Goal: Information Seeking & Learning: Learn about a topic

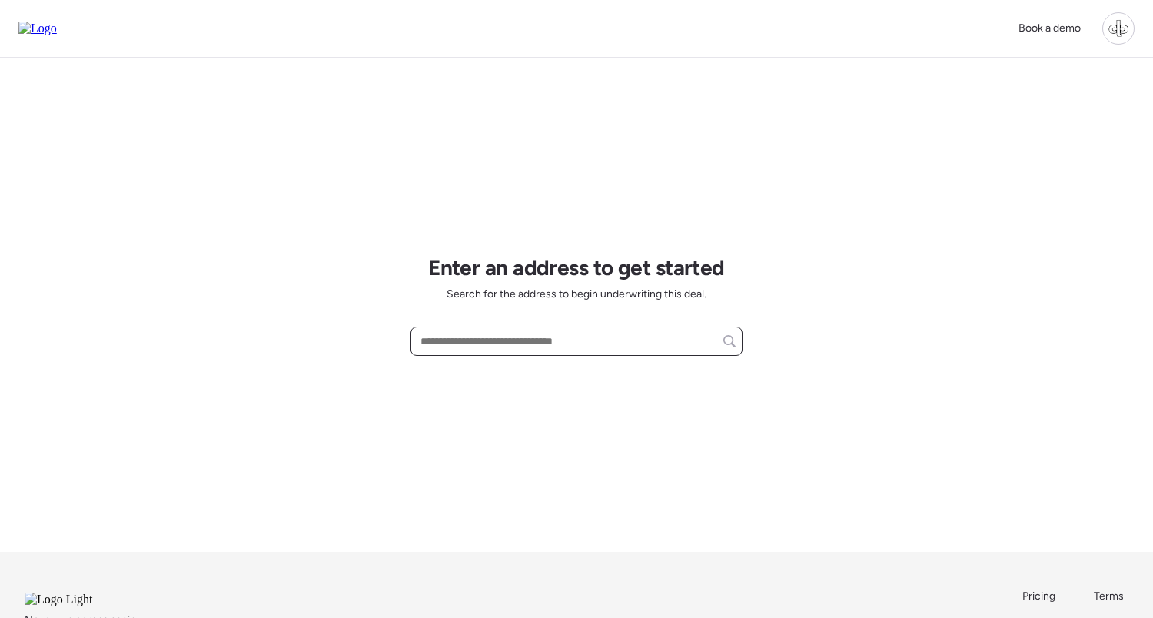
click at [588, 338] on input "text" at bounding box center [577, 342] width 318 height 22
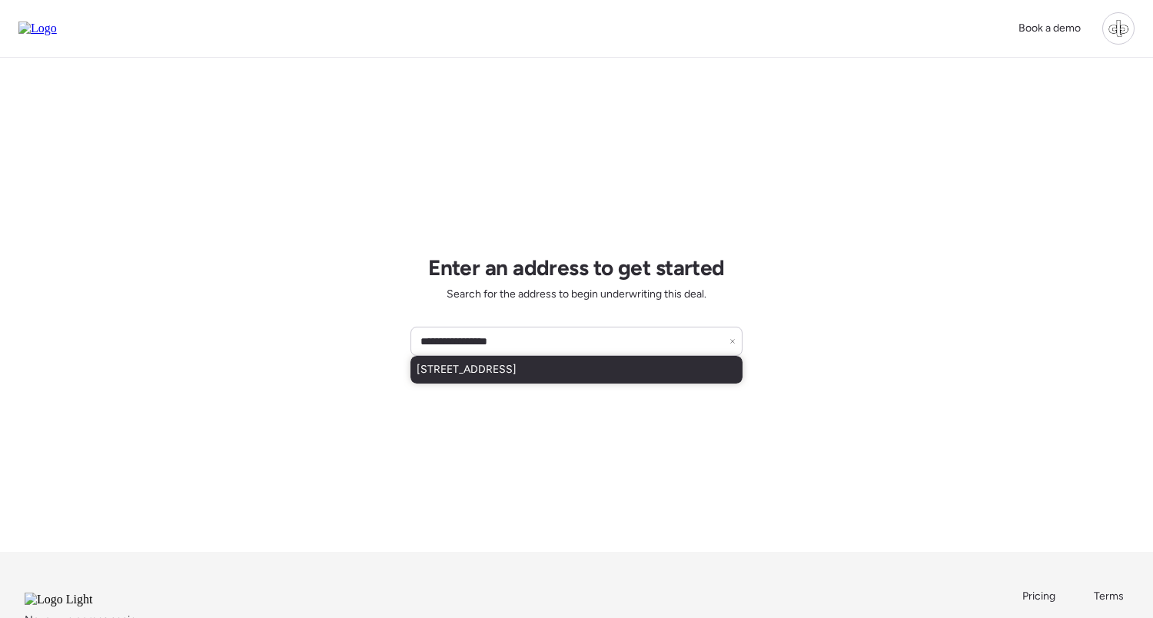
click at [517, 374] on span "1917 E Cornell Dr, Tempe, AZ, 85283" at bounding box center [467, 369] width 100 height 15
type input "**********"
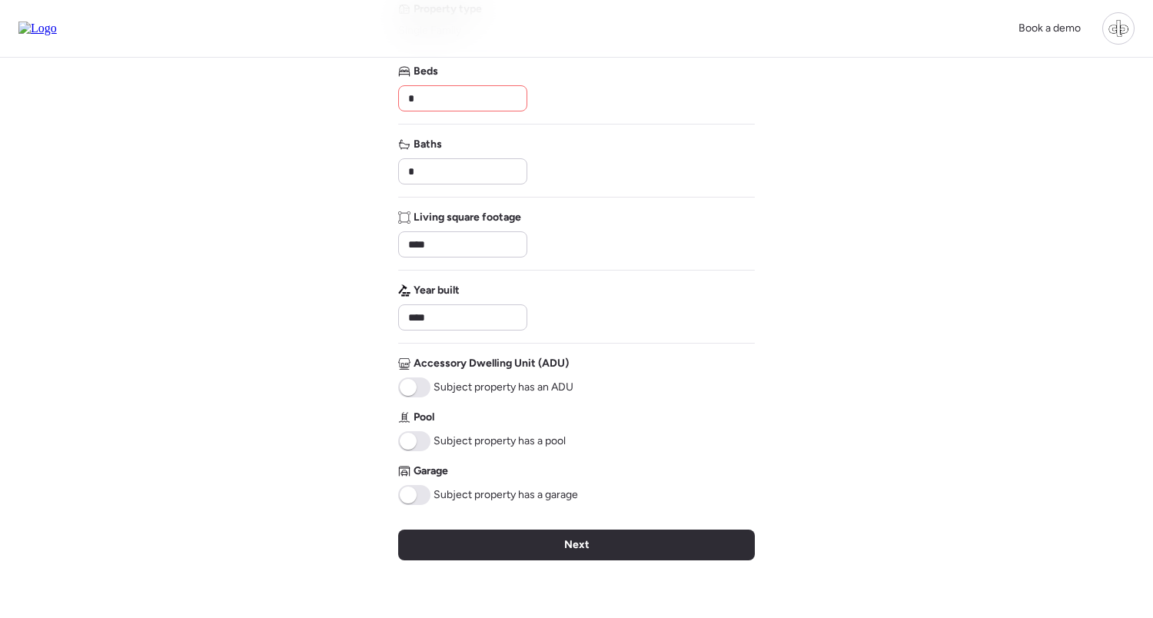
scroll to position [251, 0]
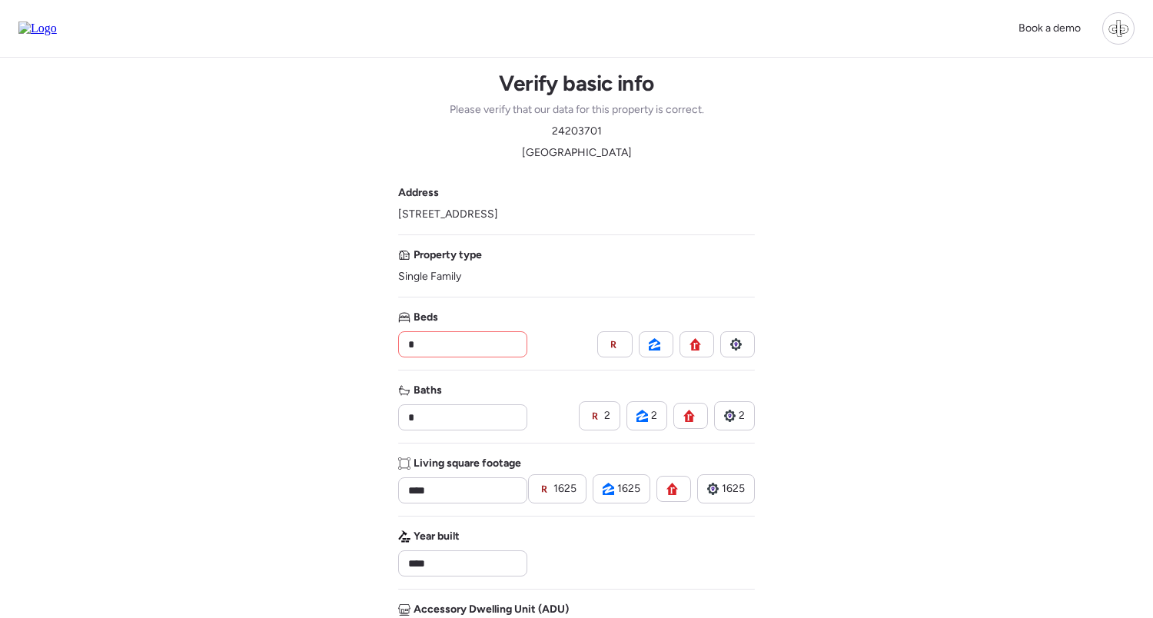
drag, startPoint x: 0, startPoint y: 0, endPoint x: 916, endPoint y: 348, distance: 979.6
click at [633, 417] on rect at bounding box center [636, 416] width 12 height 12
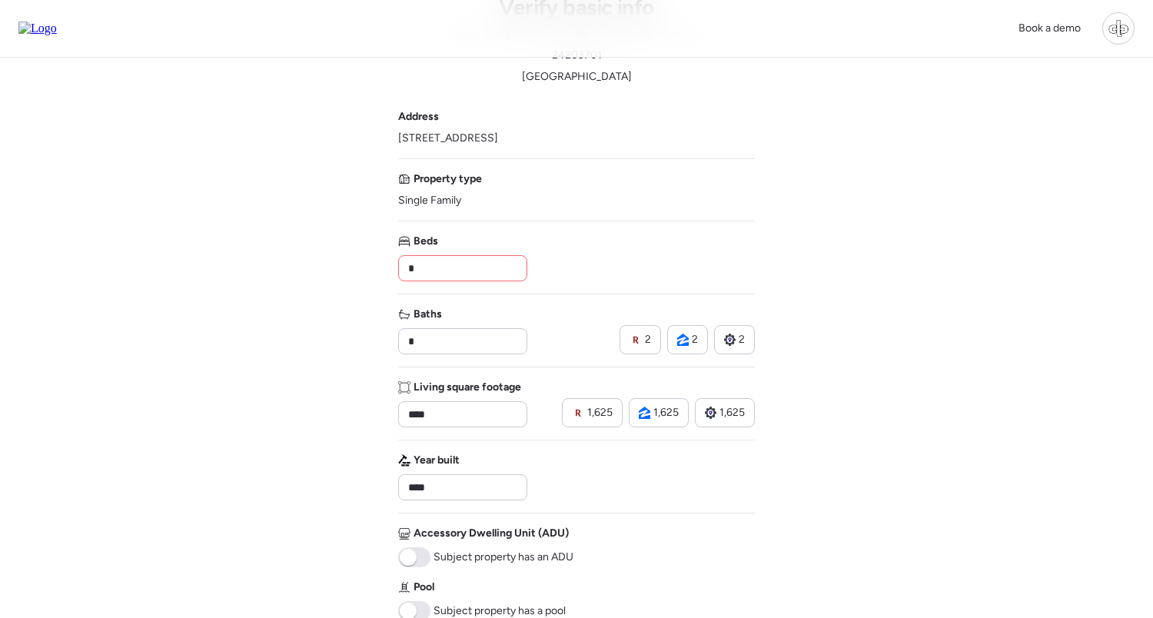
click at [870, 316] on div "Book a demo Verify basic info Please verify that our data for this property is …" at bounding box center [576, 458] width 1153 height 1069
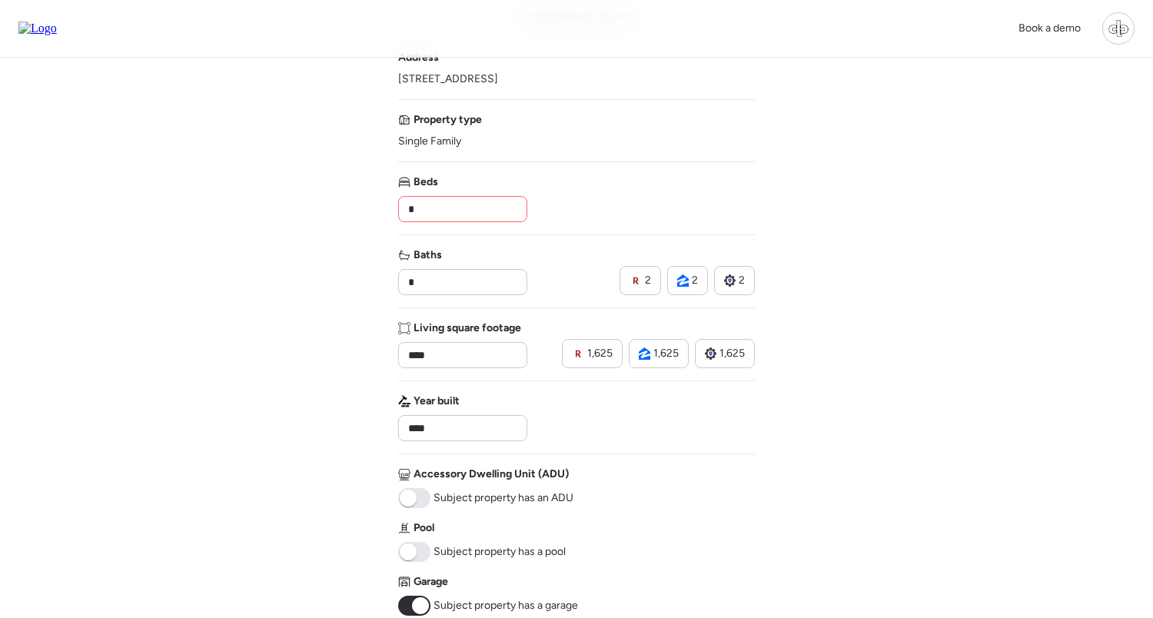
scroll to position [137, 0]
click at [641, 275] on icon at bounding box center [636, 279] width 12 height 12
click at [693, 275] on span "2" at bounding box center [695, 278] width 6 height 15
click at [737, 275] on div "2" at bounding box center [734, 278] width 21 height 15
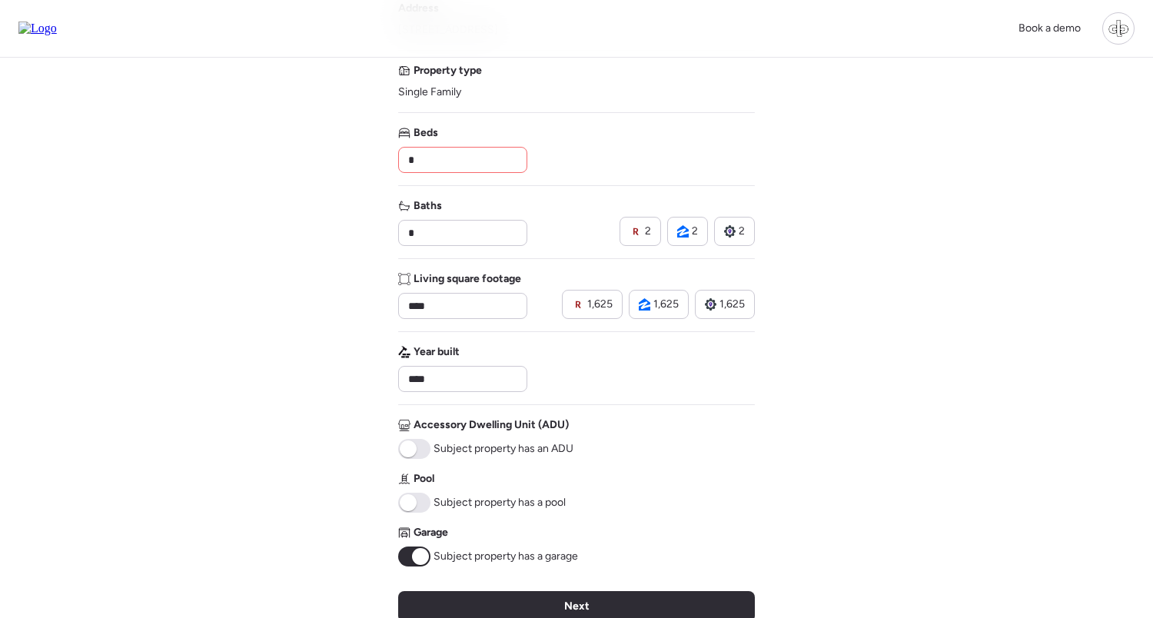
scroll to position [193, 0]
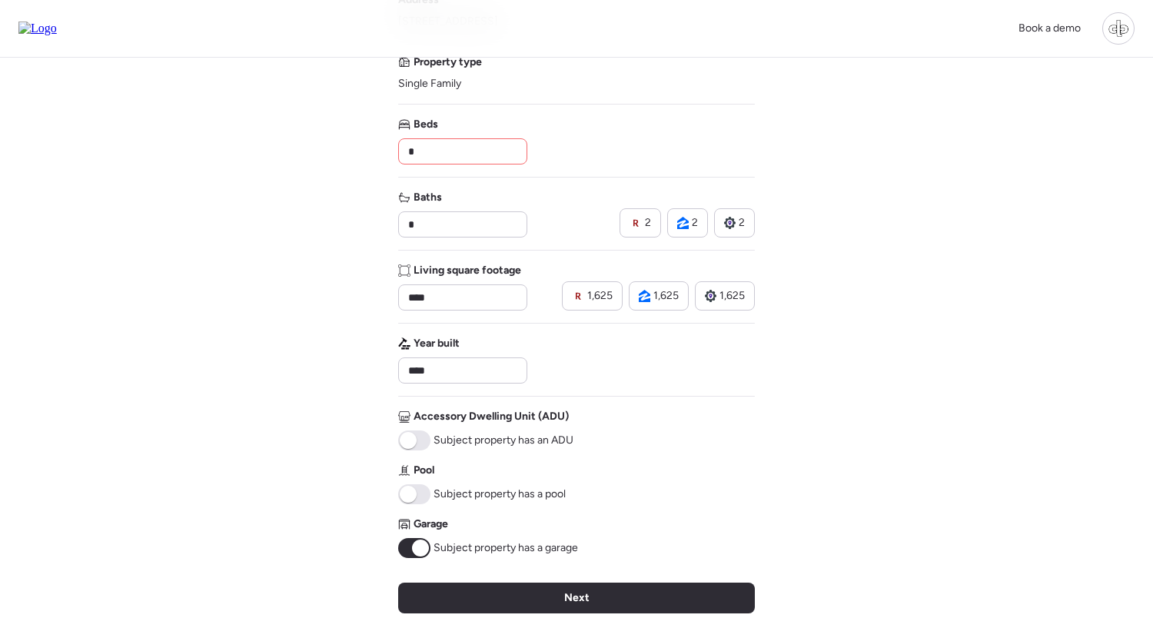
click at [581, 292] on rect at bounding box center [578, 296] width 12 height 12
click at [653, 292] on div "1,625" at bounding box center [659, 295] width 40 height 15
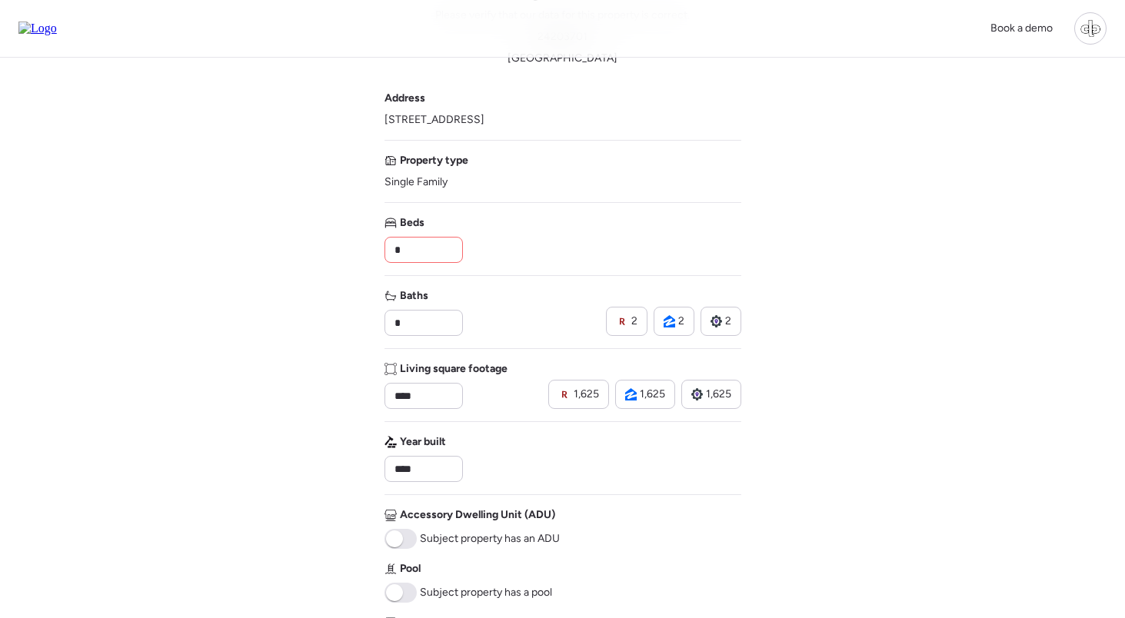
scroll to position [61, 0]
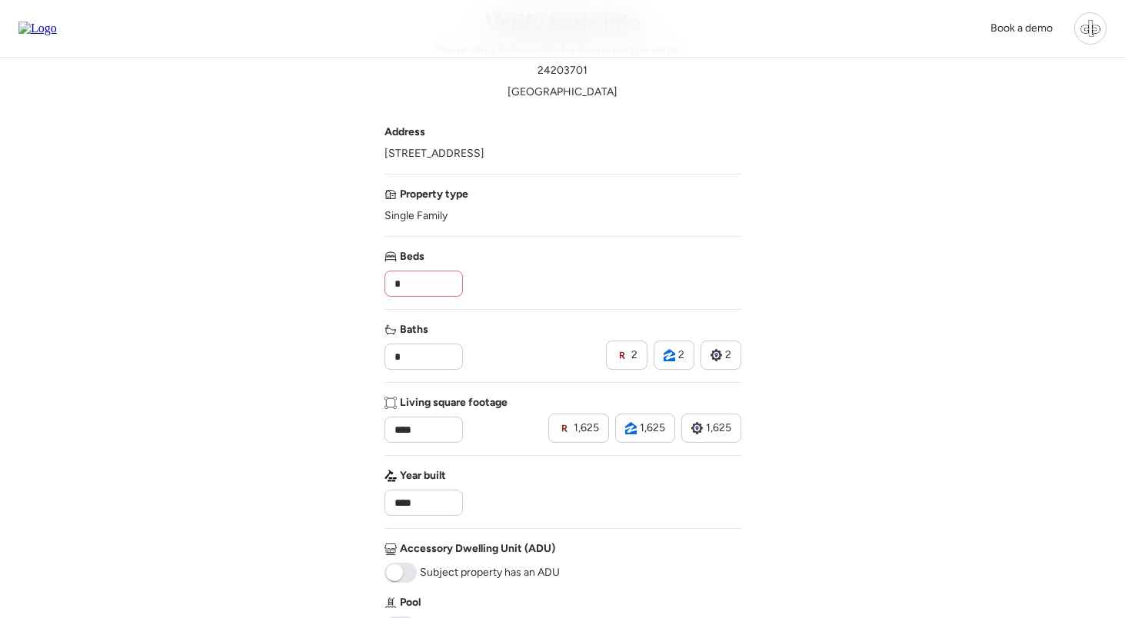
click at [793, 461] on div "Book a demo Verify basic info Please verify that our data for this property is …" at bounding box center [562, 473] width 1125 height 1069
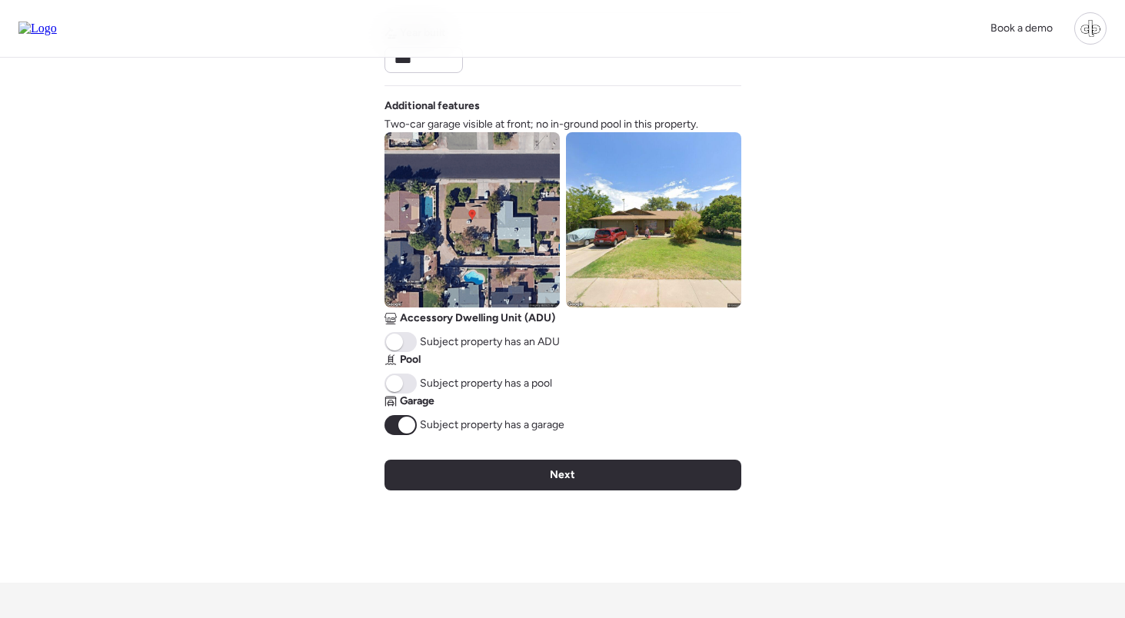
scroll to position [503, 0]
click at [605, 121] on span "Two-car garage visible at front; no in-ground pool in this property." at bounding box center [541, 125] width 314 height 15
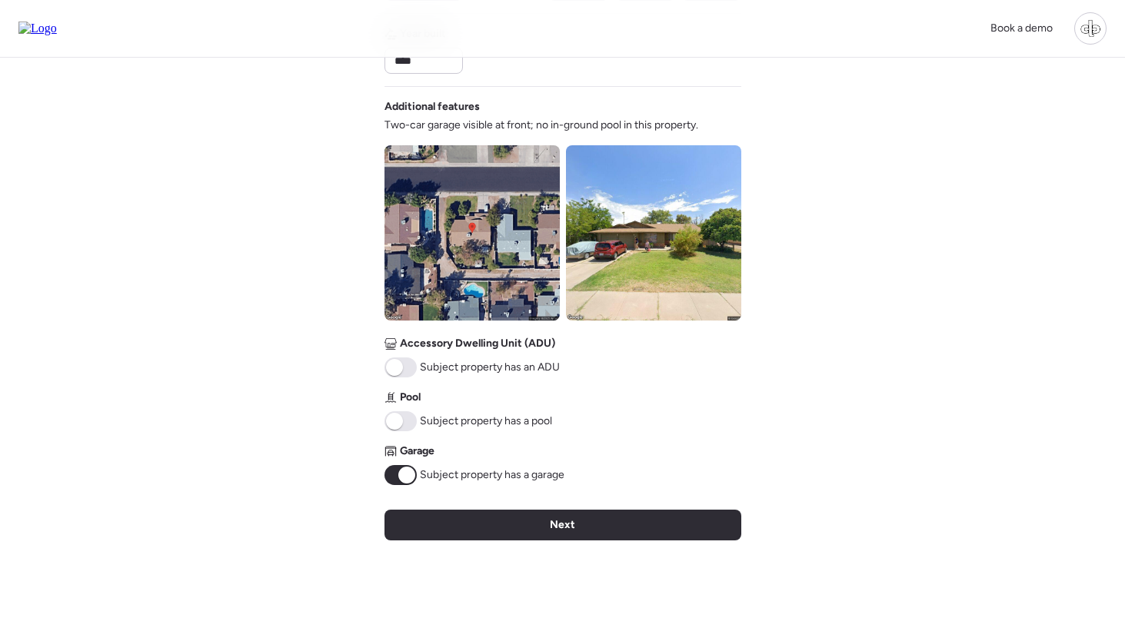
click at [624, 269] on img at bounding box center [653, 232] width 175 height 175
click at [481, 288] on img at bounding box center [471, 232] width 175 height 175
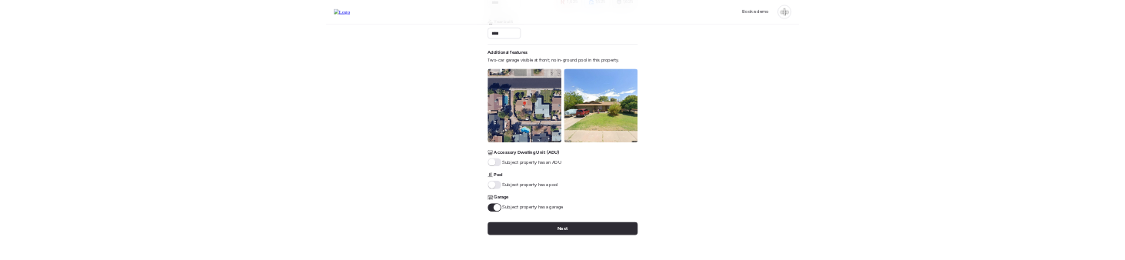
scroll to position [624, 0]
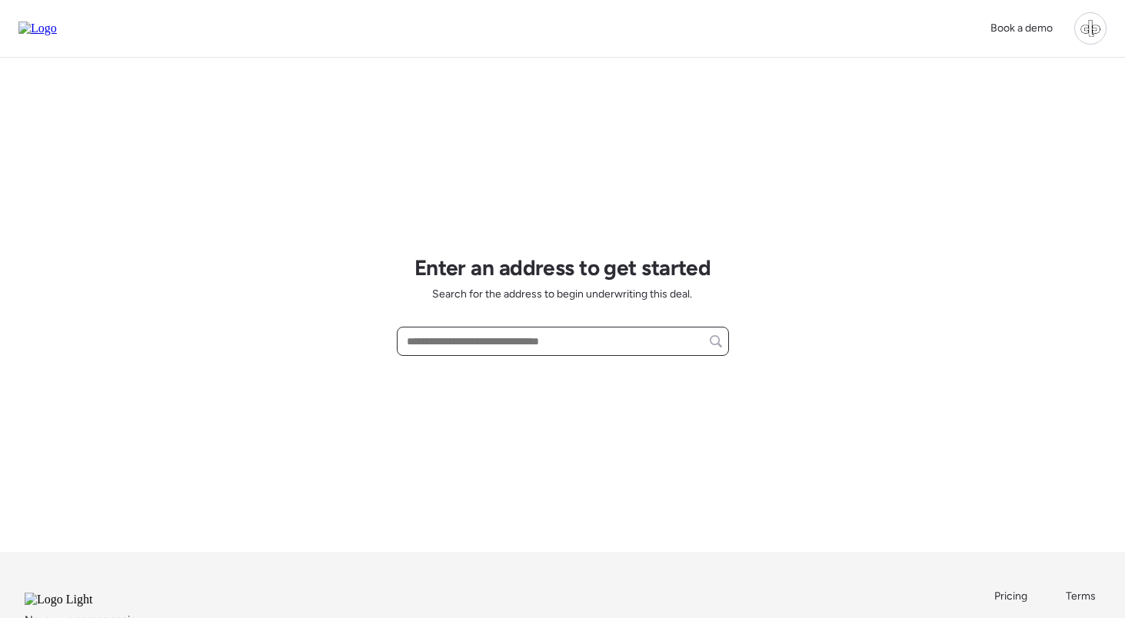
click at [508, 340] on input "text" at bounding box center [563, 342] width 318 height 22
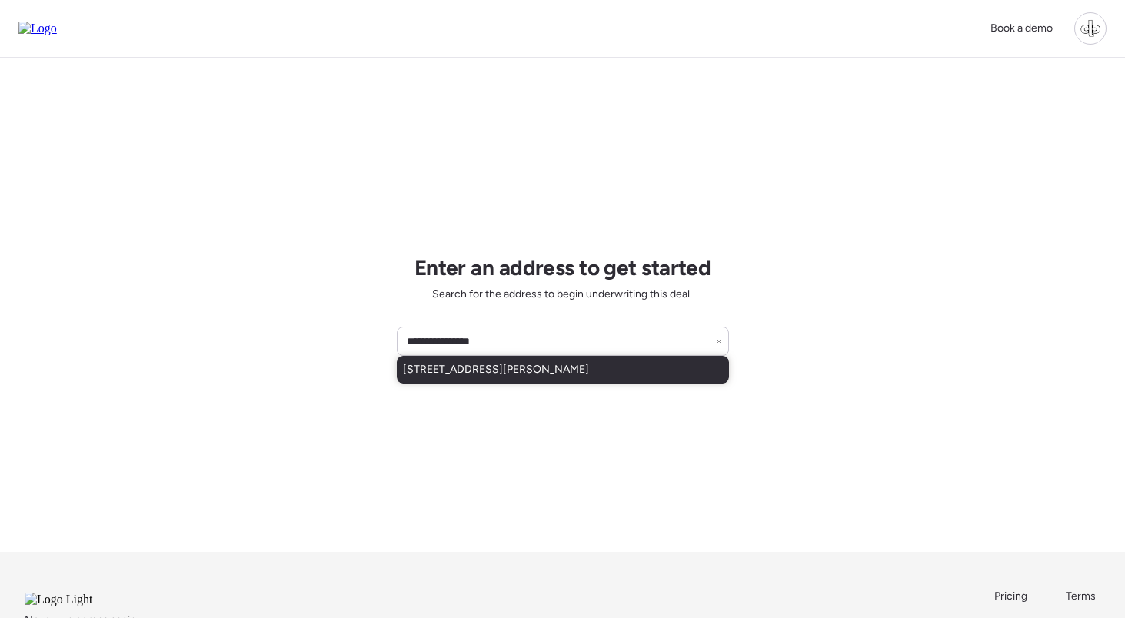
click at [514, 378] on div "111 W Osborne Ave, Tampa, FL, 33603" at bounding box center [563, 370] width 332 height 28
type input "**********"
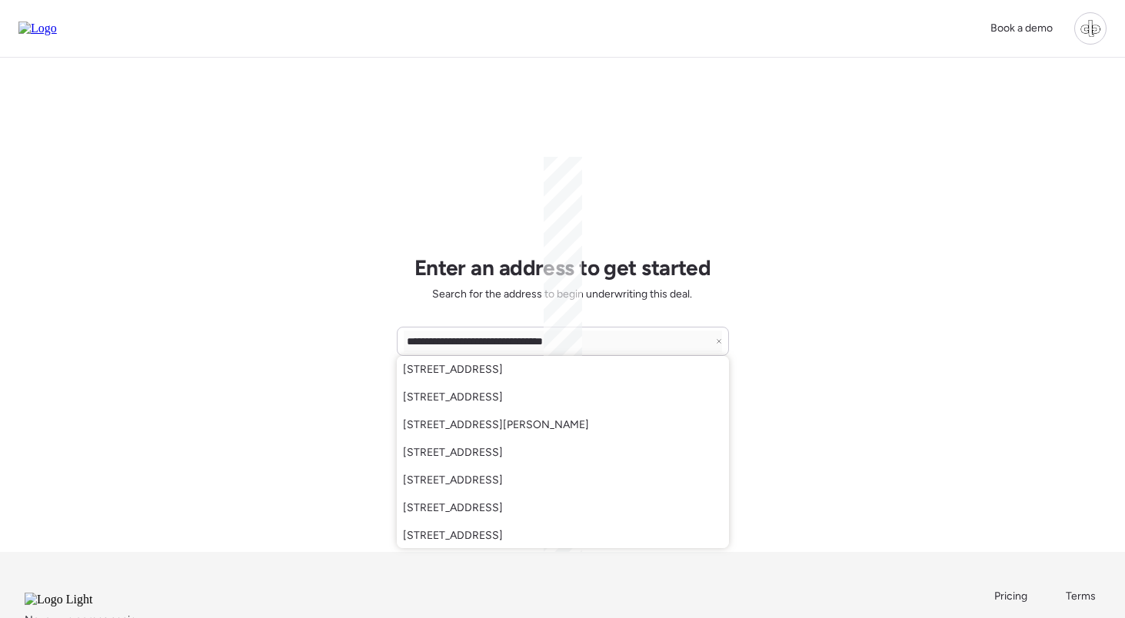
click at [645, 226] on div "**********" at bounding box center [563, 305] width 332 height 494
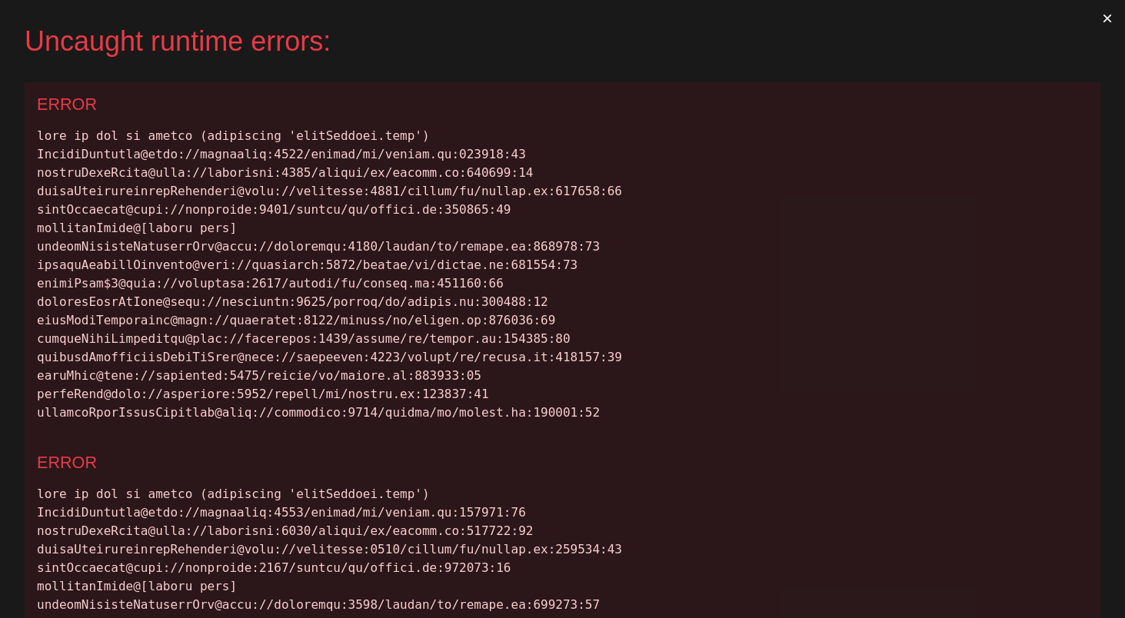
click at [333, 135] on div at bounding box center [562, 274] width 1051 height 295
copy div "dataOptions.find"
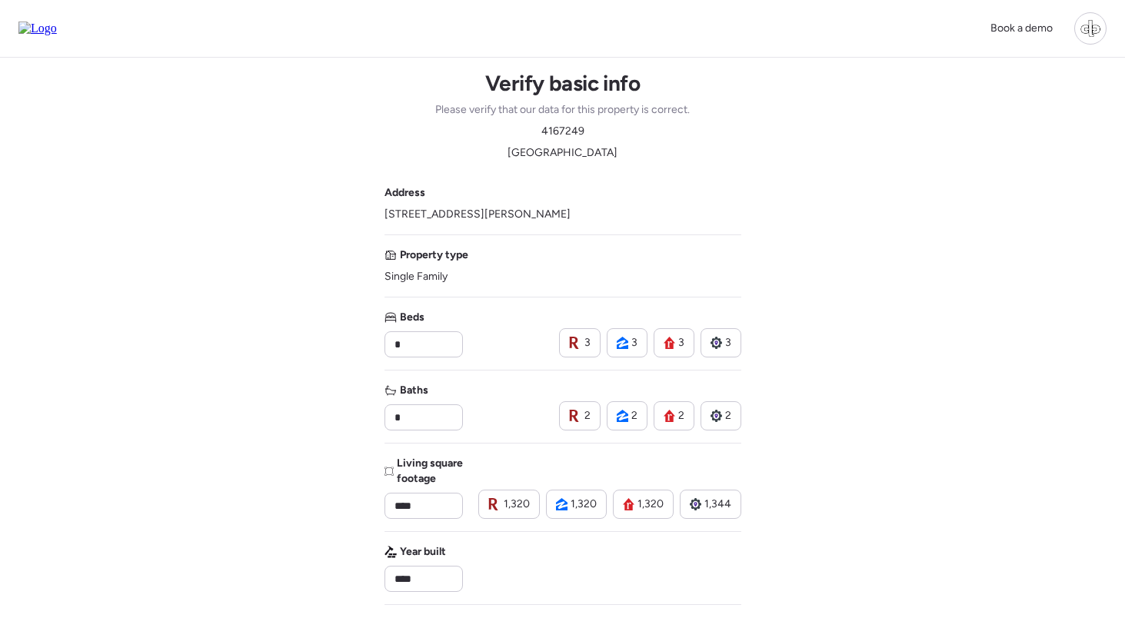
click at [56, 25] on img at bounding box center [37, 29] width 38 height 14
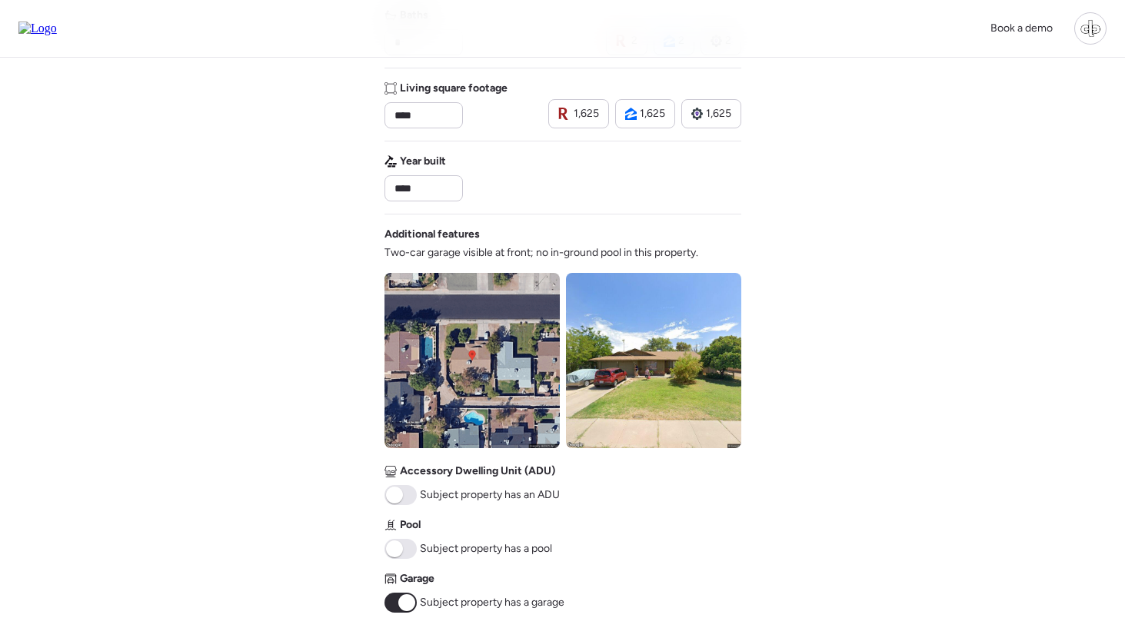
scroll to position [371, 0]
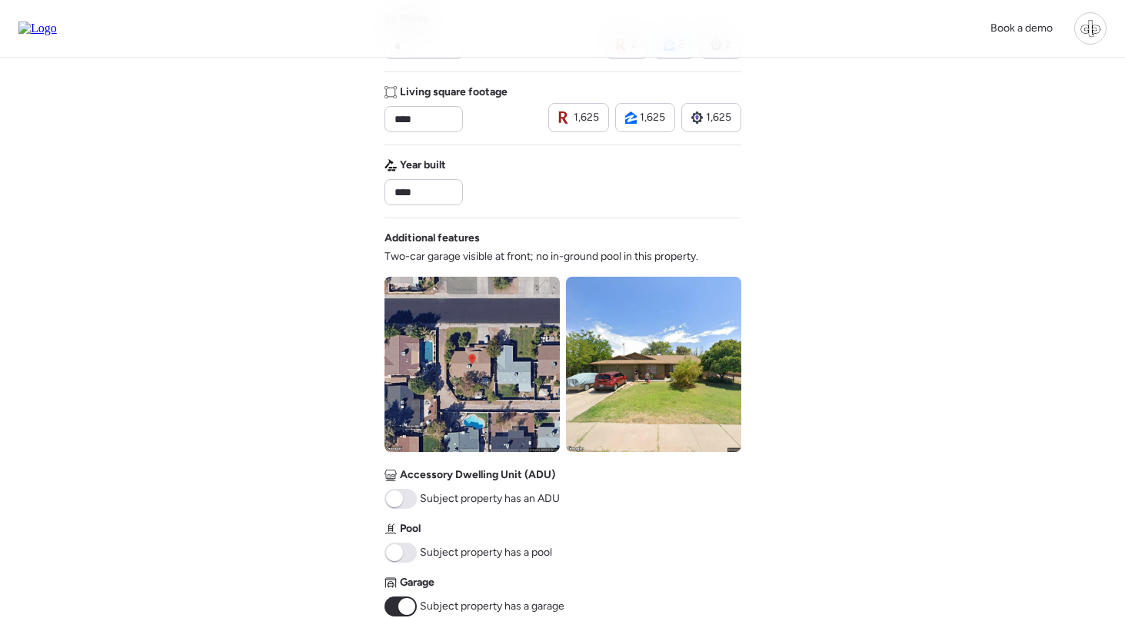
click at [51, 35] on link at bounding box center [37, 29] width 38 height 14
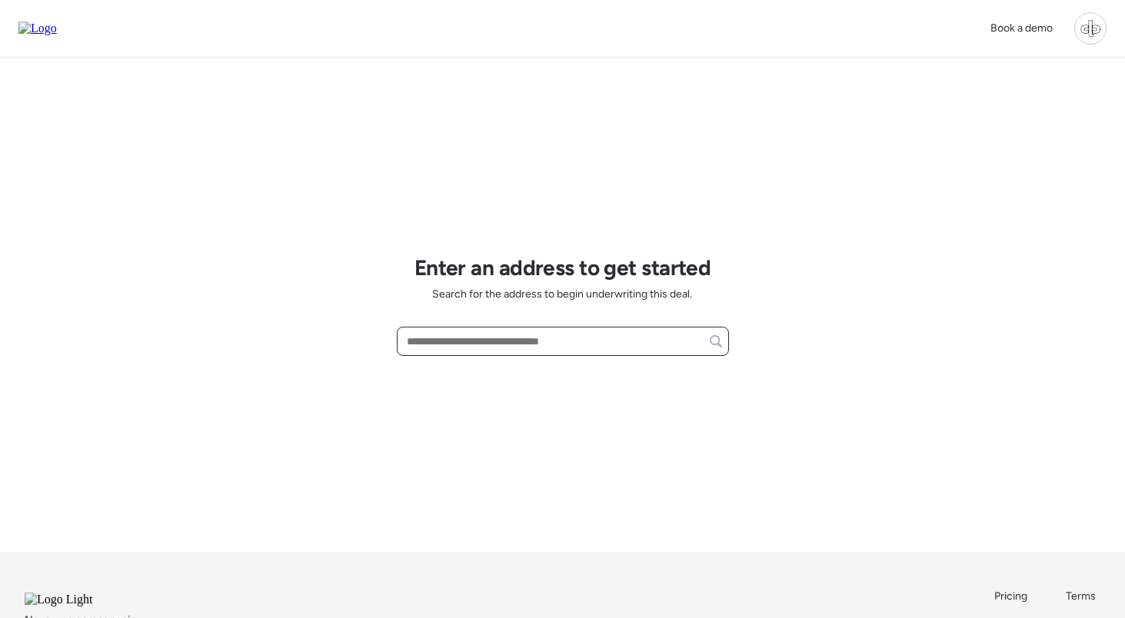
click at [537, 336] on input "text" at bounding box center [563, 342] width 318 height 22
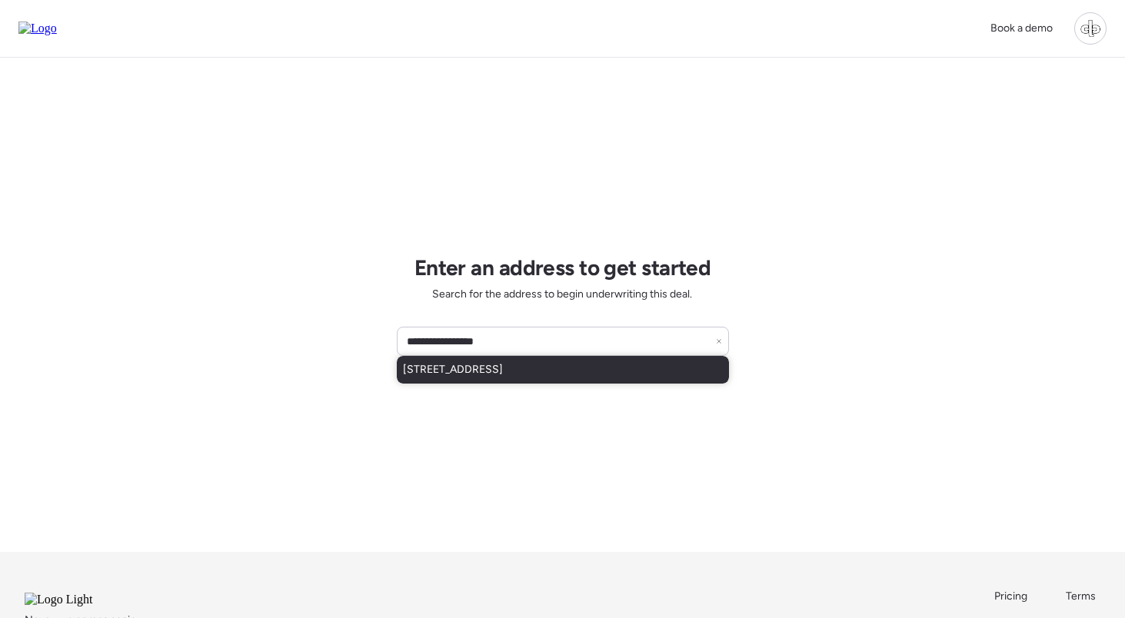
click at [503, 372] on span "1917 E Cornell Dr, Tempe, AZ, 85283" at bounding box center [453, 369] width 100 height 15
type input "**********"
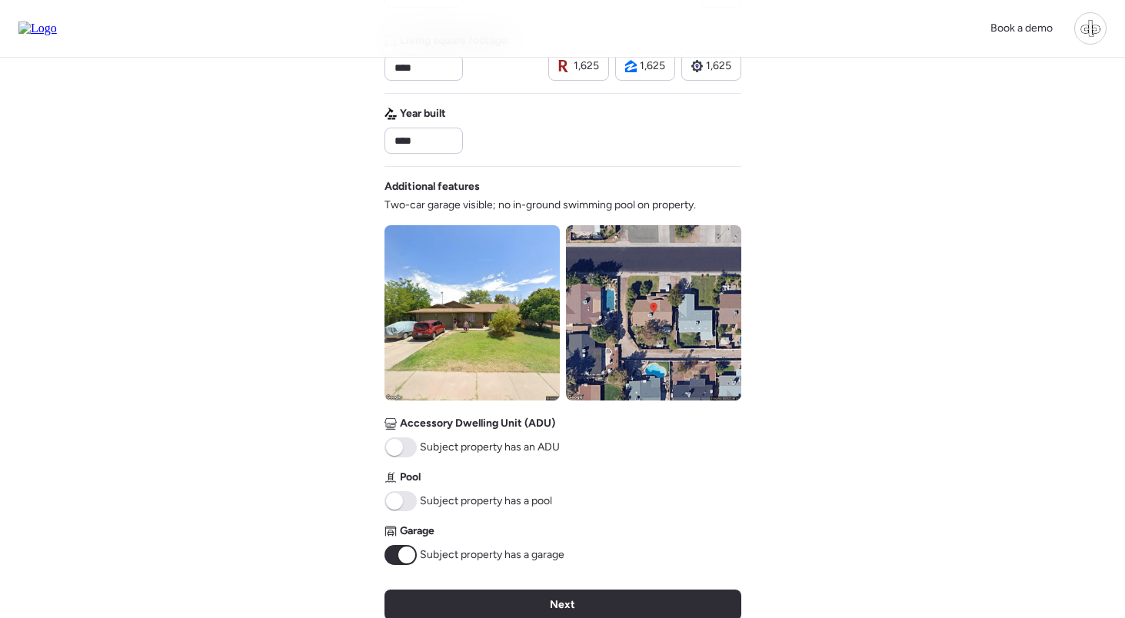
scroll to position [421, 0]
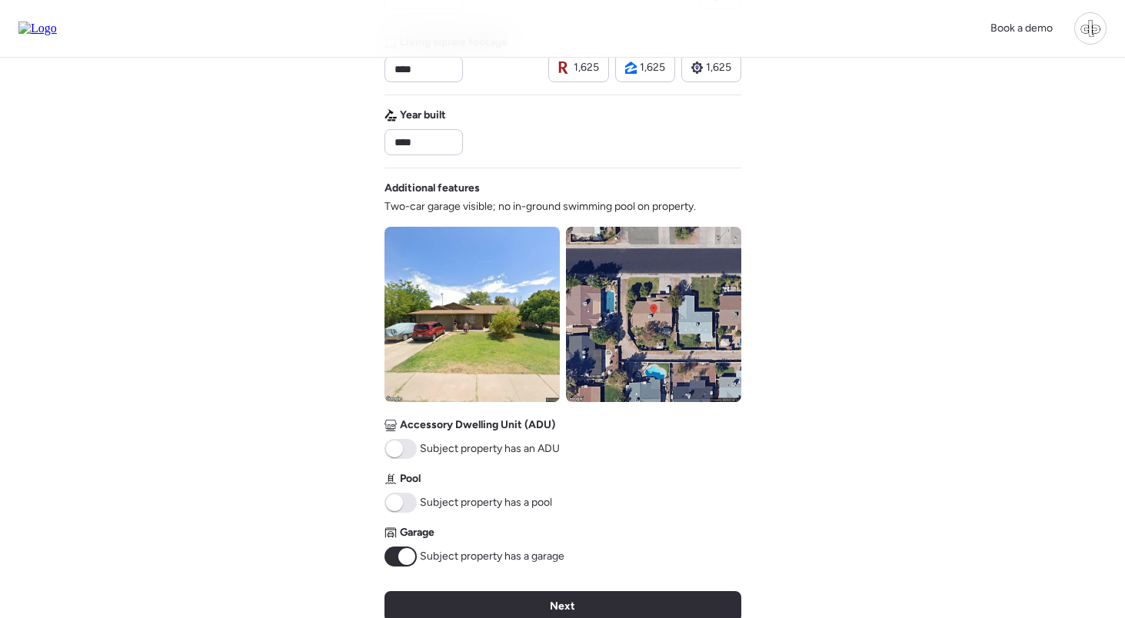
click at [513, 289] on img at bounding box center [471, 314] width 175 height 175
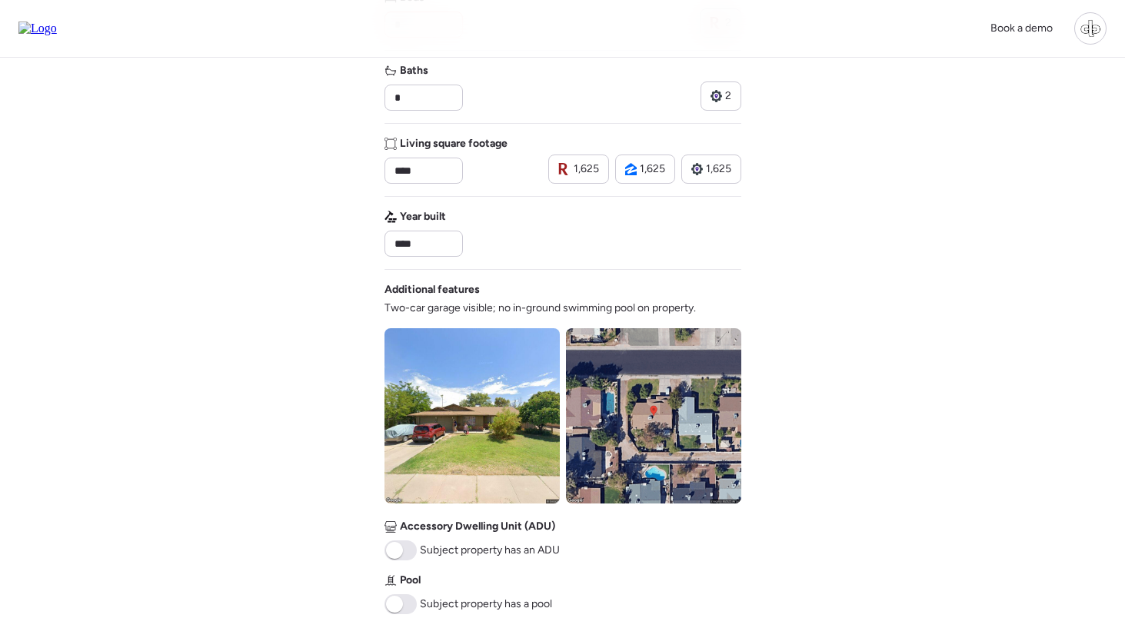
scroll to position [319, 0]
click at [456, 384] on img at bounding box center [471, 416] width 175 height 175
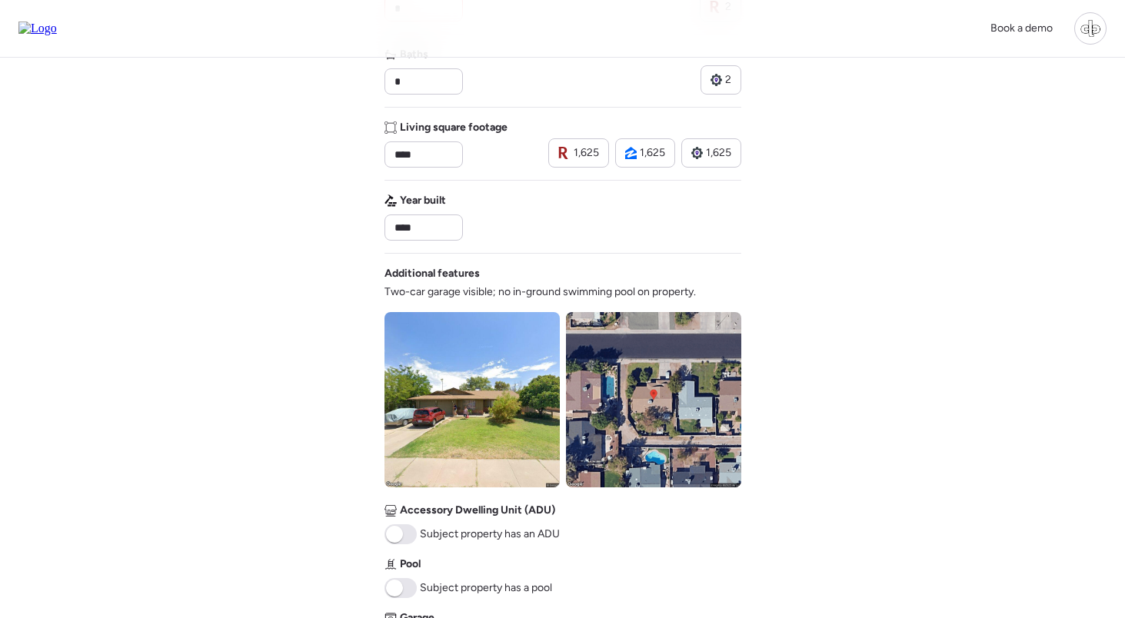
scroll to position [344, 0]
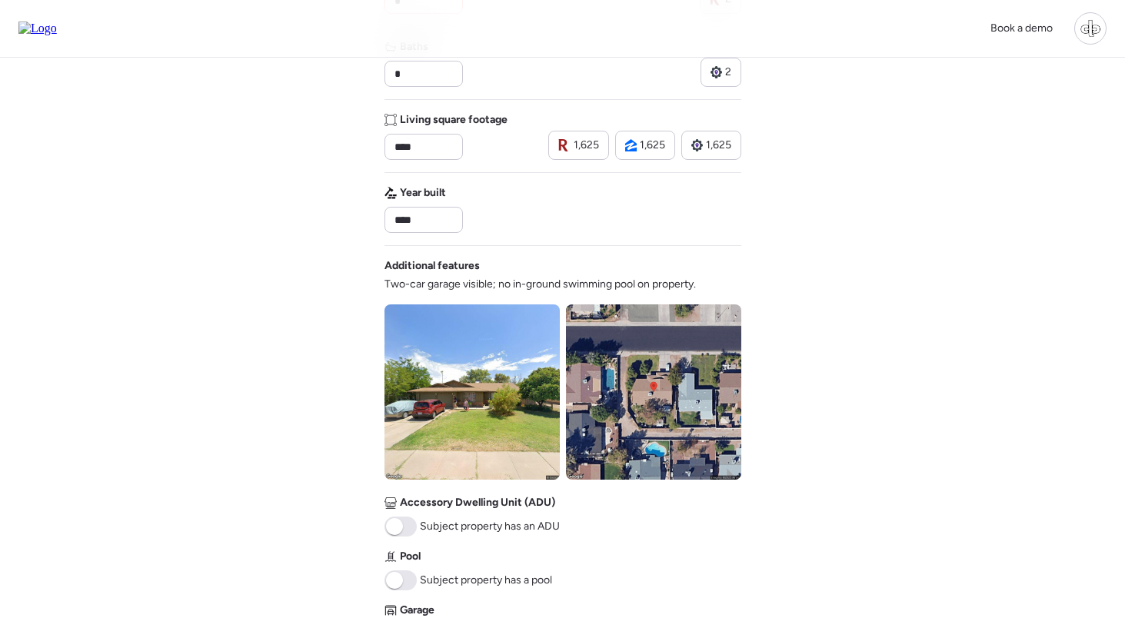
drag, startPoint x: 587, startPoint y: 148, endPoint x: 622, endPoint y: 148, distance: 35.4
click at [587, 148] on span "1,625" at bounding box center [586, 145] width 25 height 15
click at [643, 148] on span "1,625" at bounding box center [652, 145] width 25 height 15
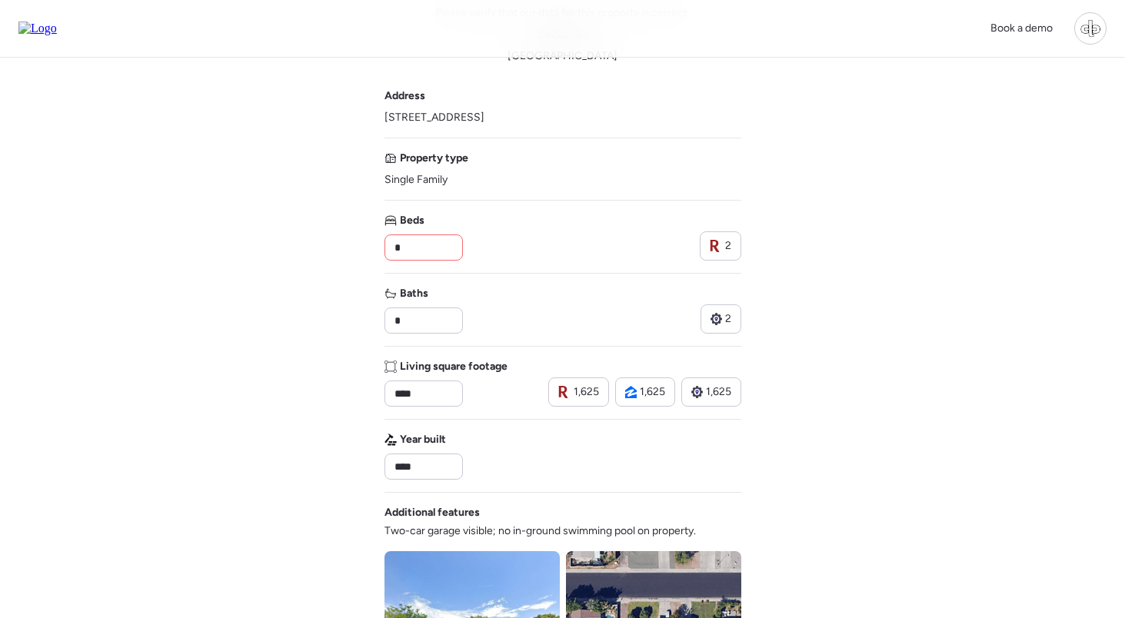
scroll to position [102, 0]
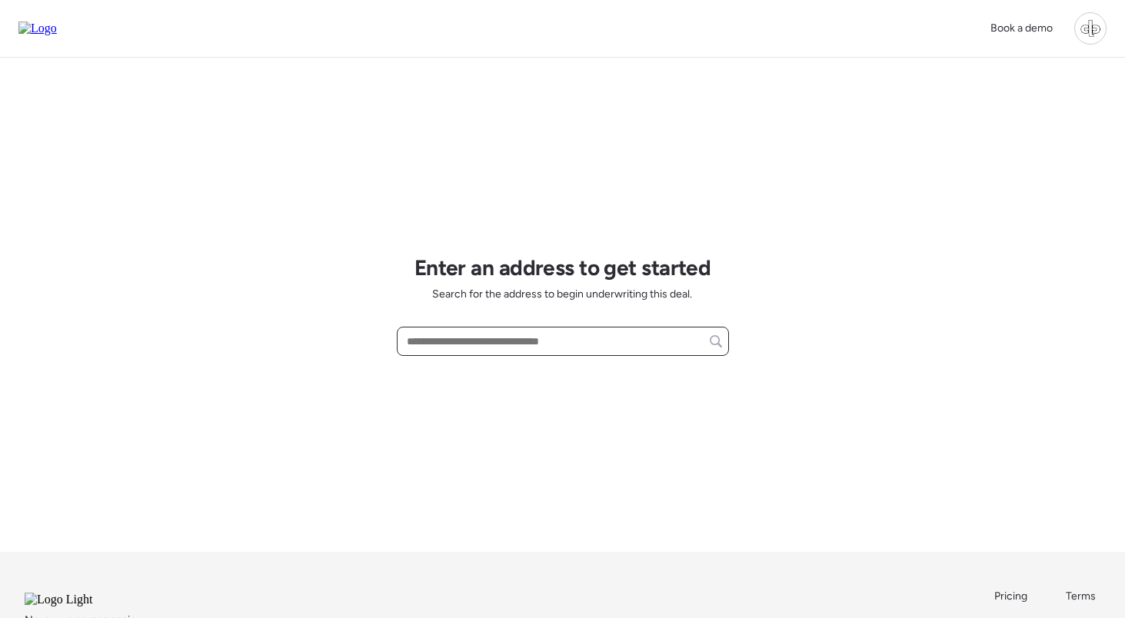
click at [456, 348] on input "text" at bounding box center [563, 342] width 318 height 22
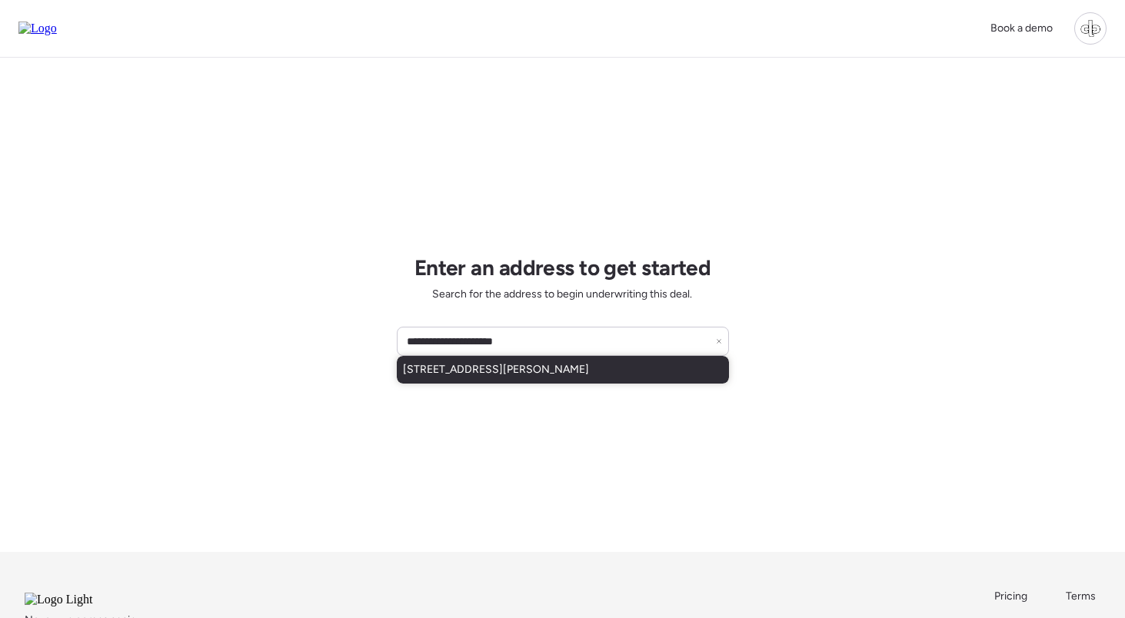
click at [470, 366] on span "[STREET_ADDRESS][PERSON_NAME]" at bounding box center [496, 369] width 186 height 15
type input "**********"
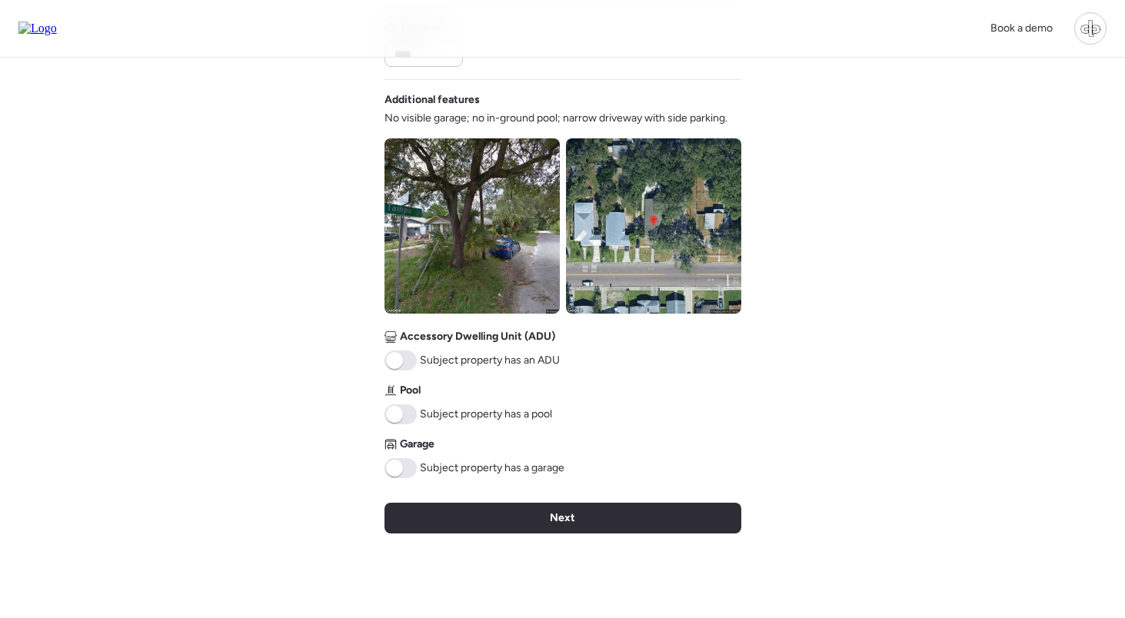
scroll to position [493, 0]
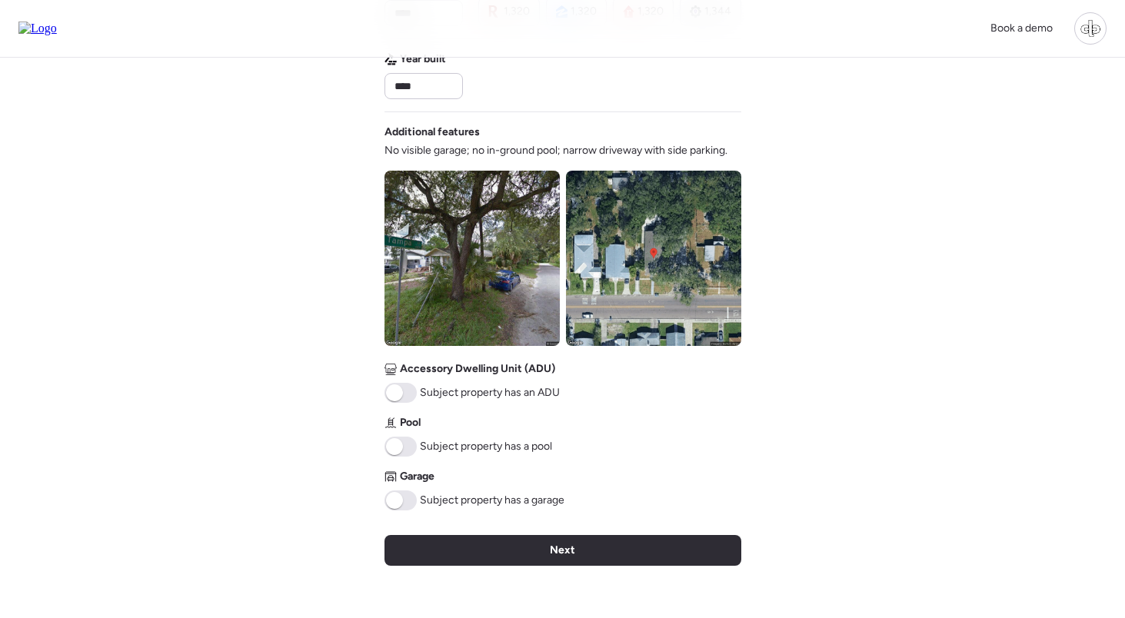
click at [495, 239] on img at bounding box center [471, 258] width 175 height 175
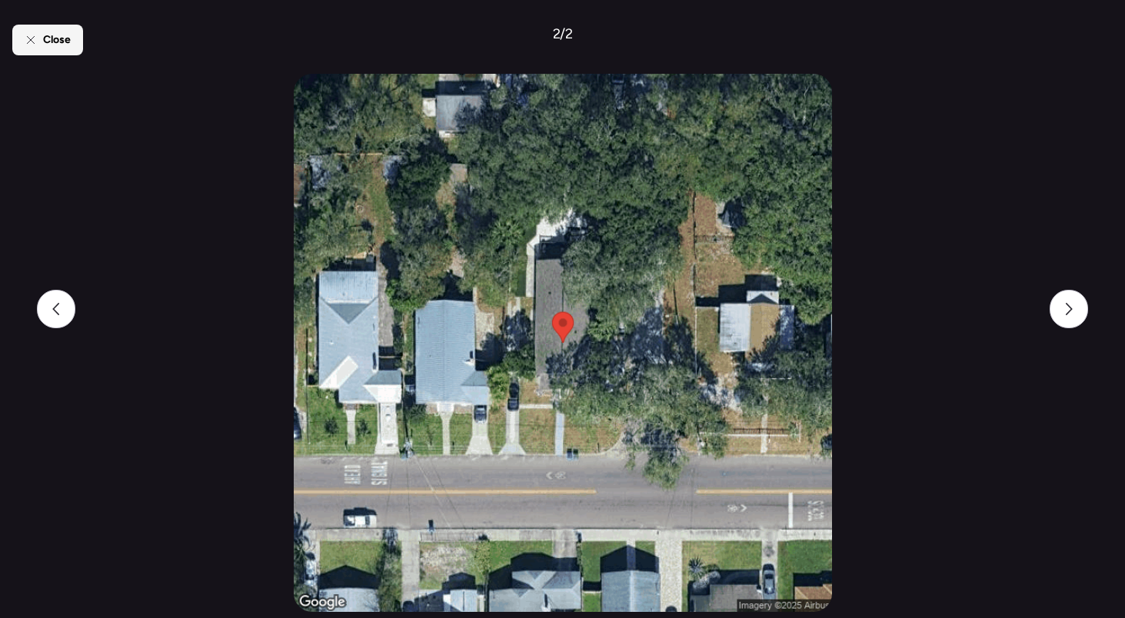
click at [65, 48] on div "Close" at bounding box center [47, 40] width 71 height 31
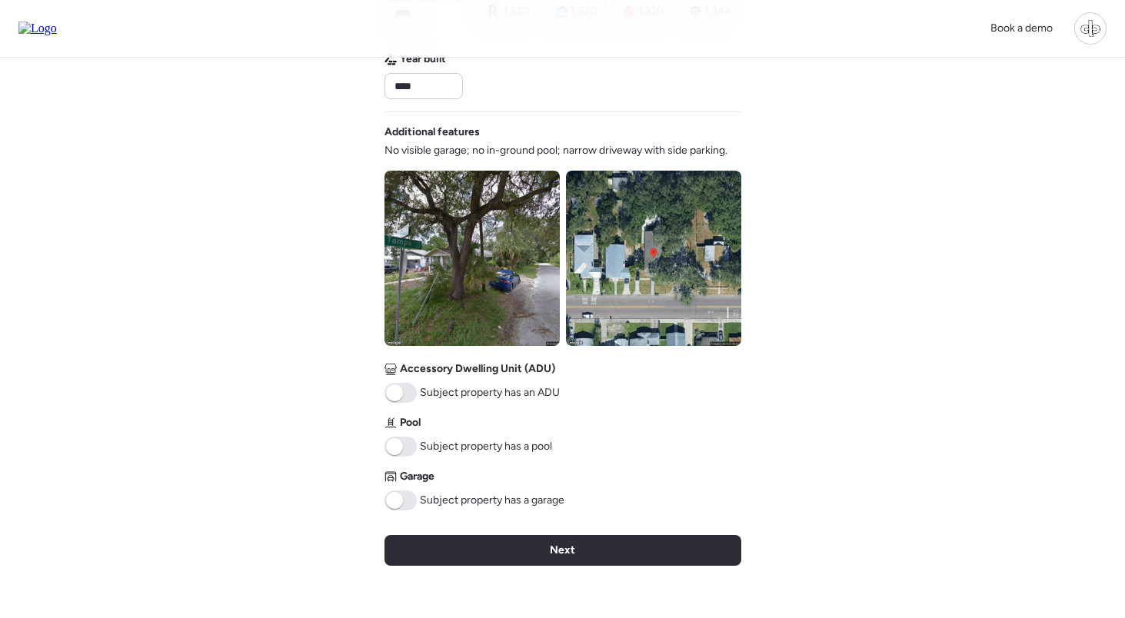
click at [648, 216] on img at bounding box center [653, 258] width 175 height 175
click at [429, 211] on img at bounding box center [471, 258] width 175 height 175
click at [506, 236] on img at bounding box center [471, 258] width 175 height 175
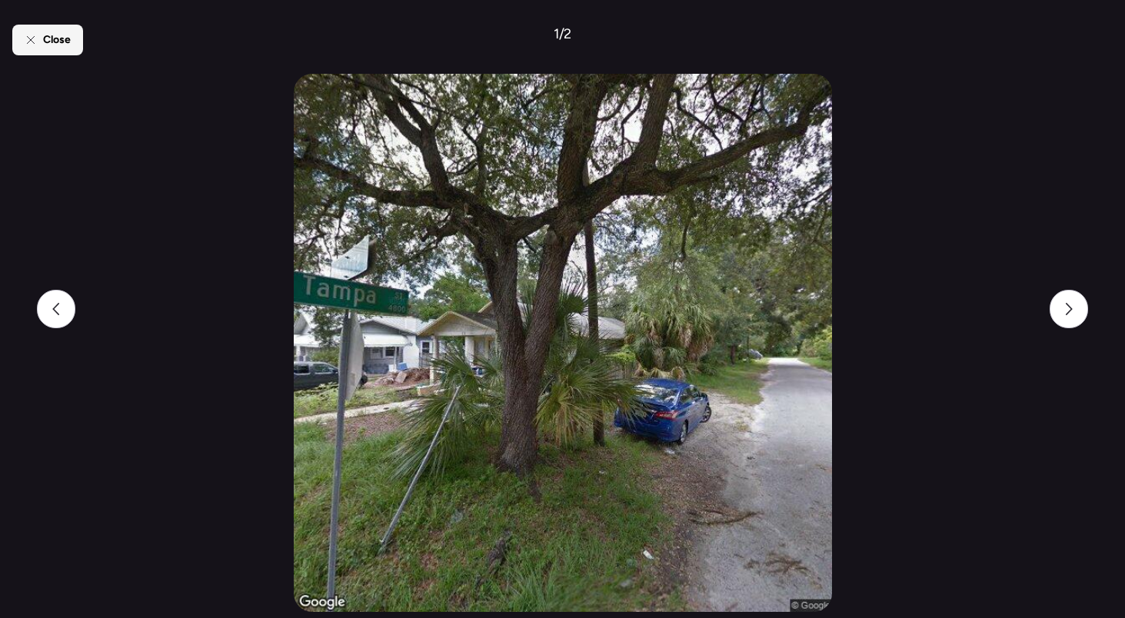
click at [58, 40] on span "Close" at bounding box center [57, 39] width 28 height 15
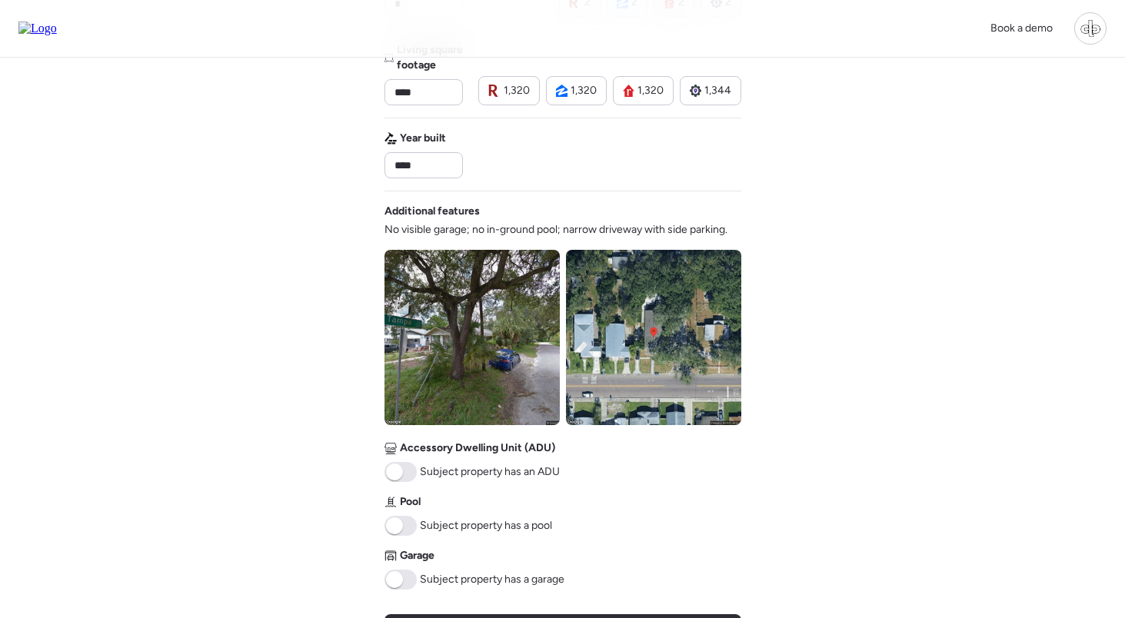
scroll to position [412, 0]
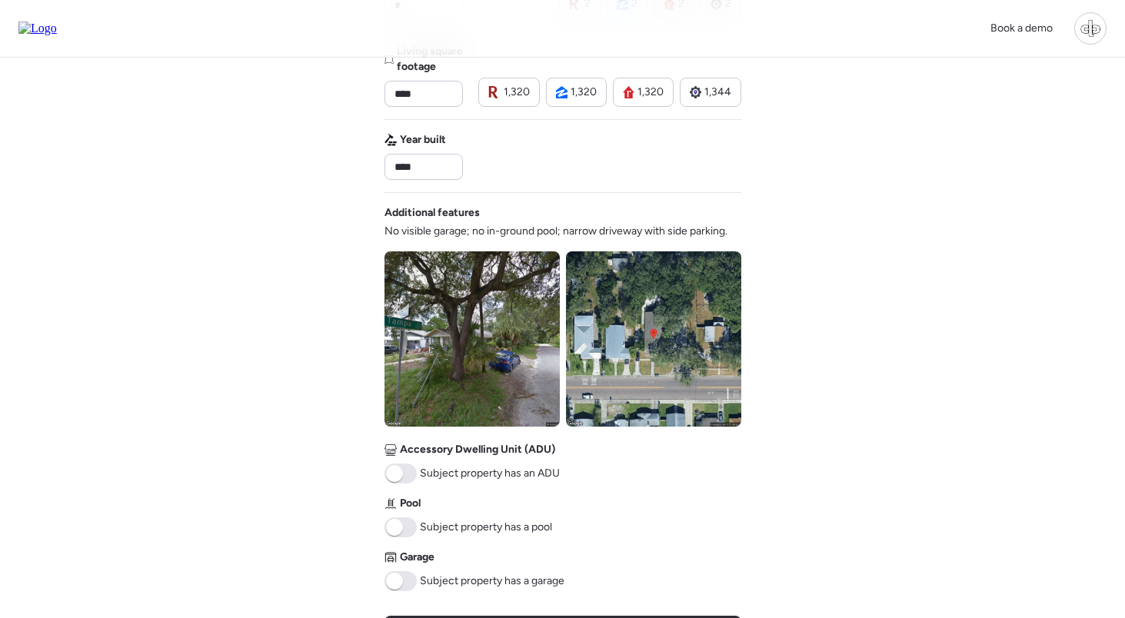
click at [617, 330] on img at bounding box center [653, 338] width 175 height 175
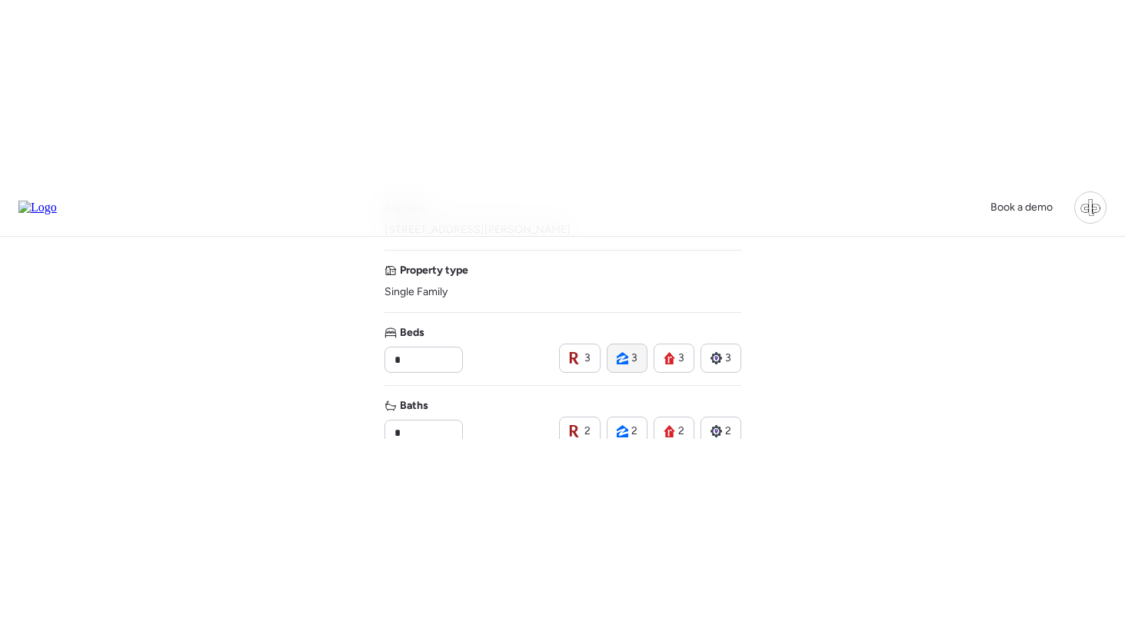
scroll to position [191, 0]
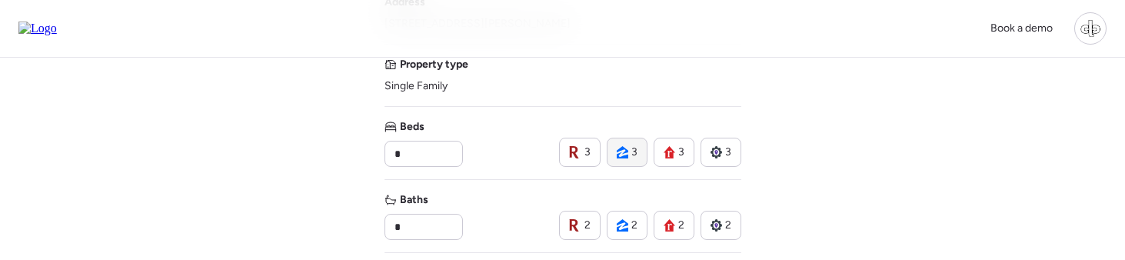
click at [624, 148] on icon at bounding box center [623, 152] width 12 height 12
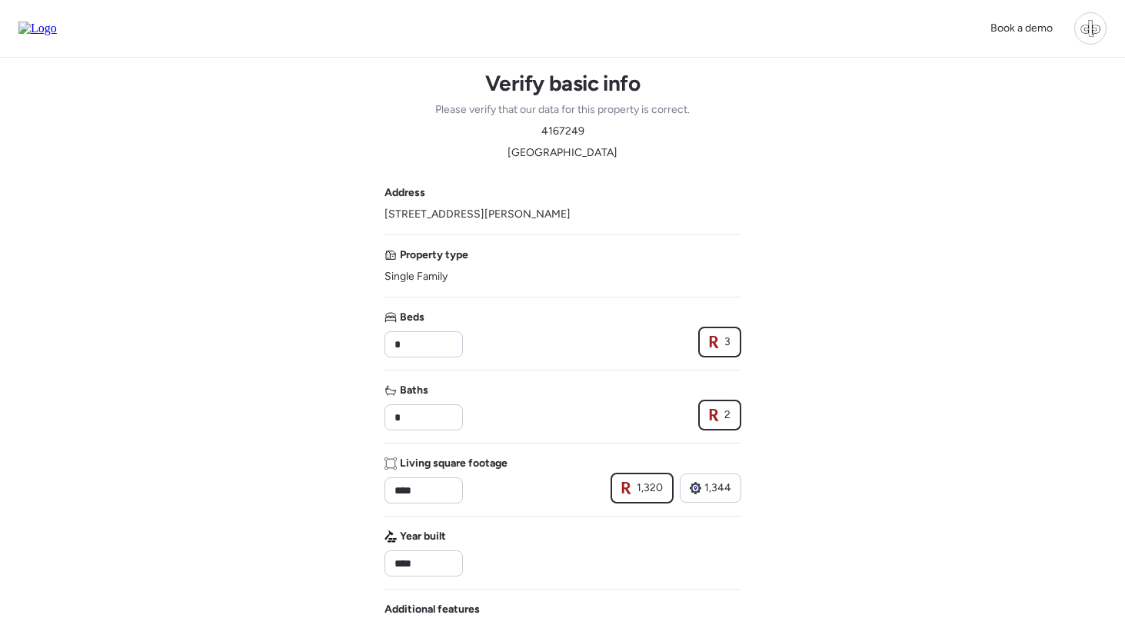
scroll to position [0, 0]
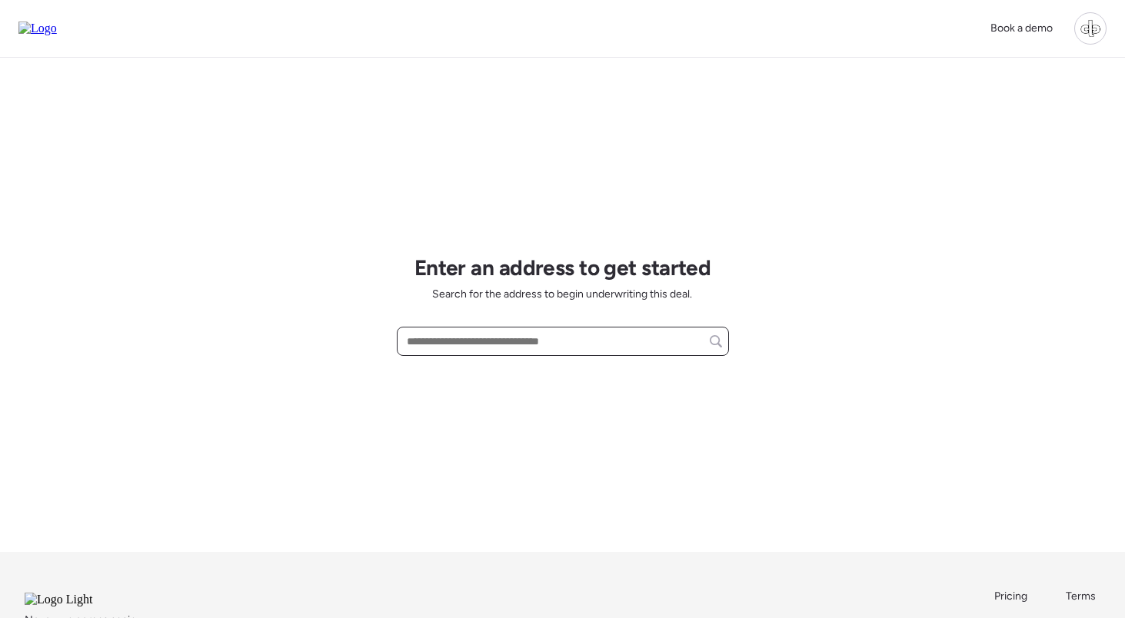
click at [545, 346] on input "text" at bounding box center [563, 342] width 318 height 22
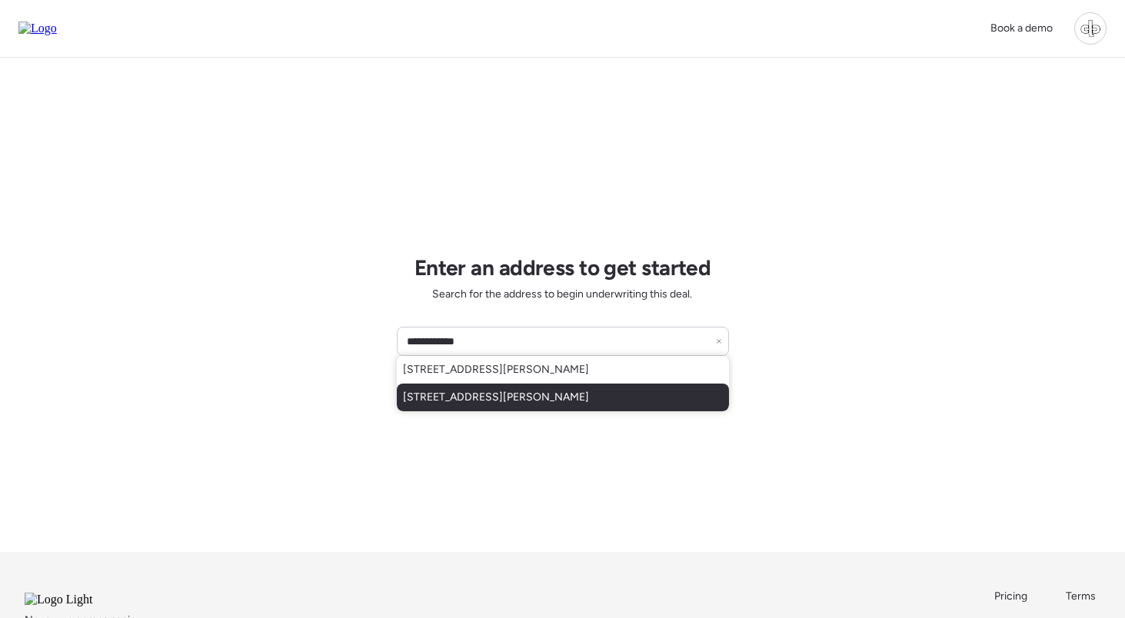
click at [563, 391] on span "111 W Osborne Ave, Tampa, FL, 33603" at bounding box center [496, 397] width 186 height 15
type input "**********"
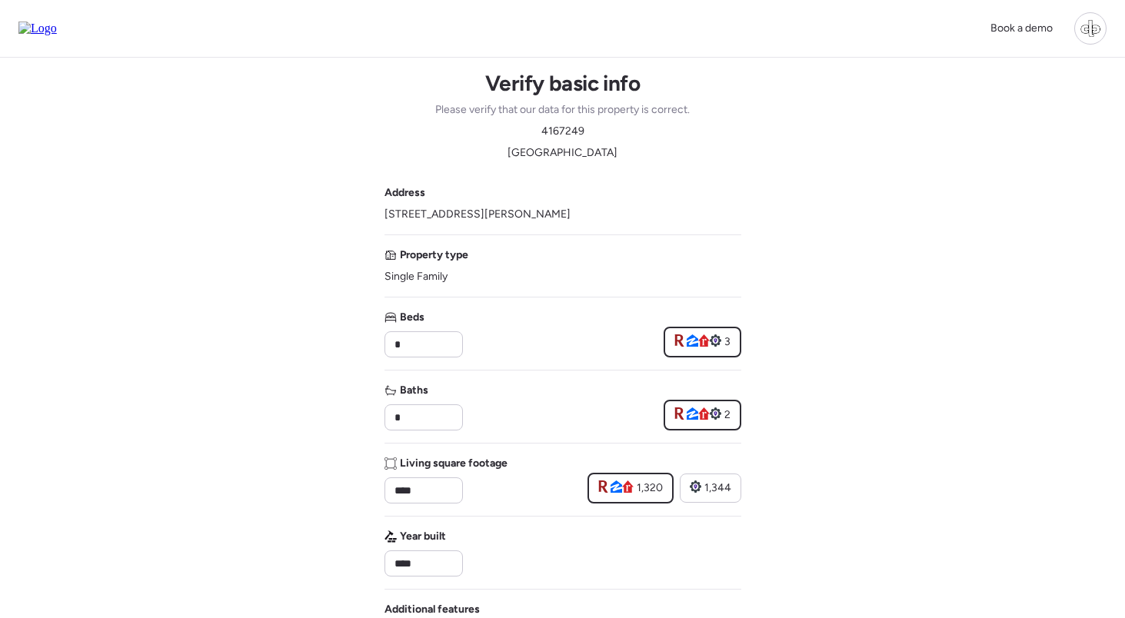
drag, startPoint x: 774, startPoint y: 224, endPoint x: 685, endPoint y: 345, distance: 150.7
type input "**********"
type input "*"
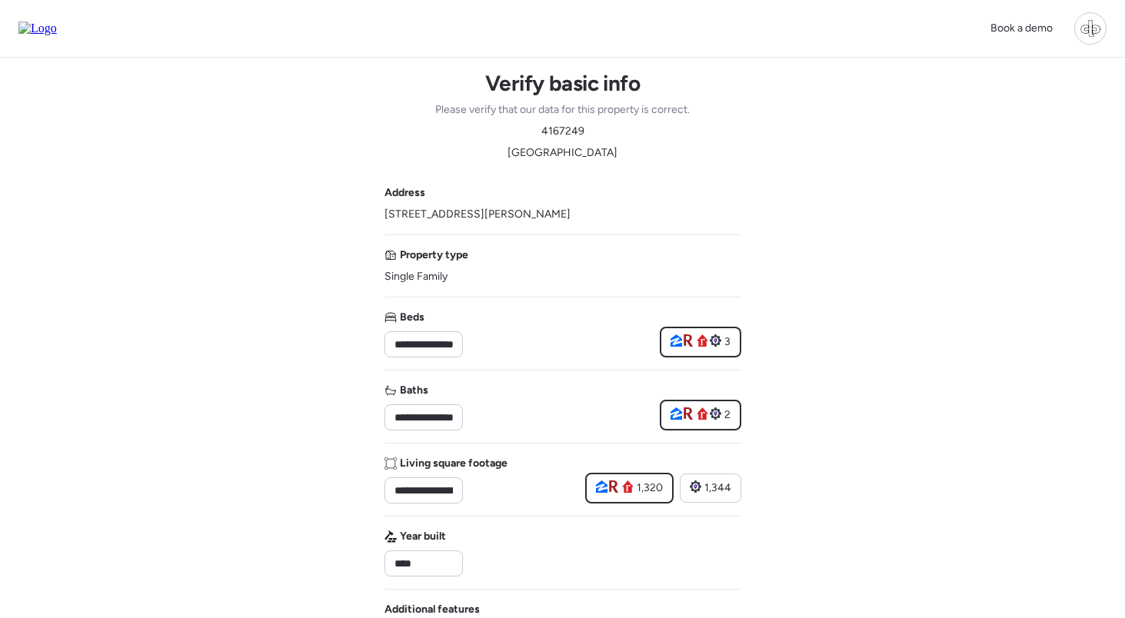
type input "*"
type input "****"
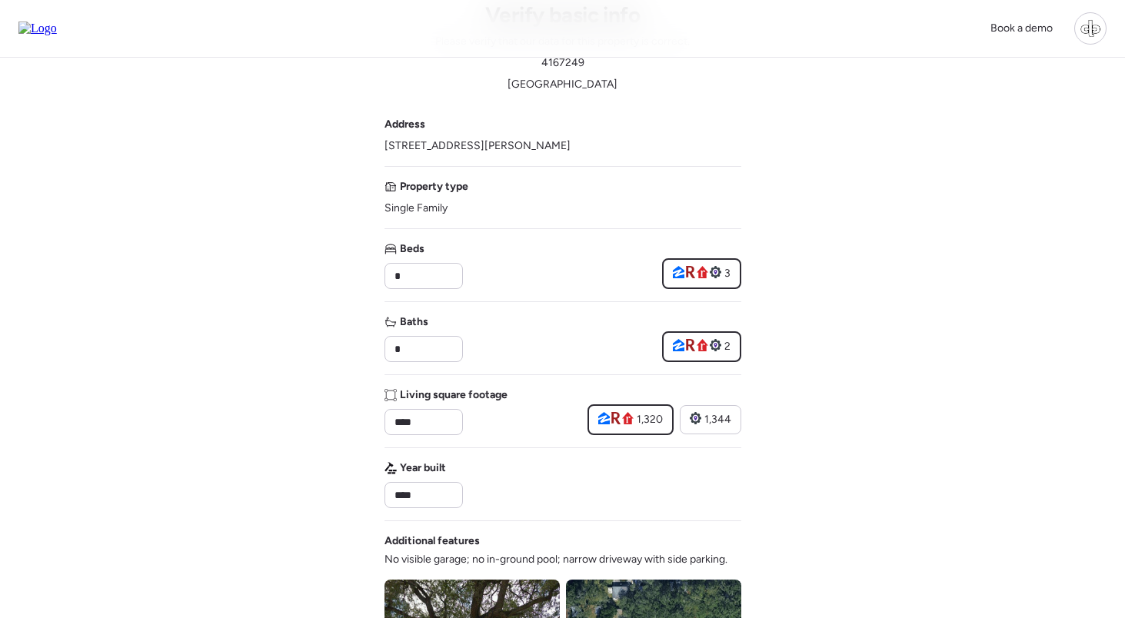
scroll to position [22, 0]
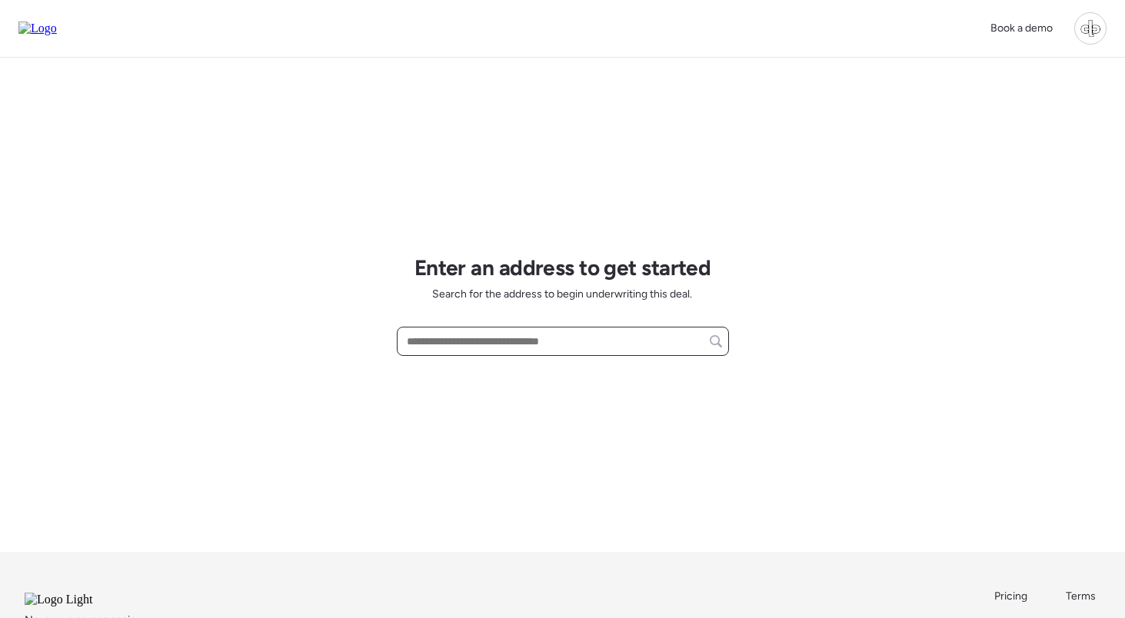
click at [501, 345] on input "text" at bounding box center [563, 342] width 318 height 22
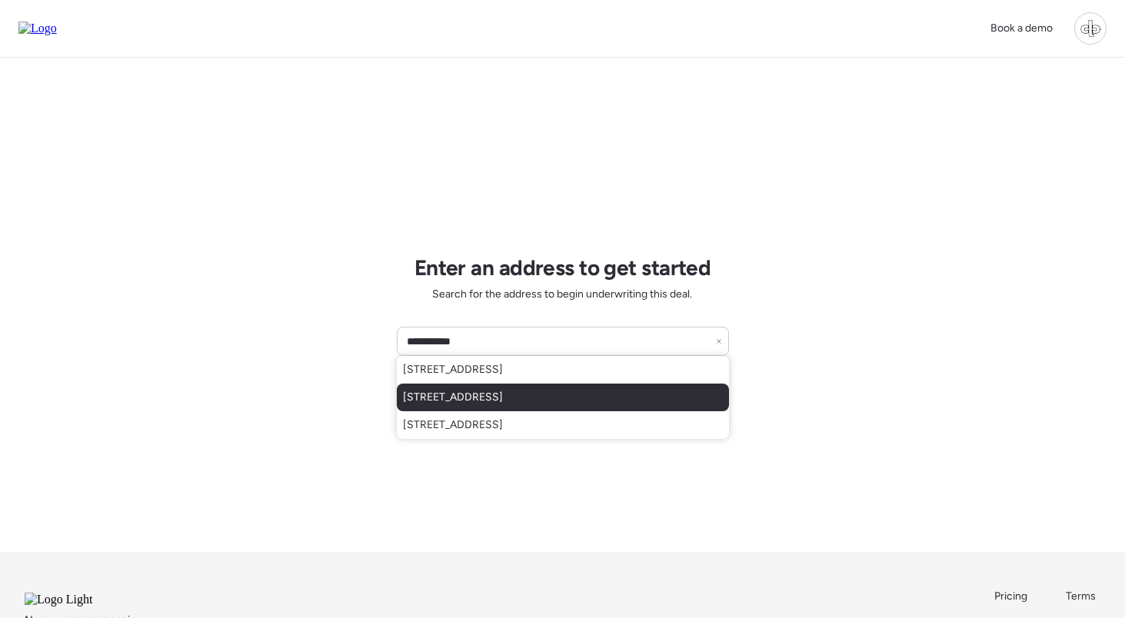
click at [503, 396] on span "[STREET_ADDRESS]" at bounding box center [453, 397] width 100 height 15
type input "**********"
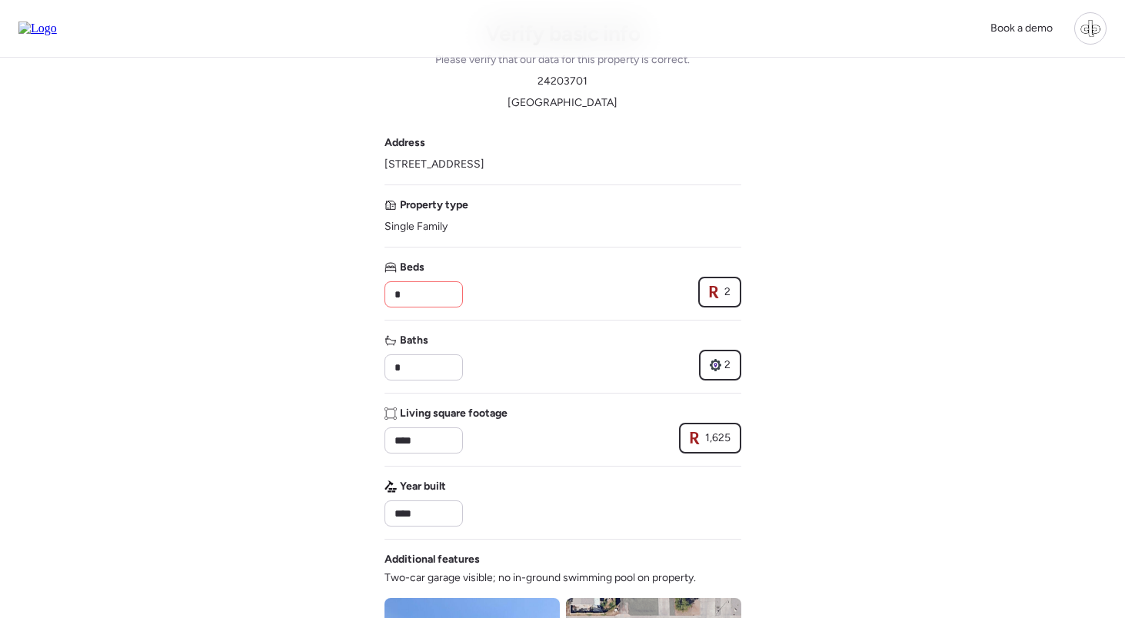
scroll to position [47, 0]
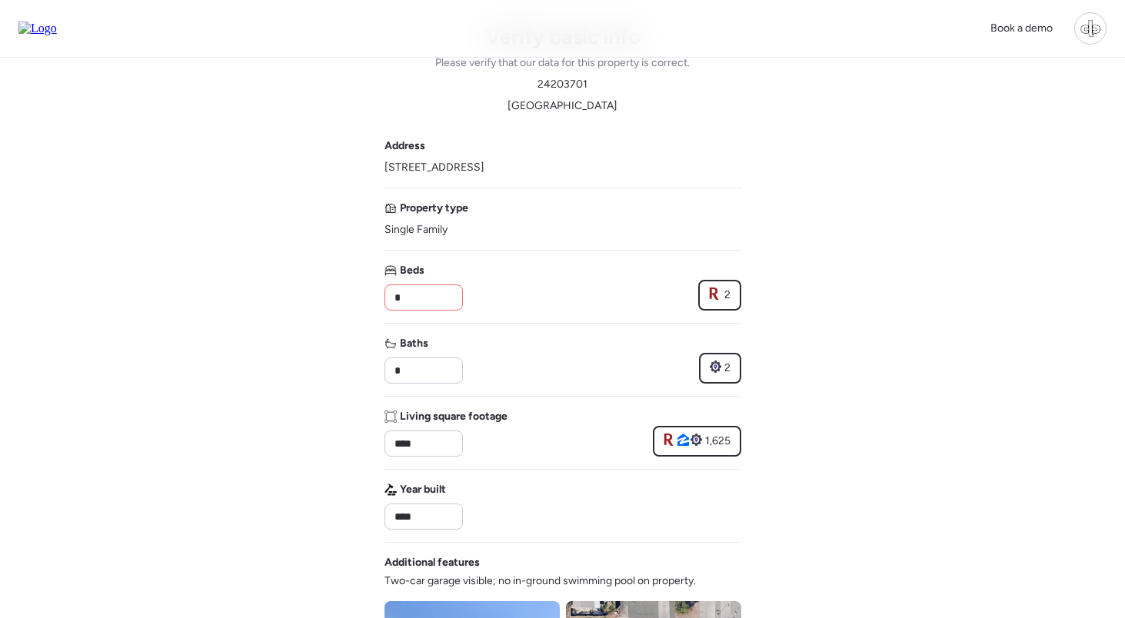
type input "**********"
type input "*"
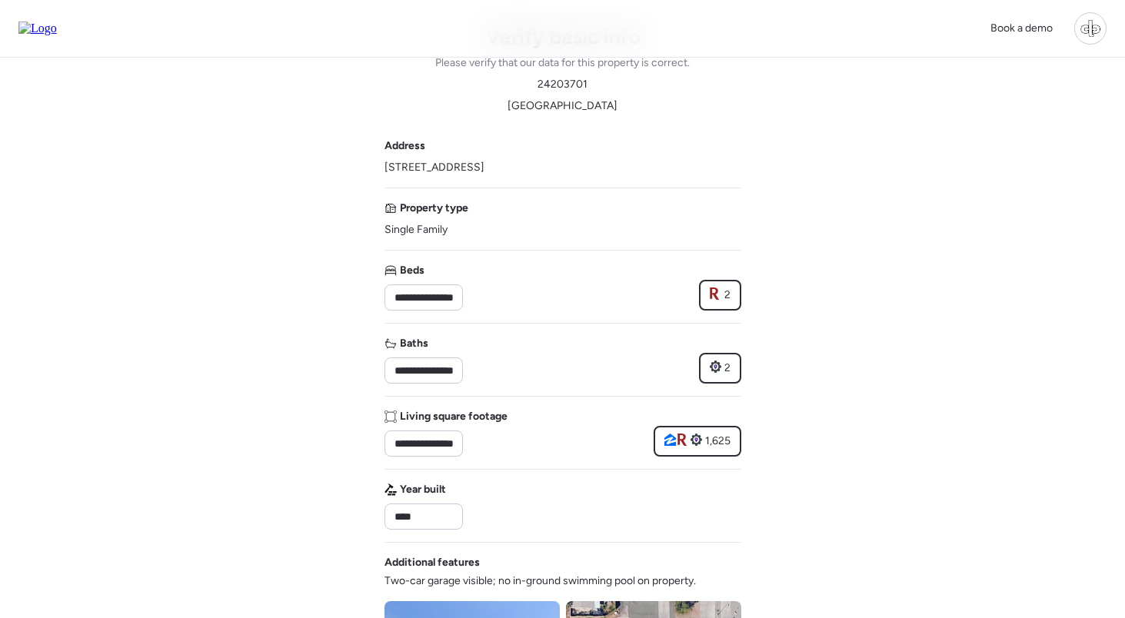
type input "****"
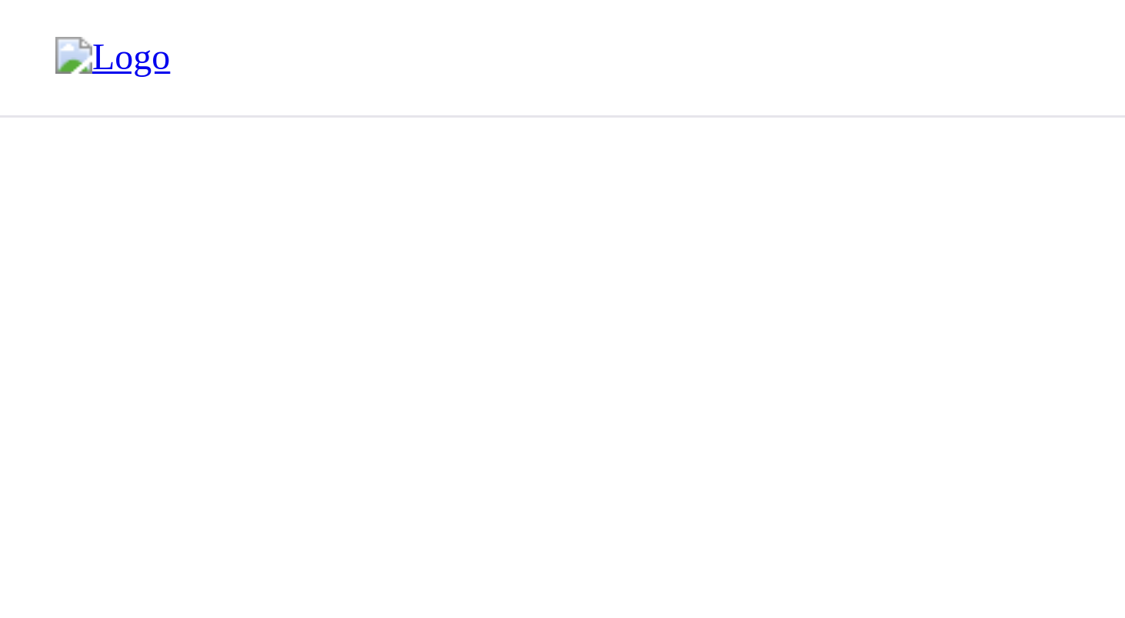
type input "****"
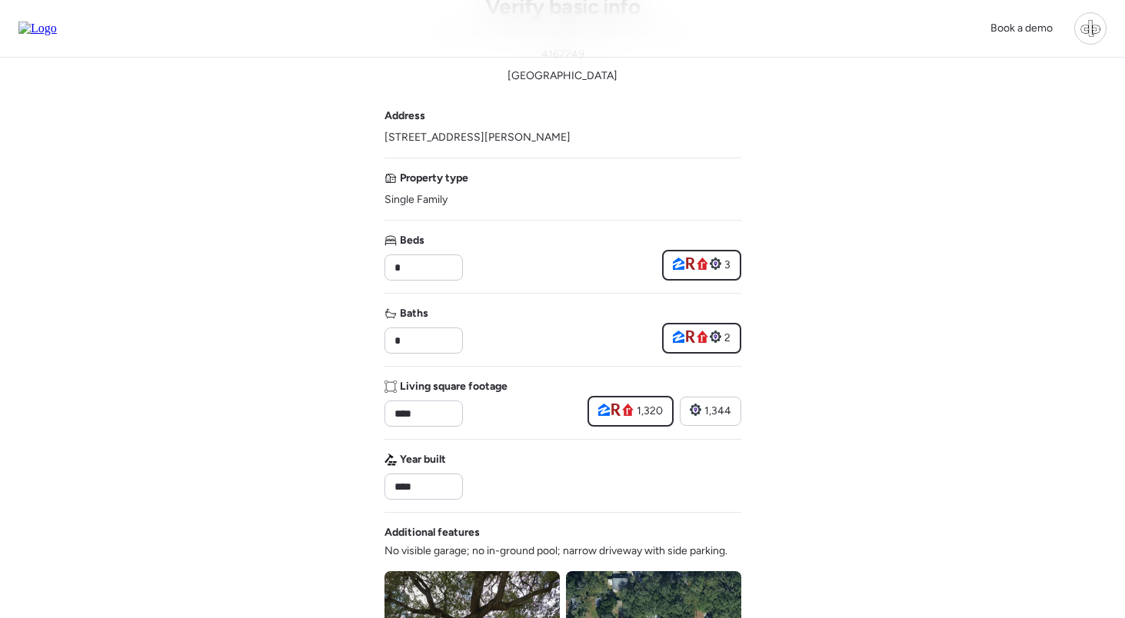
scroll to position [28, 0]
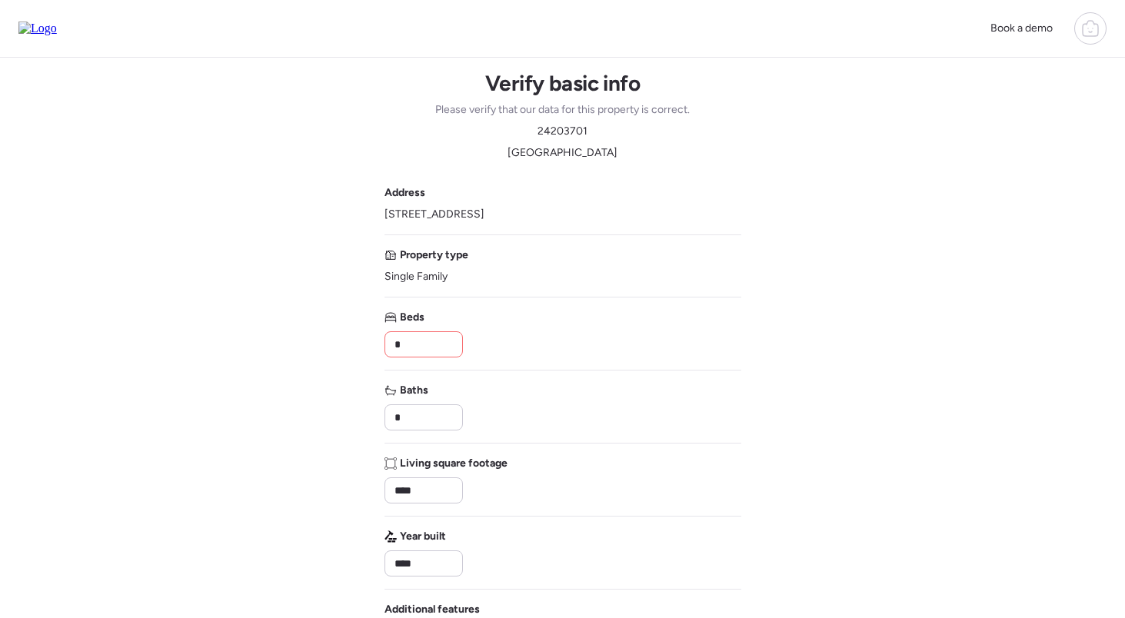
type input "*"
drag, startPoint x: 386, startPoint y: 216, endPoint x: 566, endPoint y: 211, distance: 180.0
click at [566, 211] on div "Address 1917 E Cornell Dr, Tempe, AZ 85283" at bounding box center [562, 203] width 357 height 37
copy span "1917 E Cornell Dr, Tempe, AZ 85283"
click at [614, 275] on div "Property type Single Family" at bounding box center [562, 266] width 357 height 37
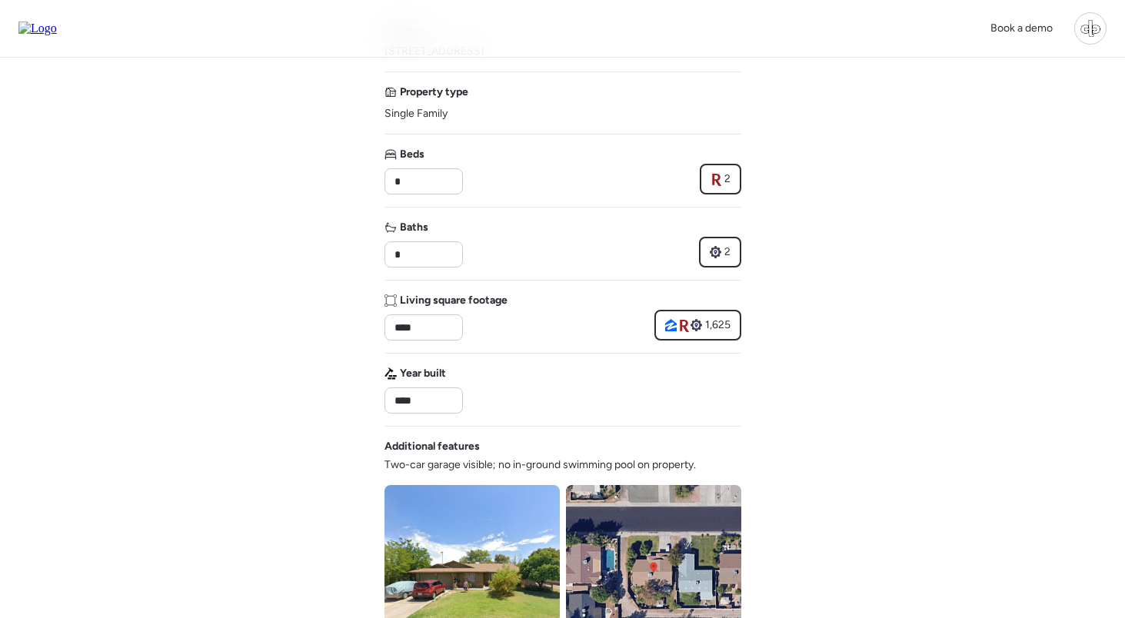
scroll to position [202, 0]
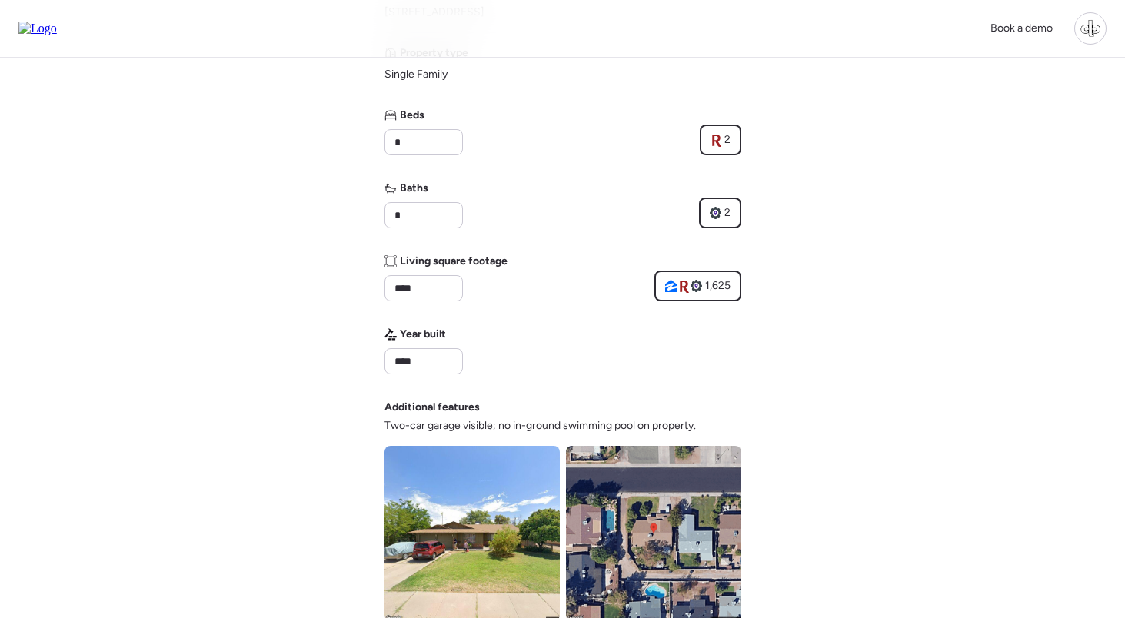
click at [712, 221] on div "2" at bounding box center [720, 212] width 21 height 15
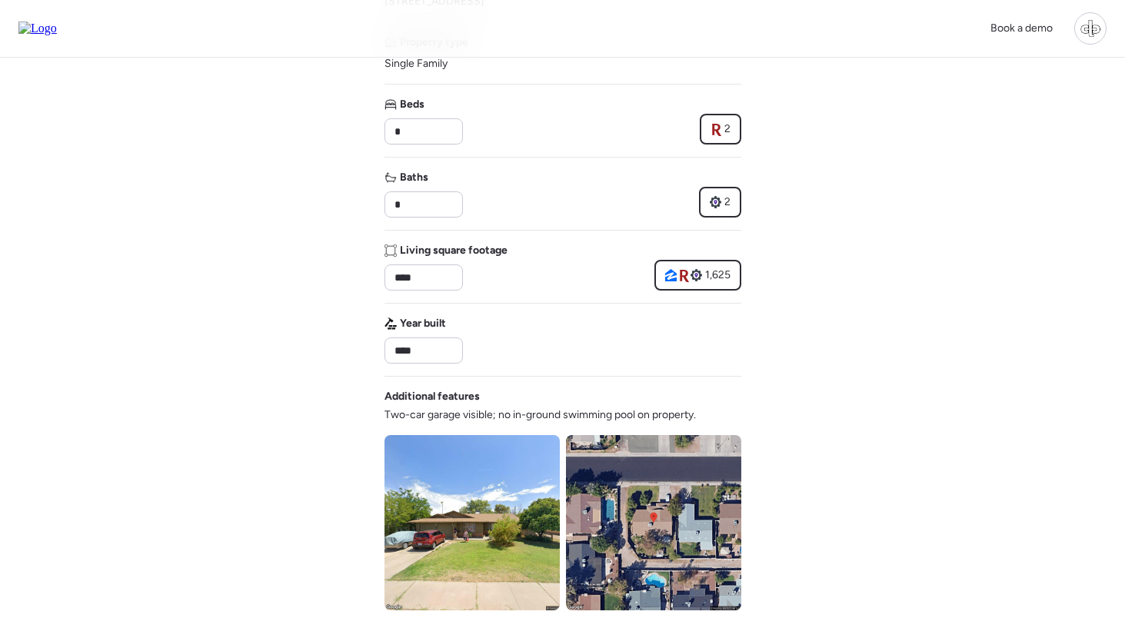
scroll to position [171, 0]
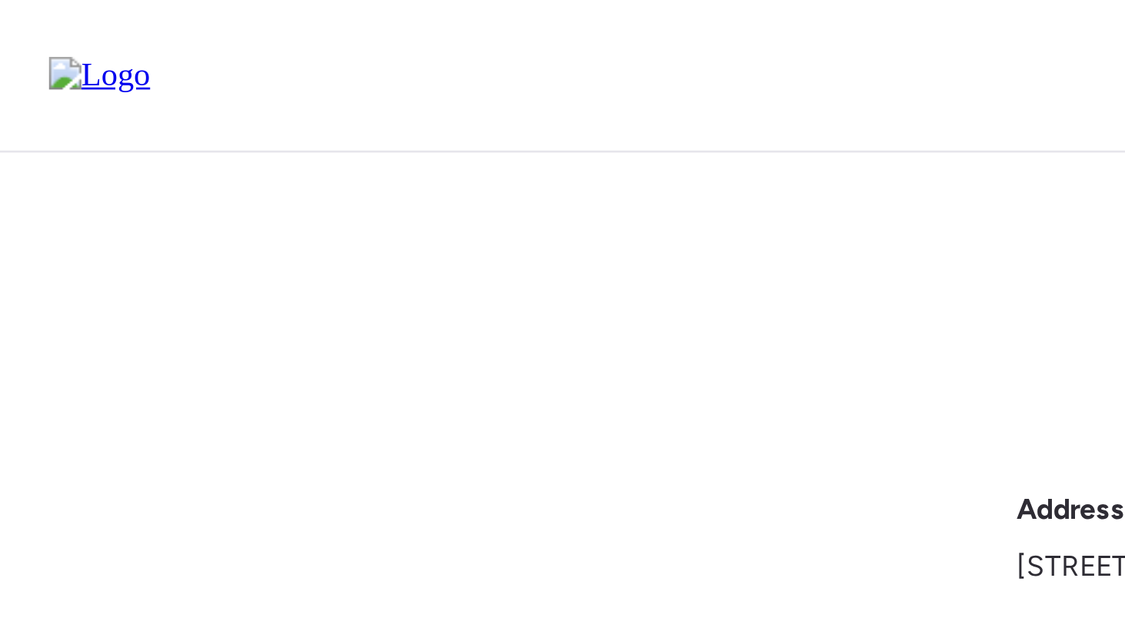
type input "****"
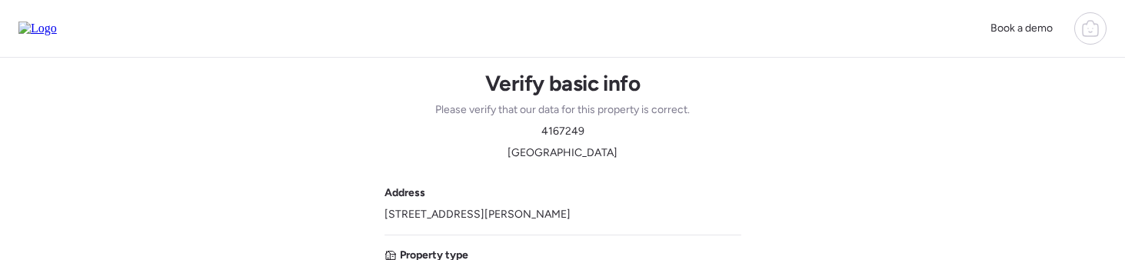
type input "****"
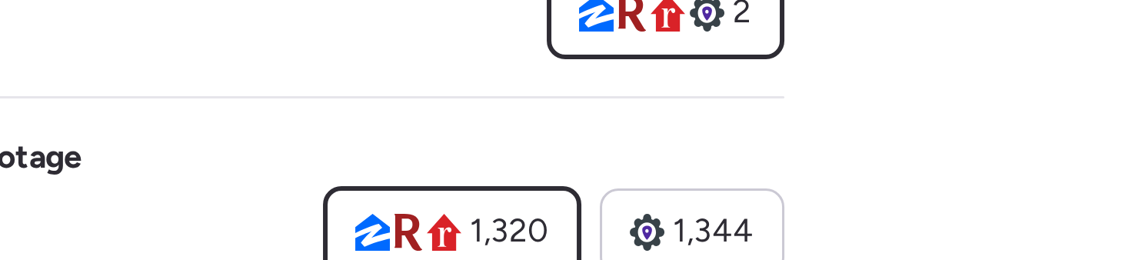
scroll to position [238, 0]
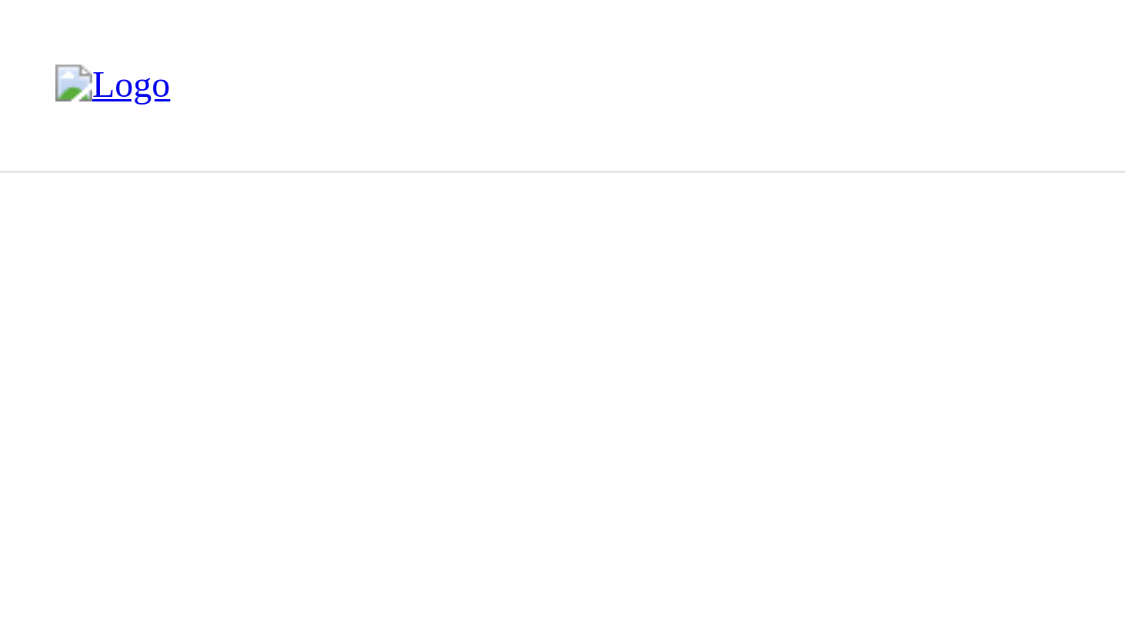
type input "****"
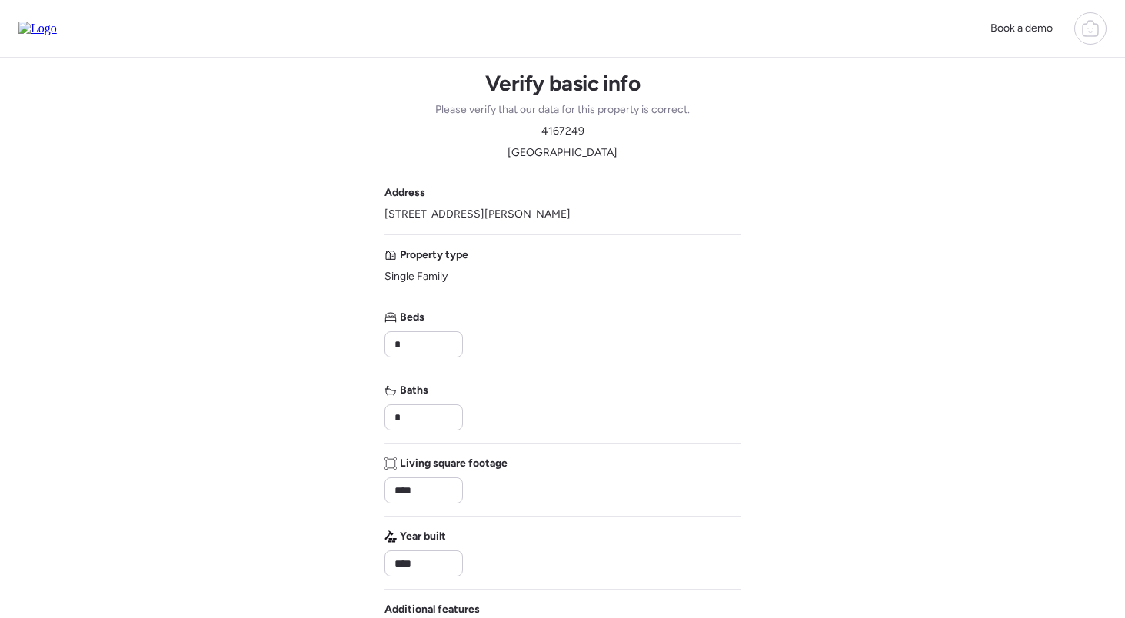
type input "****"
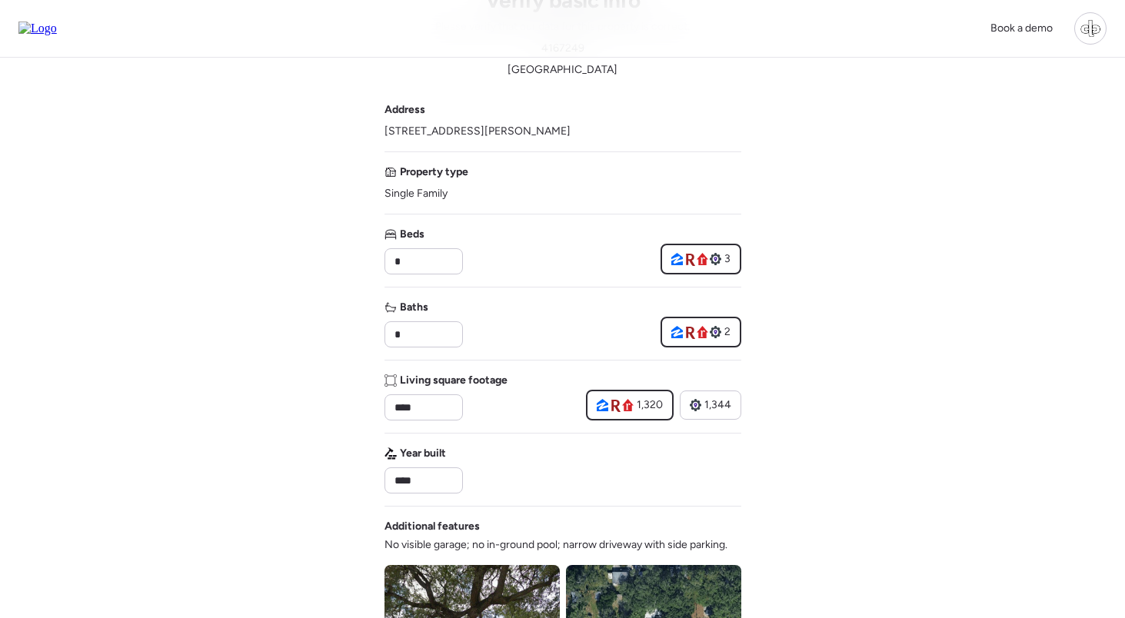
scroll to position [104, 0]
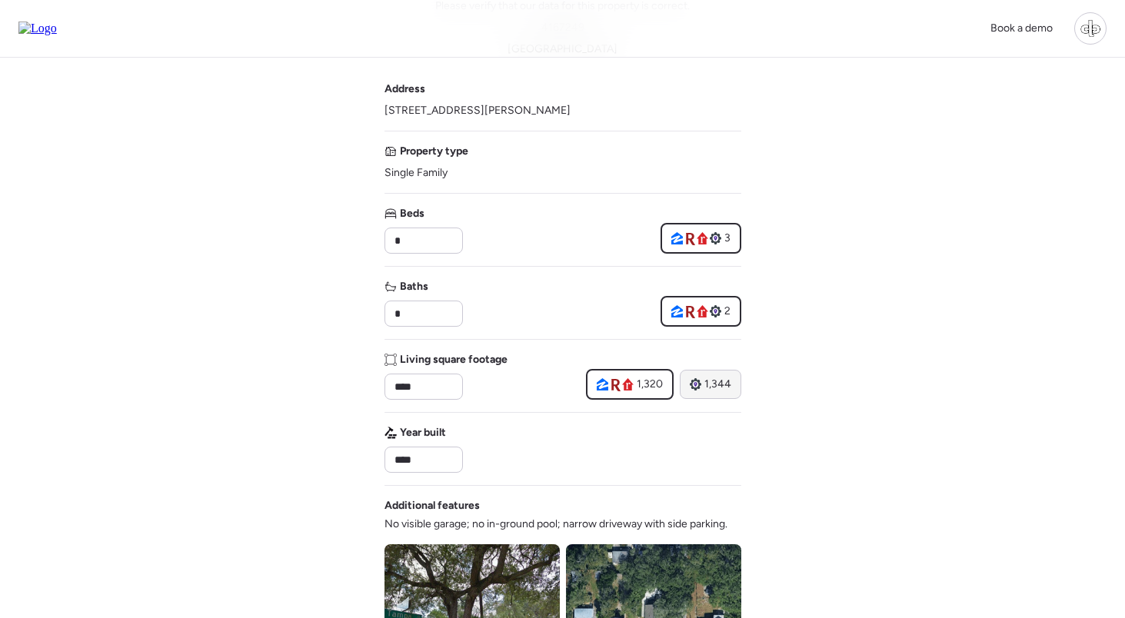
click at [721, 383] on span "1,344" at bounding box center [717, 384] width 27 height 15
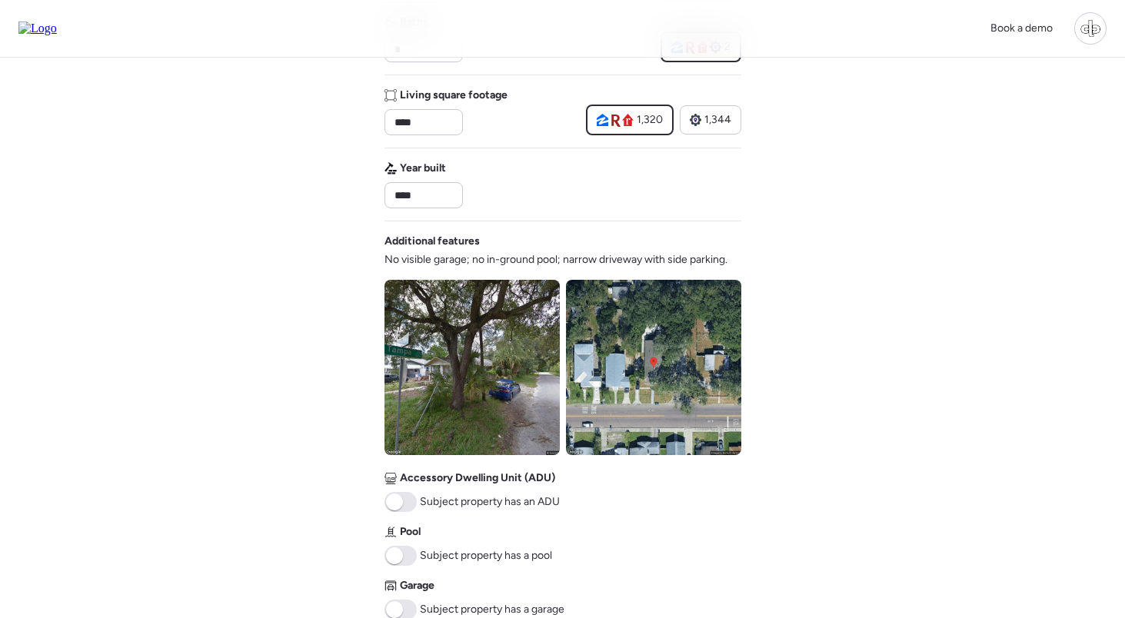
scroll to position [496, 0]
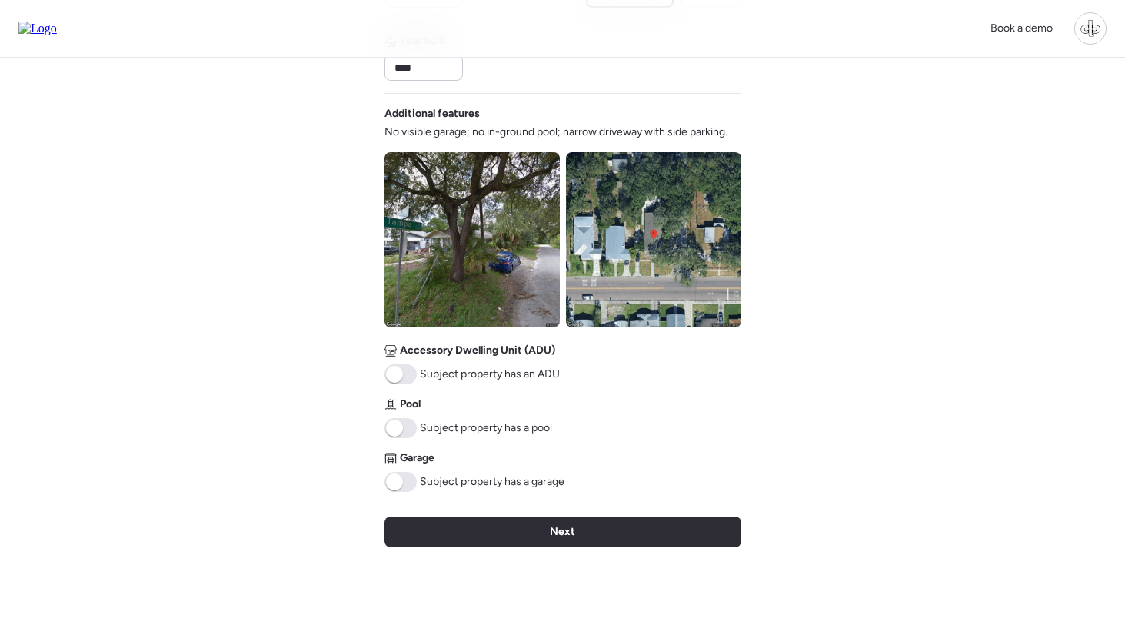
click at [649, 274] on img at bounding box center [653, 239] width 175 height 175
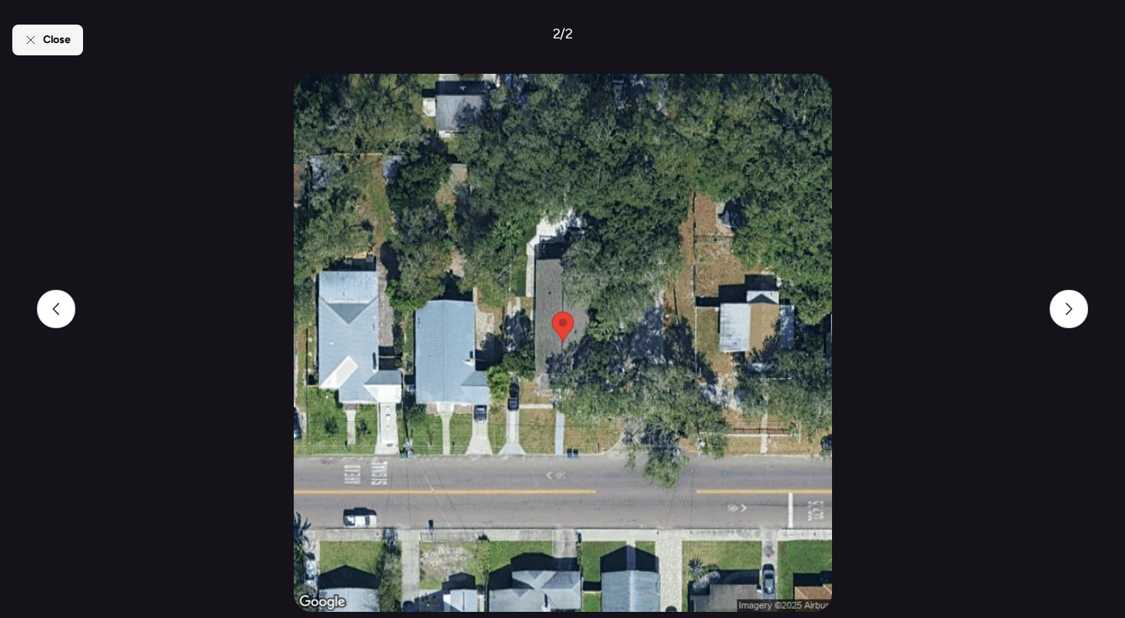
click at [52, 37] on span "Close" at bounding box center [57, 39] width 28 height 15
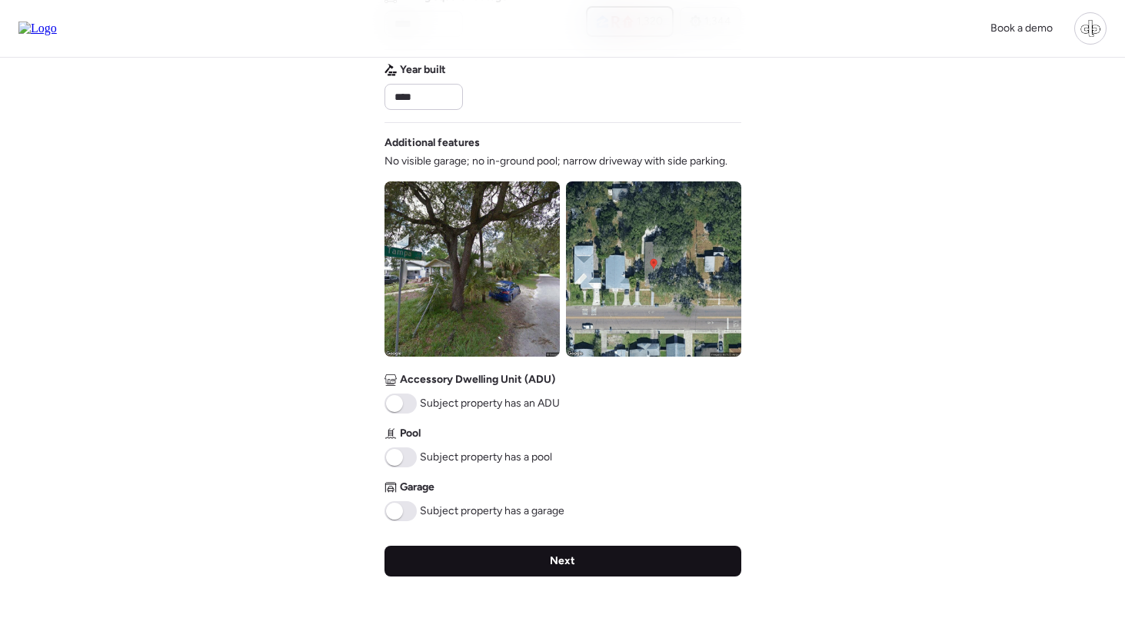
click at [580, 568] on div "Next" at bounding box center [562, 561] width 357 height 31
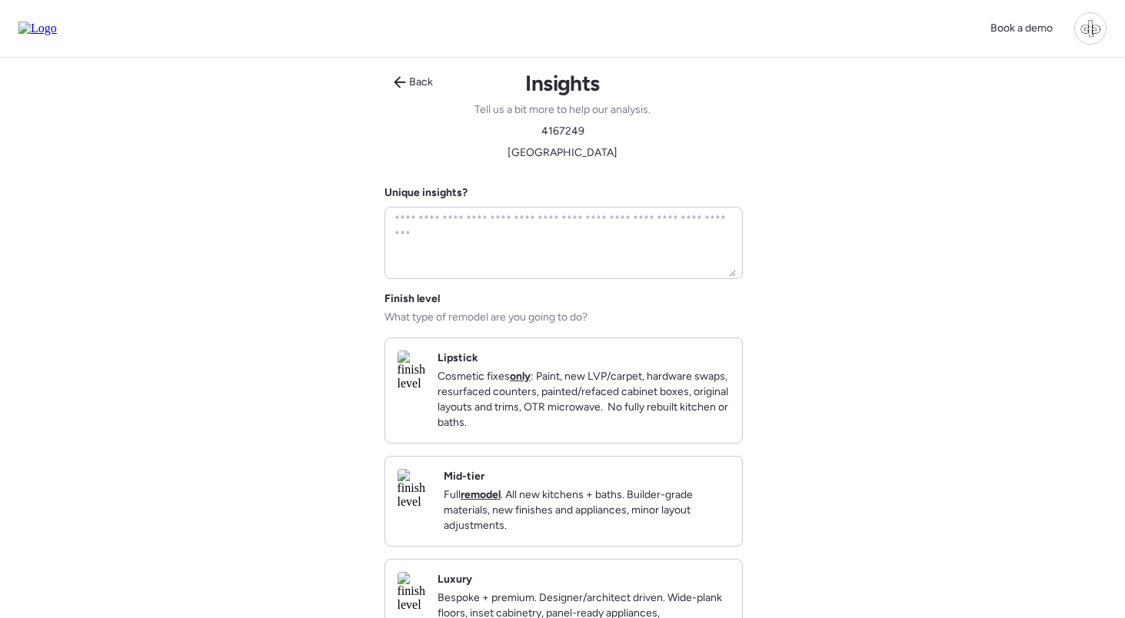
scroll to position [0, 0]
click at [404, 75] on div "Back" at bounding box center [413, 82] width 58 height 25
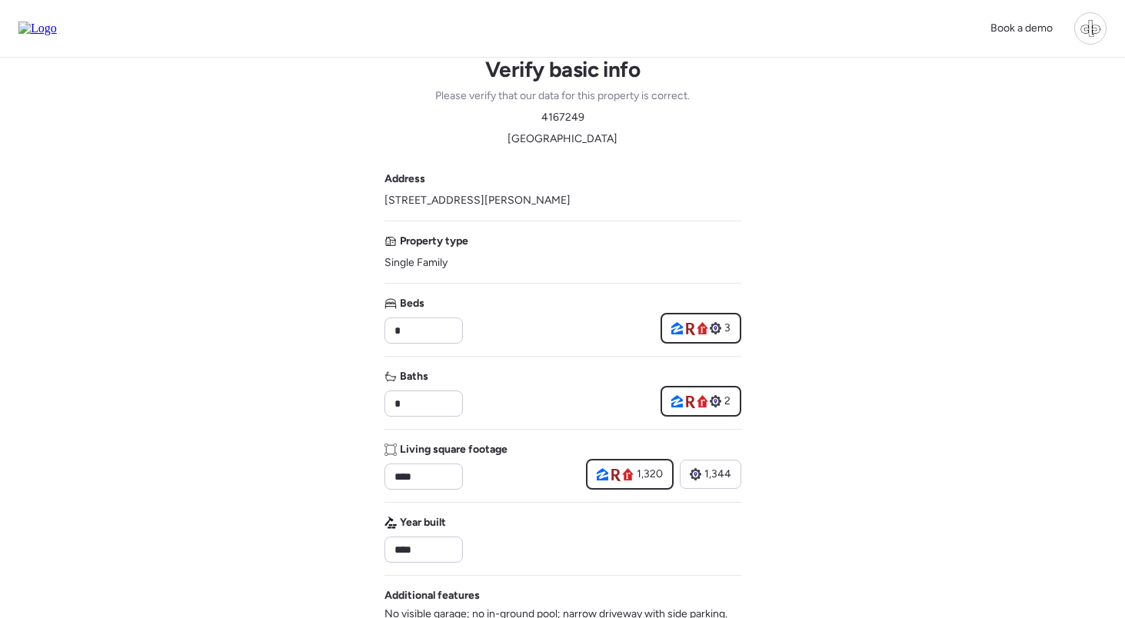
scroll to position [8, 0]
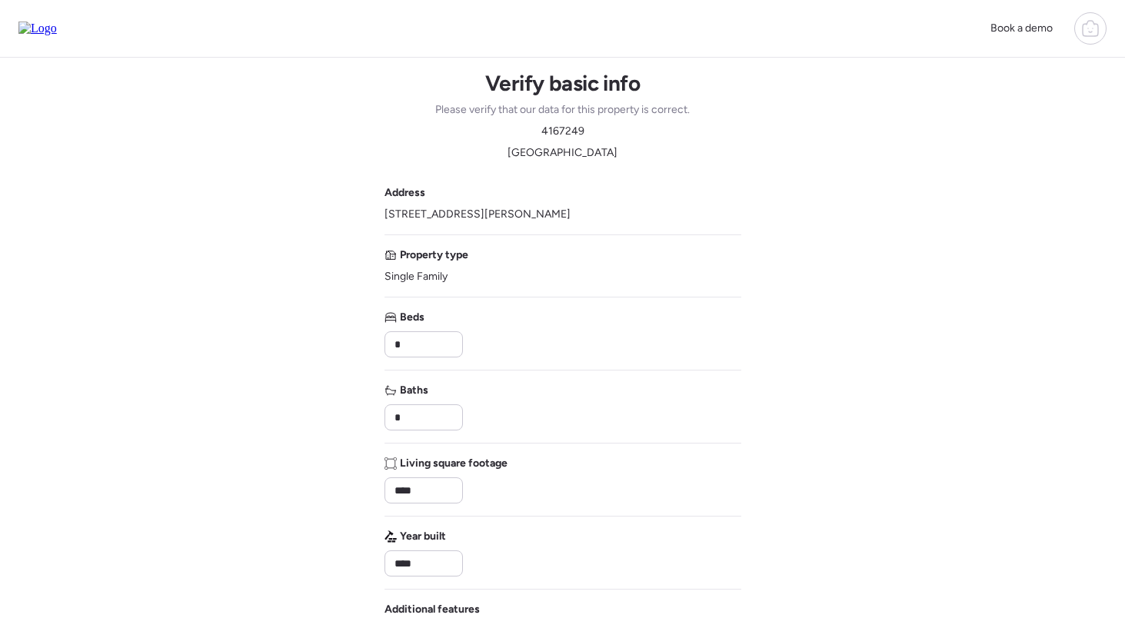
type input "****"
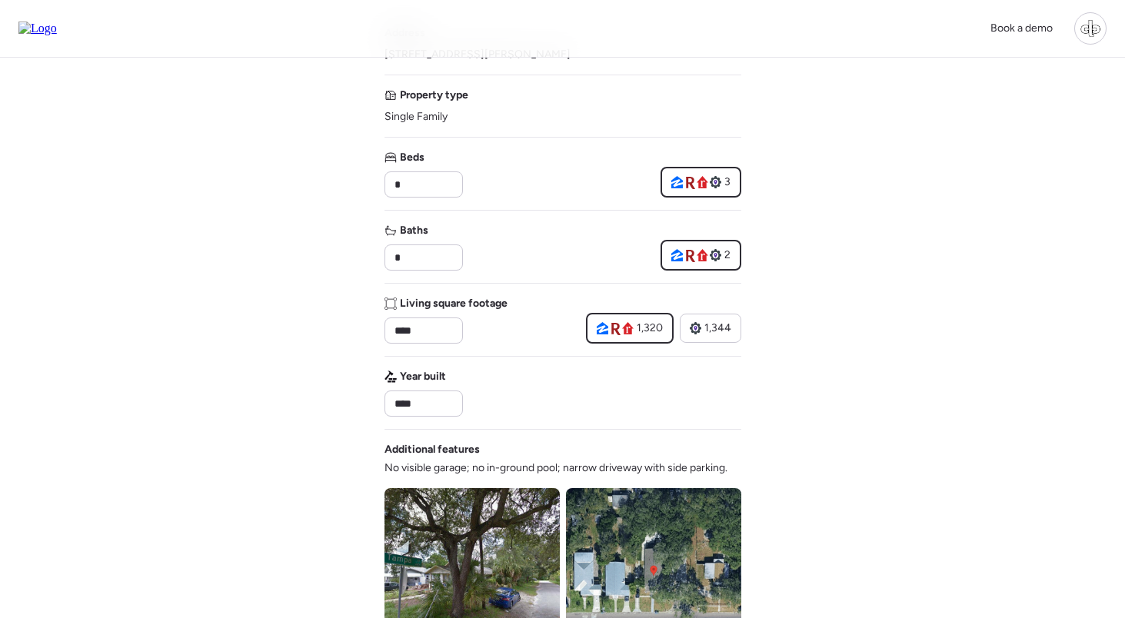
scroll to position [174, 0]
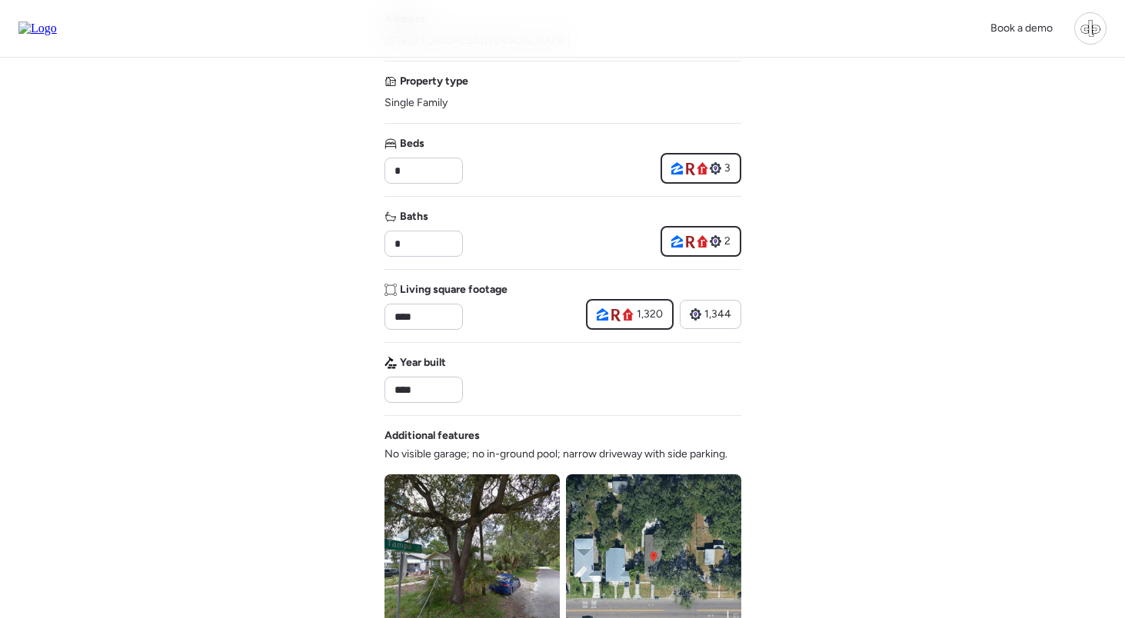
click at [707, 167] on icon at bounding box center [703, 168] width 12 height 12
click at [428, 166] on input "*" at bounding box center [423, 171] width 65 height 22
click at [684, 165] on icon at bounding box center [689, 168] width 11 height 14
type input "*"
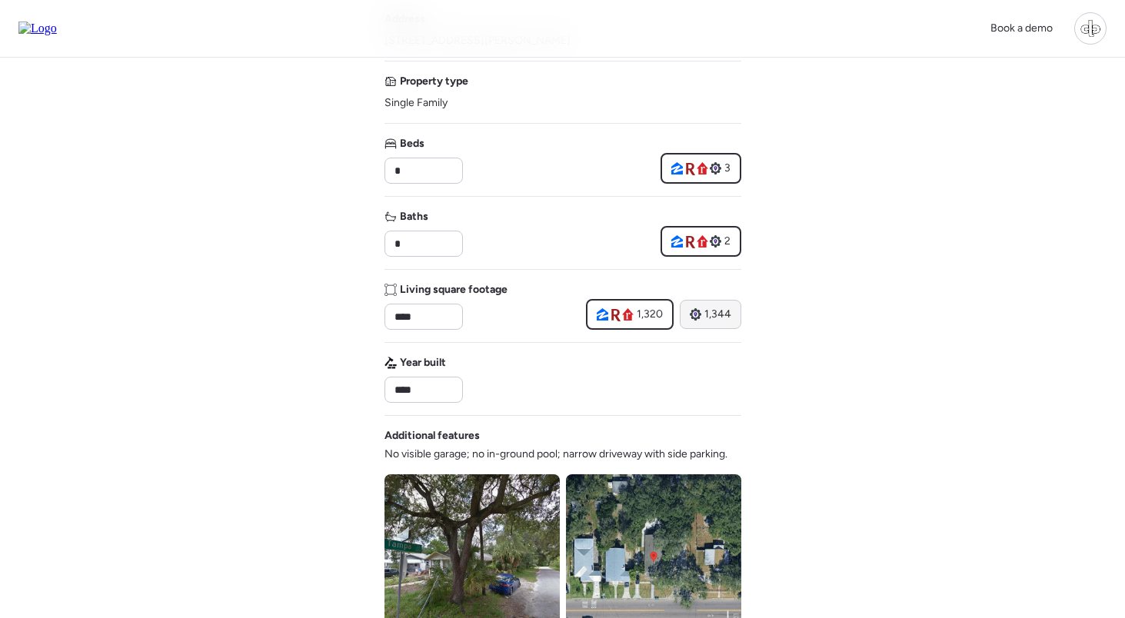
click at [711, 315] on span "1,344" at bounding box center [717, 314] width 27 height 15
click at [639, 311] on span "1,320" at bounding box center [649, 314] width 26 height 15
type input "****"
click at [419, 317] on input "****" at bounding box center [423, 317] width 65 height 22
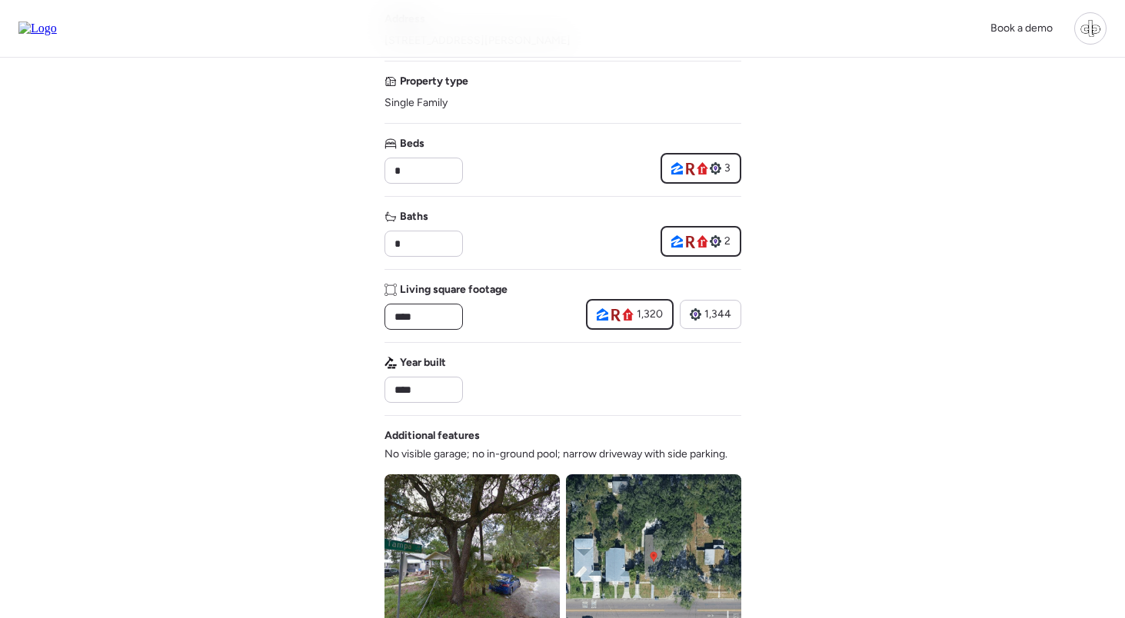
scroll to position [70, 0]
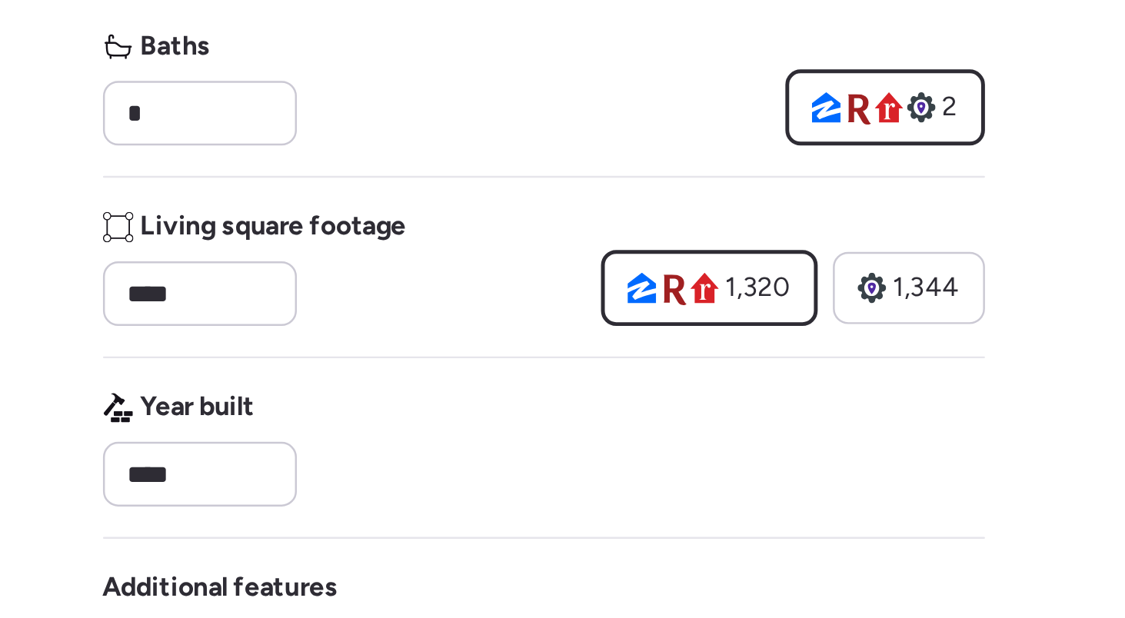
click at [384, 139] on div "Address 111 W Osborne Ave, Tampa, FL 33603 Property type Single Family Beds * 3…" at bounding box center [562, 516] width 357 height 803
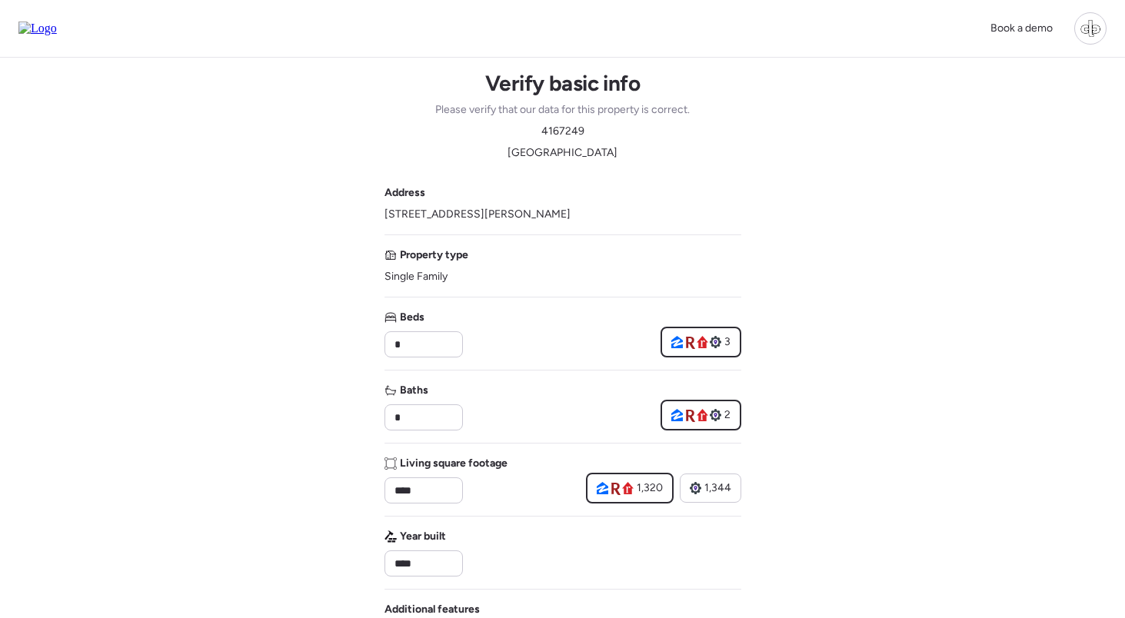
scroll to position [0, 0]
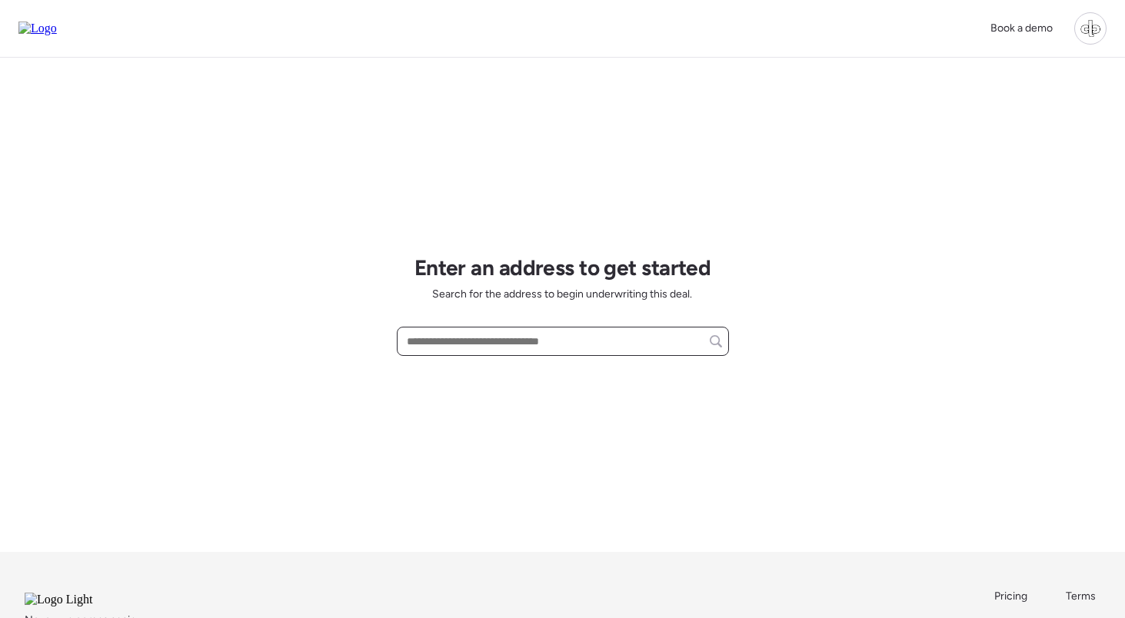
click at [588, 338] on input "text" at bounding box center [563, 342] width 318 height 22
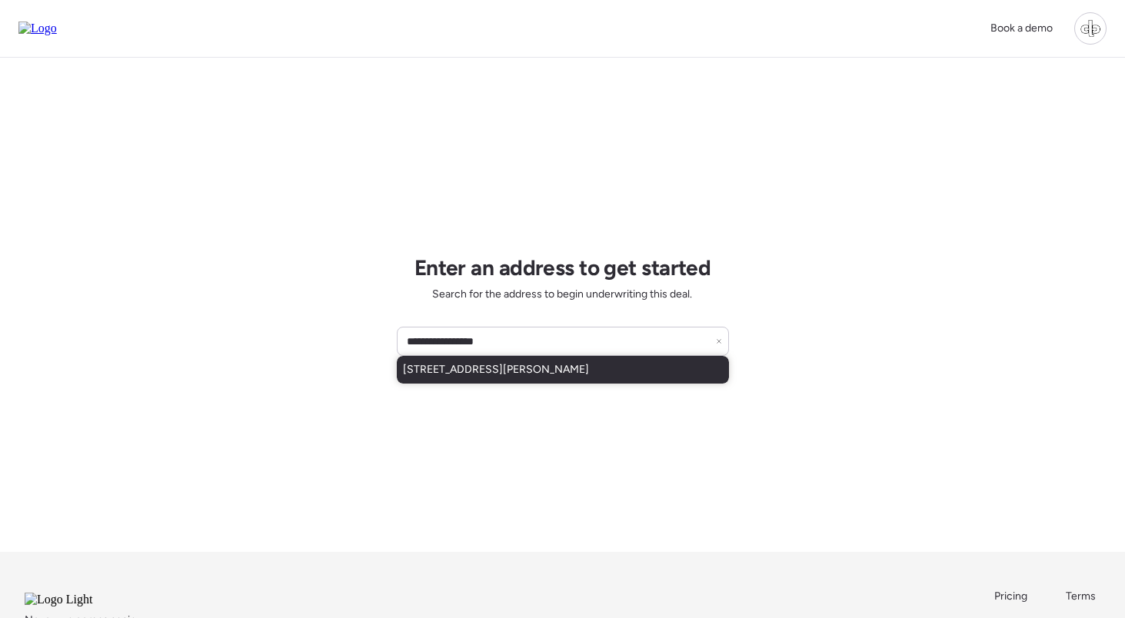
drag, startPoint x: 571, startPoint y: 360, endPoint x: 564, endPoint y: 364, distance: 7.9
click at [564, 364] on span "[STREET_ADDRESS][PERSON_NAME]" at bounding box center [496, 369] width 186 height 15
type input "**********"
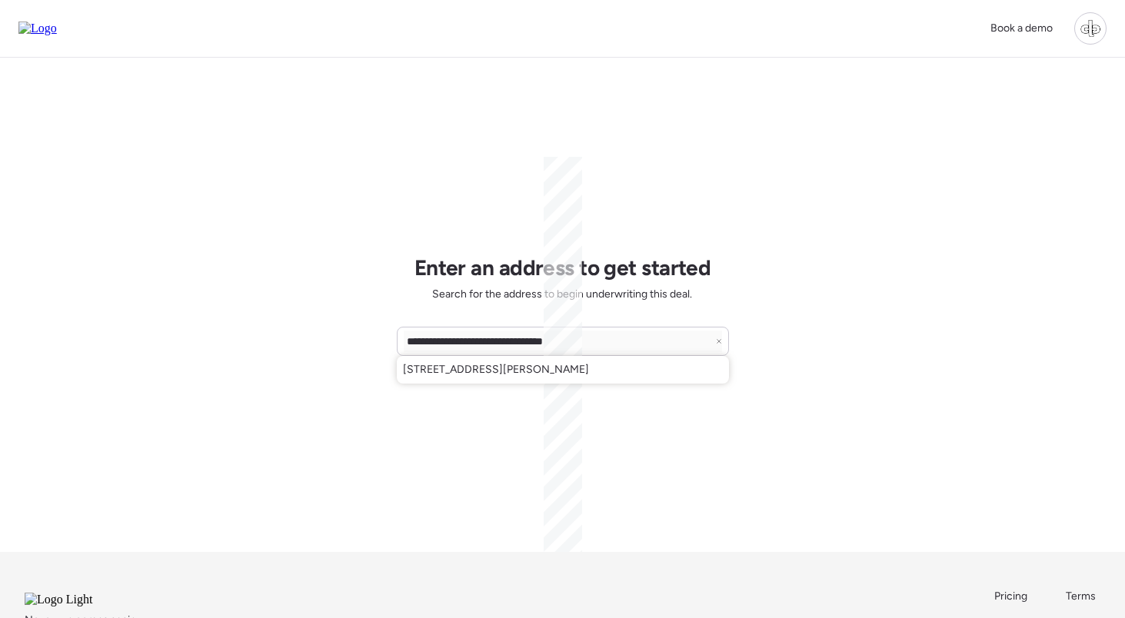
click at [707, 361] on div "[STREET_ADDRESS][PERSON_NAME]" at bounding box center [563, 370] width 332 height 28
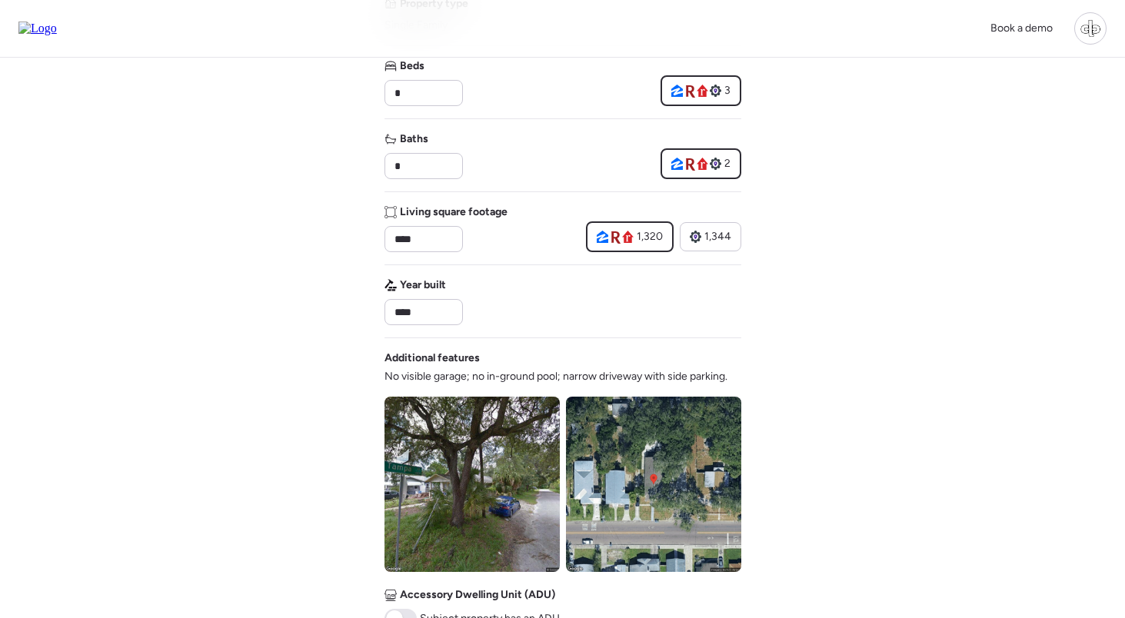
scroll to position [270, 0]
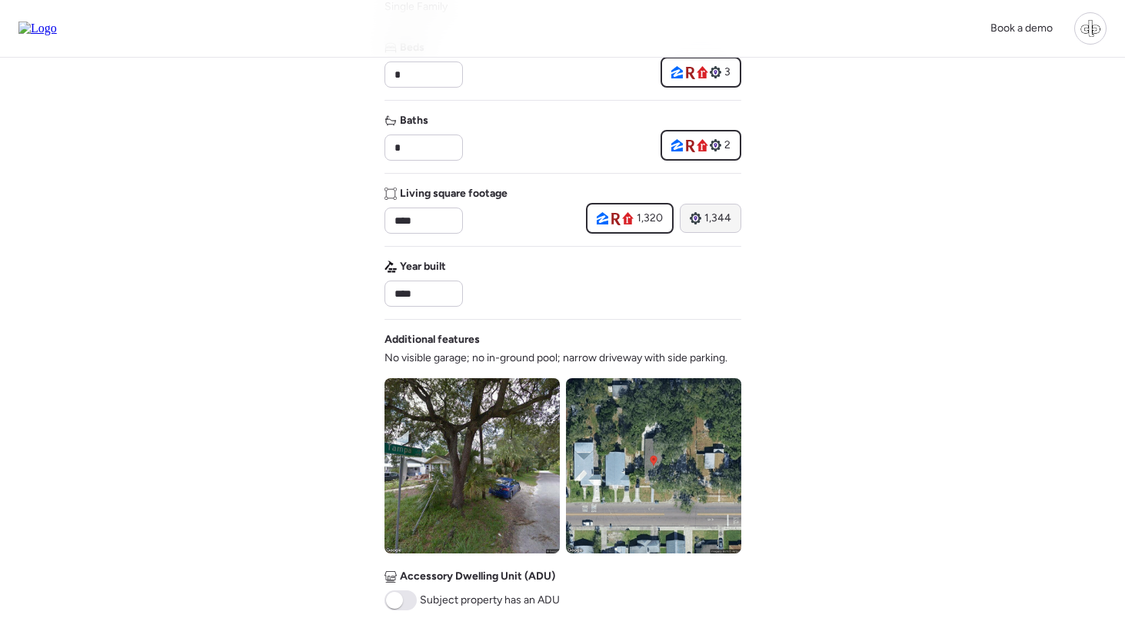
click at [713, 209] on div "1,344" at bounding box center [711, 218] width 62 height 29
click at [648, 209] on div "1,320" at bounding box center [629, 218] width 86 height 29
type input "****"
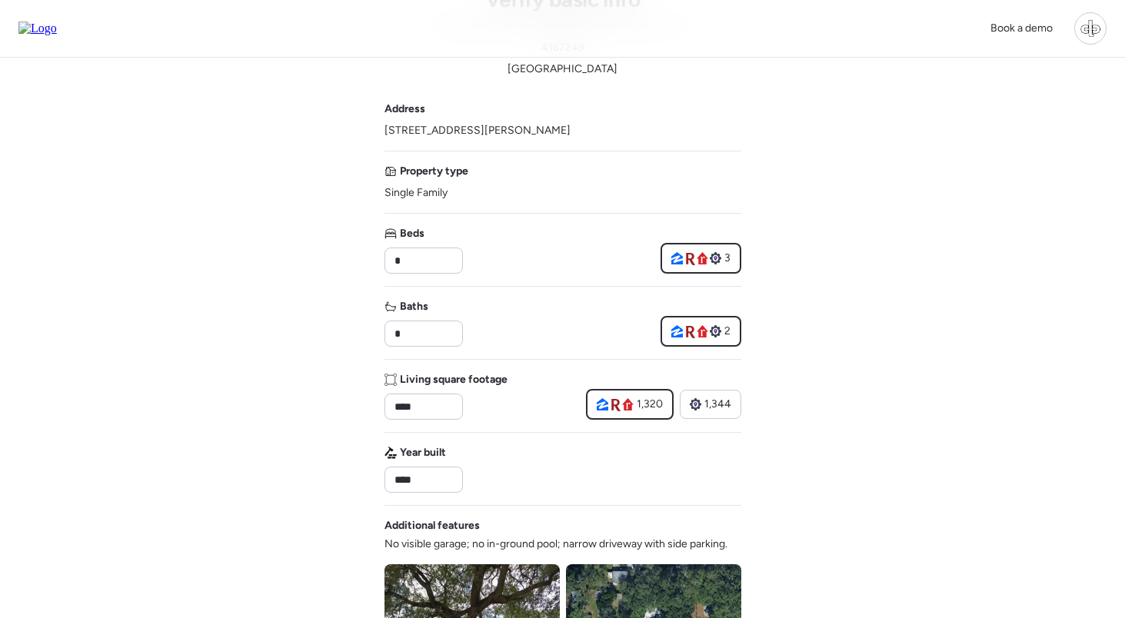
scroll to position [552, 0]
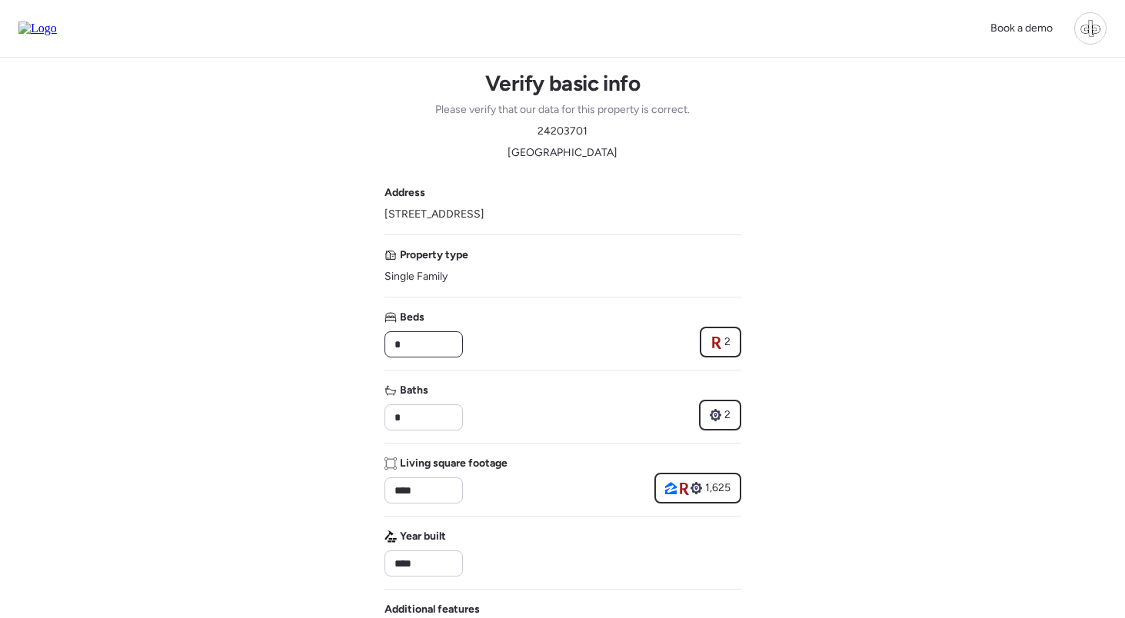
click at [454, 345] on input "*" at bounding box center [423, 345] width 65 height 22
click at [644, 325] on div "Beds * 2" at bounding box center [562, 334] width 357 height 48
click at [732, 345] on div "2" at bounding box center [721, 342] width 40 height 29
type input "*"
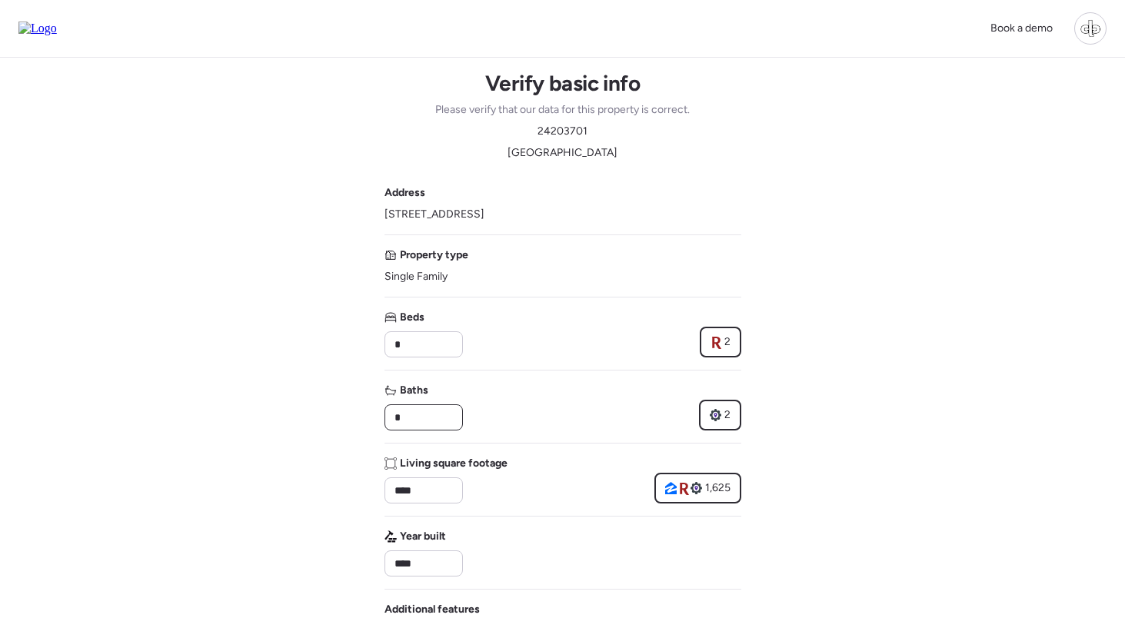
click at [414, 418] on input "*" at bounding box center [423, 418] width 65 height 22
click at [730, 414] on span "2" at bounding box center [728, 415] width 6 height 15
type input "*"
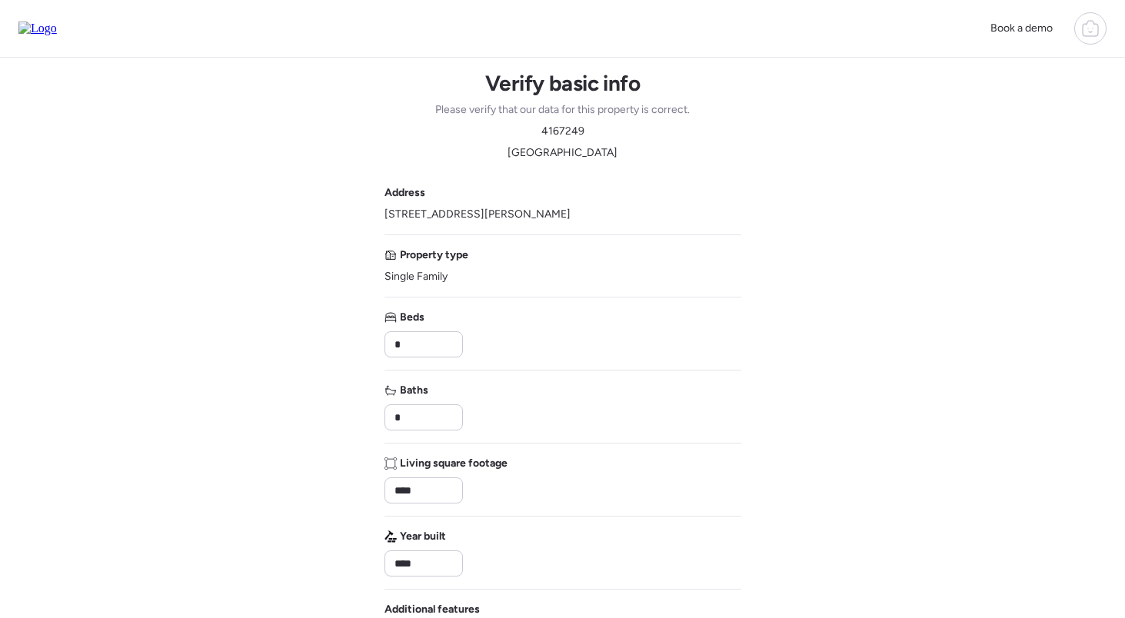
type input "****"
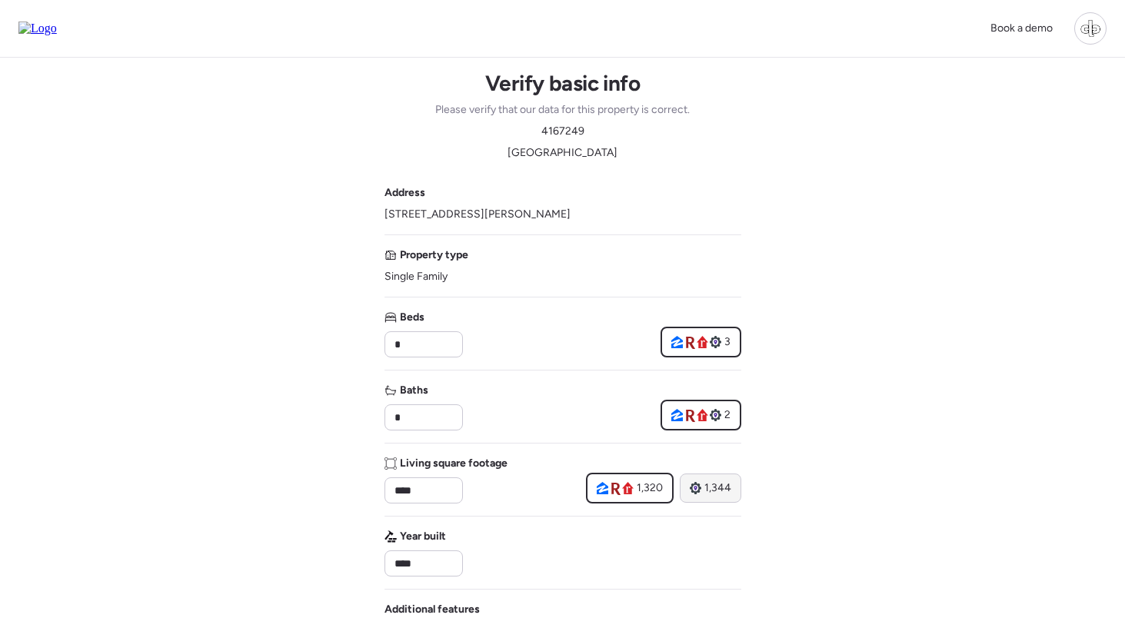
click at [712, 491] on span "1,344" at bounding box center [717, 488] width 27 height 15
click at [649, 486] on span "1,320" at bounding box center [649, 488] width 26 height 15
type input "****"
click at [442, 417] on input "*" at bounding box center [423, 418] width 65 height 22
type input "*"
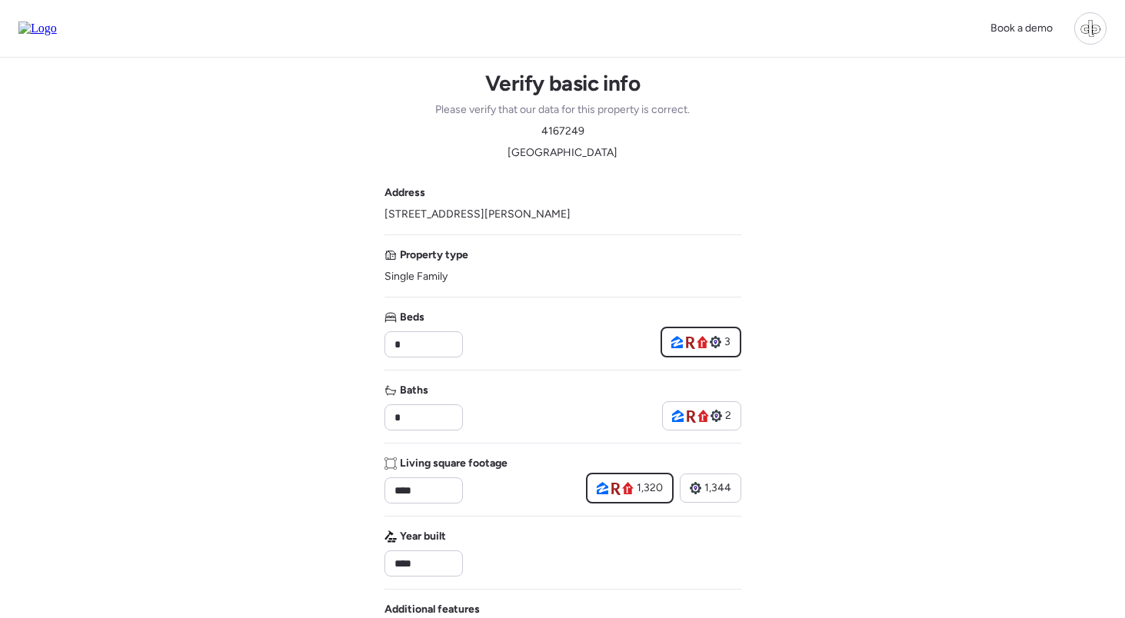
click at [503, 390] on div "Baths * 2" at bounding box center [562, 407] width 357 height 48
click at [675, 418] on icon at bounding box center [678, 416] width 12 height 12
type input "*"
click at [554, 410] on div "Baths * 2" at bounding box center [562, 407] width 357 height 48
click at [401, 323] on span "Beds" at bounding box center [412, 317] width 25 height 15
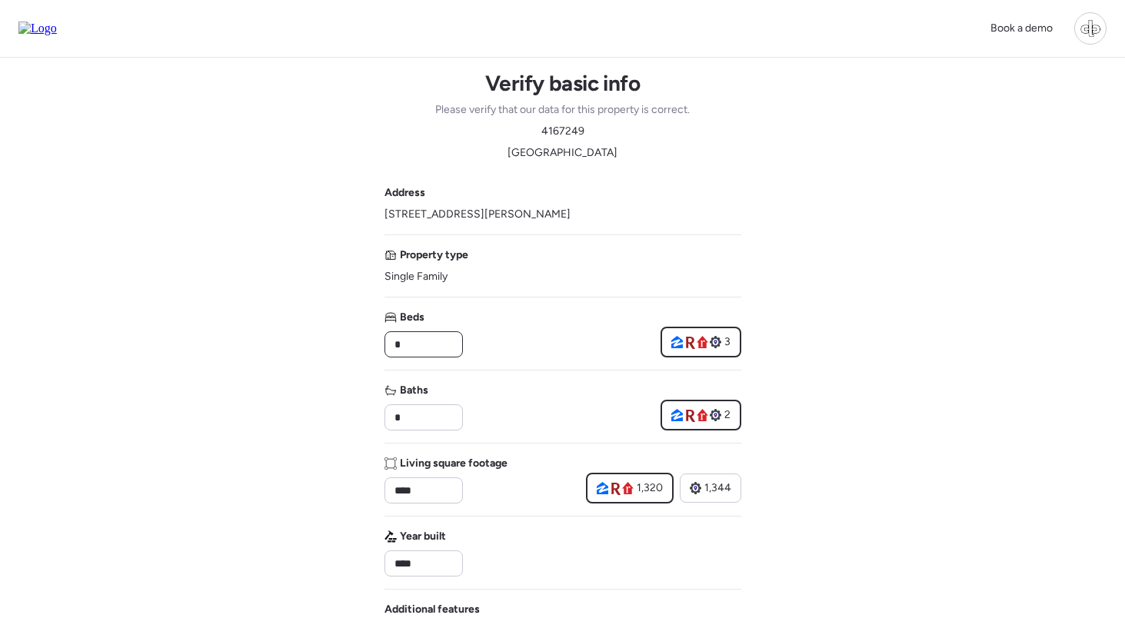
click at [401, 339] on input "*" at bounding box center [423, 345] width 65 height 22
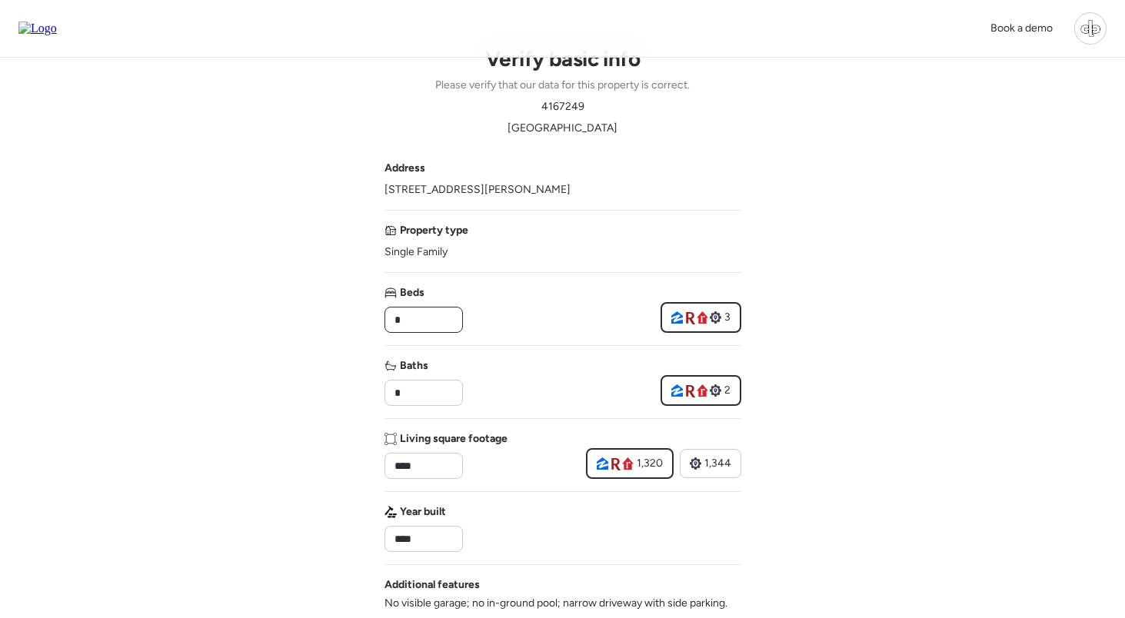
scroll to position [54, 0]
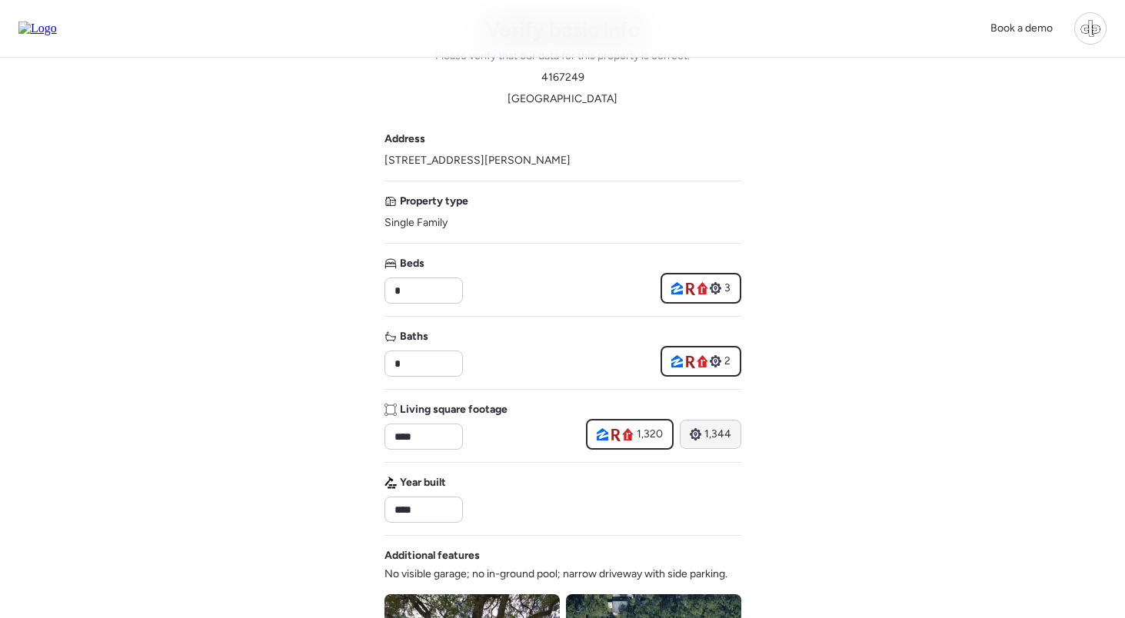
click at [721, 429] on span "1,344" at bounding box center [717, 434] width 27 height 15
click at [628, 437] on icon at bounding box center [627, 434] width 12 height 12
click at [706, 438] on span "1,344" at bounding box center [717, 434] width 27 height 15
type input "****"
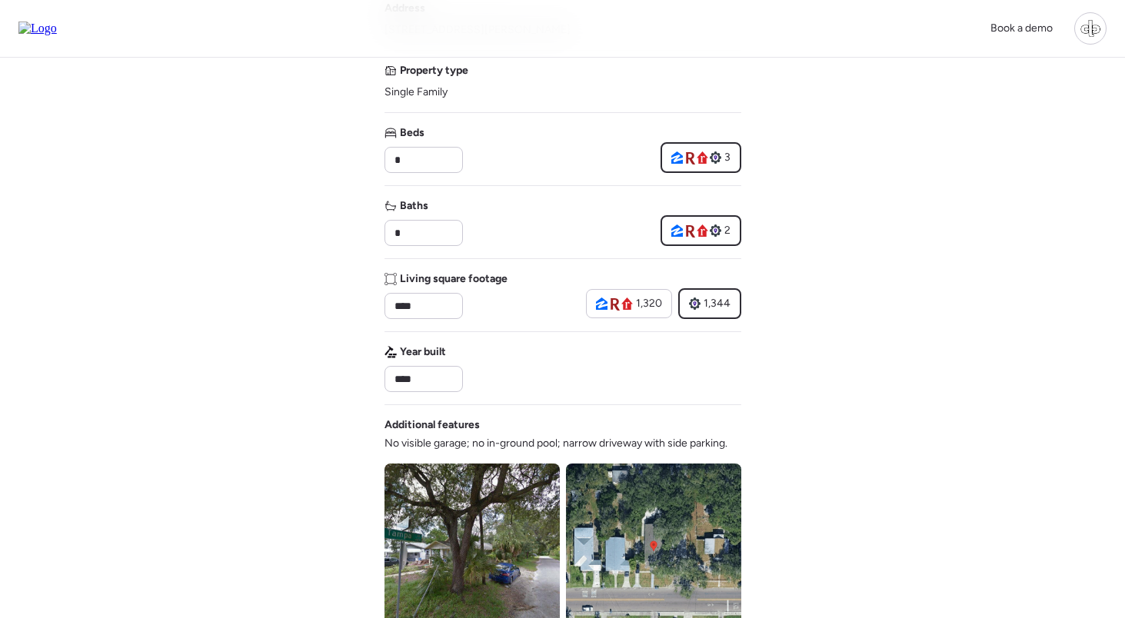
scroll to position [189, 0]
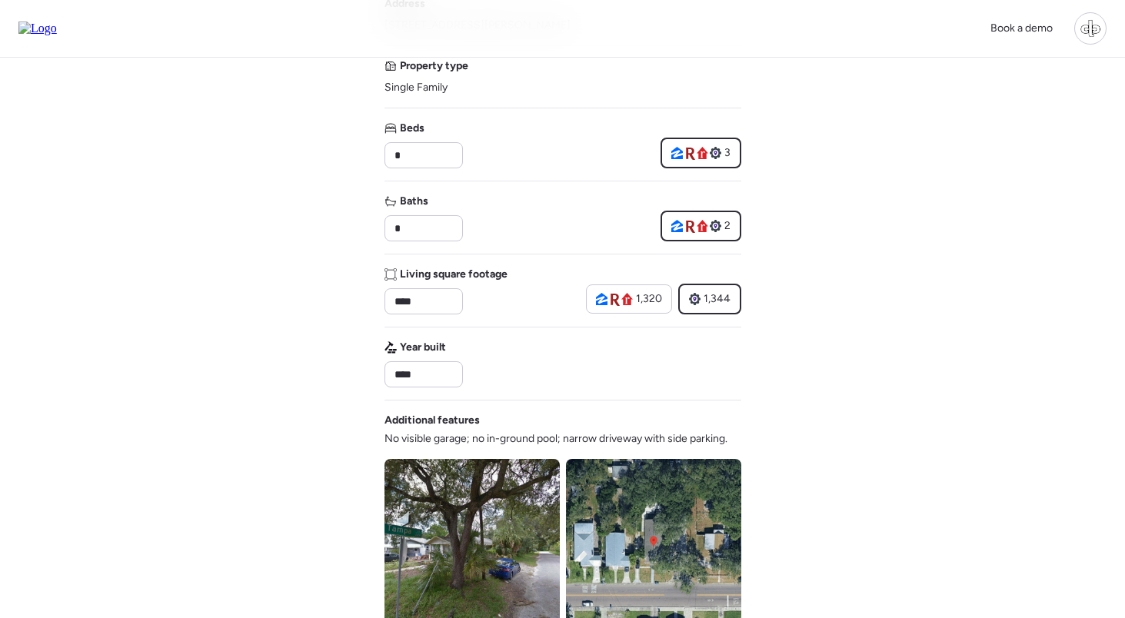
click at [681, 218] on div "2" at bounding box center [701, 226] width 81 height 31
click at [627, 208] on div "Baths * 2" at bounding box center [562, 218] width 357 height 48
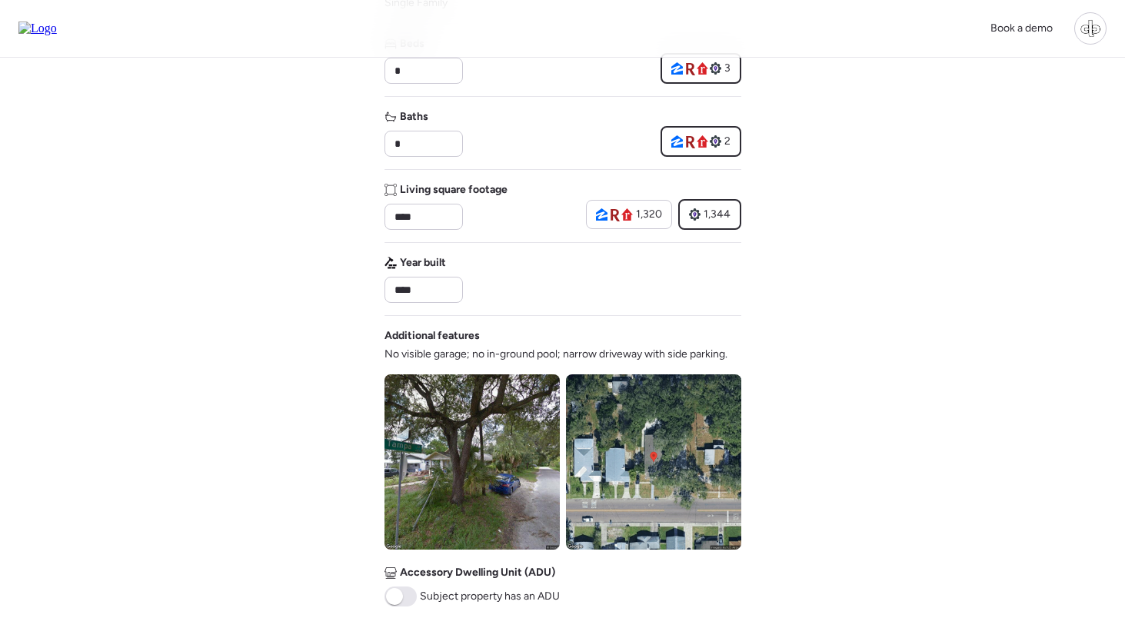
scroll to position [336, 0]
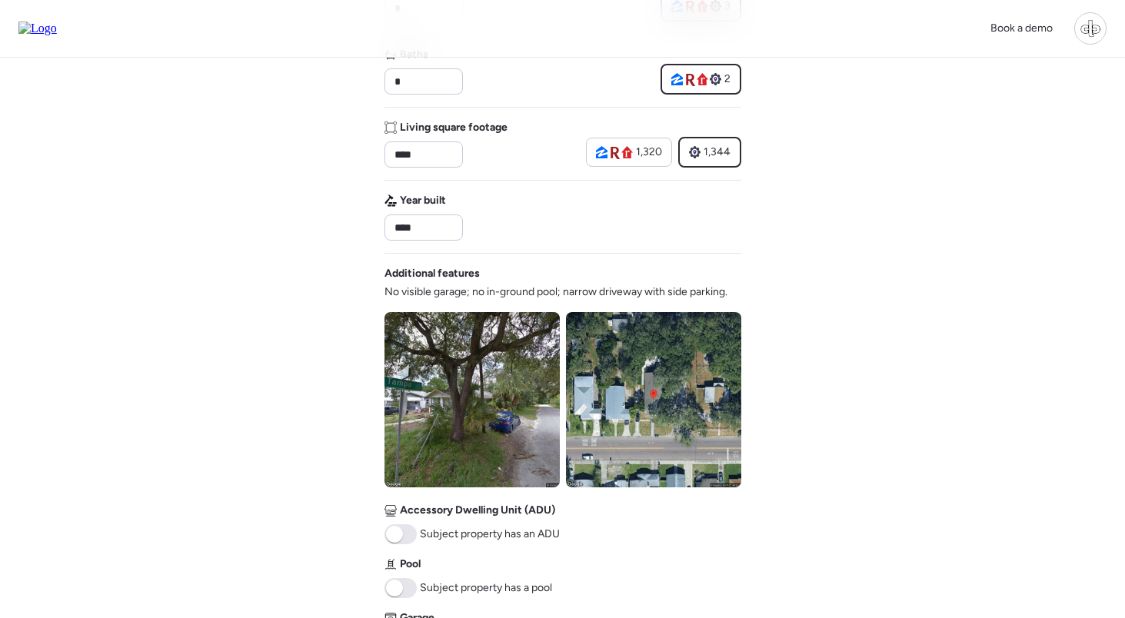
click at [57, 35] on img at bounding box center [37, 29] width 38 height 14
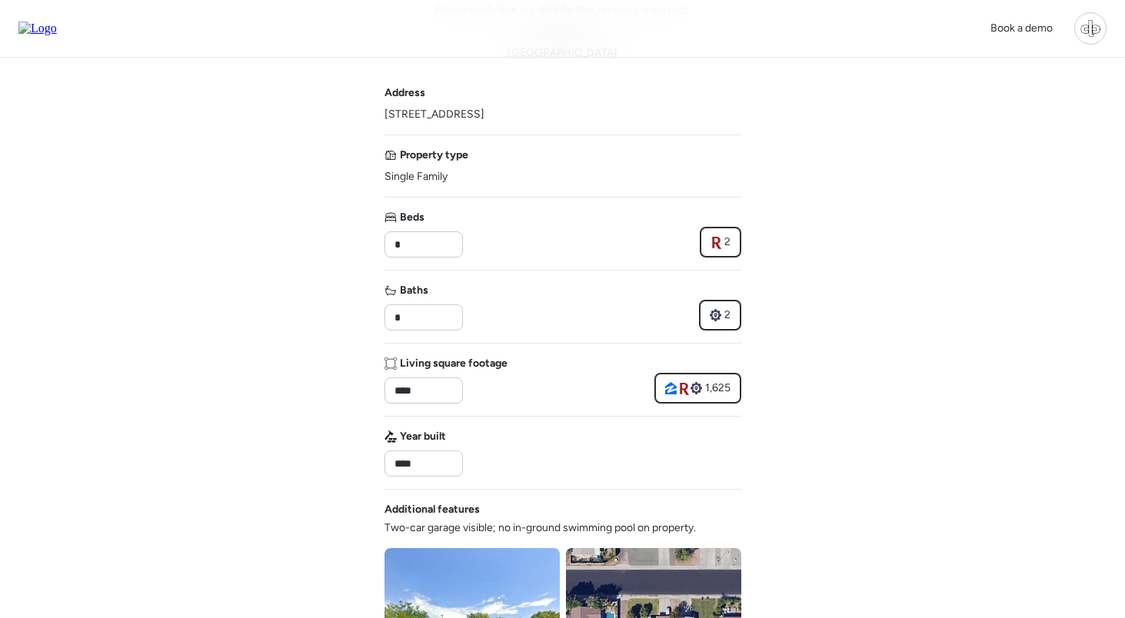
scroll to position [101, 0]
click at [727, 239] on span "2" at bounding box center [727, 241] width 6 height 15
drag, startPoint x: 407, startPoint y: 250, endPoint x: 359, endPoint y: 248, distance: 47.7
click at [359, 248] on div "Book a demo Verify basic info Please verify that our data for this property is …" at bounding box center [562, 552] width 1125 height 1306
type input "*"
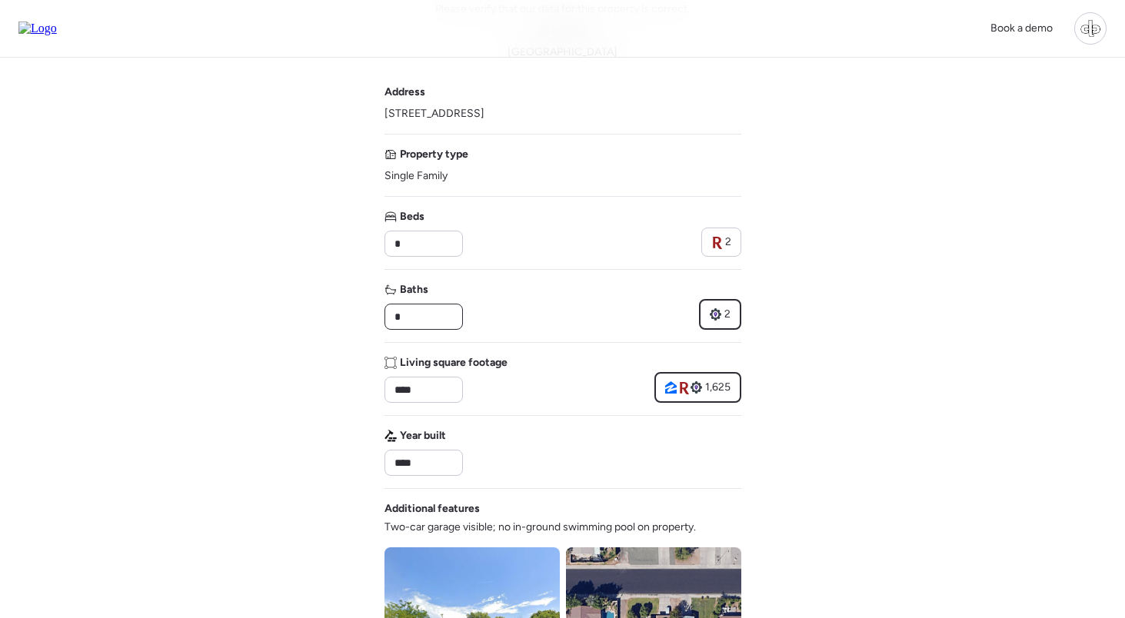
click at [418, 321] on input "*" at bounding box center [423, 317] width 65 height 22
type input "*"
click at [551, 416] on div at bounding box center [562, 415] width 357 height 1
click at [441, 395] on input "****" at bounding box center [423, 390] width 65 height 22
click at [684, 384] on icon at bounding box center [685, 389] width 9 height 12
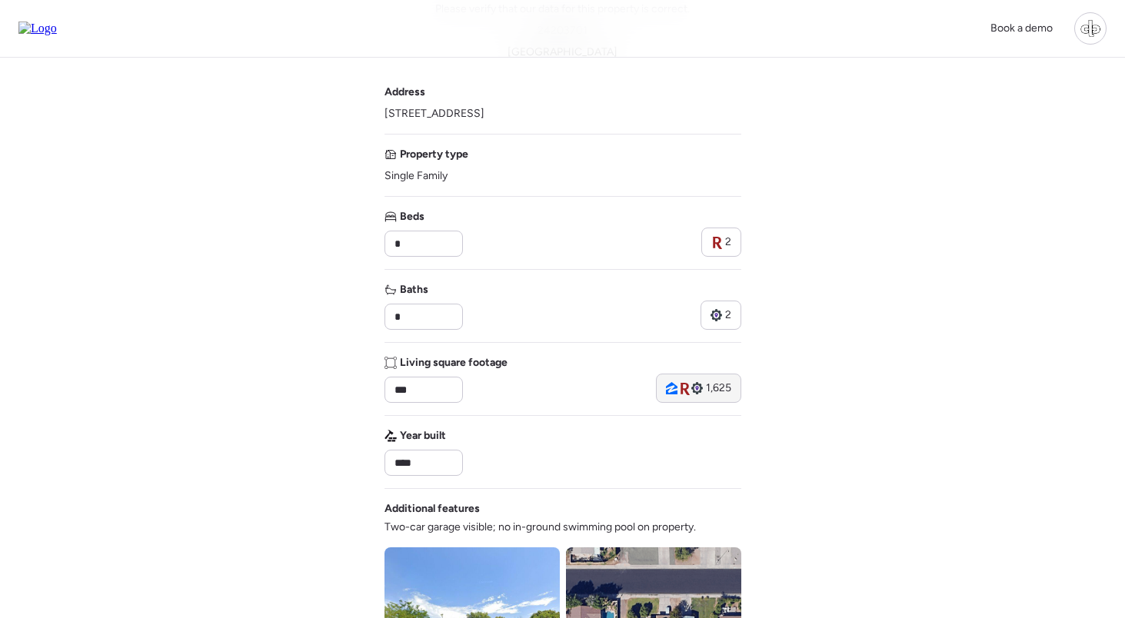
type input "****"
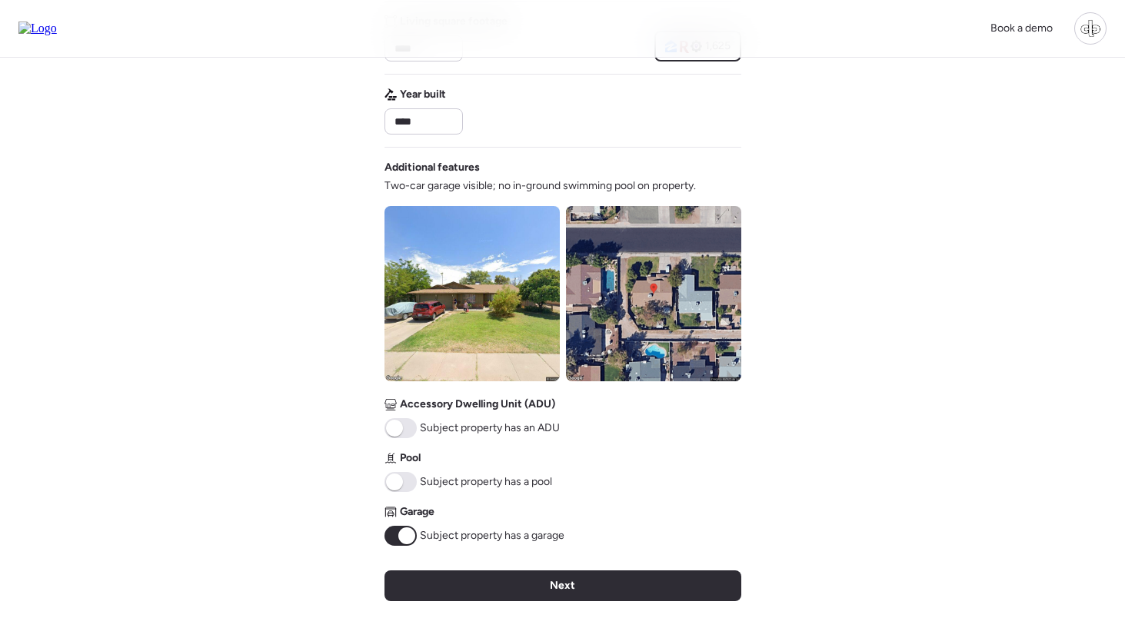
scroll to position [443, 0]
click at [514, 295] on img at bounding box center [471, 292] width 175 height 175
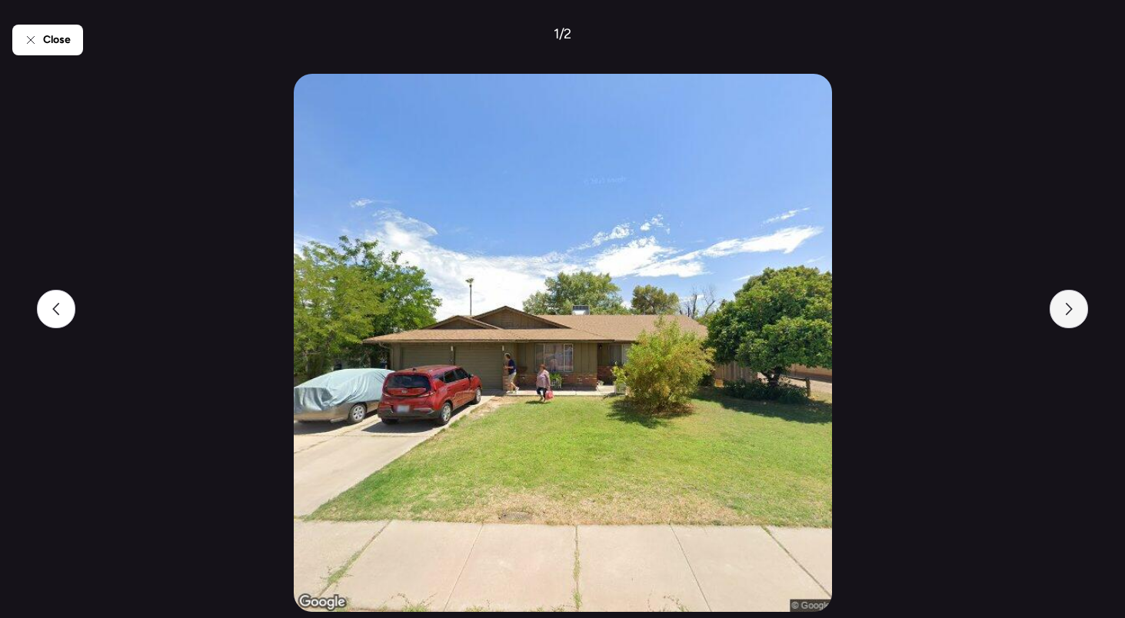
click at [1070, 306] on icon at bounding box center [1069, 309] width 12 height 12
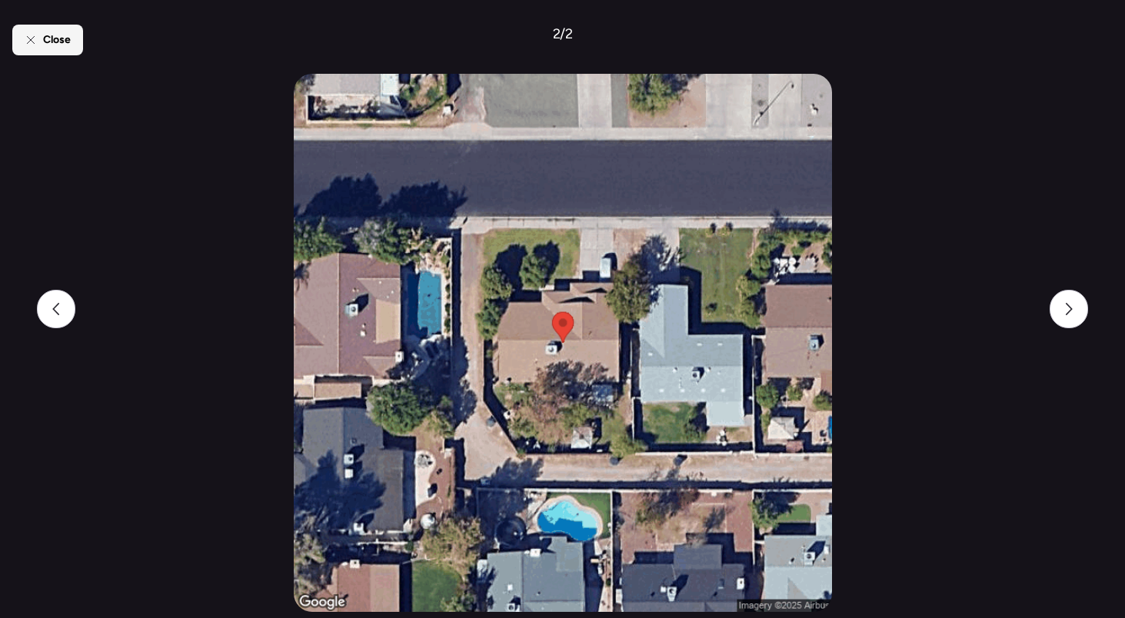
click at [44, 38] on span "Close" at bounding box center [57, 39] width 28 height 15
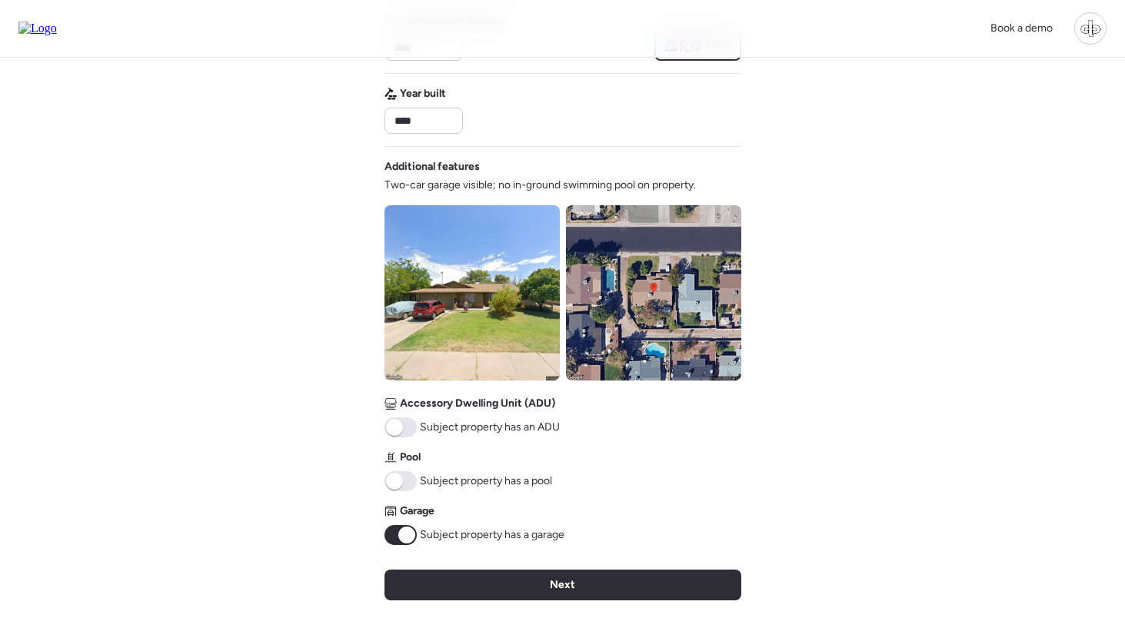
click at [406, 469] on div "Pool Subject property has a pool" at bounding box center [468, 471] width 168 height 42
click at [406, 476] on span at bounding box center [400, 481] width 32 height 20
click at [402, 480] on span at bounding box center [406, 481] width 17 height 17
click at [396, 546] on div "Verify basic info Please verify that our data for this property is correct. 242…" at bounding box center [562, 154] width 357 height 1078
click at [400, 539] on span at bounding box center [406, 535] width 17 height 17
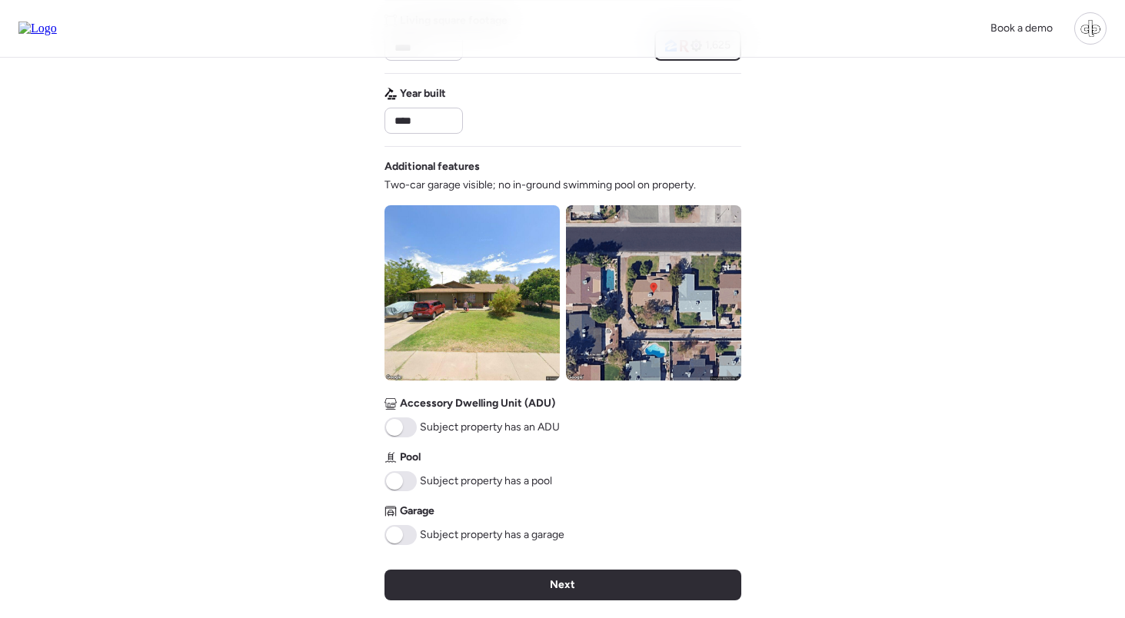
click at [402, 538] on span at bounding box center [394, 535] width 17 height 17
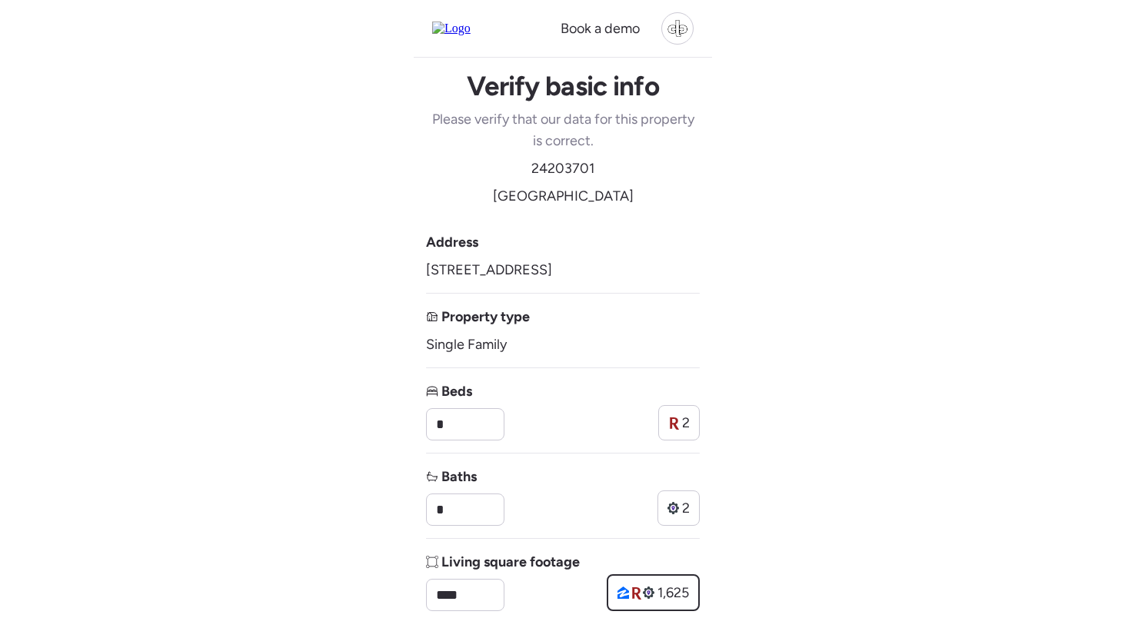
scroll to position [0, 0]
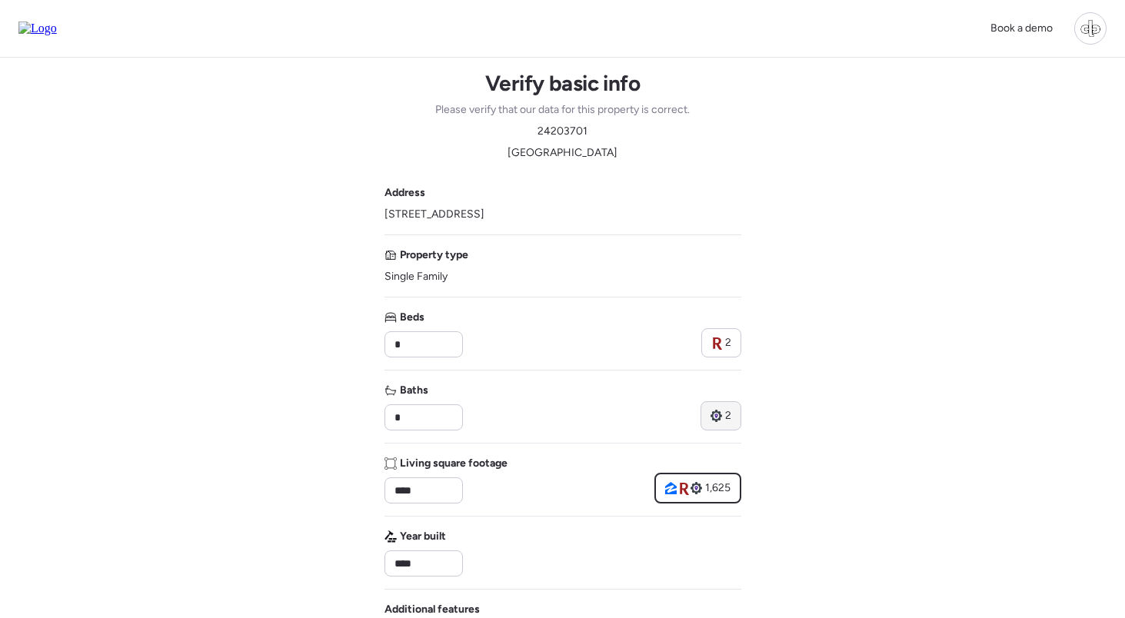
click at [721, 418] on icon at bounding box center [717, 416] width 12 height 12
type input "*"
click at [721, 345] on icon at bounding box center [716, 343] width 11 height 14
type input "*"
drag, startPoint x: 381, startPoint y: 215, endPoint x: 582, endPoint y: 212, distance: 200.7
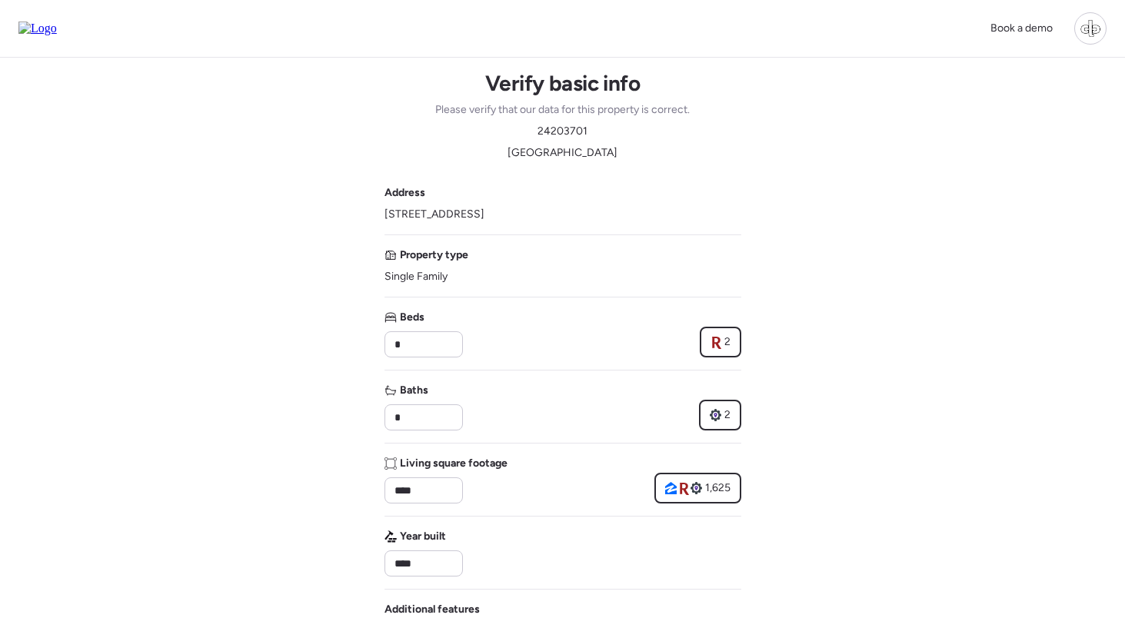
copy span "1917 E Cornell Dr, Tempe, AZ 85283"
click at [57, 33] on img at bounding box center [37, 29] width 38 height 14
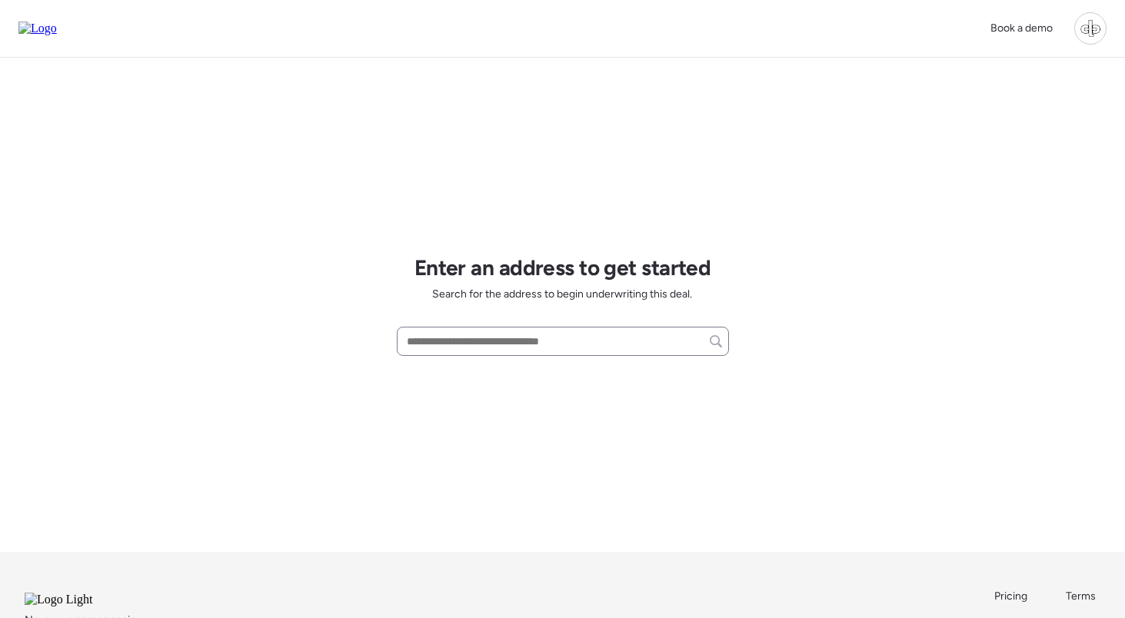
click at [506, 355] on div at bounding box center [563, 341] width 332 height 29
click at [514, 344] on input "text" at bounding box center [563, 342] width 318 height 22
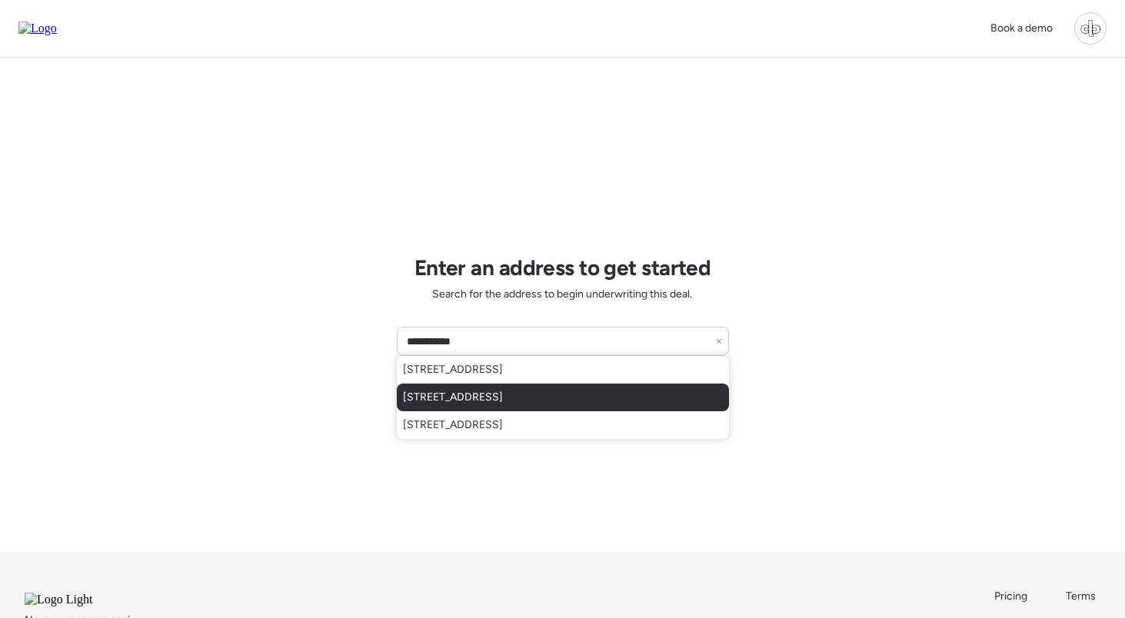
click at [503, 392] on span "1917 E Cornell Dr, Tempe, AZ, 85283" at bounding box center [453, 397] width 100 height 15
type input "**********"
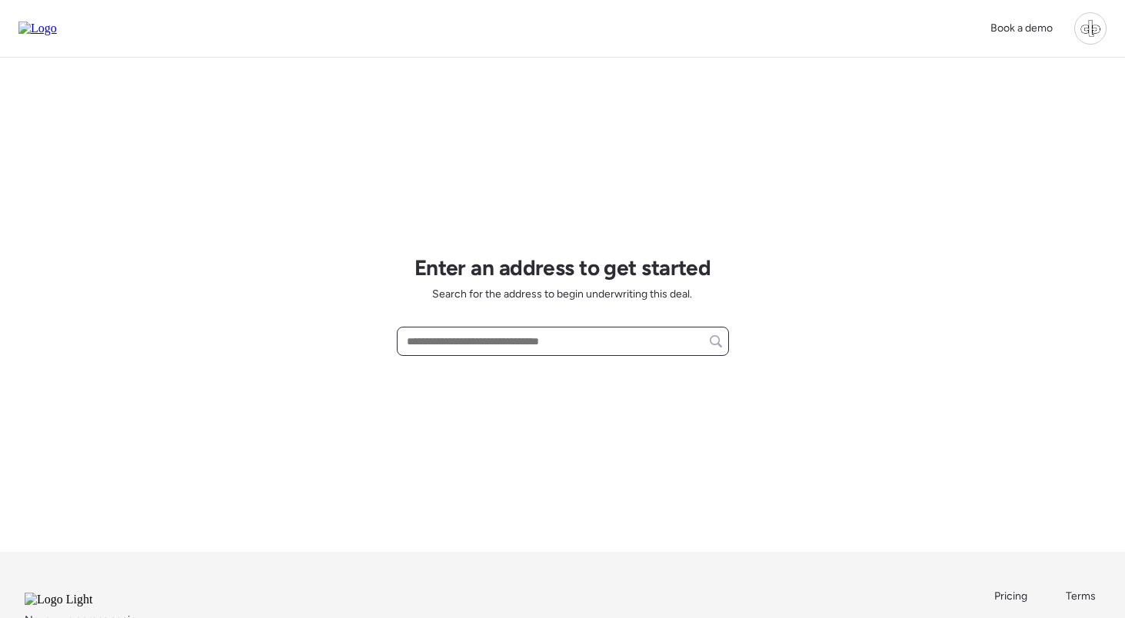
click at [550, 341] on input "text" at bounding box center [563, 342] width 318 height 22
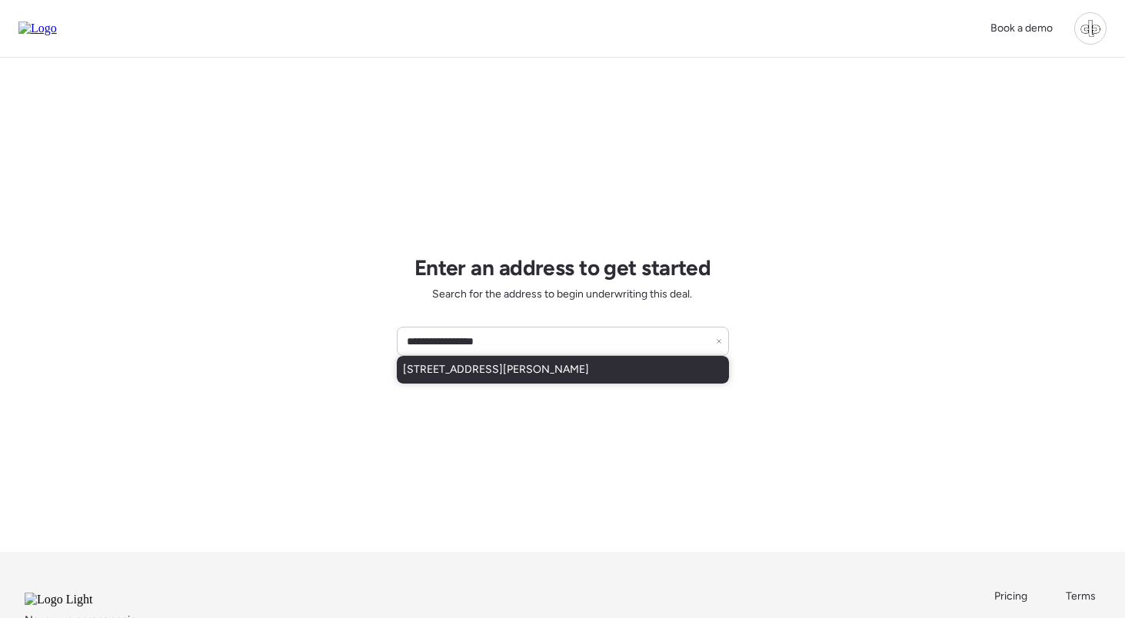
click at [579, 359] on div "111 W Osborne Ave, Tampa, FL, 33603" at bounding box center [563, 370] width 332 height 28
type input "**********"
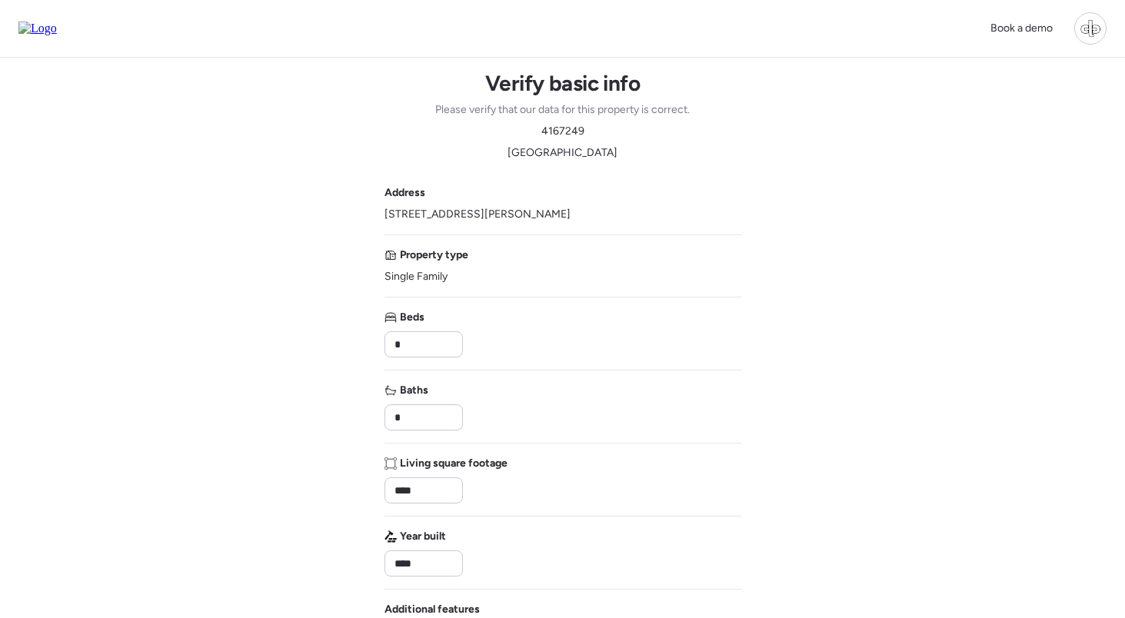
type input "****"
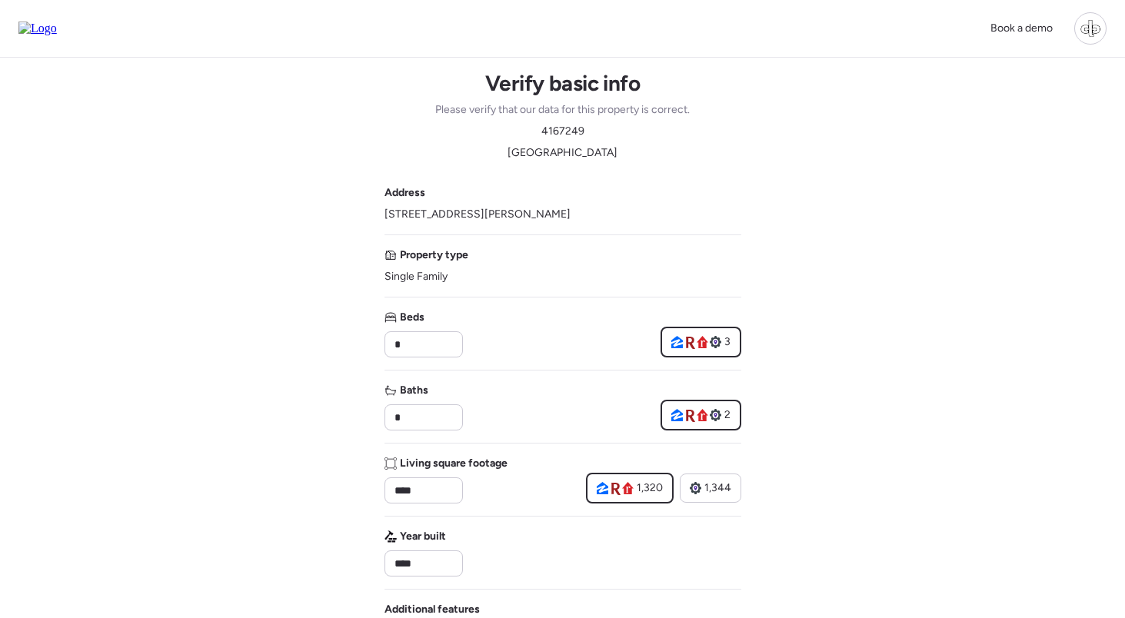
click at [52, 32] on img at bounding box center [37, 29] width 38 height 14
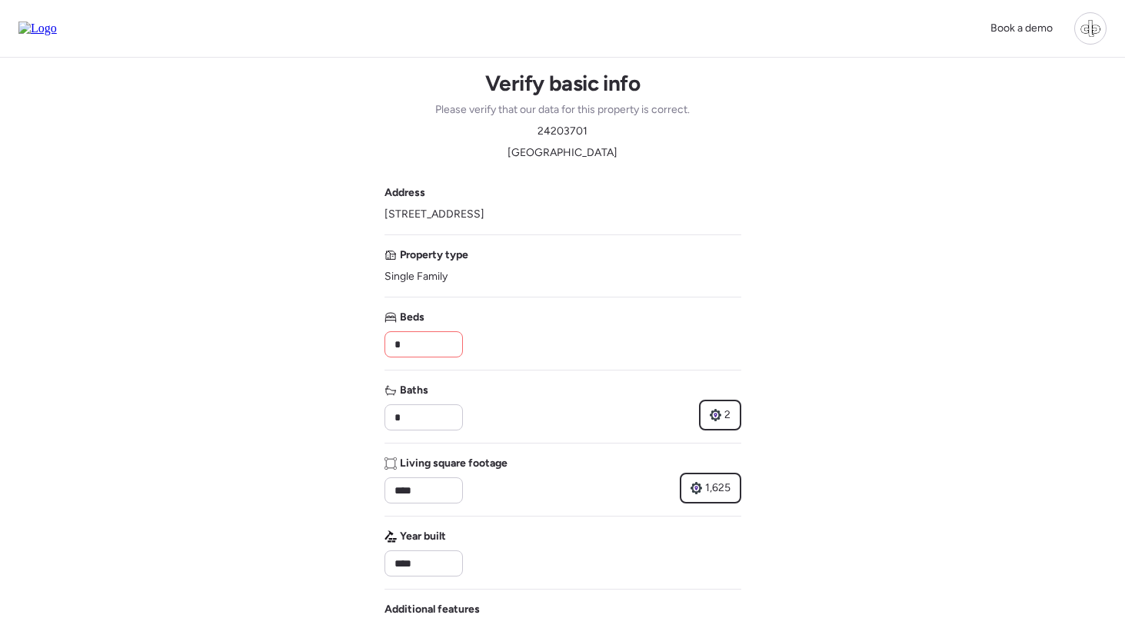
click at [57, 25] on img at bounding box center [37, 29] width 38 height 14
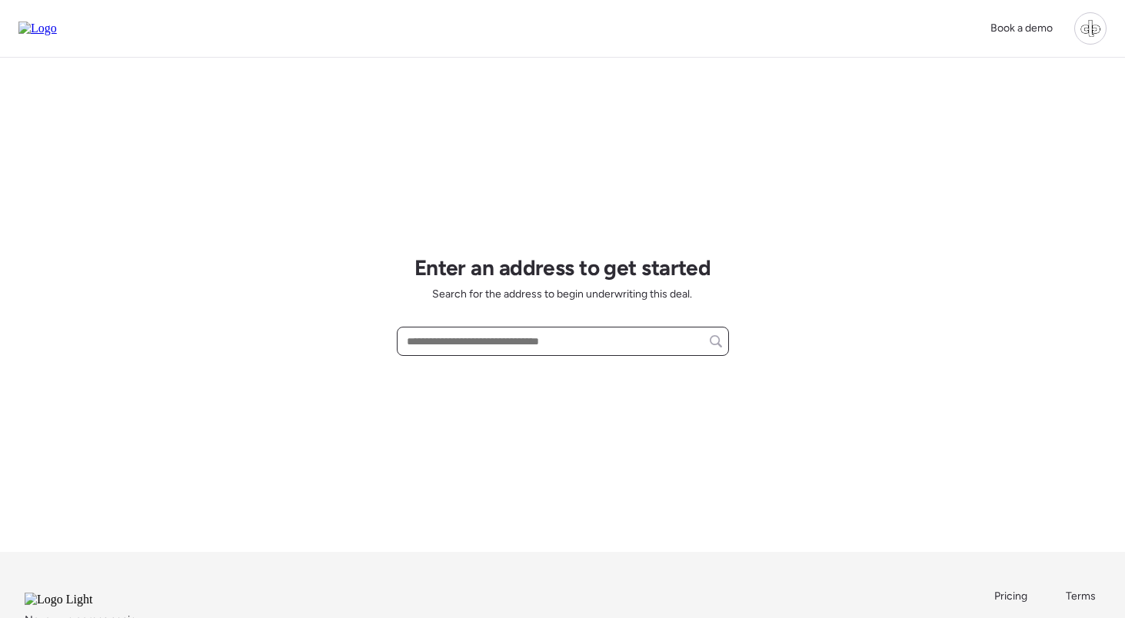
click at [550, 346] on input "text" at bounding box center [563, 342] width 318 height 22
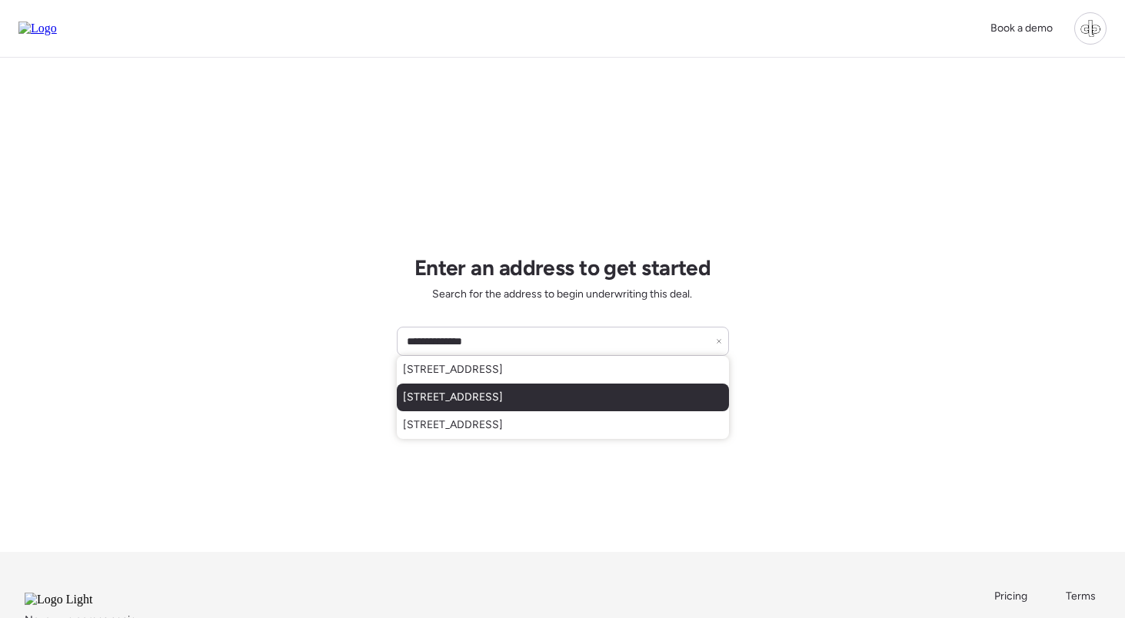
click at [503, 394] on span "[STREET_ADDRESS]" at bounding box center [453, 397] width 100 height 15
type input "**********"
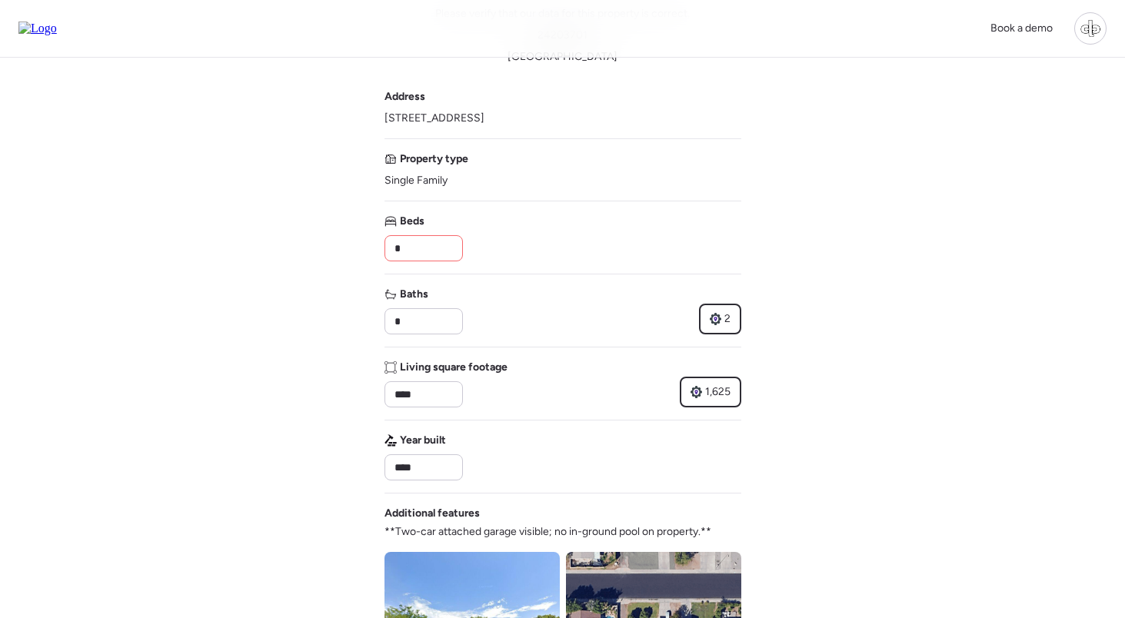
scroll to position [128, 0]
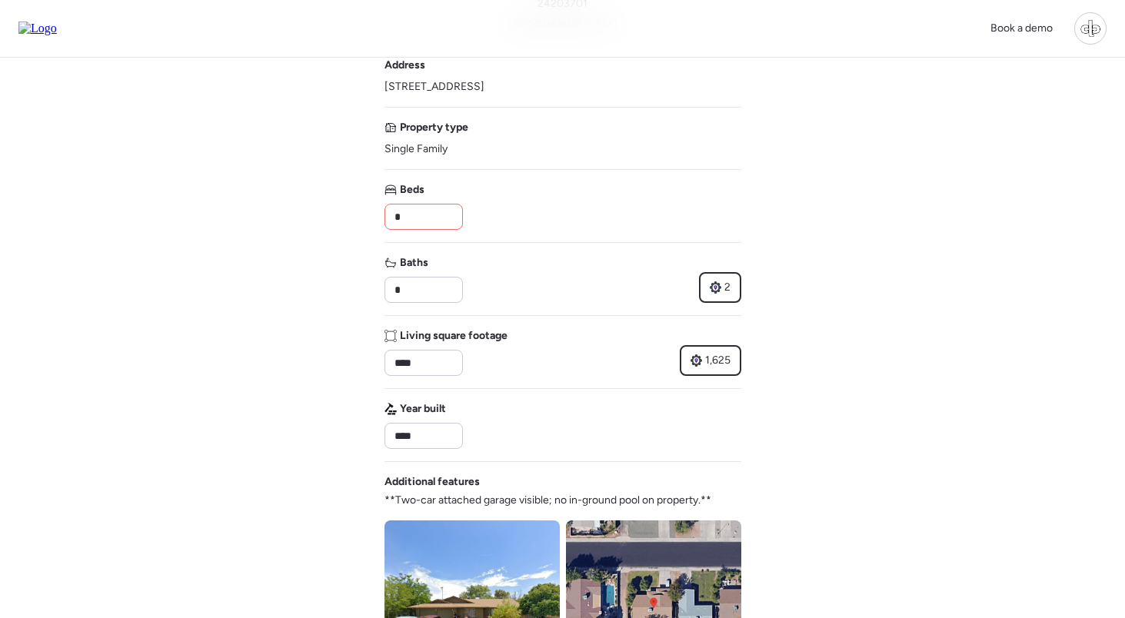
click at [45, 28] on img at bounding box center [37, 29] width 38 height 14
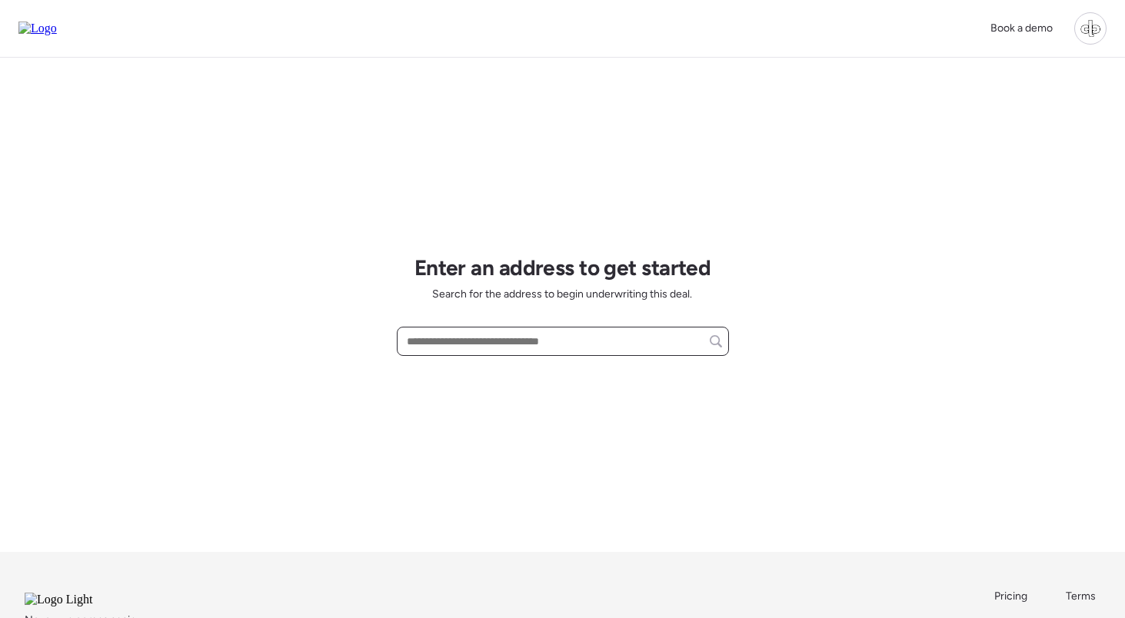
click at [568, 340] on input "text" at bounding box center [563, 342] width 318 height 22
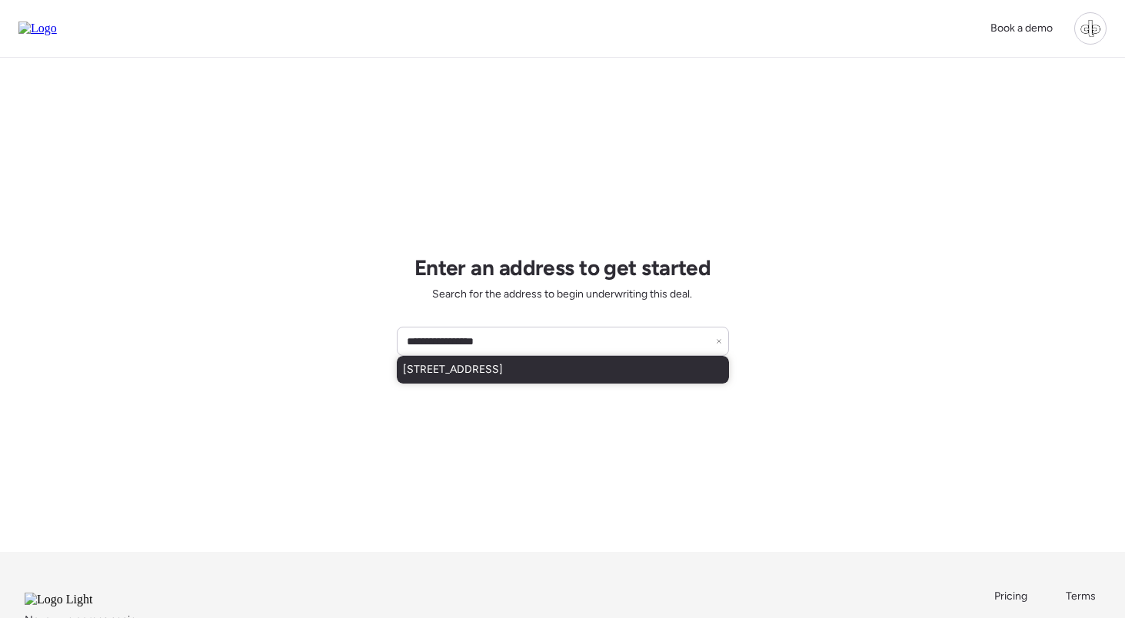
click at [503, 367] on span "[STREET_ADDRESS]" at bounding box center [453, 369] width 100 height 15
type input "**********"
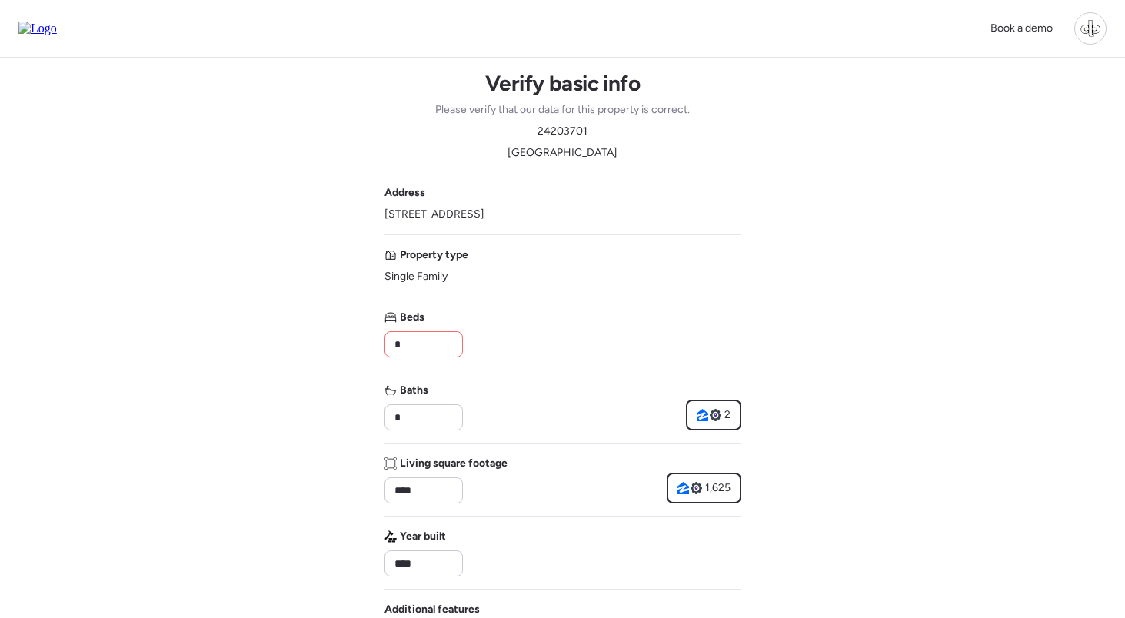
click at [51, 22] on img at bounding box center [37, 29] width 38 height 14
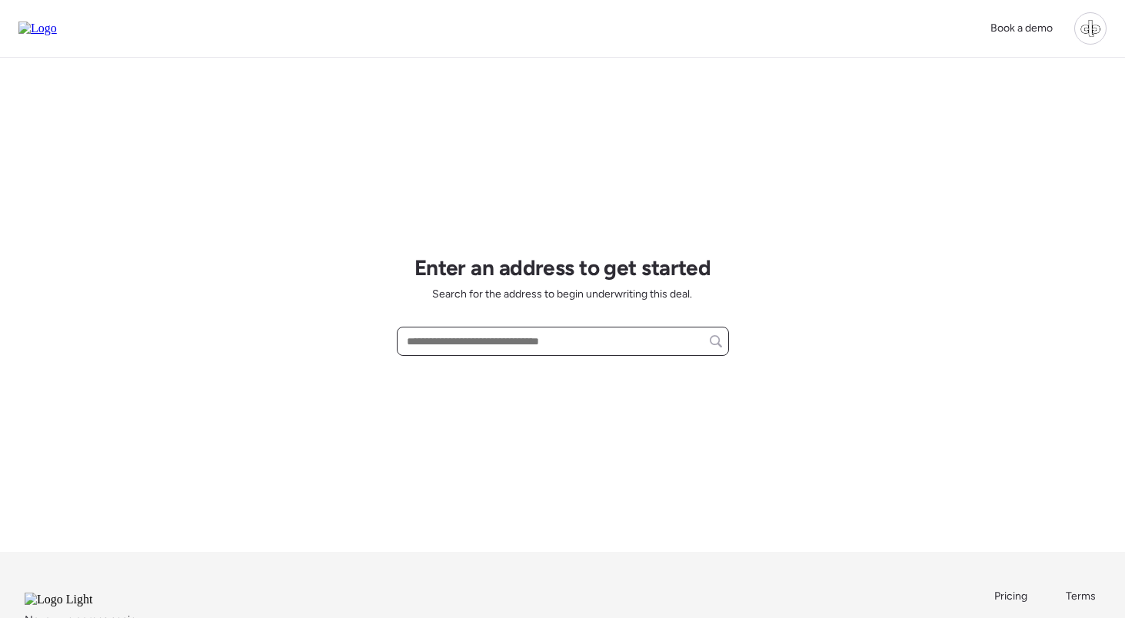
click at [524, 338] on input "text" at bounding box center [563, 342] width 318 height 22
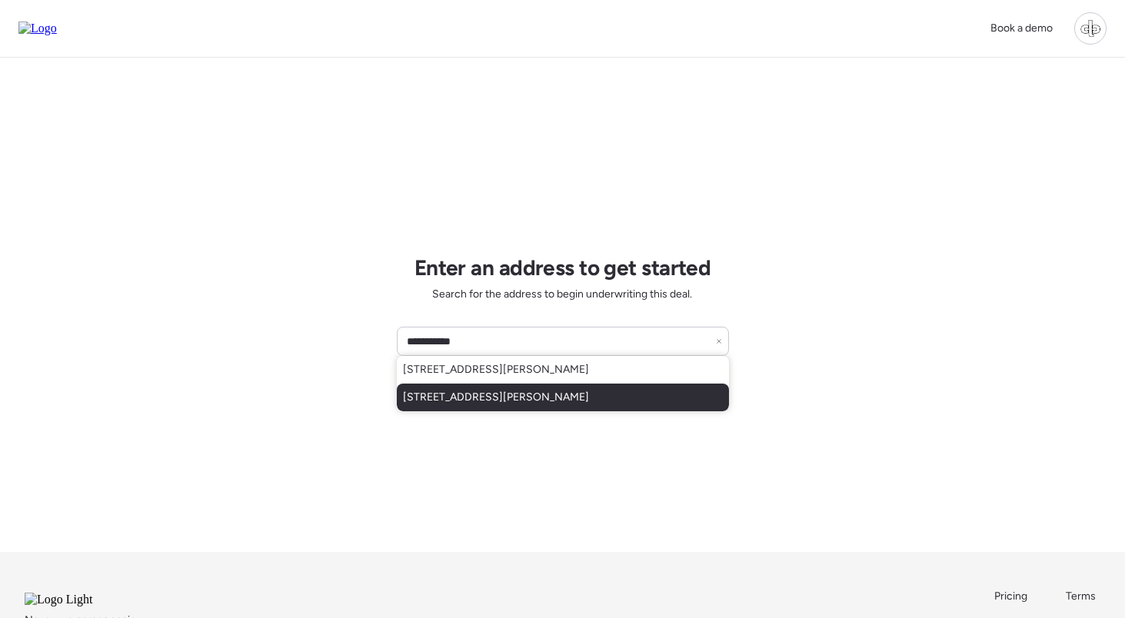
click at [509, 394] on span "[STREET_ADDRESS][PERSON_NAME]" at bounding box center [496, 397] width 186 height 15
type input "**********"
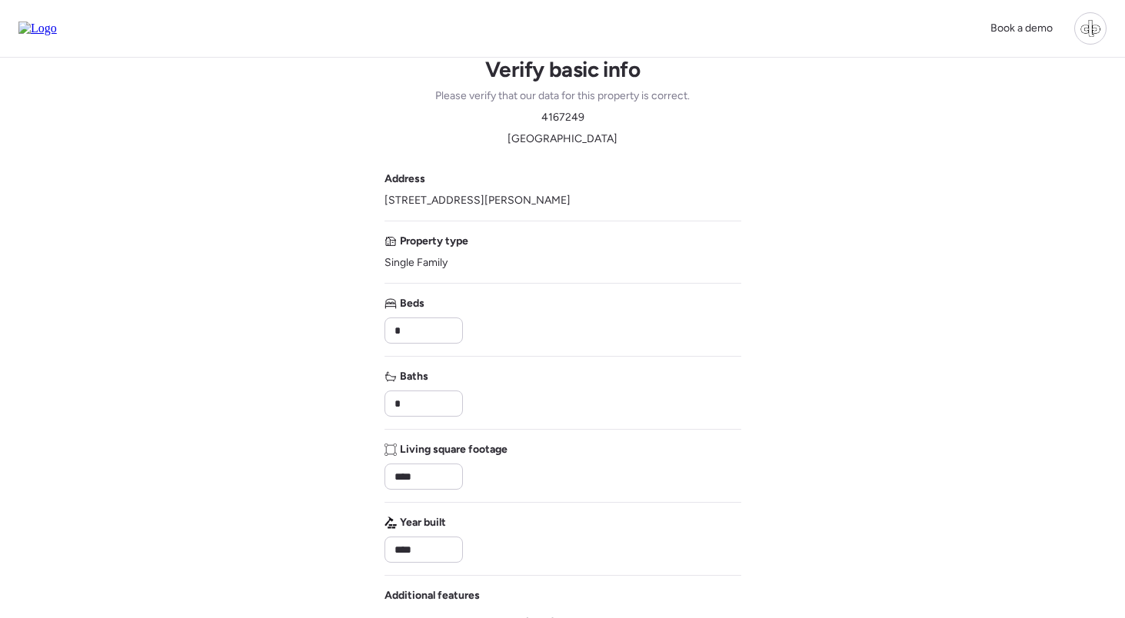
scroll to position [15, 0]
type input "****"
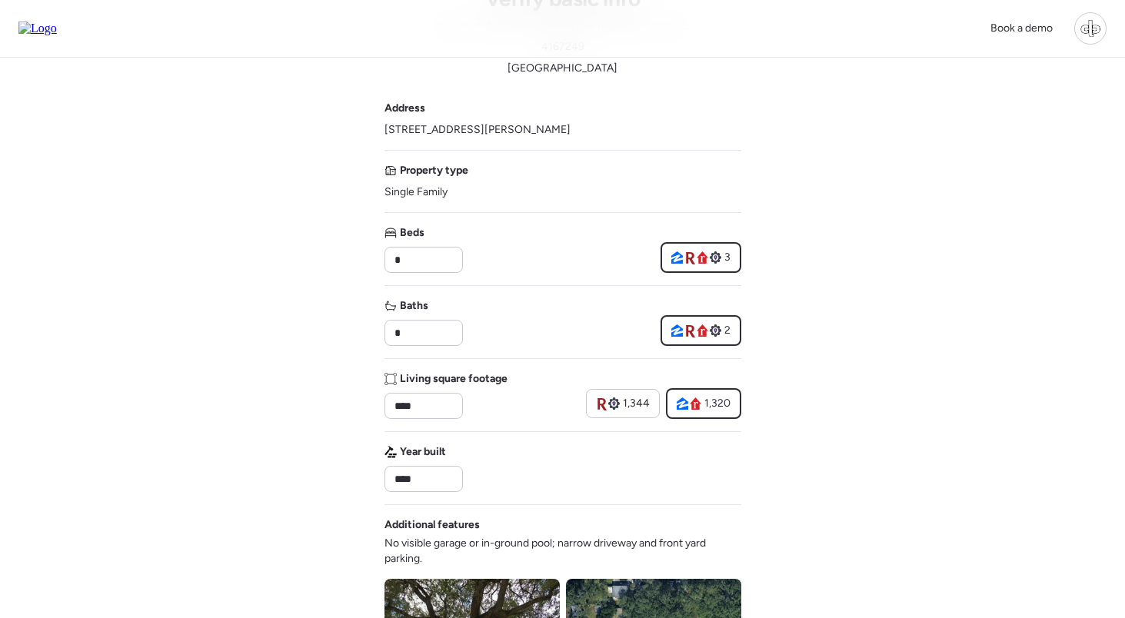
scroll to position [85, 0]
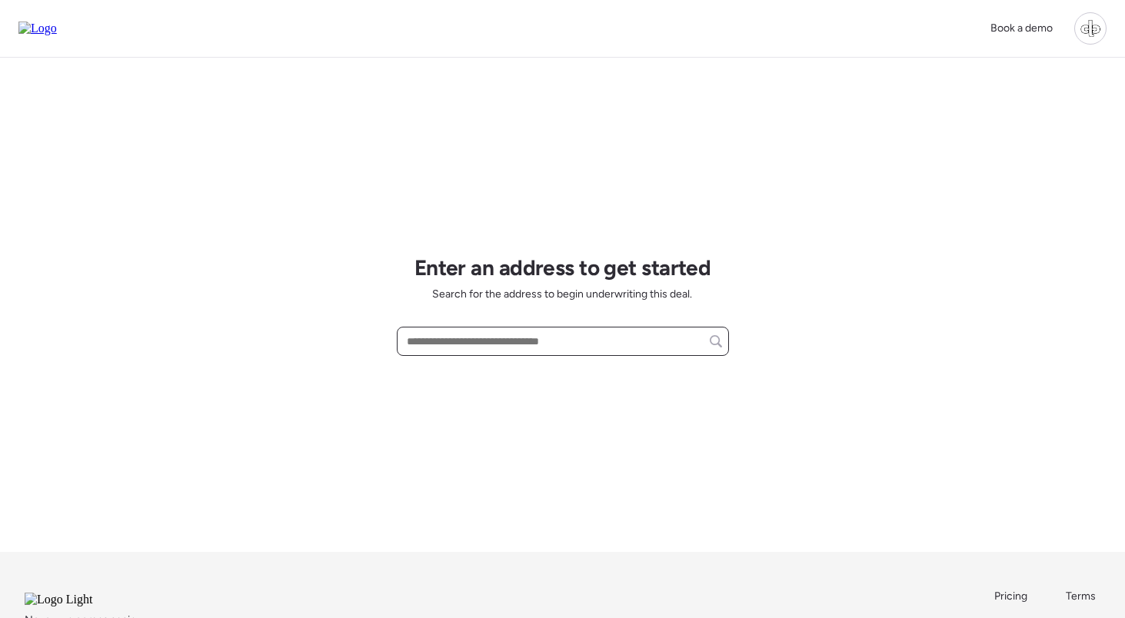
click at [571, 341] on input "text" at bounding box center [563, 342] width 318 height 22
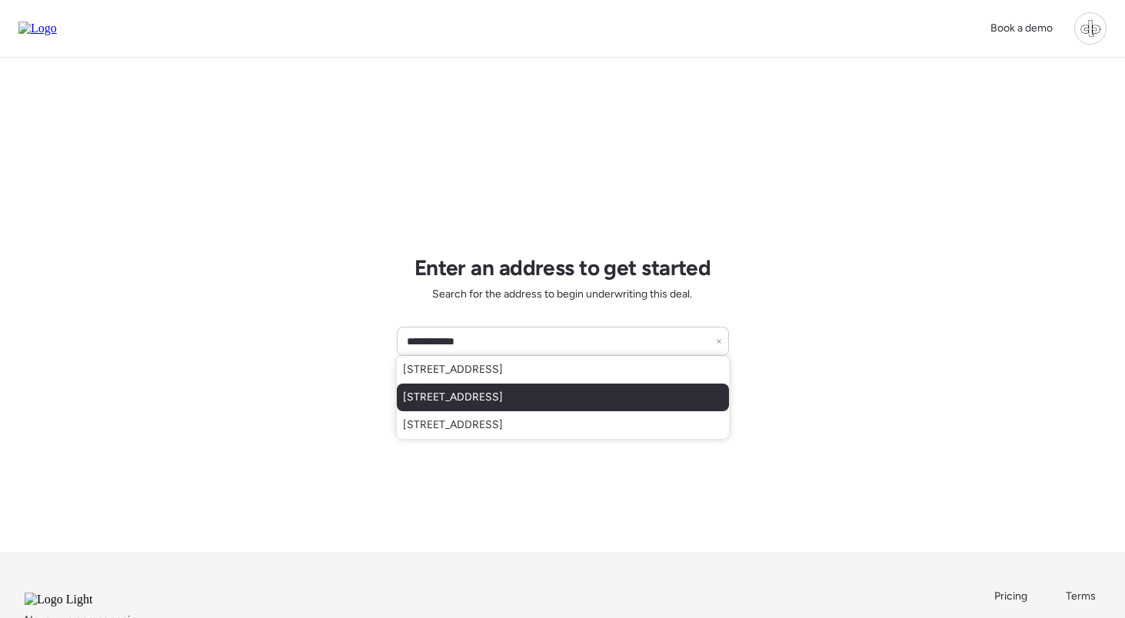
click at [503, 393] on span "[STREET_ADDRESS]" at bounding box center [453, 397] width 100 height 15
type input "**********"
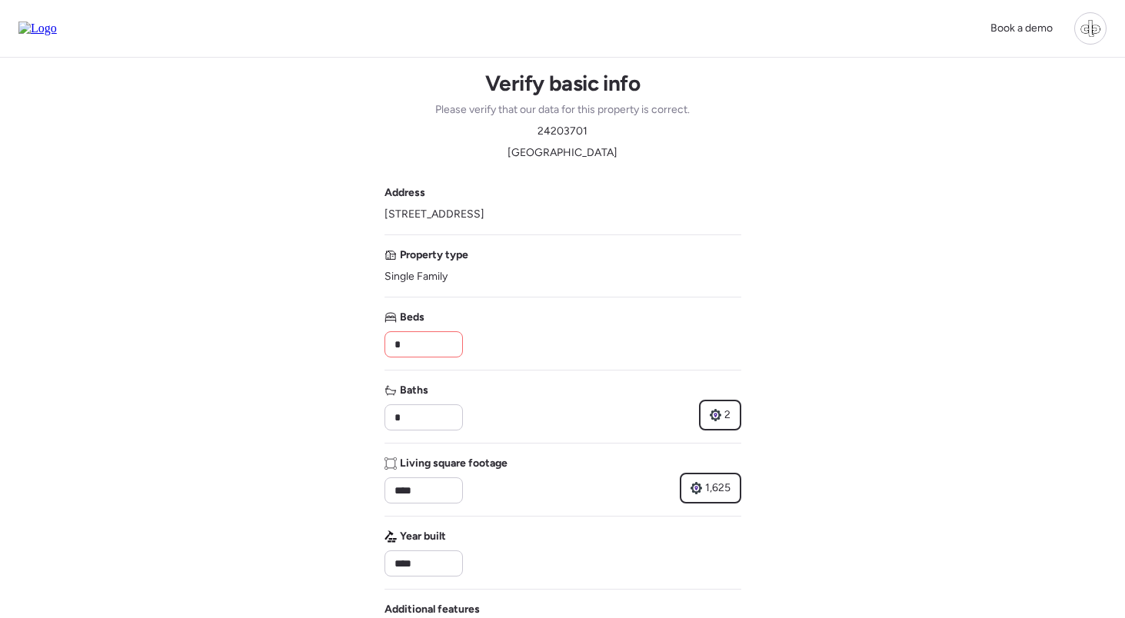
click at [484, 213] on span "[STREET_ADDRESS]" at bounding box center [434, 214] width 100 height 15
copy span "85283"
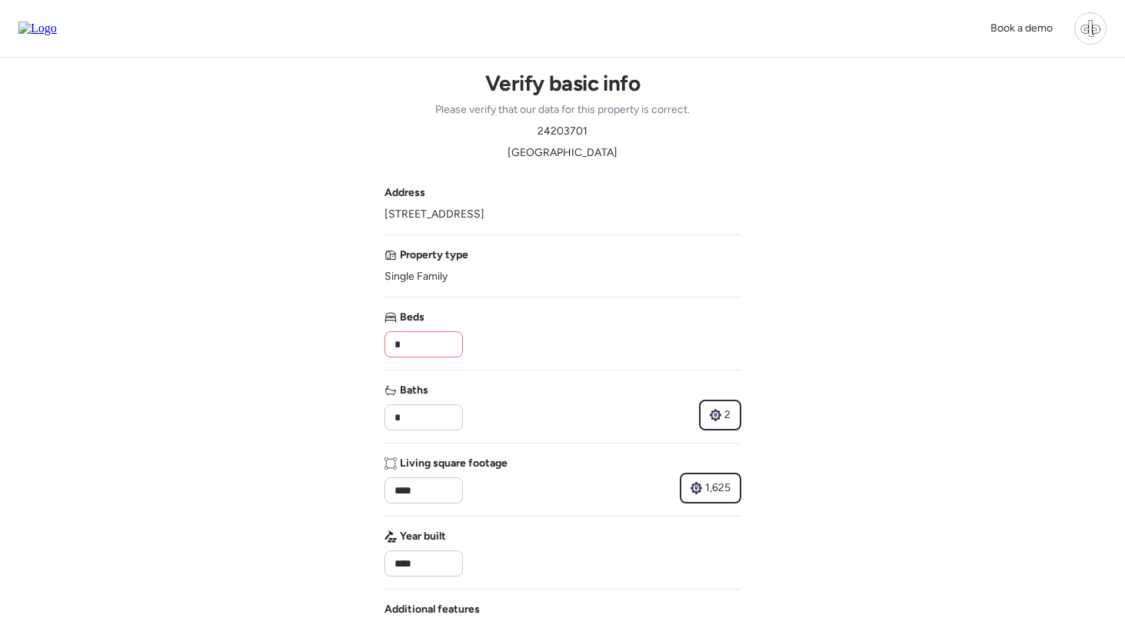
click at [52, 32] on img at bounding box center [37, 29] width 38 height 14
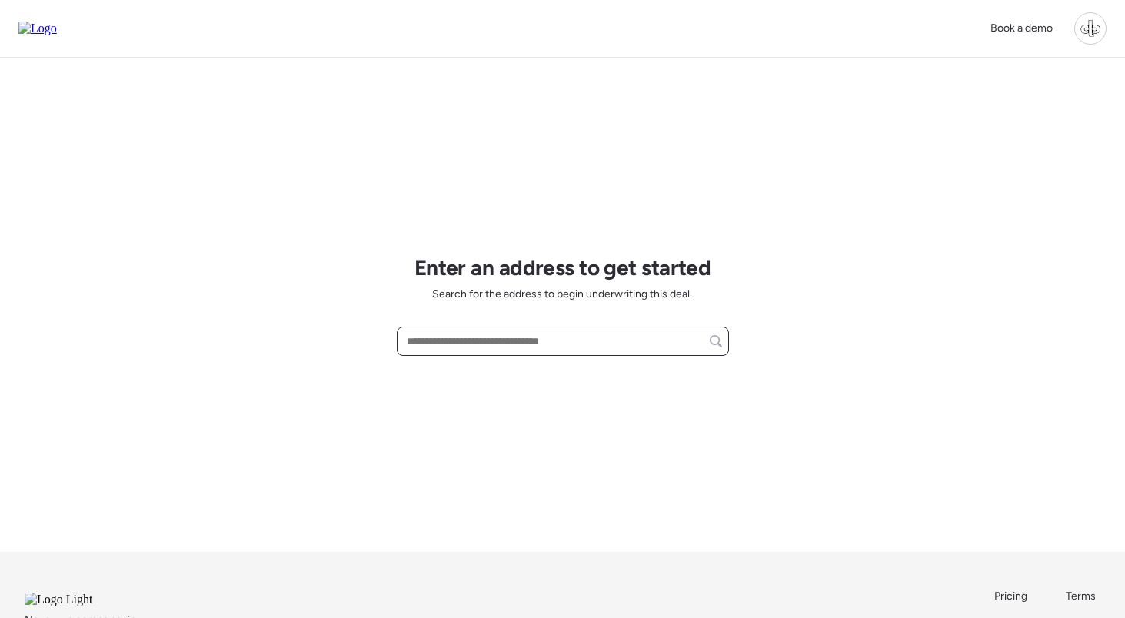
click at [551, 349] on input "text" at bounding box center [563, 342] width 318 height 22
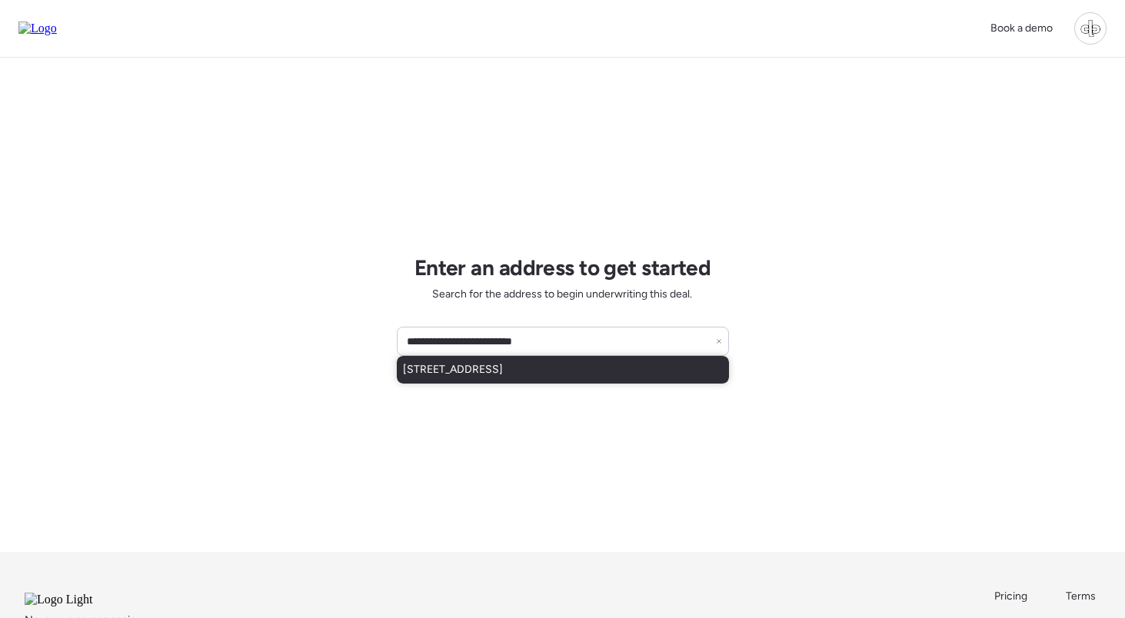
click at [581, 368] on div "[STREET_ADDRESS]" at bounding box center [563, 370] width 332 height 28
type input "**********"
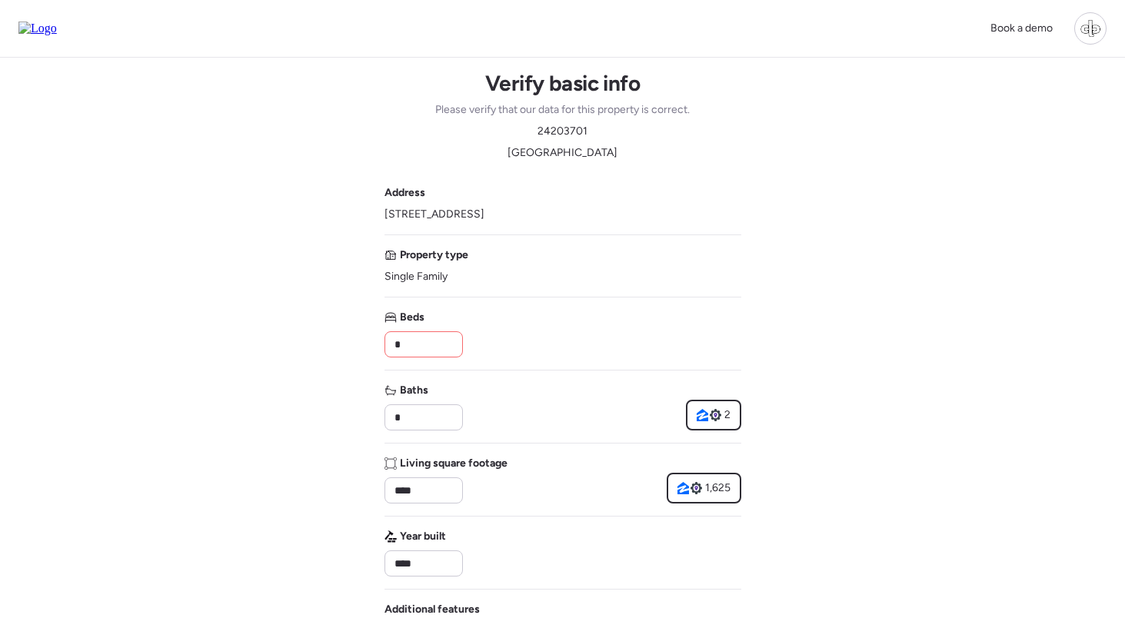
click at [62, 45] on div "Book a demo" at bounding box center [562, 28] width 1088 height 32
click at [57, 31] on img at bounding box center [37, 29] width 38 height 14
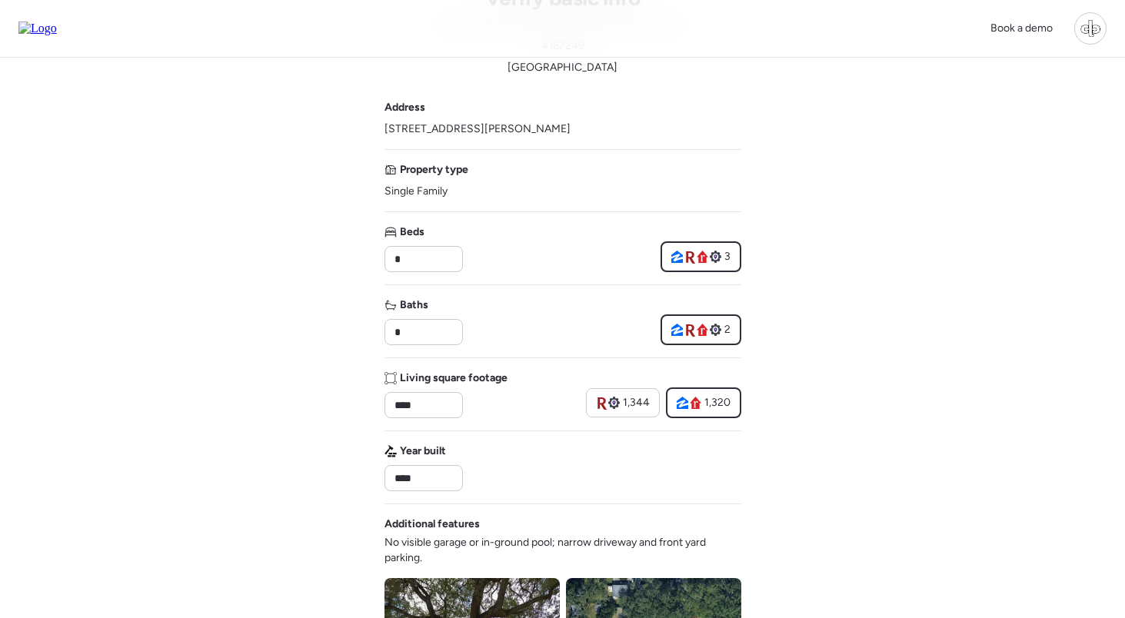
scroll to position [85, 0]
drag, startPoint x: 384, startPoint y: 128, endPoint x: 602, endPoint y: 128, distance: 218.4
click at [602, 128] on div "Book a demo Verify basic info Please verify that our data for this property is …" at bounding box center [562, 575] width 1125 height 1321
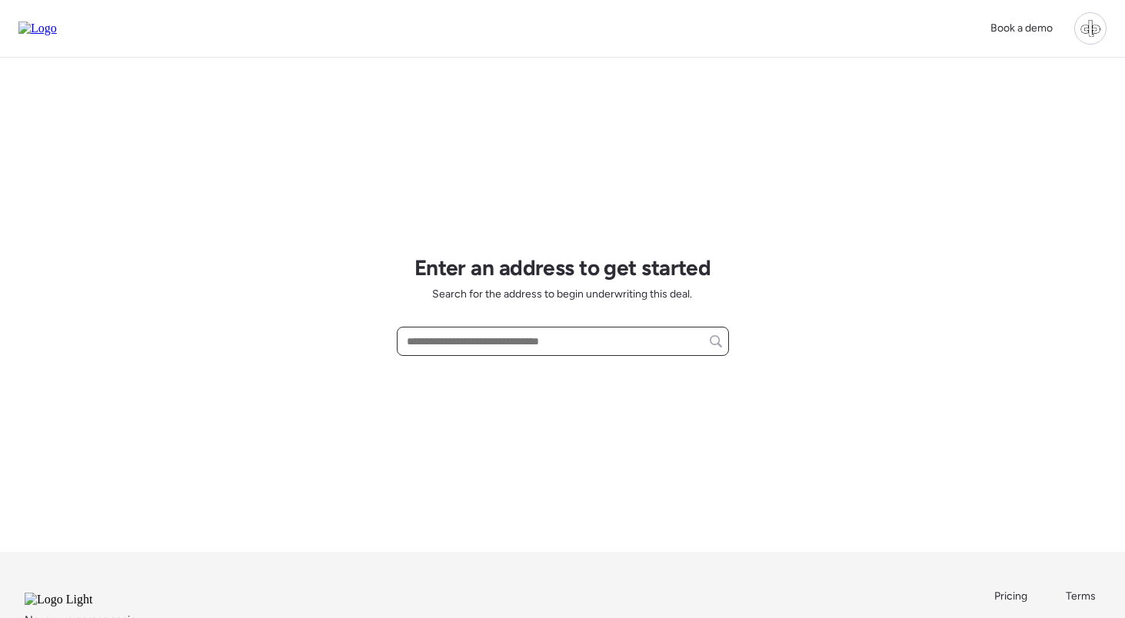
click at [561, 348] on input "text" at bounding box center [563, 342] width 318 height 22
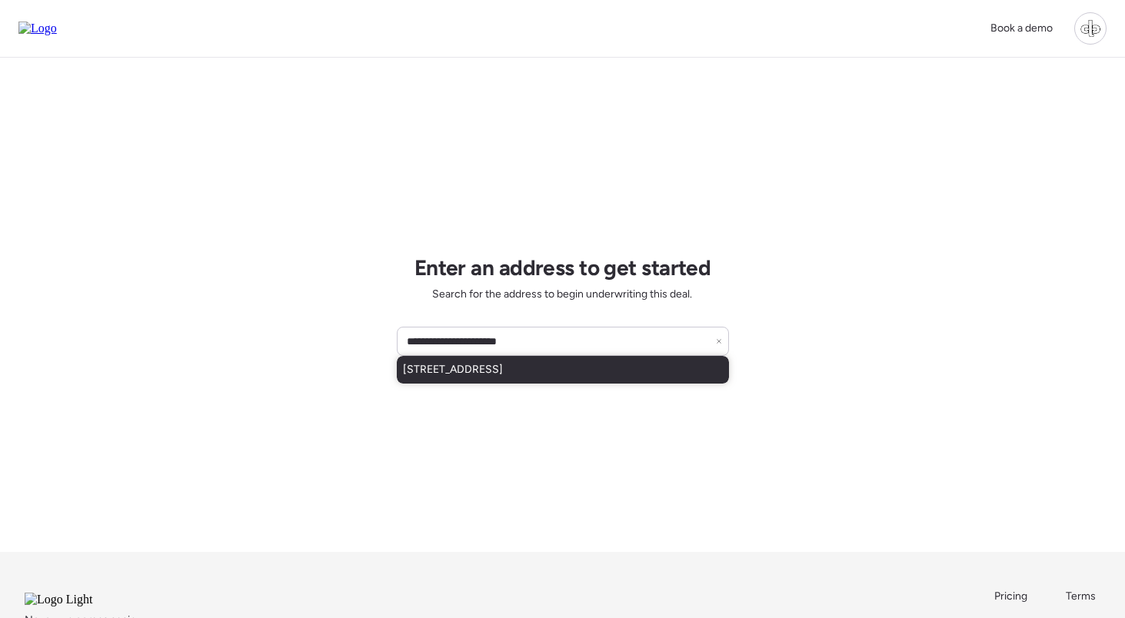
click at [503, 364] on span "[STREET_ADDRESS]" at bounding box center [453, 369] width 100 height 15
type input "**********"
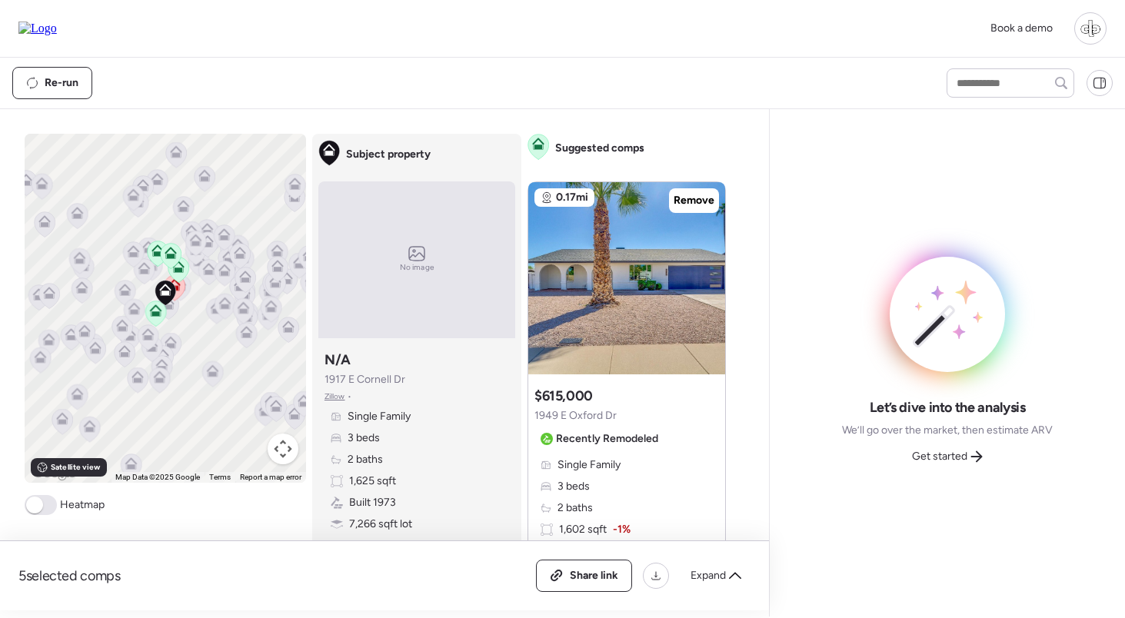
click at [340, 393] on span "Zillow" at bounding box center [335, 397] width 21 height 12
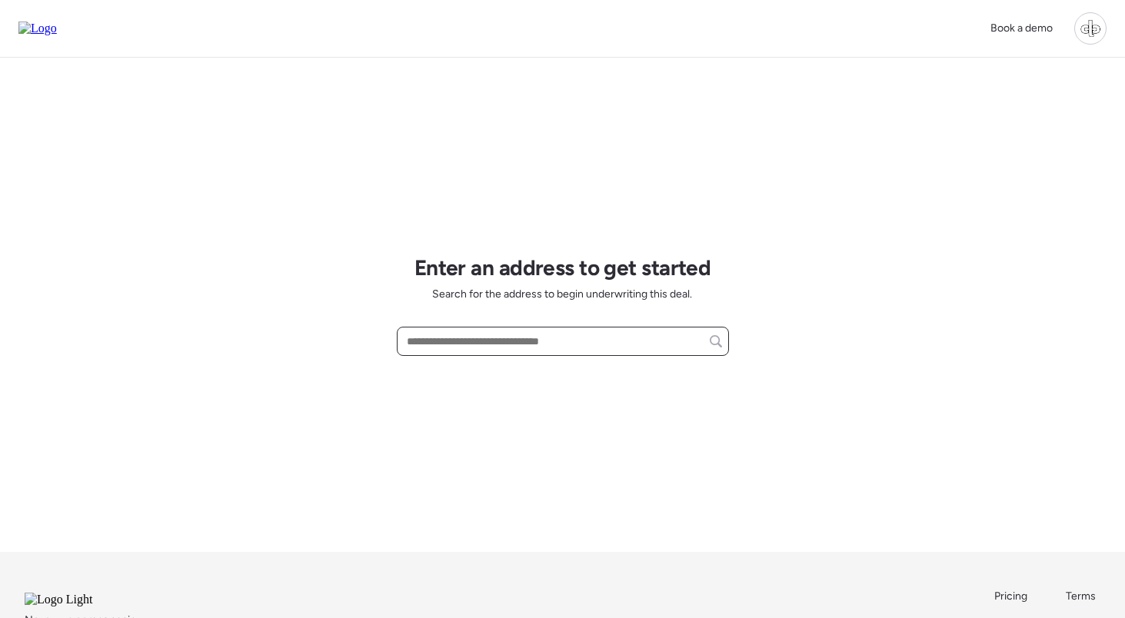
click at [538, 334] on input "text" at bounding box center [563, 342] width 318 height 22
type input "*"
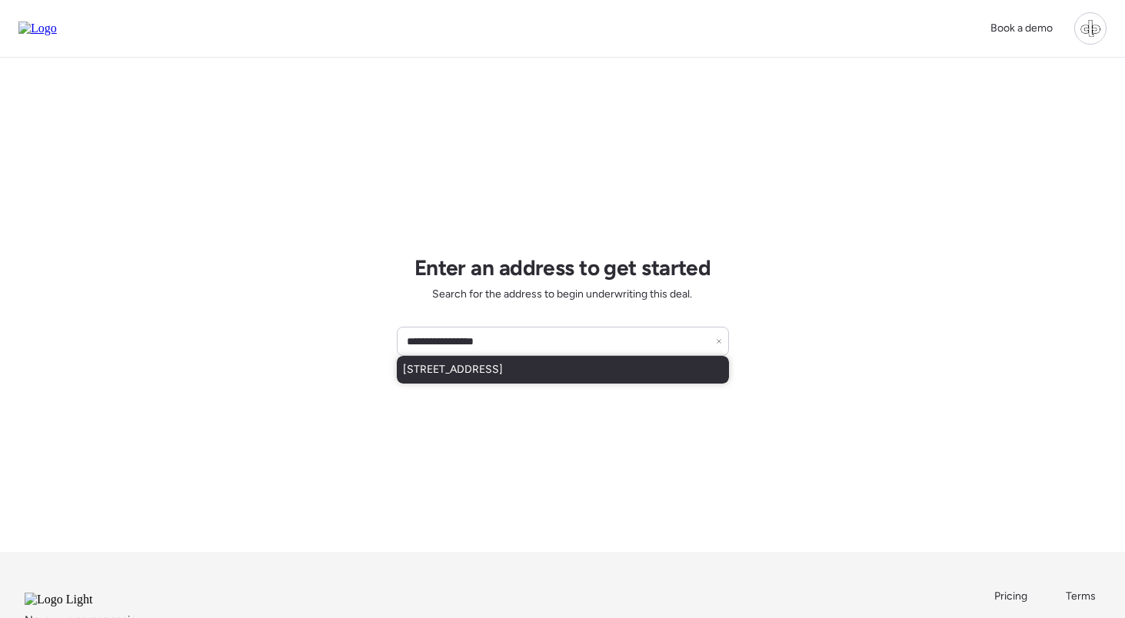
click at [503, 370] on span "[STREET_ADDRESS]" at bounding box center [453, 369] width 100 height 15
type input "**********"
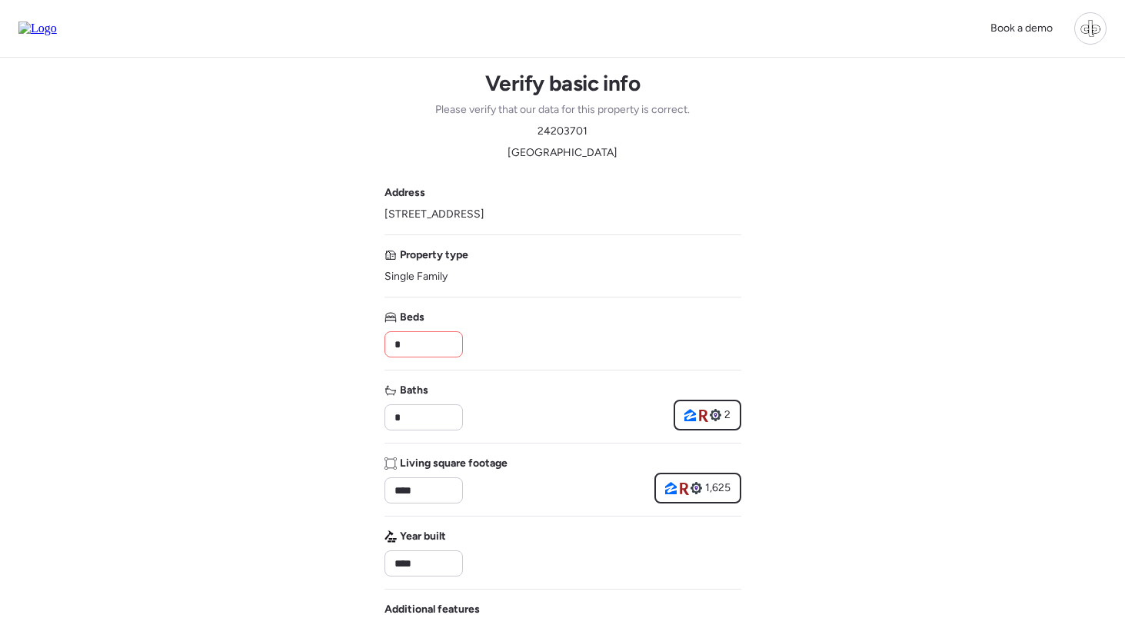
click at [40, 35] on img at bounding box center [37, 29] width 38 height 14
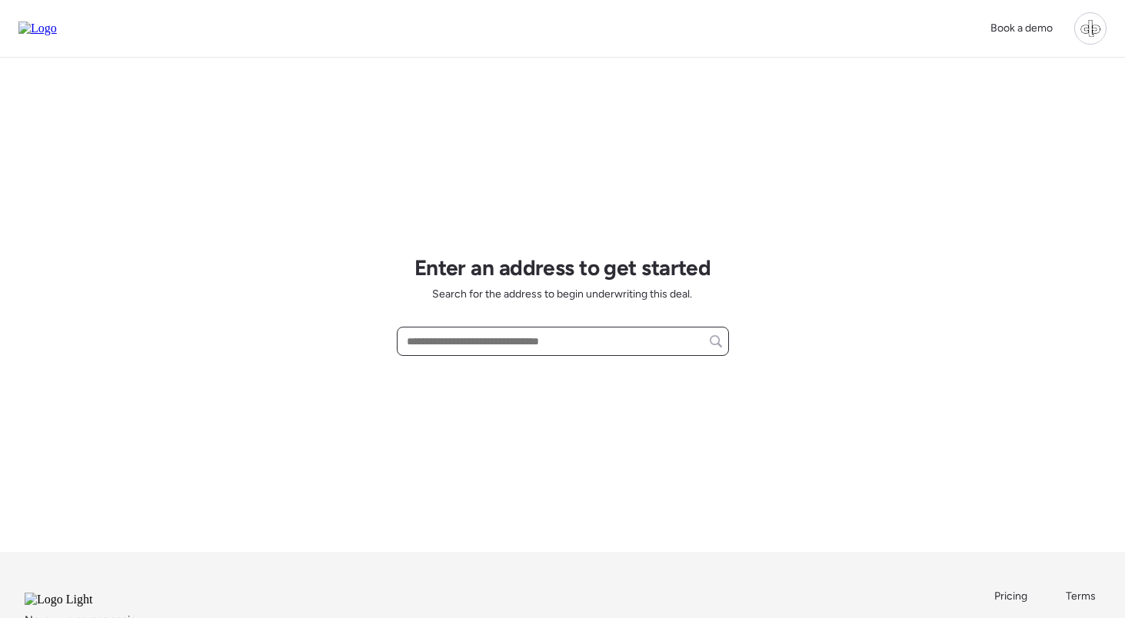
click at [520, 338] on input "text" at bounding box center [563, 342] width 318 height 22
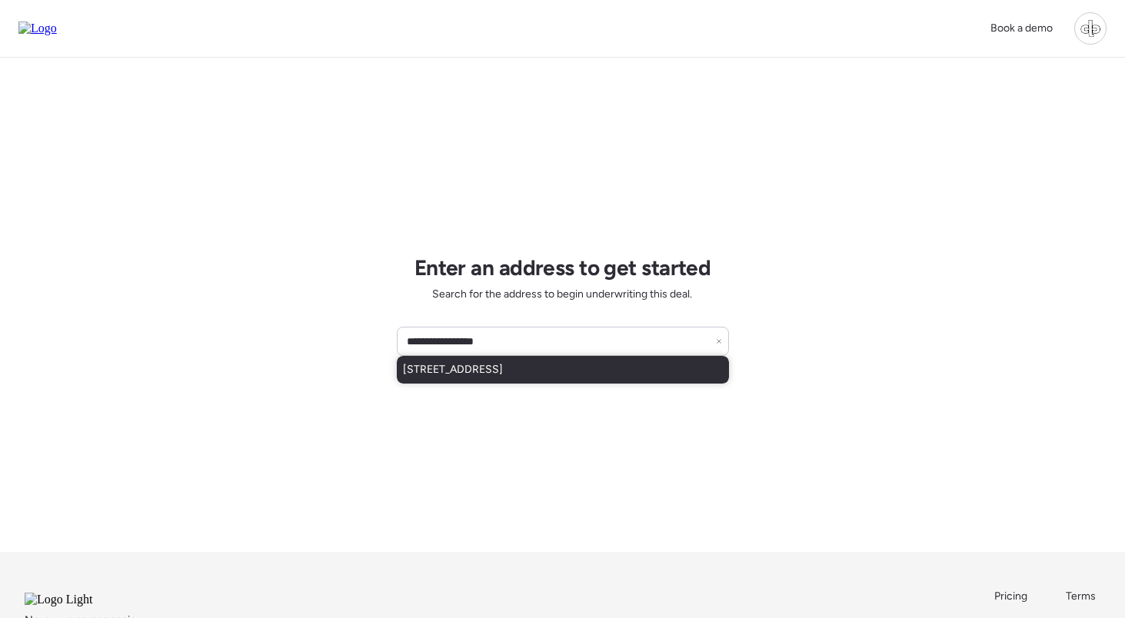
click at [503, 370] on span "[STREET_ADDRESS]" at bounding box center [453, 369] width 100 height 15
type input "**********"
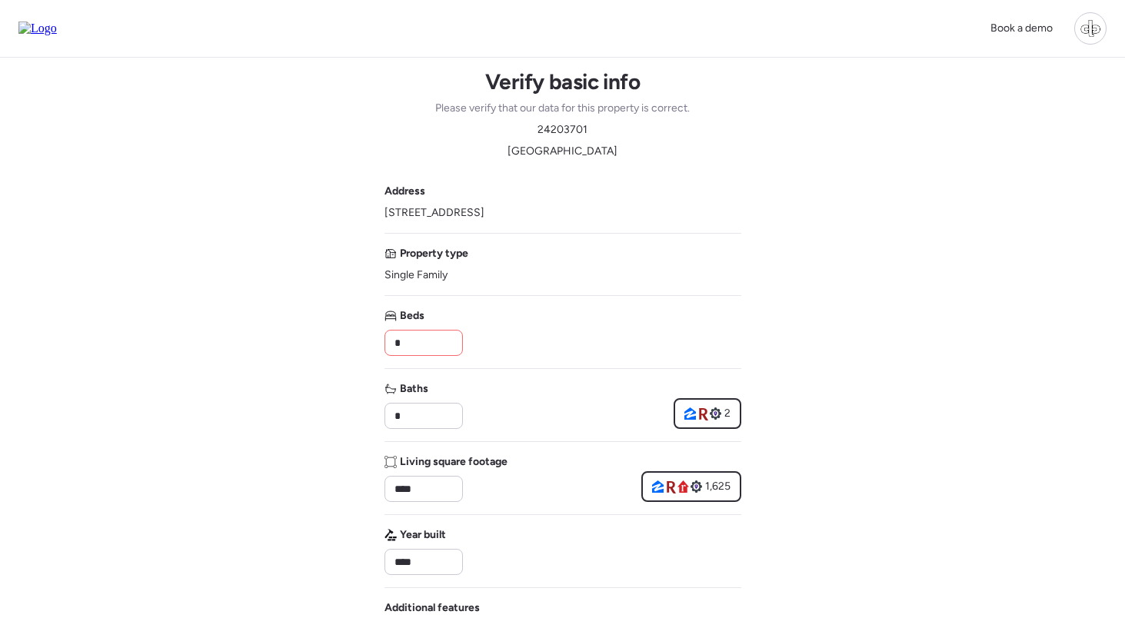
scroll to position [2, 0]
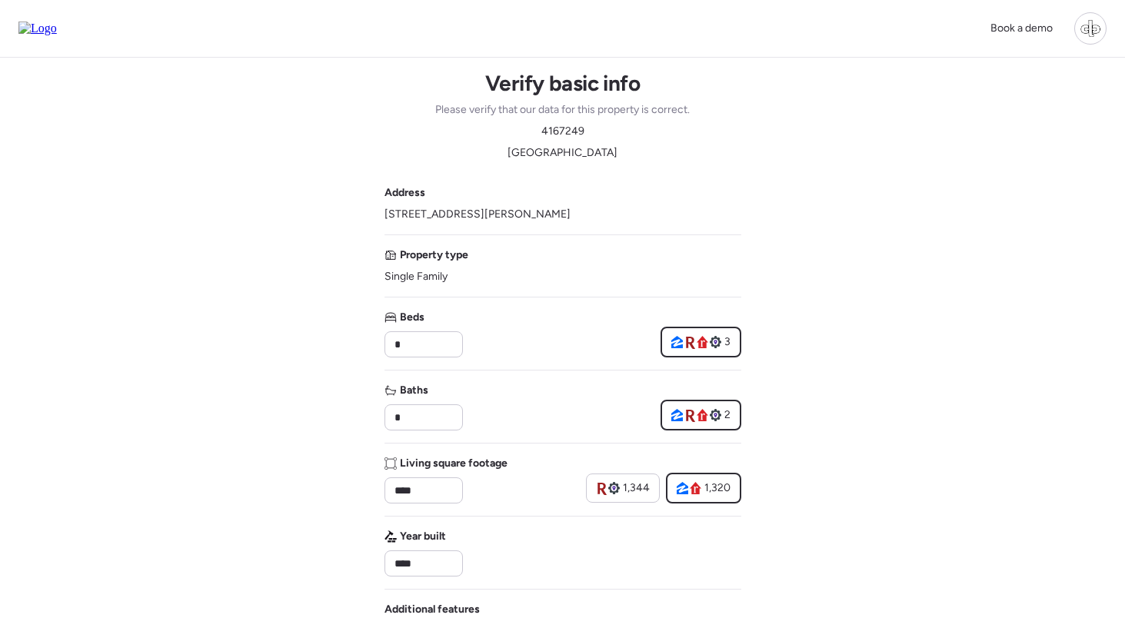
scroll to position [85, 0]
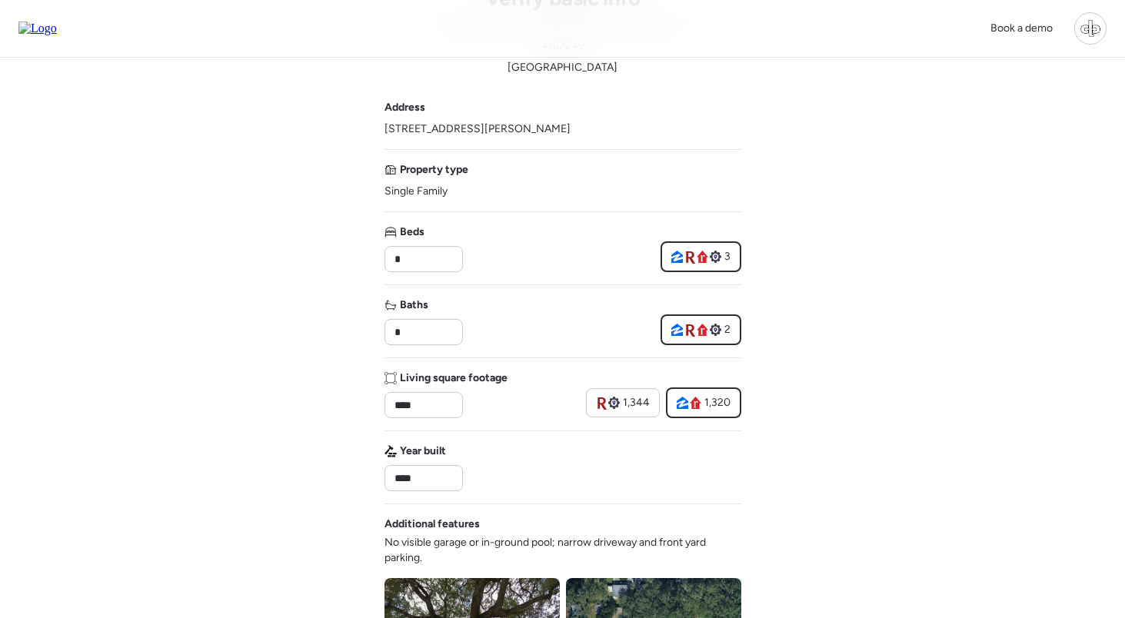
click at [57, 25] on img at bounding box center [37, 29] width 38 height 14
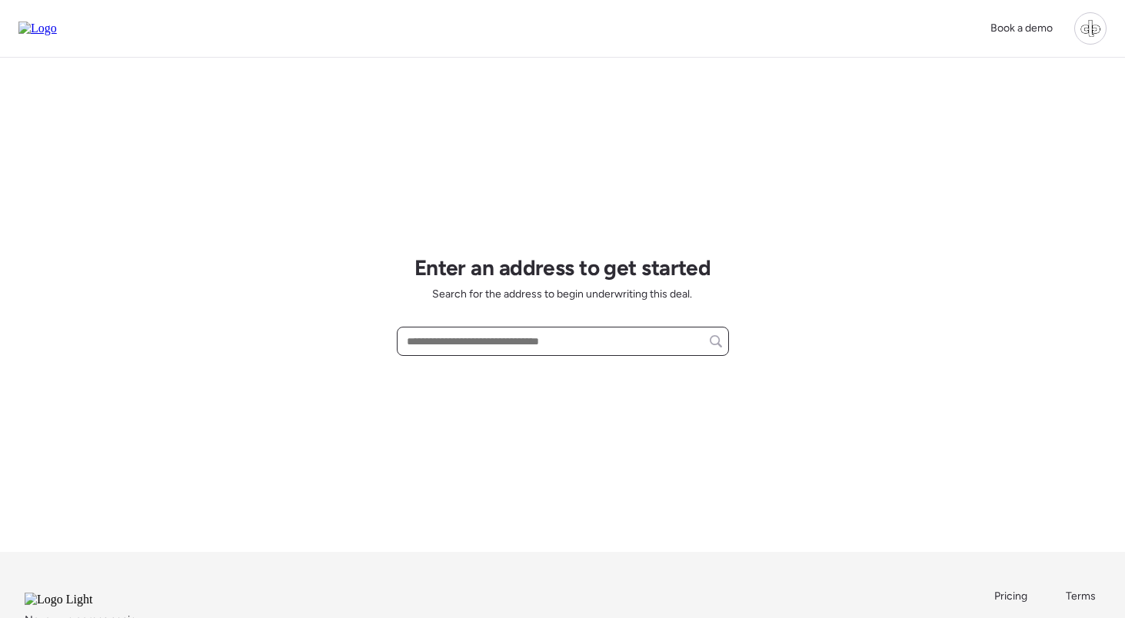
click at [473, 341] on input "text" at bounding box center [563, 342] width 318 height 22
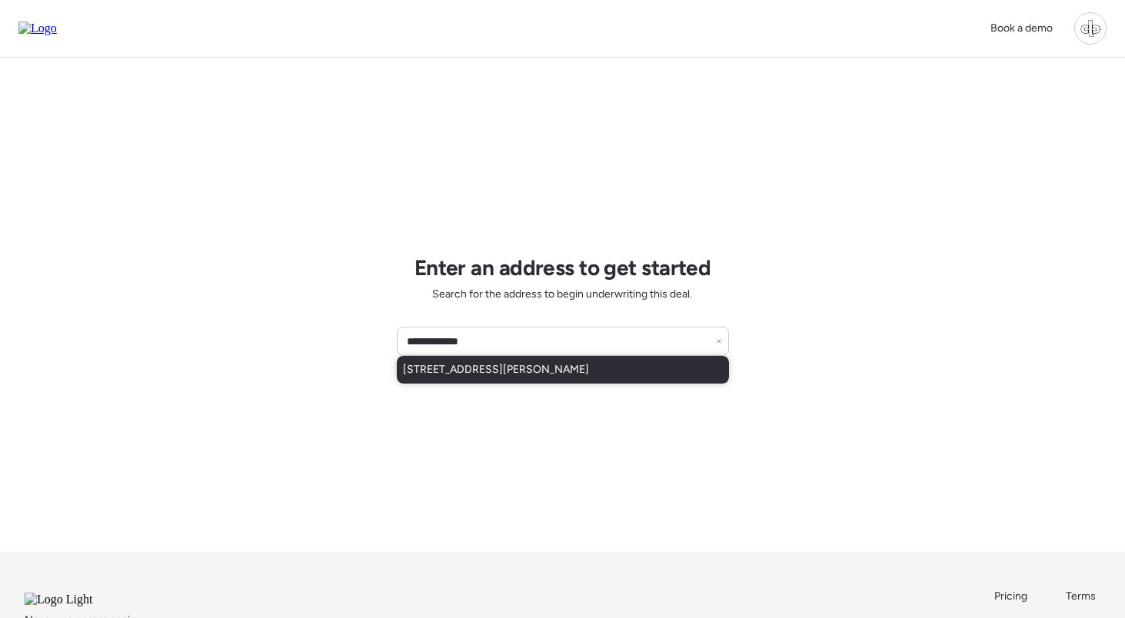
click at [487, 371] on span "[STREET_ADDRESS][PERSON_NAME]" at bounding box center [496, 369] width 186 height 15
type input "**********"
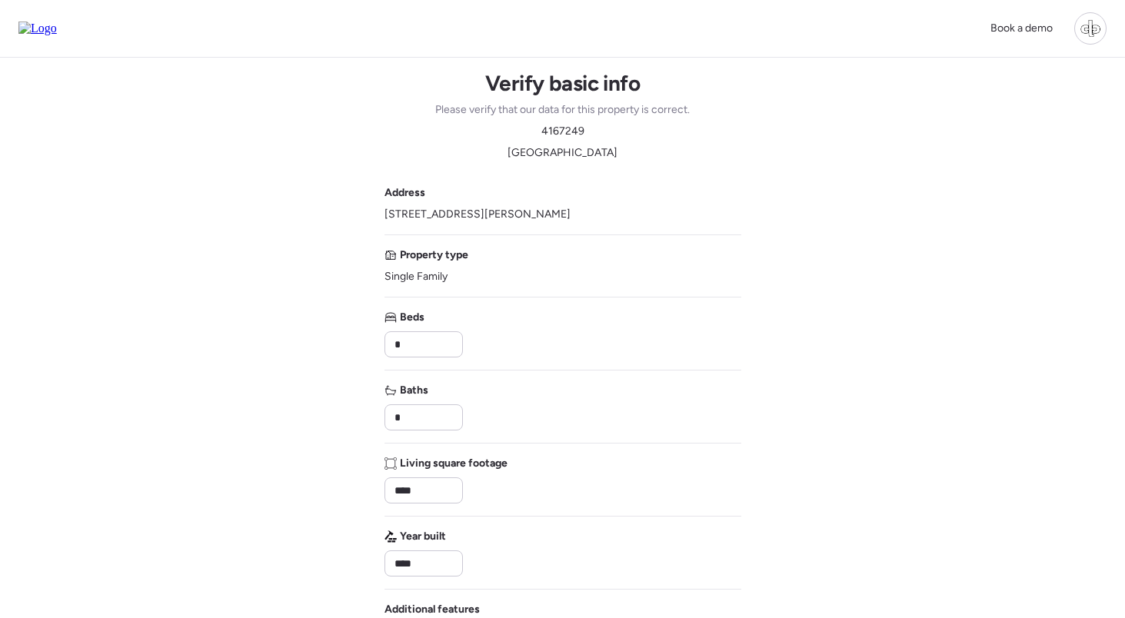
click at [55, 32] on img at bounding box center [37, 29] width 38 height 14
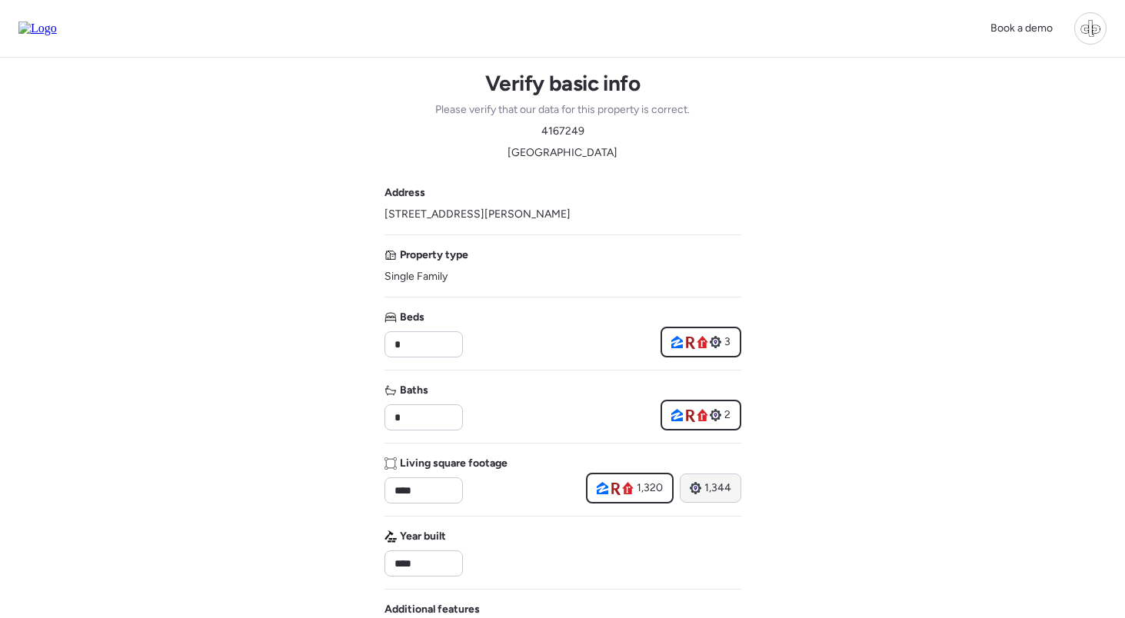
click at [721, 493] on span "1,344" at bounding box center [717, 488] width 27 height 15
click at [651, 489] on span "1,320" at bounding box center [649, 488] width 26 height 15
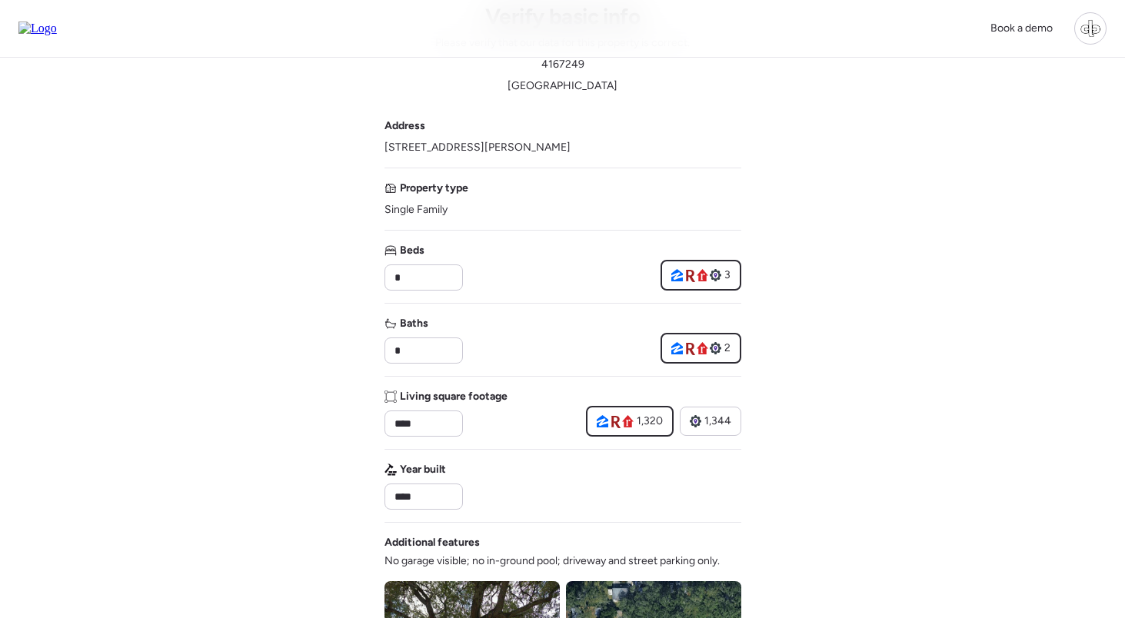
scroll to position [76, 0]
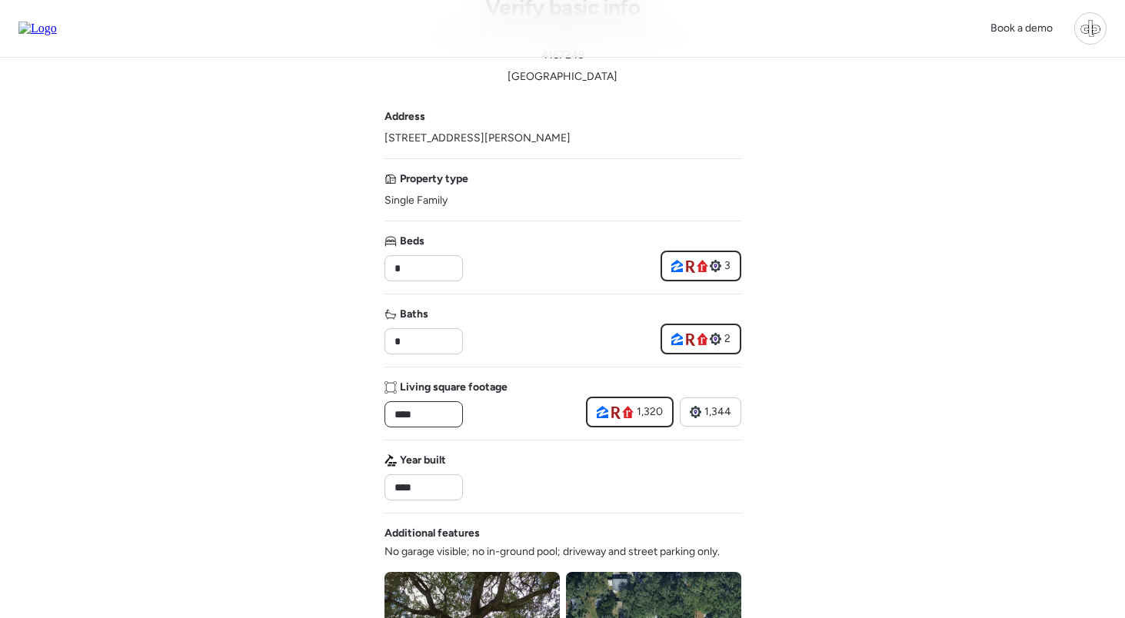
click at [434, 409] on input "****" at bounding box center [423, 415] width 65 height 22
click at [624, 409] on icon at bounding box center [629, 413] width 12 height 12
click at [735, 412] on div "1,344" at bounding box center [711, 412] width 62 height 29
type input "****"
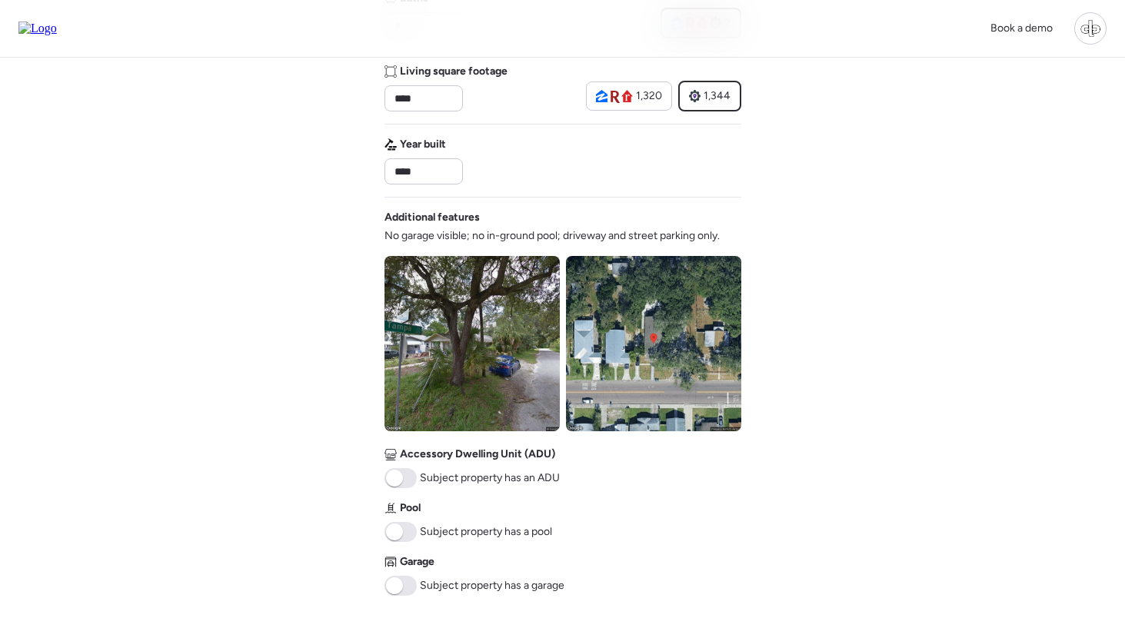
scroll to position [398, 0]
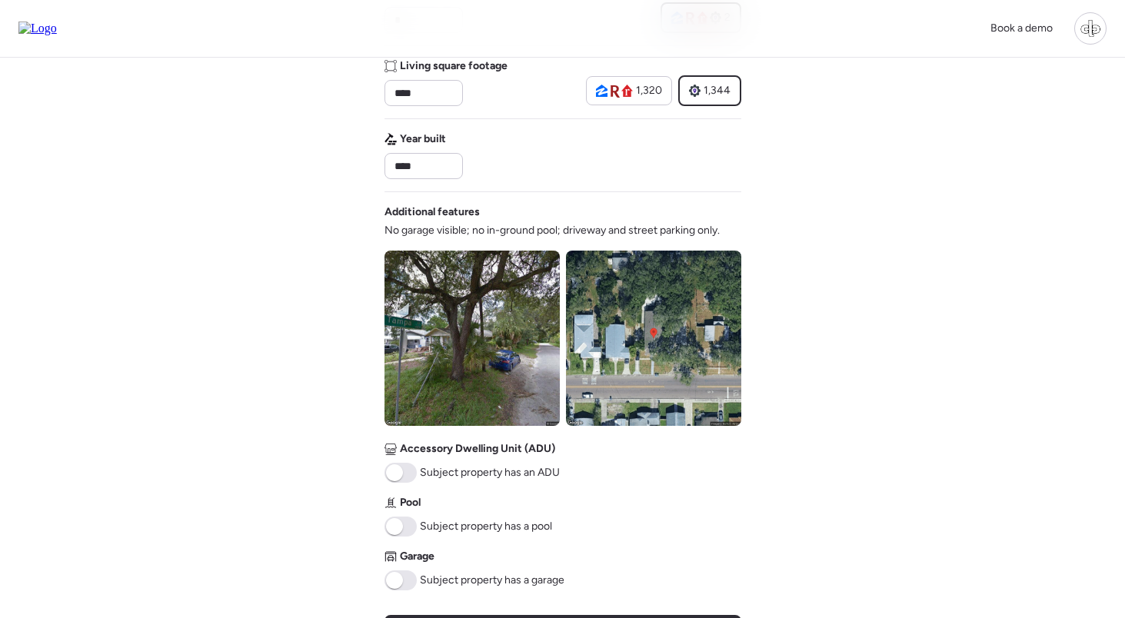
click at [481, 372] on img at bounding box center [471, 338] width 175 height 175
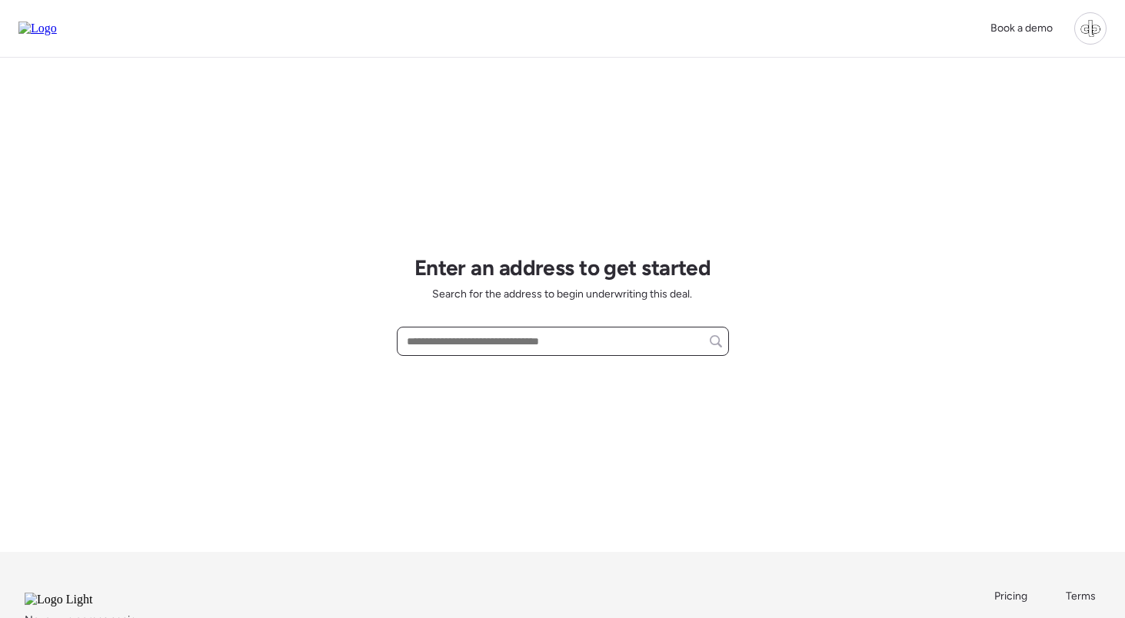
click at [522, 344] on input "text" at bounding box center [563, 342] width 318 height 22
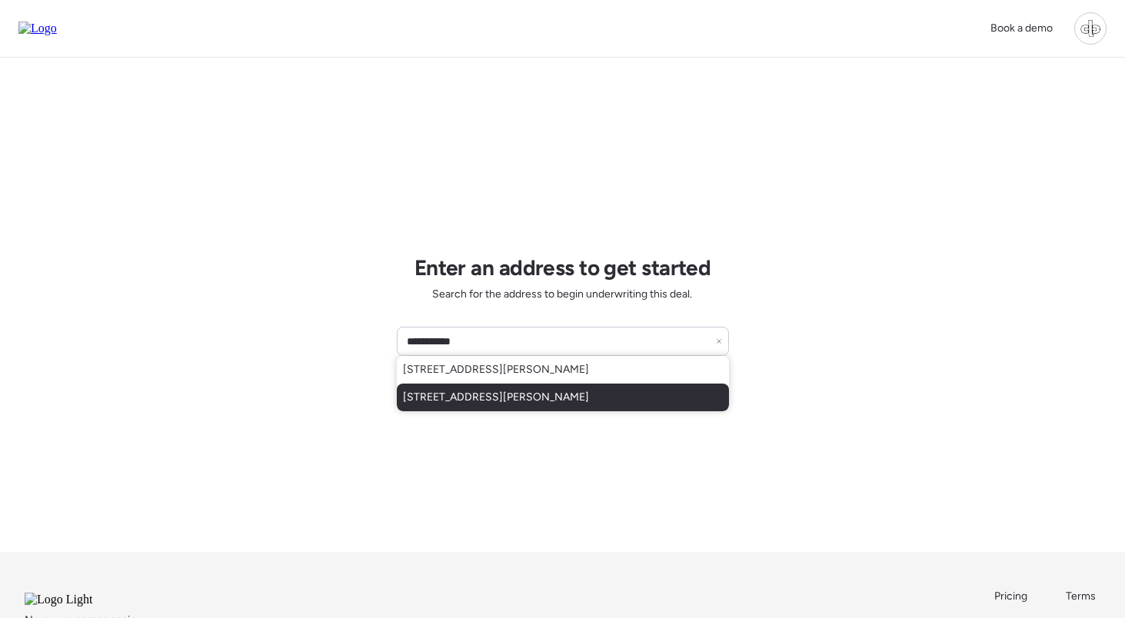
click at [504, 396] on span "[STREET_ADDRESS][PERSON_NAME]" at bounding box center [496, 397] width 186 height 15
type input "**********"
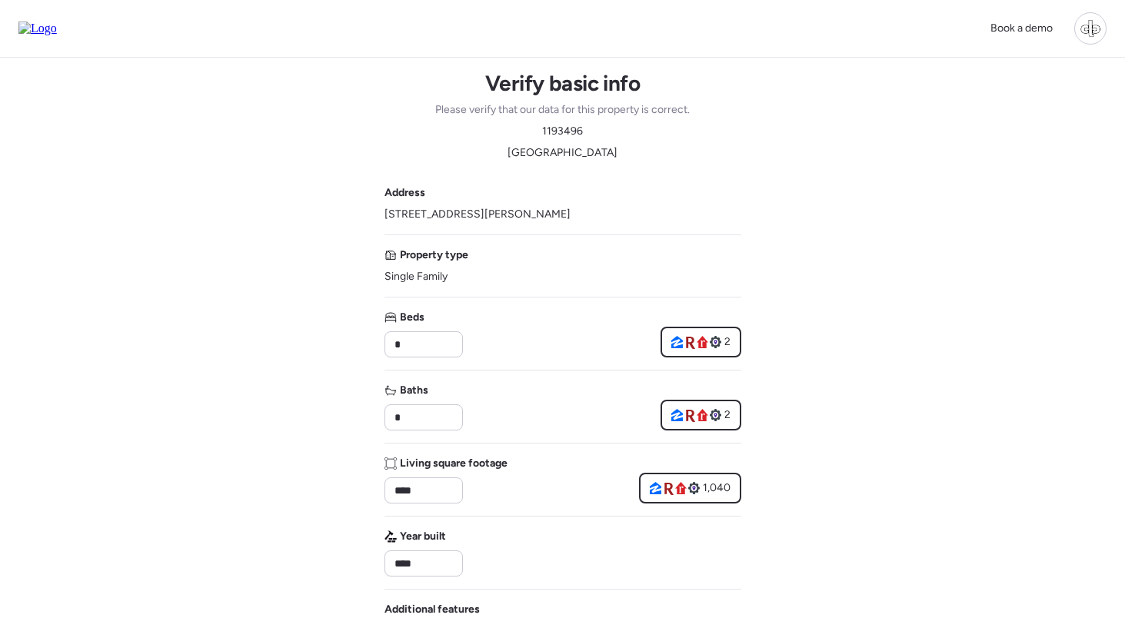
click at [57, 31] on img at bounding box center [37, 29] width 38 height 14
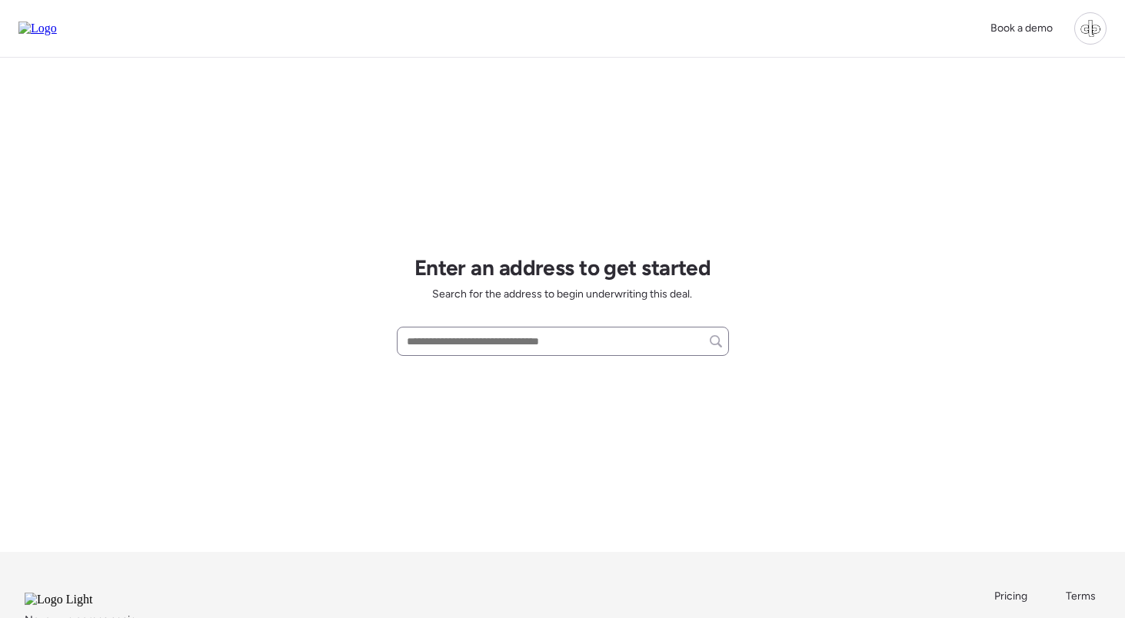
click at [431, 329] on div at bounding box center [563, 341] width 332 height 29
click at [1094, 21] on div at bounding box center [1090, 28] width 32 height 32
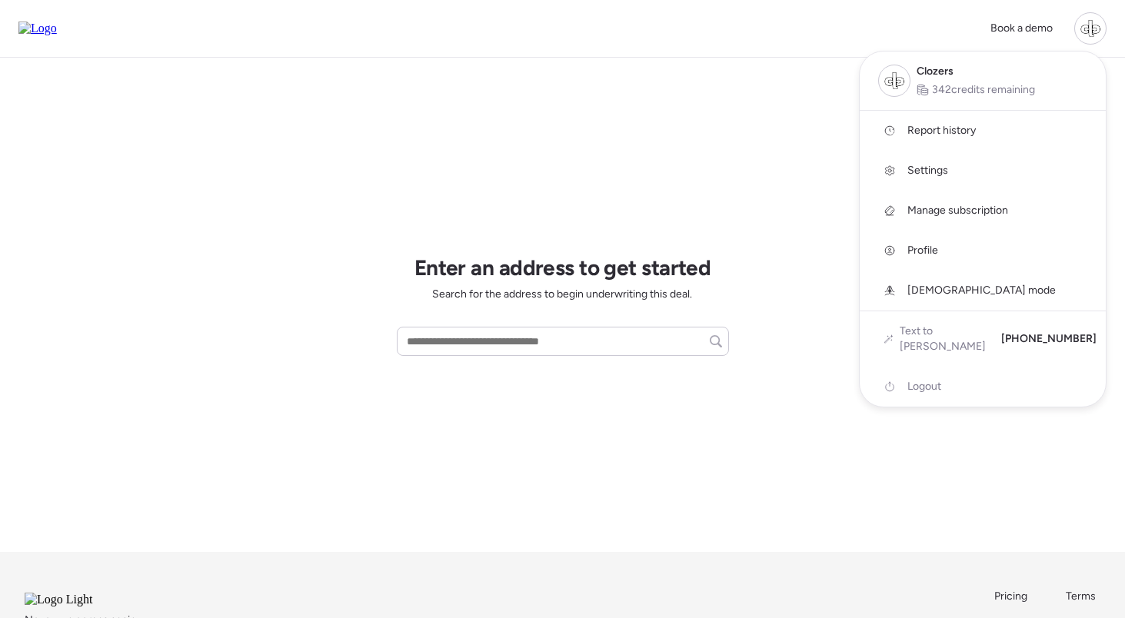
click at [945, 139] on link "Report history" at bounding box center [983, 131] width 246 height 40
click at [818, 192] on div at bounding box center [562, 266] width 1125 height 618
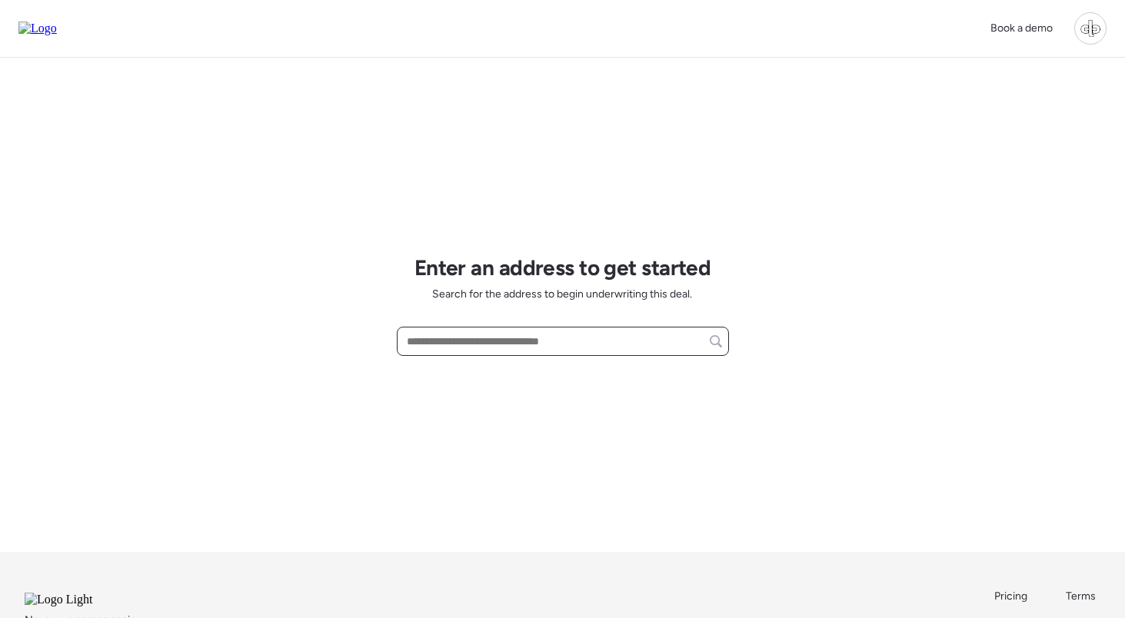
click at [514, 338] on input "text" at bounding box center [563, 342] width 318 height 22
paste input "**********"
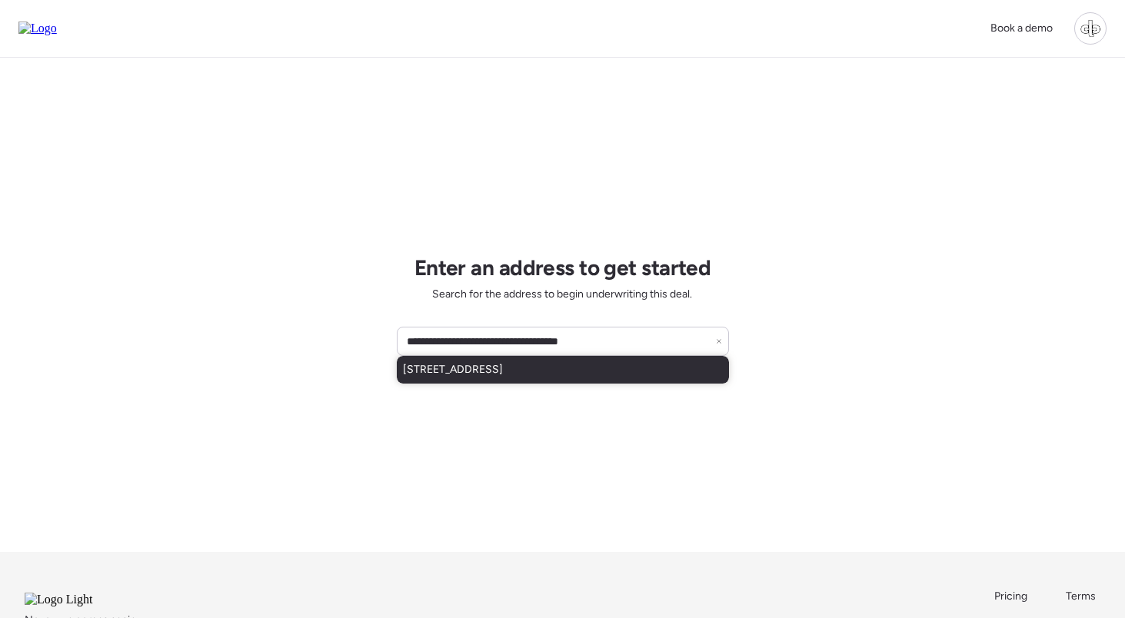
click at [503, 368] on span "10537 W La Jolla Dr, Sun City, AZ, 85351" at bounding box center [453, 369] width 100 height 15
type input "**********"
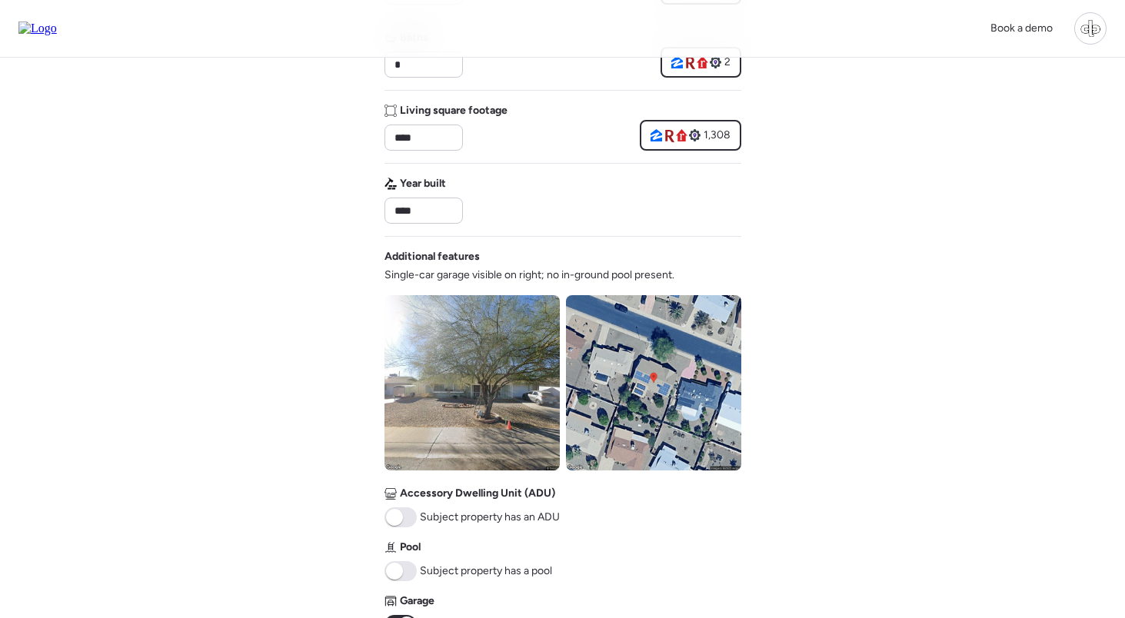
scroll to position [368, 0]
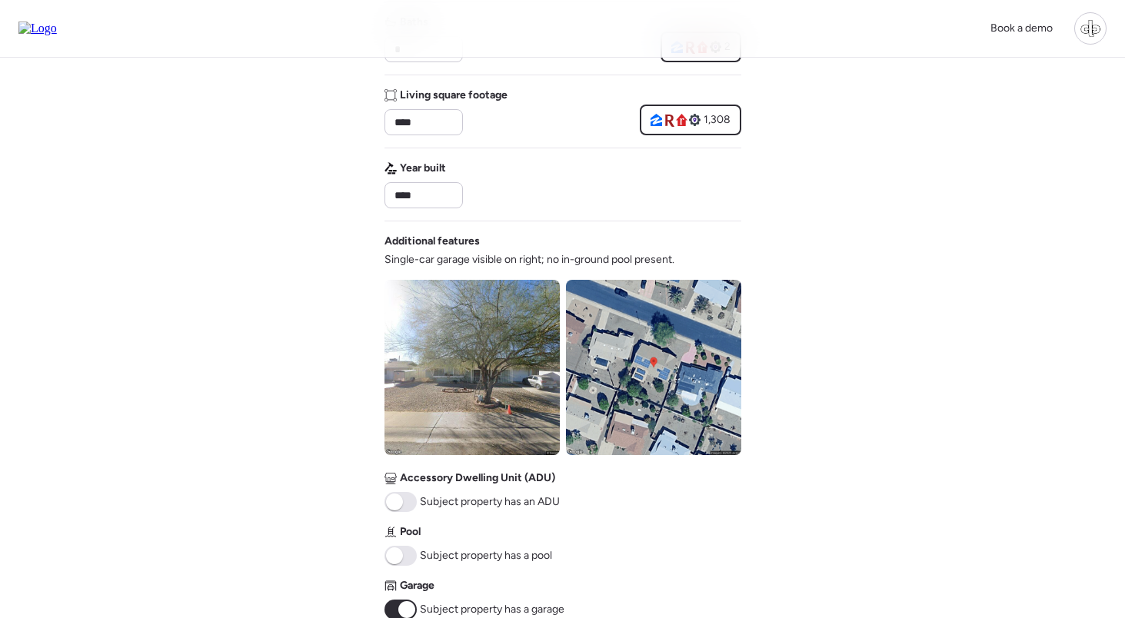
click at [494, 345] on img at bounding box center [471, 367] width 175 height 175
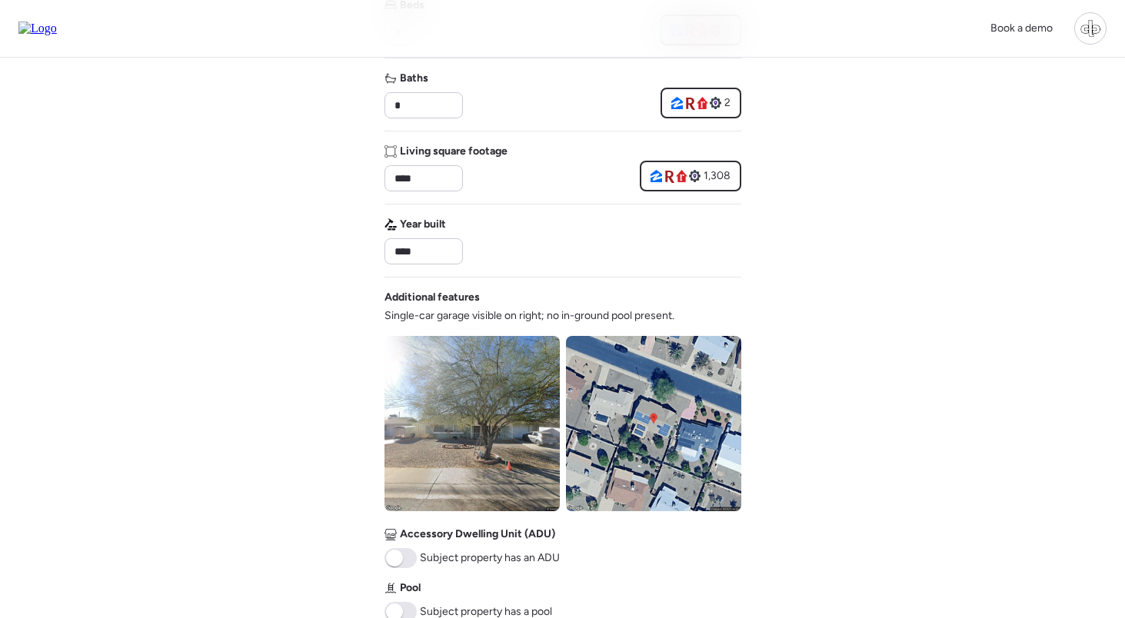
scroll to position [304, 0]
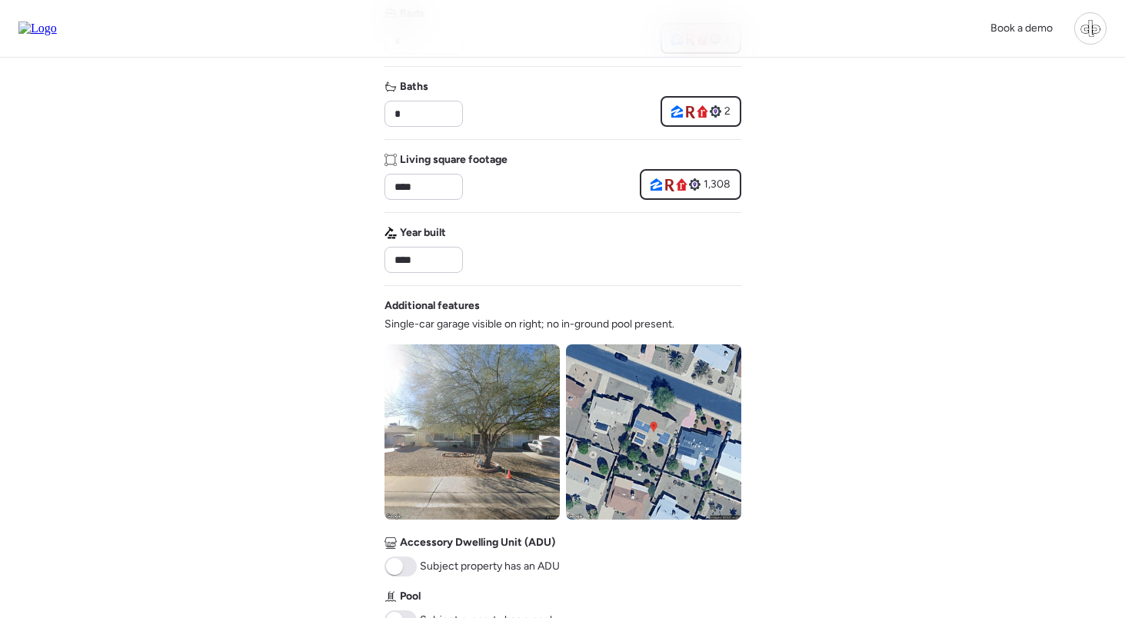
click at [658, 441] on img at bounding box center [653, 432] width 175 height 175
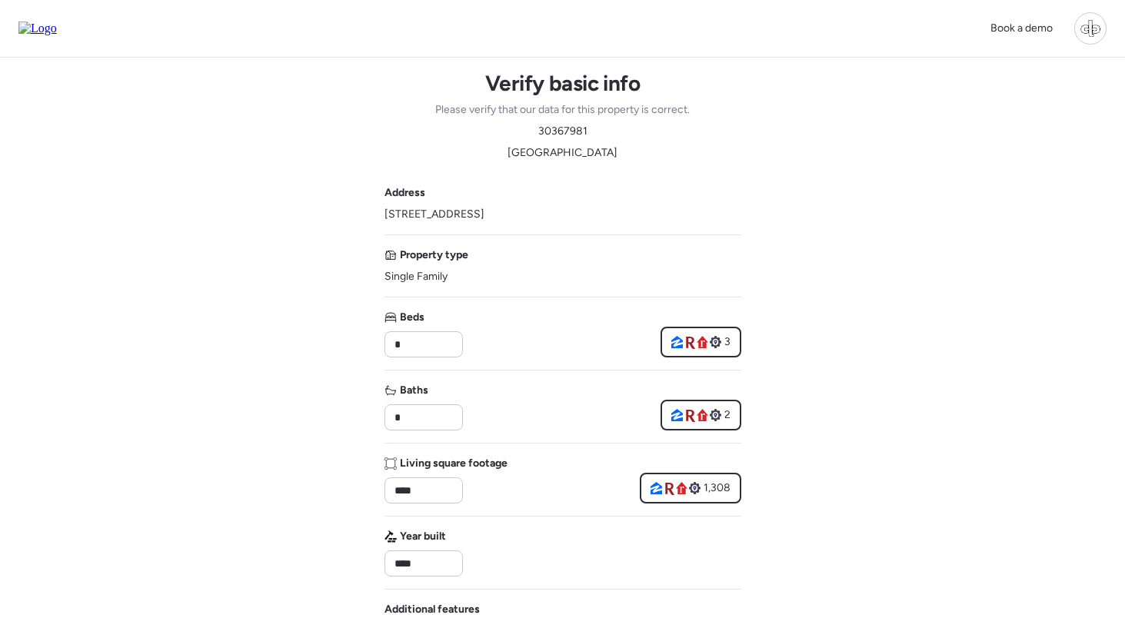
scroll to position [0, 0]
click at [57, 31] on img at bounding box center [37, 29] width 38 height 14
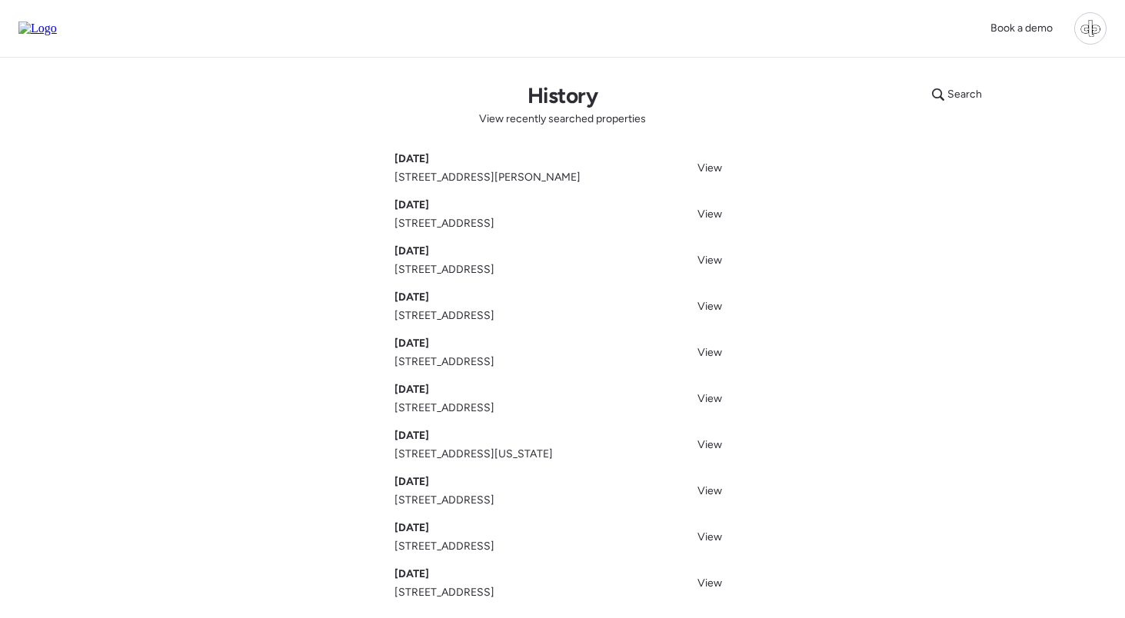
drag, startPoint x: 394, startPoint y: 225, endPoint x: 594, endPoint y: 220, distance: 199.2
click at [594, 220] on div "[DATE] [STREET_ADDRESS] View" at bounding box center [562, 215] width 337 height 34
copy span "[STREET_ADDRESS]"
click at [895, 203] on div "Search History View recently searched properties [DATE] [STREET_ADDRESS][PERSON…" at bounding box center [563, 363] width 1077 height 611
drag, startPoint x: 394, startPoint y: 268, endPoint x: 612, endPoint y: 268, distance: 218.4
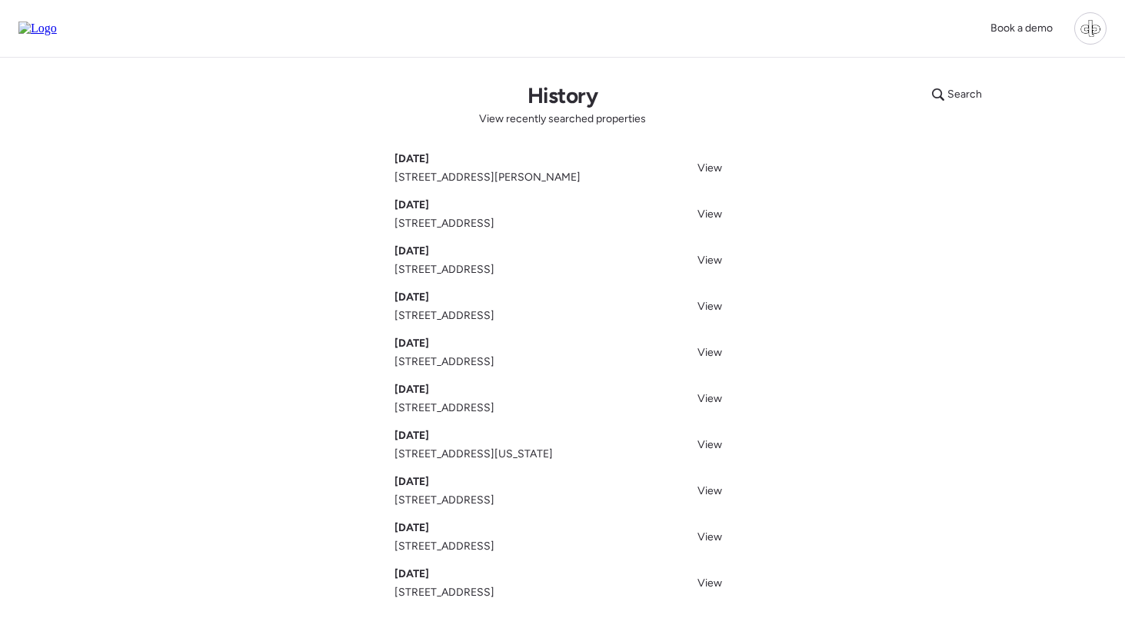
click at [612, 268] on div "[DATE] [STREET_ADDRESS] View" at bounding box center [562, 261] width 337 height 34
drag, startPoint x: 555, startPoint y: 317, endPoint x: 382, endPoint y: 318, distance: 173.0
click at [382, 318] on div "Search History View recently searched properties [DATE] [STREET_ADDRESS][PERSON…" at bounding box center [563, 363] width 1077 height 611
copy span "[STREET_ADDRESS]"
drag, startPoint x: 394, startPoint y: 364, endPoint x: 667, endPoint y: 364, distance: 273.0
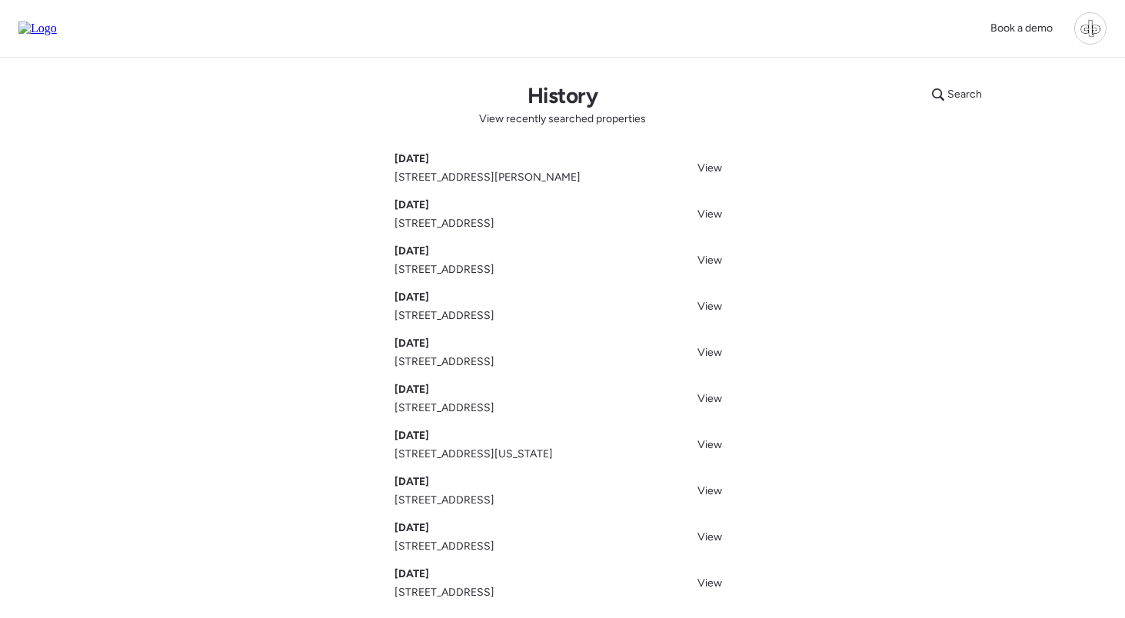
click at [667, 364] on div "Search History View recently searched properties [DATE] [STREET_ADDRESS][PERSON…" at bounding box center [563, 363] width 1077 height 611
copy span "[STREET_ADDRESS]"
click at [884, 261] on div "Search History View recently searched properties [DATE] [STREET_ADDRESS][PERSON…" at bounding box center [563, 363] width 1077 height 611
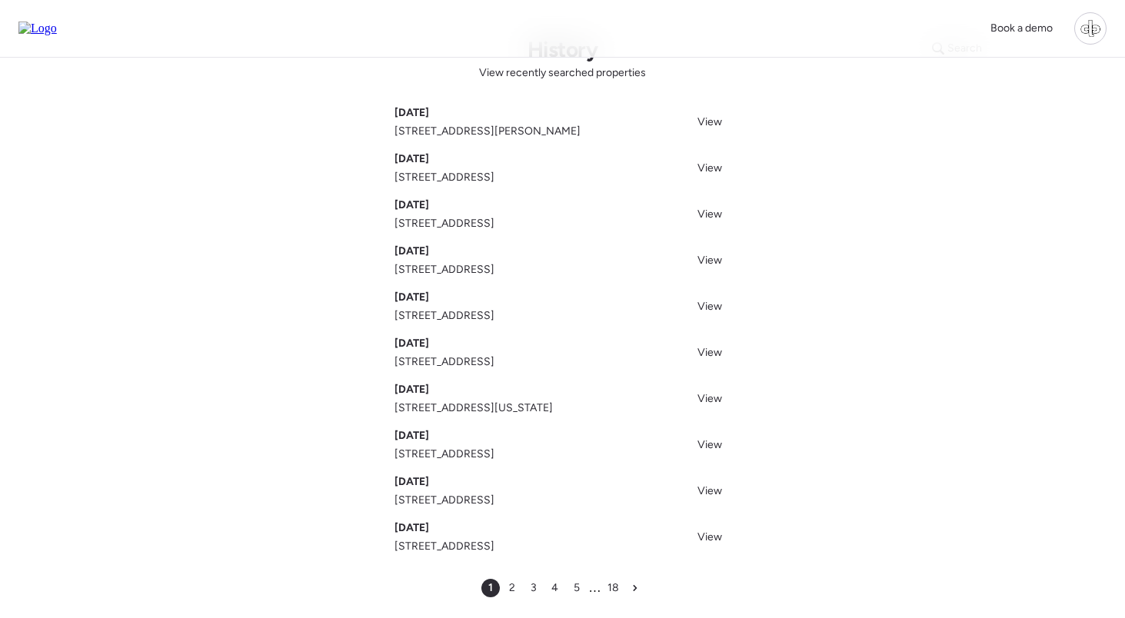
scroll to position [52, 0]
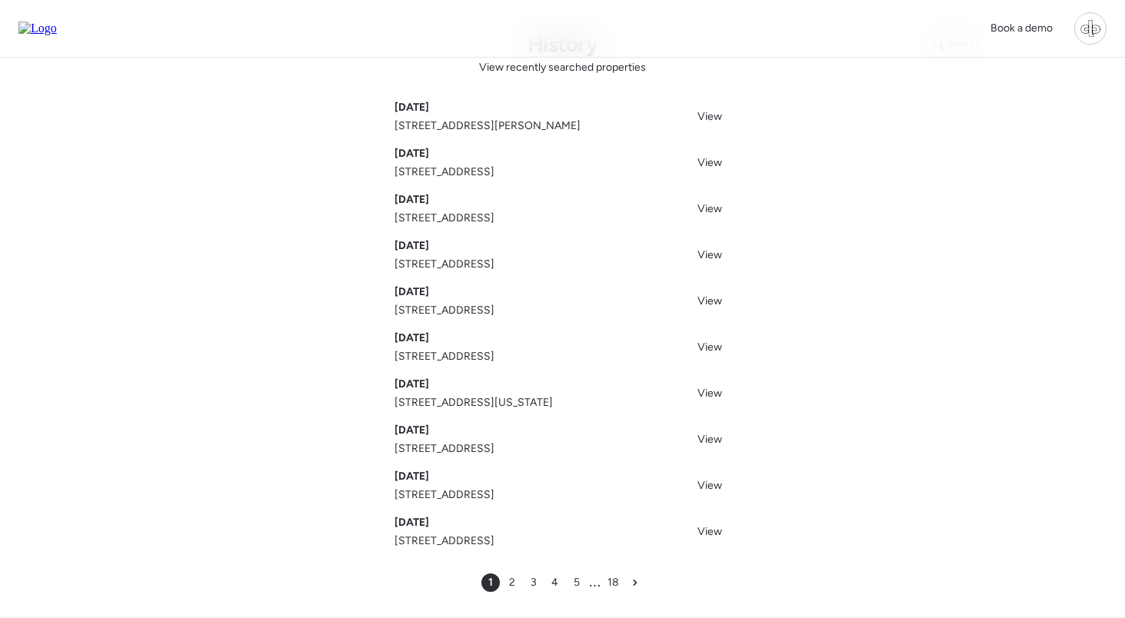
drag, startPoint x: 391, startPoint y: 312, endPoint x: 656, endPoint y: 322, distance: 264.7
click at [656, 322] on div "Search History View recently searched properties [DATE] [STREET_ADDRESS][PERSON…" at bounding box center [563, 311] width 1077 height 611
copy span "[STREET_ADDRESS]"
click at [278, 275] on div "Search History View recently searched properties [DATE] [STREET_ADDRESS][PERSON…" at bounding box center [563, 311] width 1077 height 611
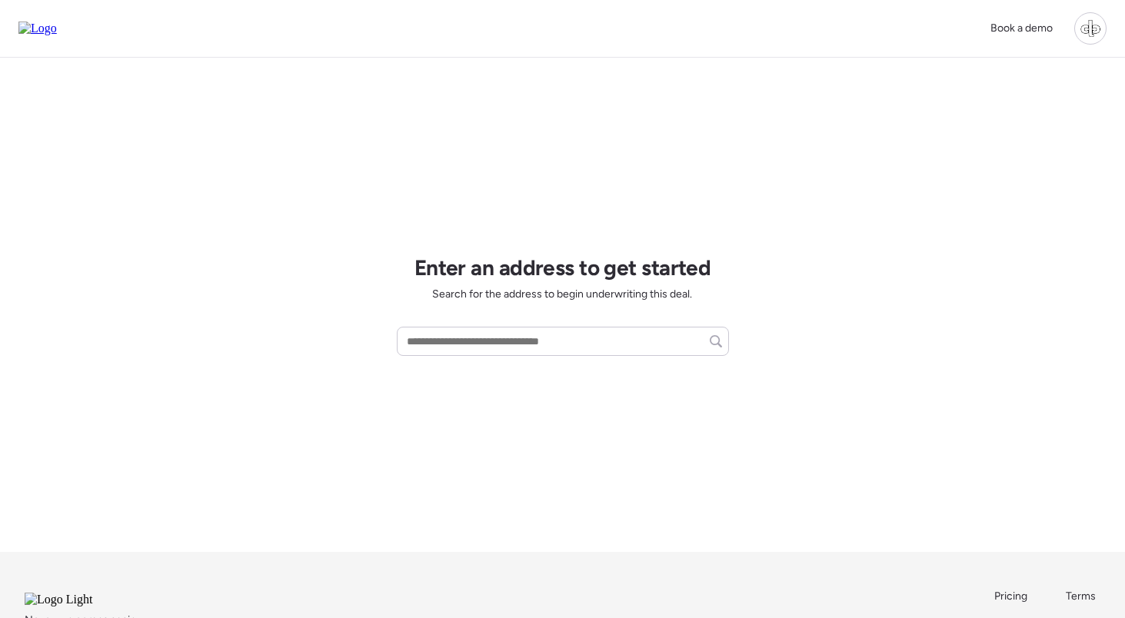
click at [1093, 35] on div at bounding box center [1090, 28] width 32 height 32
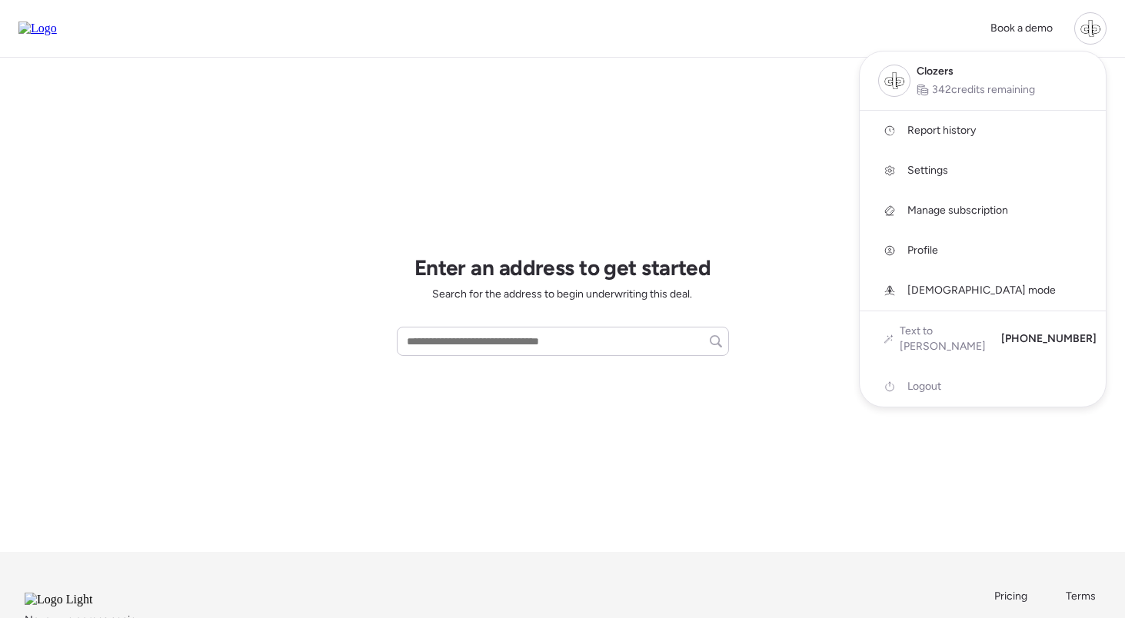
click at [517, 339] on div at bounding box center [562, 266] width 1125 height 618
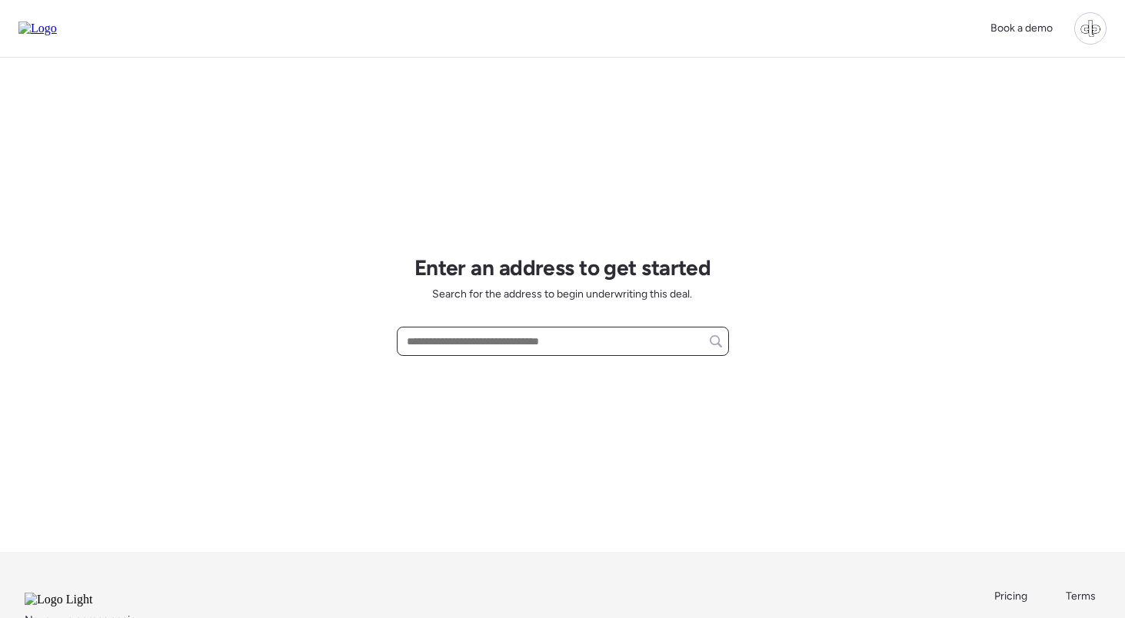
click at [539, 339] on input "text" at bounding box center [563, 342] width 318 height 22
paste input "**********"
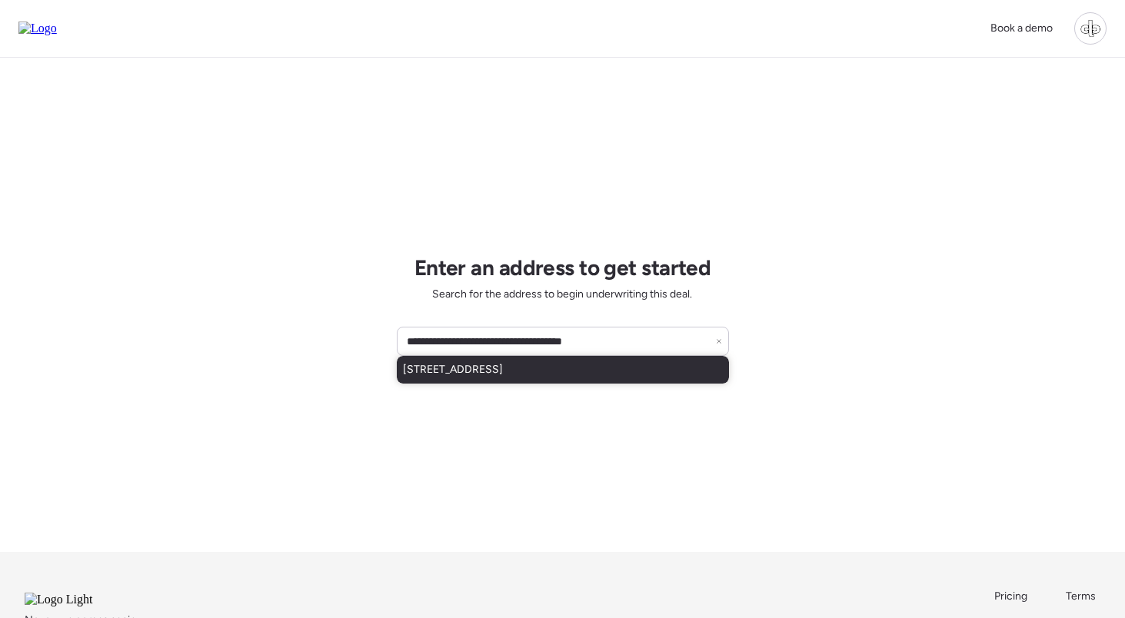
click at [545, 378] on div "[STREET_ADDRESS]" at bounding box center [563, 370] width 332 height 28
type input "**********"
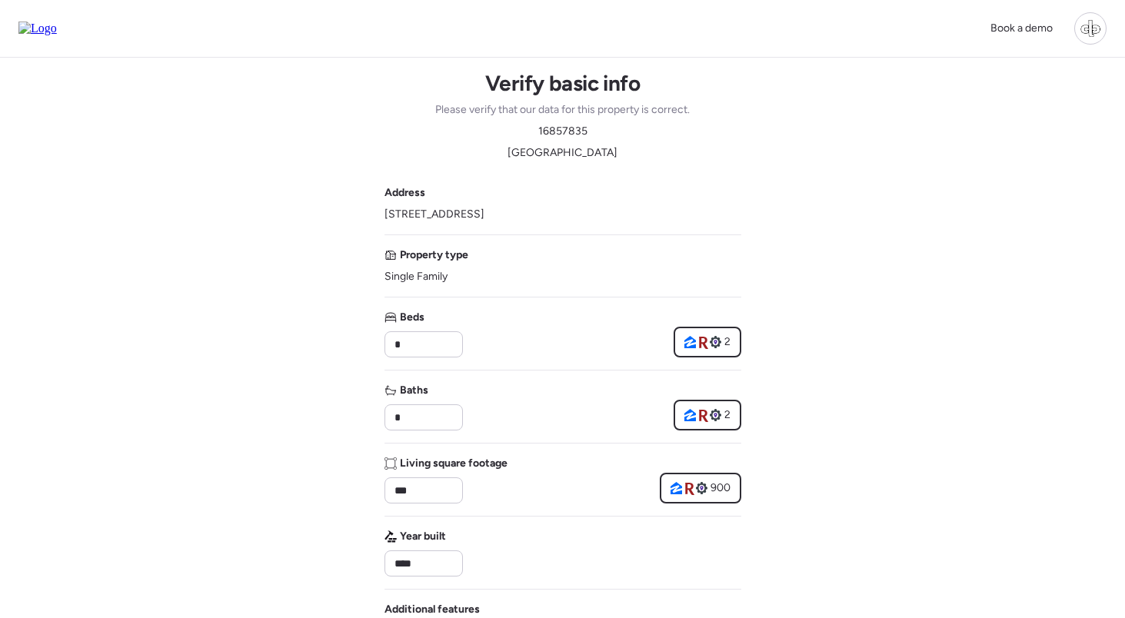
click at [57, 33] on img at bounding box center [37, 29] width 38 height 14
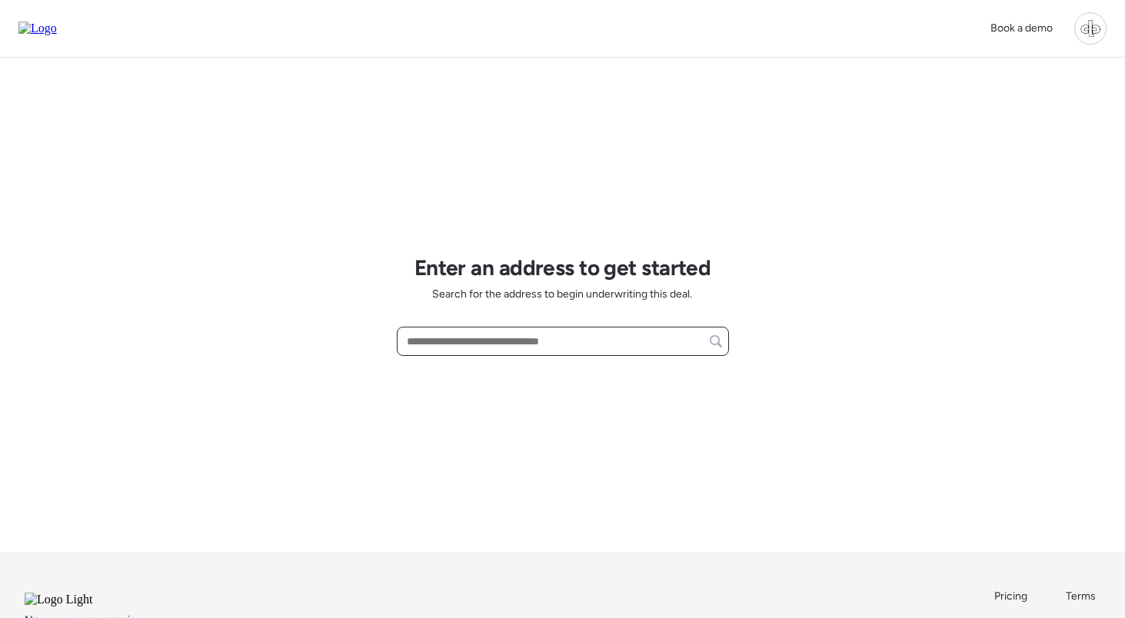
click at [636, 347] on input "text" at bounding box center [563, 342] width 318 height 22
paste input "**********"
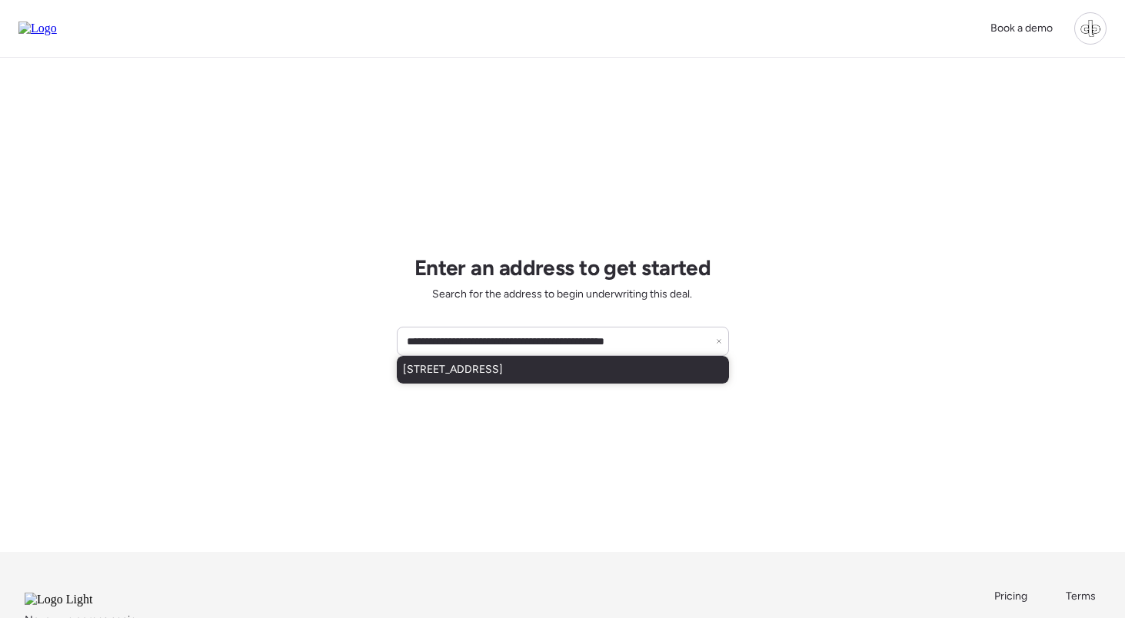
click at [503, 363] on span "[STREET_ADDRESS]" at bounding box center [453, 369] width 100 height 15
type input "**********"
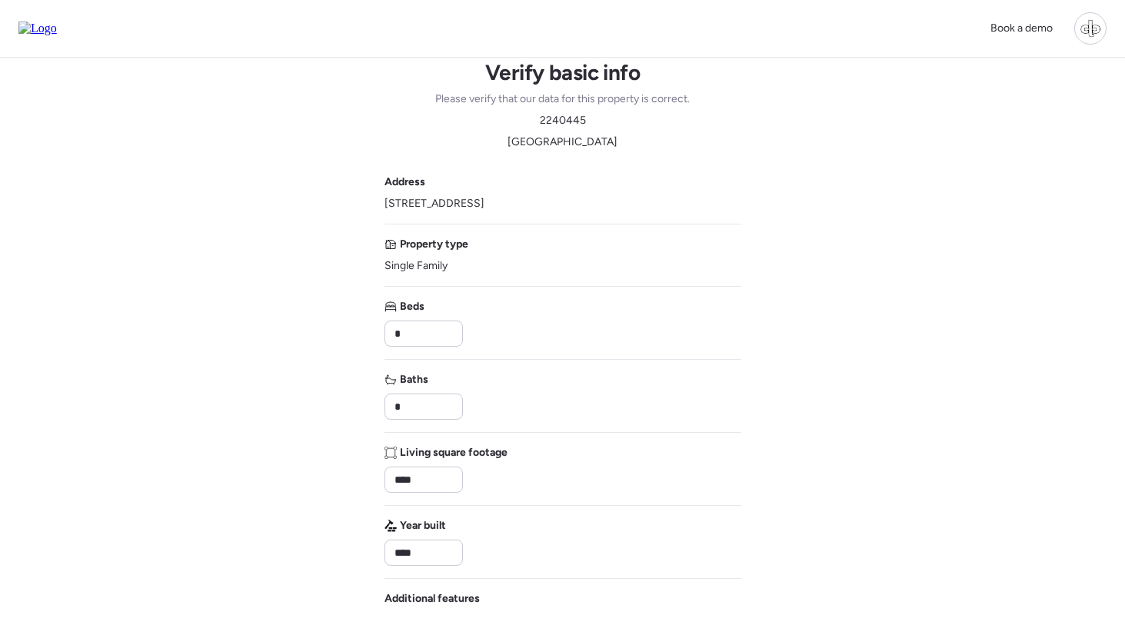
scroll to position [8, 0]
type input "****"
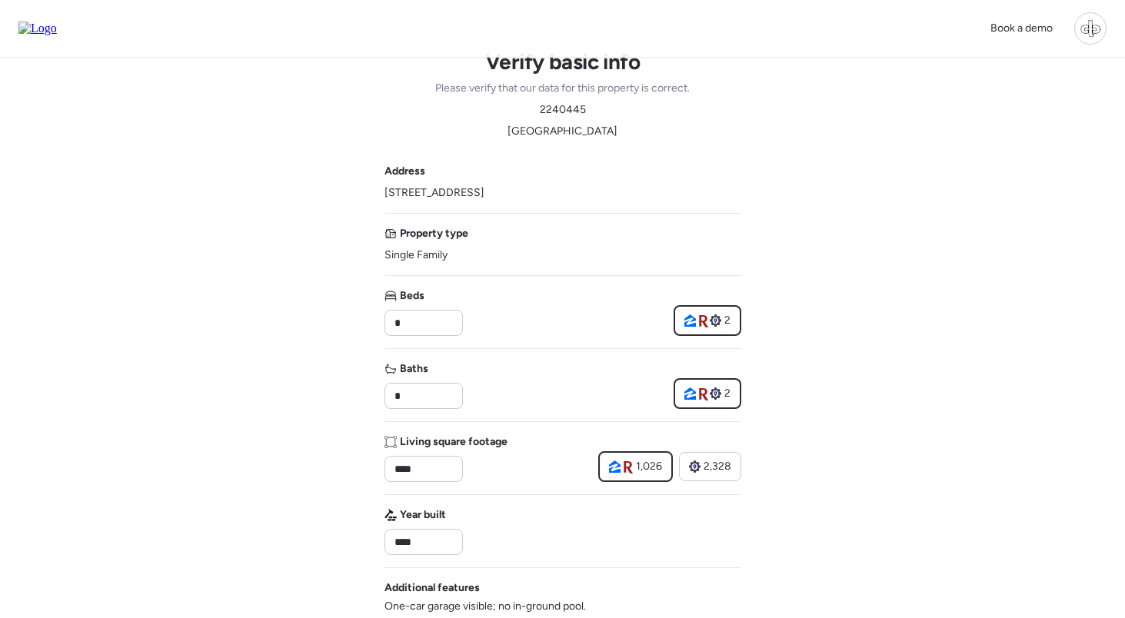
scroll to position [0, 0]
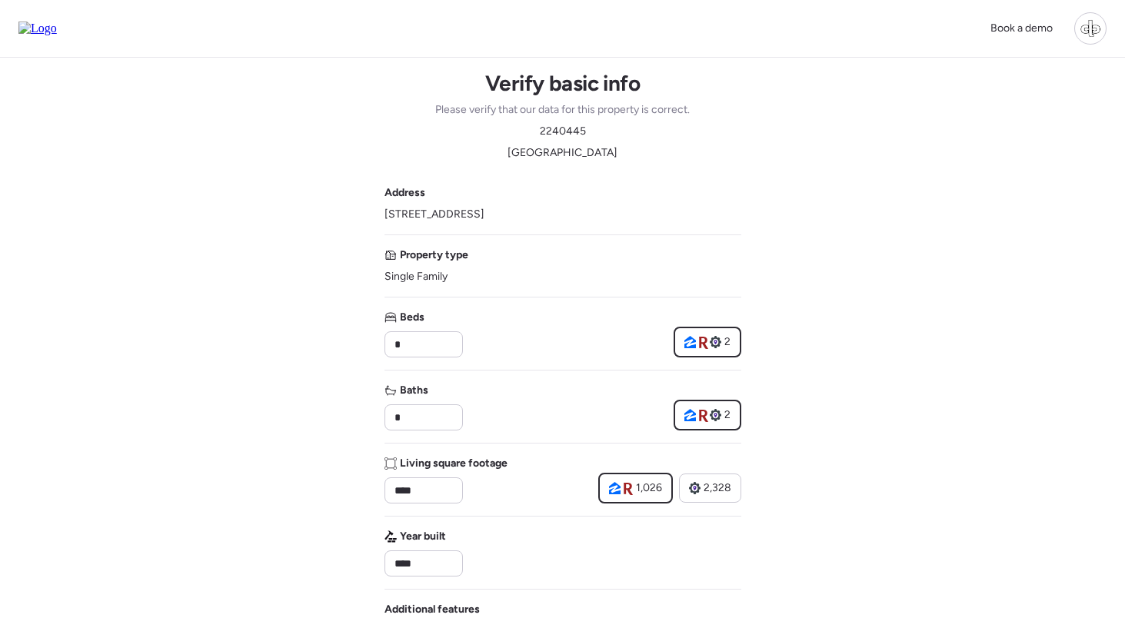
click at [578, 130] on span "2240445" at bounding box center [563, 131] width 46 height 15
copy span "2240445"
drag, startPoint x: 384, startPoint y: 217, endPoint x: 678, endPoint y: 212, distance: 293.8
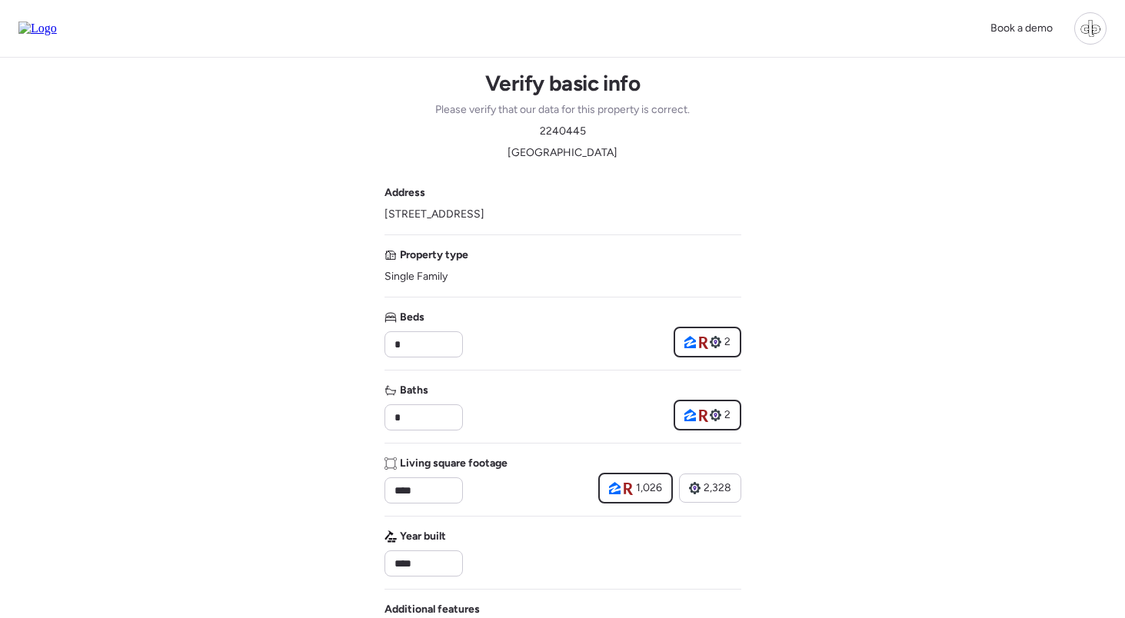
click at [678, 212] on div "Address 1927 Shore Acres Blvd Ne, Saint Petersburg, FL 33703" at bounding box center [562, 203] width 357 height 37
copy span "1927 Shore Acres Blvd Ne, Saint Petersburg, FL 33703"
click at [579, 129] on span "2240445" at bounding box center [563, 131] width 46 height 15
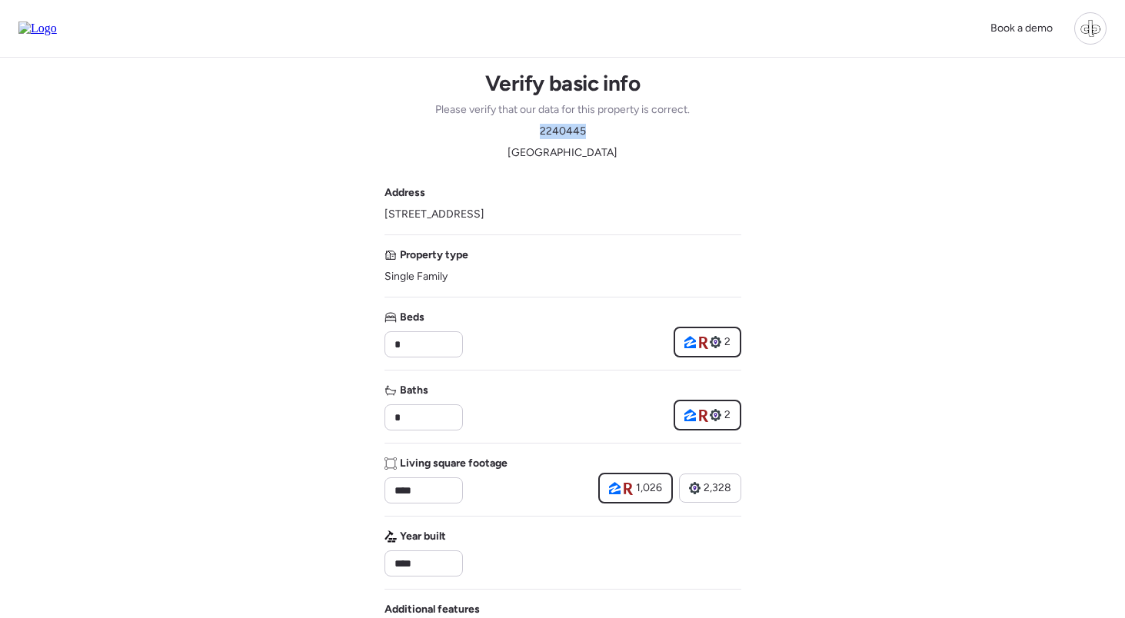
copy span "2240445"
click at [556, 127] on span "2240445" at bounding box center [563, 131] width 46 height 15
copy span "2240445"
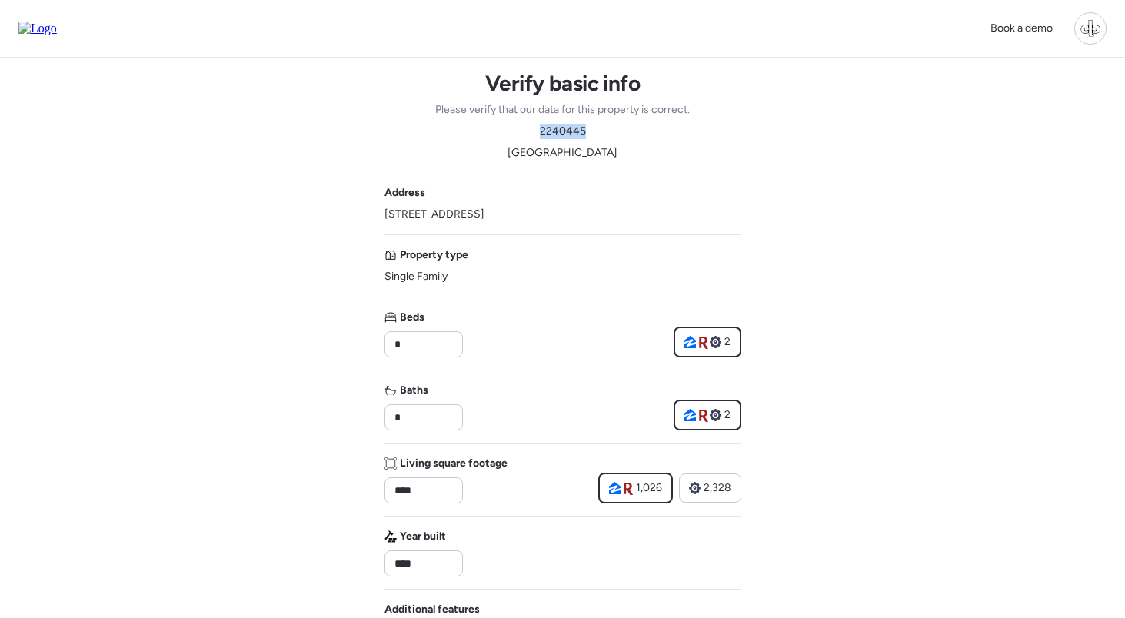
click at [57, 33] on img at bounding box center [37, 29] width 38 height 14
drag, startPoint x: 385, startPoint y: 216, endPoint x: 674, endPoint y: 218, distance: 288.4
click at [674, 218] on div "Address 1927 Shore Acres Blvd Ne, Saint Petersburg, FL 33703" at bounding box center [562, 203] width 357 height 37
copy span "1927 Shore Acres Blvd Ne, Saint Petersburg, FL 33703"
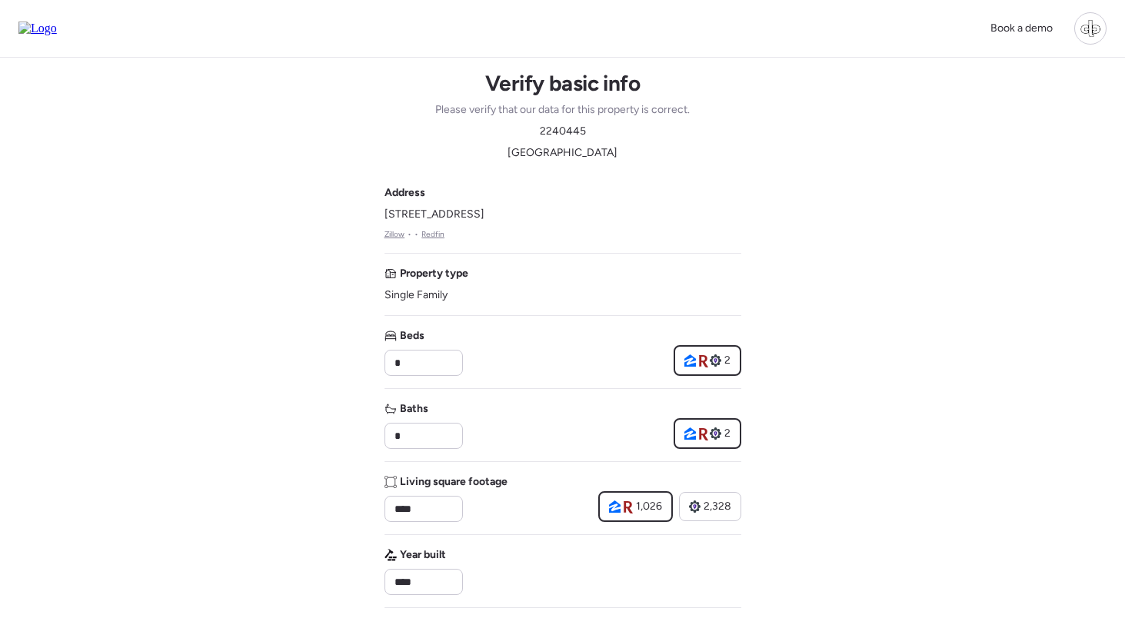
drag, startPoint x: 646, startPoint y: 212, endPoint x: 381, endPoint y: 218, distance: 265.4
copy span "1927 Shore Acres Blvd Ne, Saint Petersburg, FL 33703"
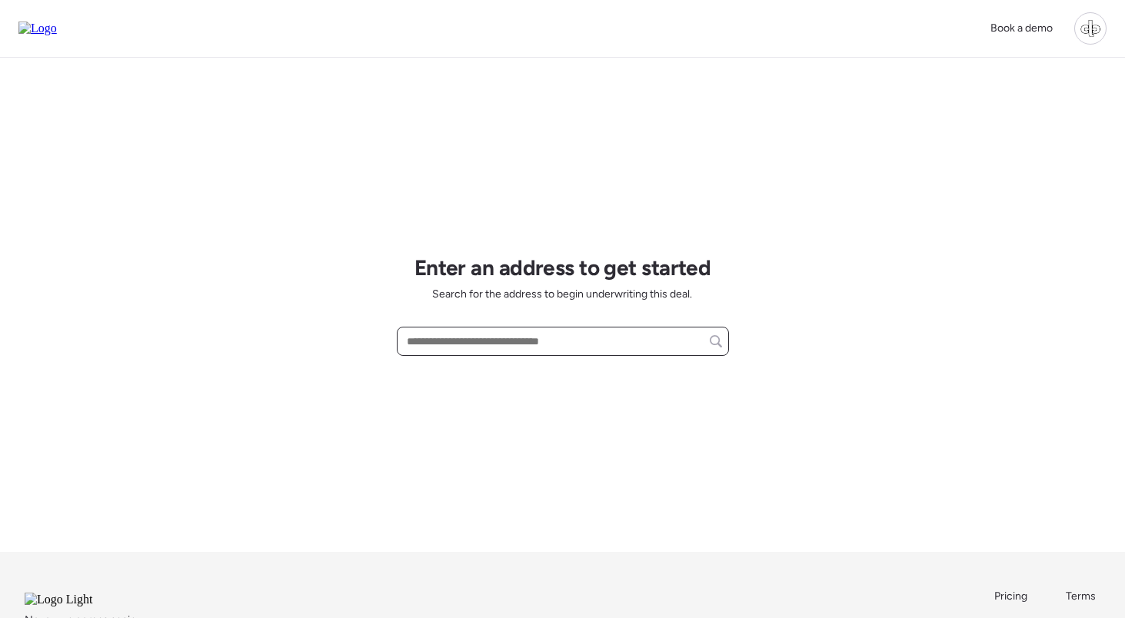
click at [449, 337] on input "text" at bounding box center [563, 342] width 318 height 22
paste input "**********"
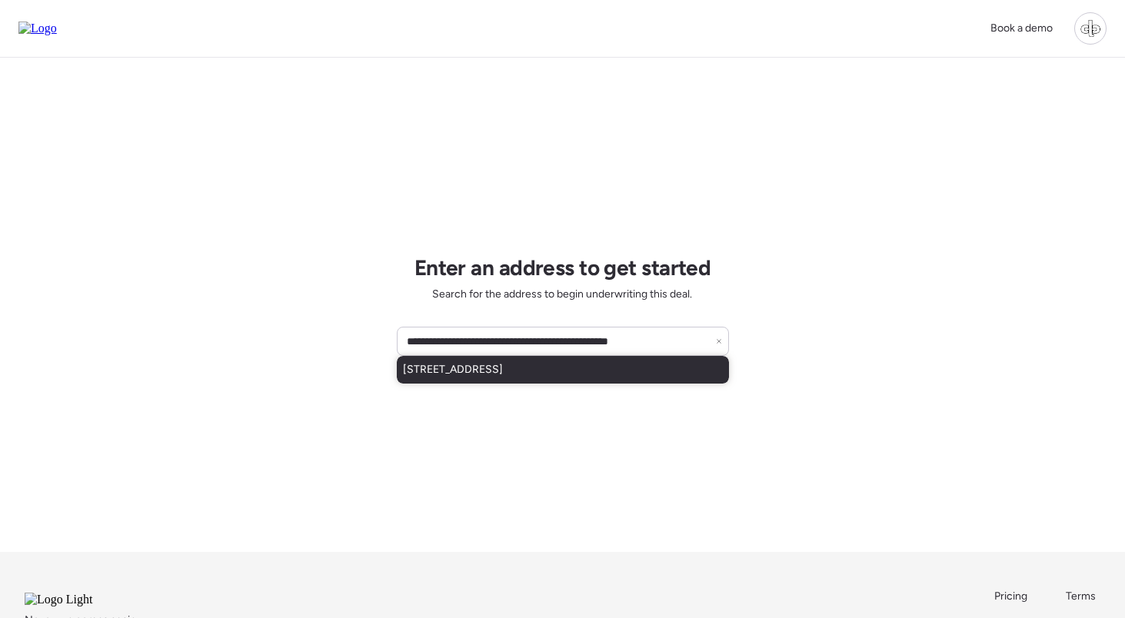
click at [503, 364] on span "[STREET_ADDRESS]" at bounding box center [453, 369] width 100 height 15
type input "**********"
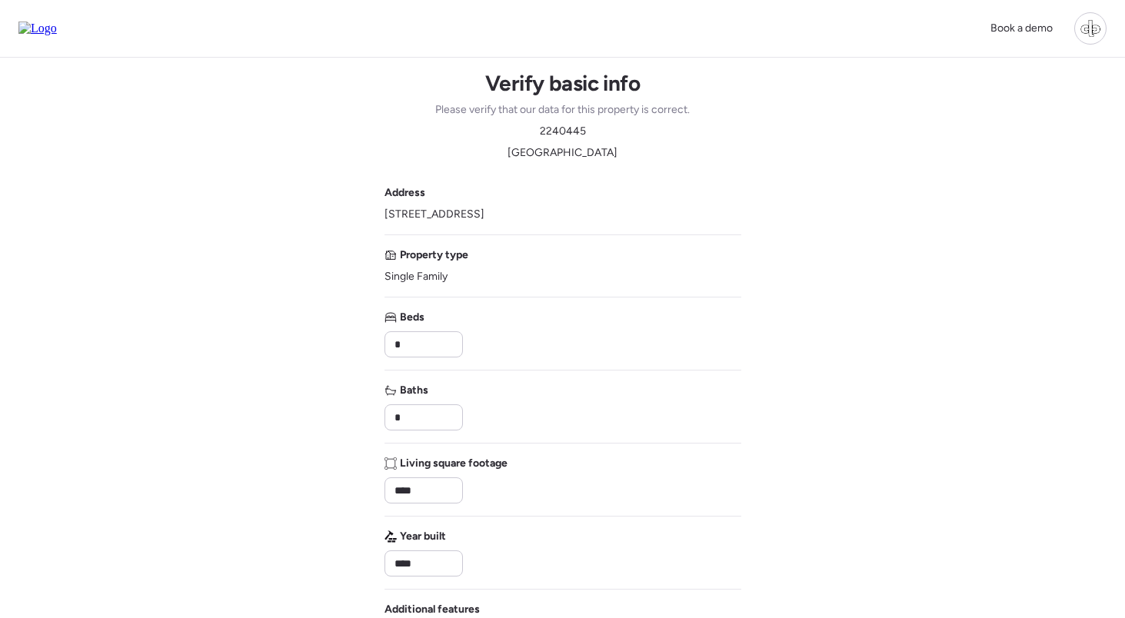
type input "****"
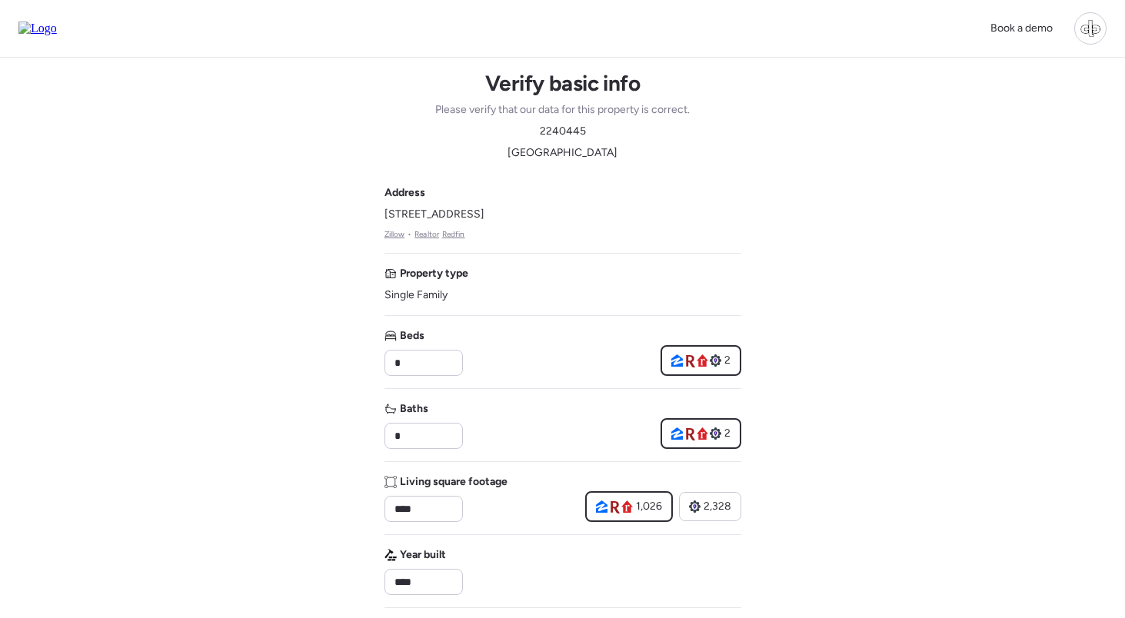
click at [388, 233] on link "Zillow" at bounding box center [394, 234] width 21 height 12
click at [427, 232] on link "Realtor" at bounding box center [426, 234] width 25 height 12
click at [458, 236] on link "Redfin" at bounding box center [453, 234] width 23 height 12
click at [57, 32] on img at bounding box center [37, 29] width 38 height 14
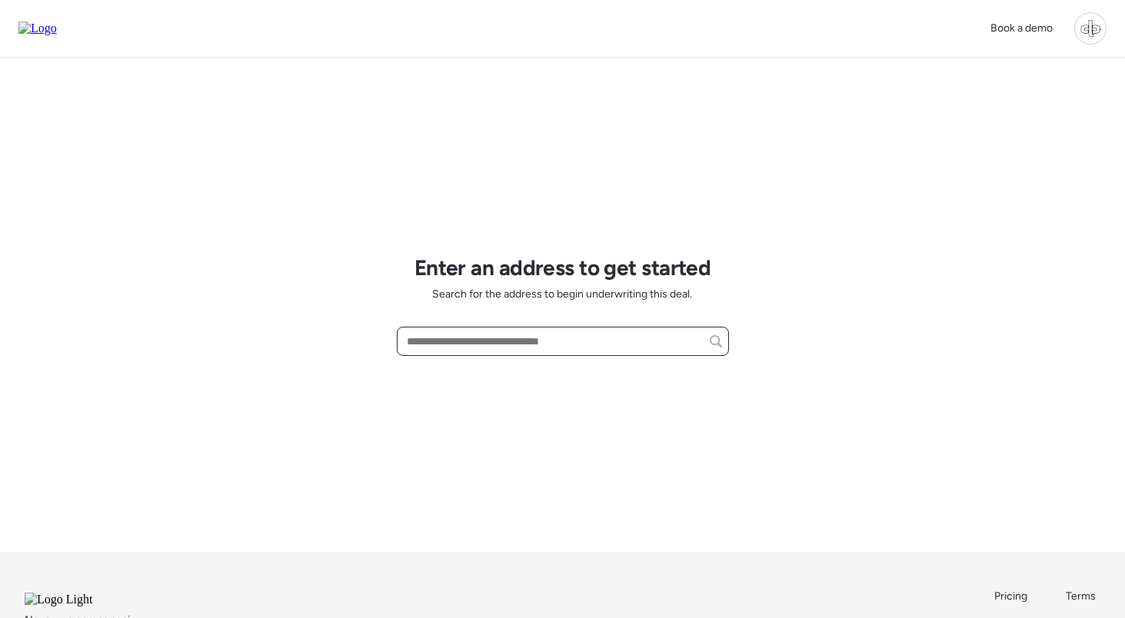
click at [478, 344] on input "text" at bounding box center [563, 342] width 318 height 22
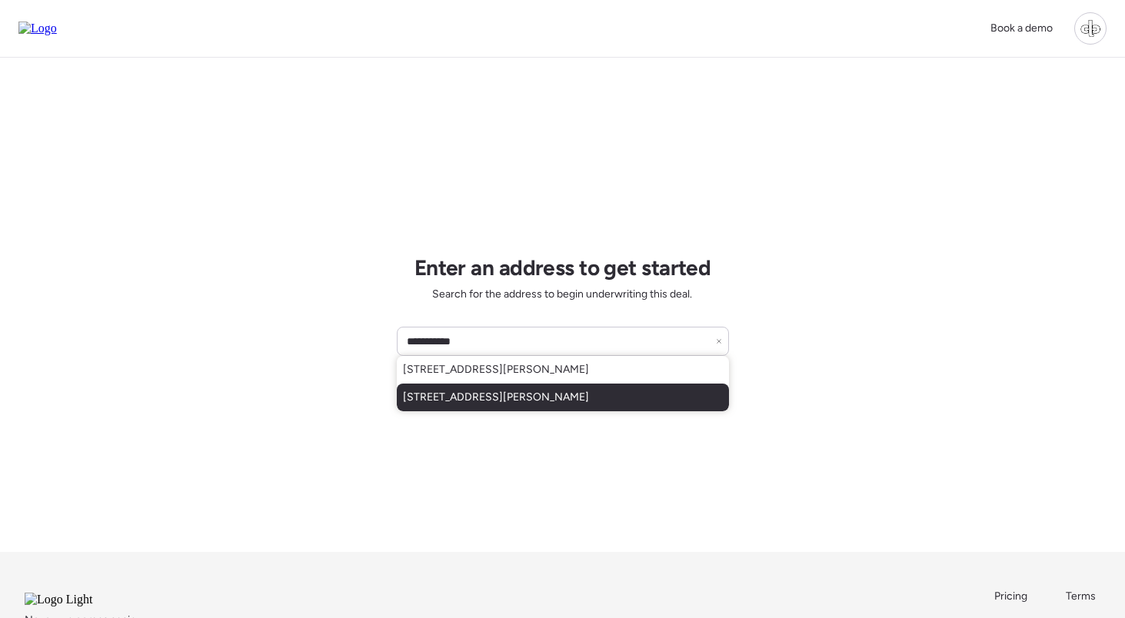
click at [487, 392] on span "[STREET_ADDRESS][PERSON_NAME]" at bounding box center [496, 397] width 186 height 15
type input "**********"
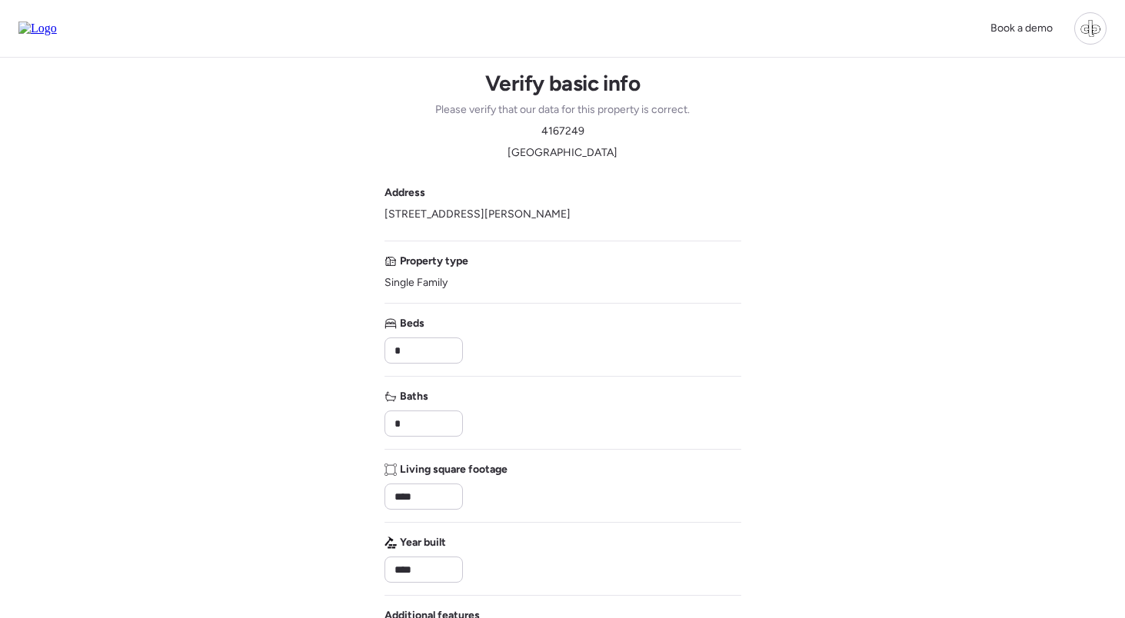
type input "****"
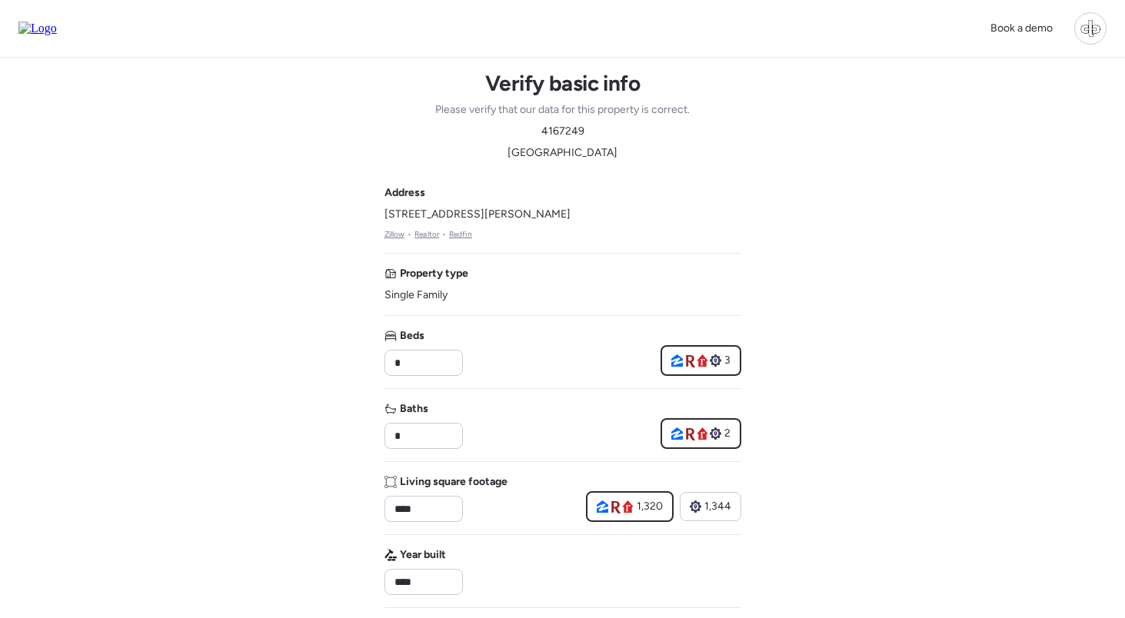
click at [462, 232] on link "Redfin" at bounding box center [460, 234] width 23 height 12
click at [416, 231] on link "Realtor" at bounding box center [426, 234] width 25 height 12
click at [474, 239] on div "Address [STREET_ADDRESS][PERSON_NAME] • Realtor • Redfin" at bounding box center [477, 212] width 186 height 55
click at [459, 237] on link "Redfin" at bounding box center [460, 234] width 23 height 12
click at [393, 236] on link "Zillow" at bounding box center [394, 234] width 21 height 12
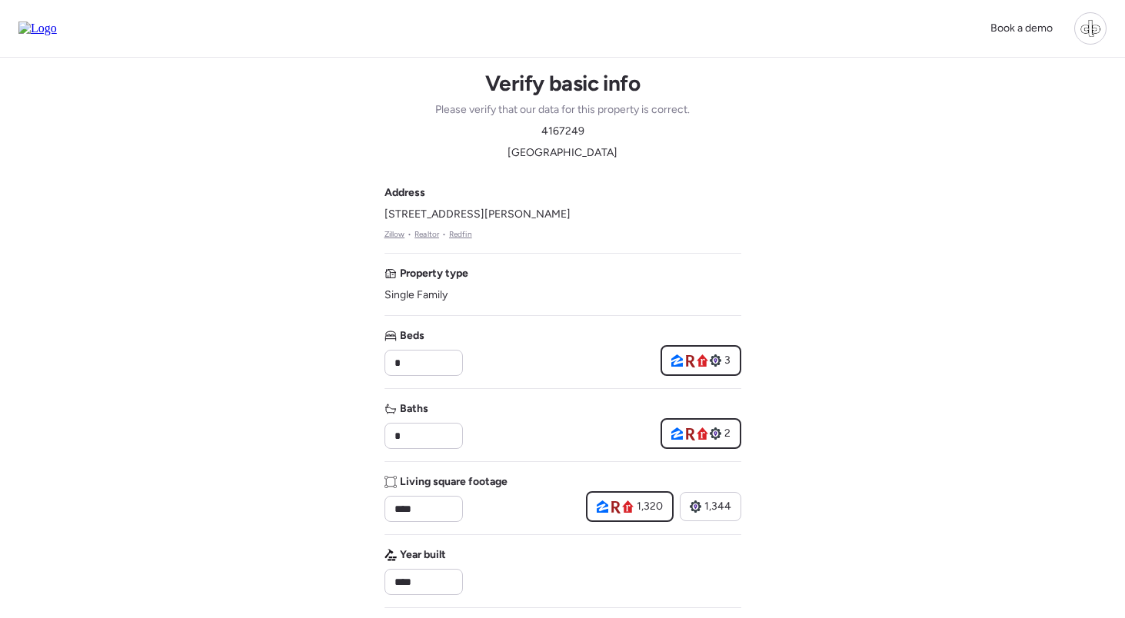
click at [57, 35] on img at bounding box center [37, 29] width 38 height 14
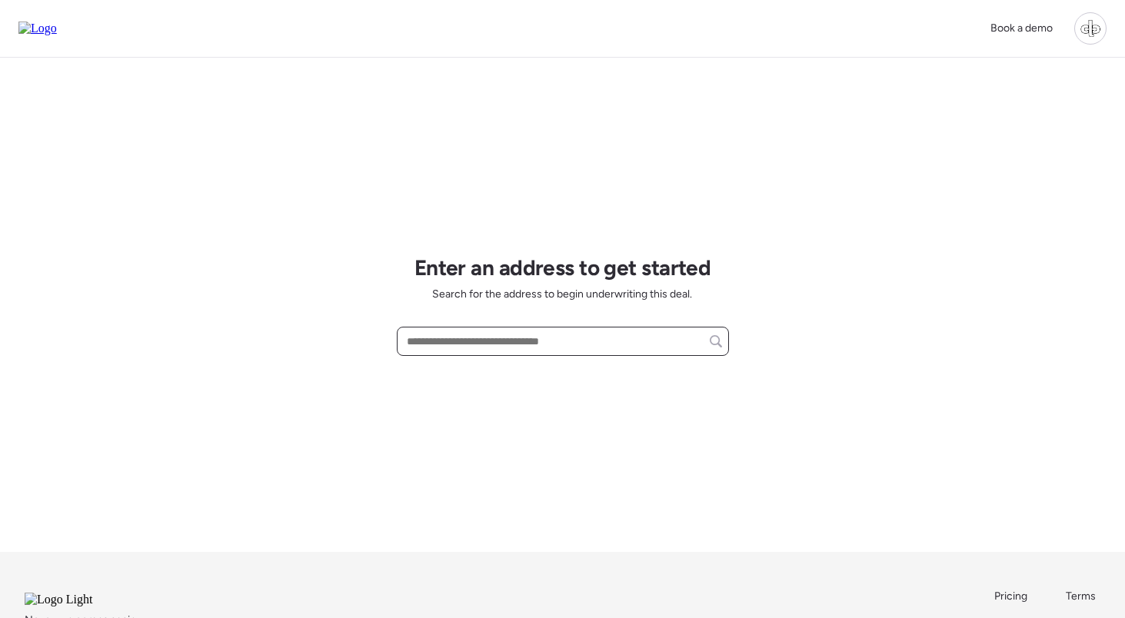
click at [510, 339] on input "text" at bounding box center [563, 342] width 318 height 22
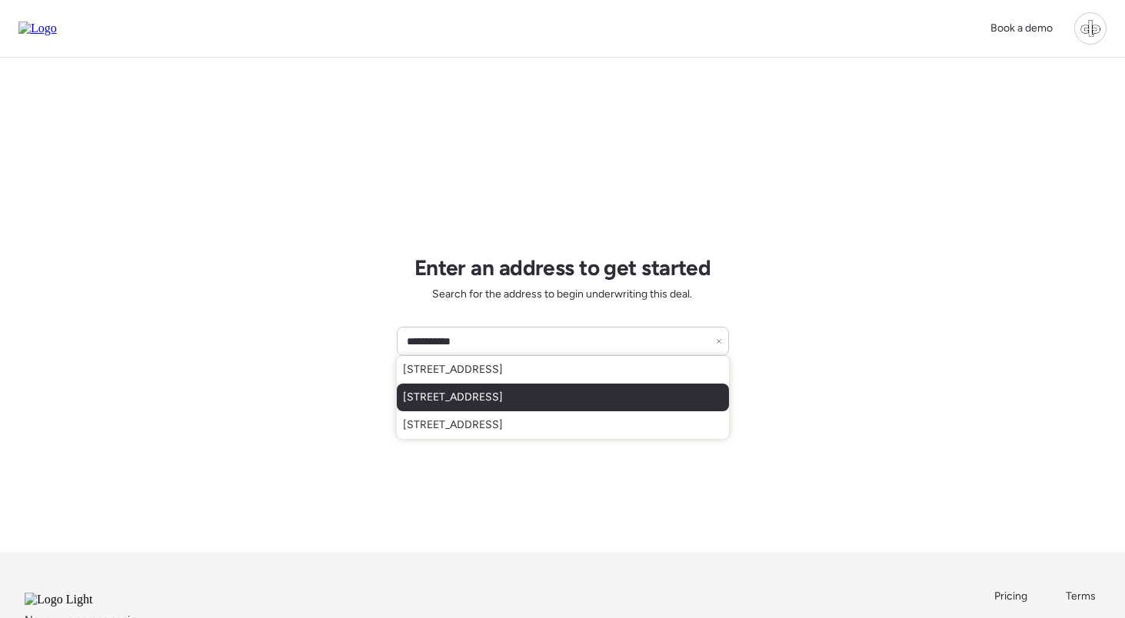
click at [503, 400] on span "[STREET_ADDRESS]" at bounding box center [453, 397] width 100 height 15
type input "**********"
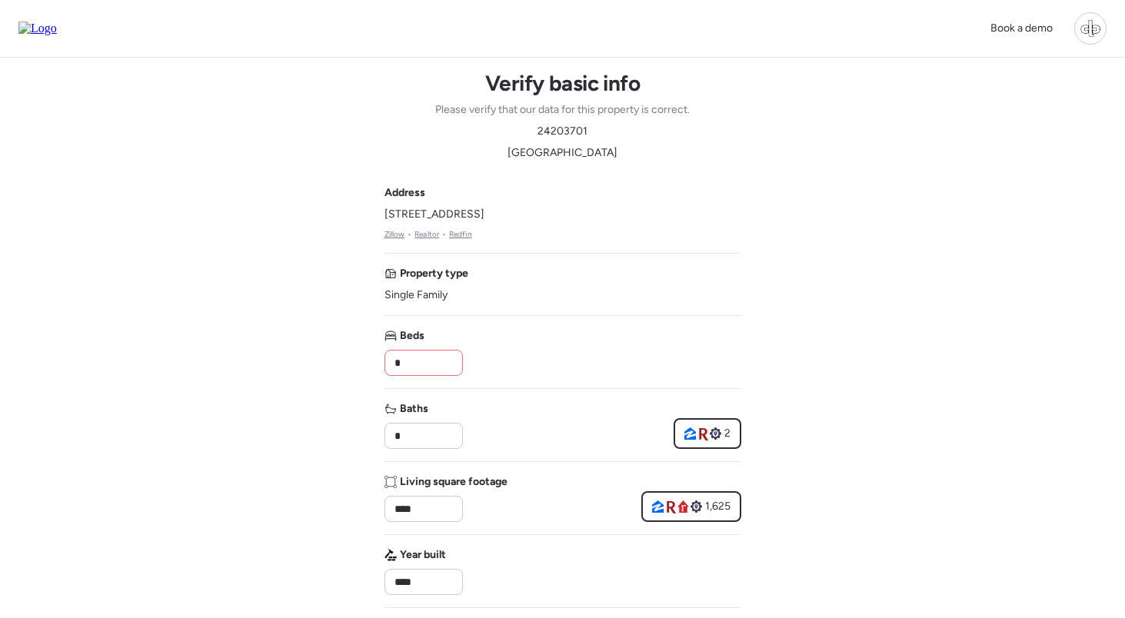
click at [57, 30] on img at bounding box center [37, 29] width 38 height 14
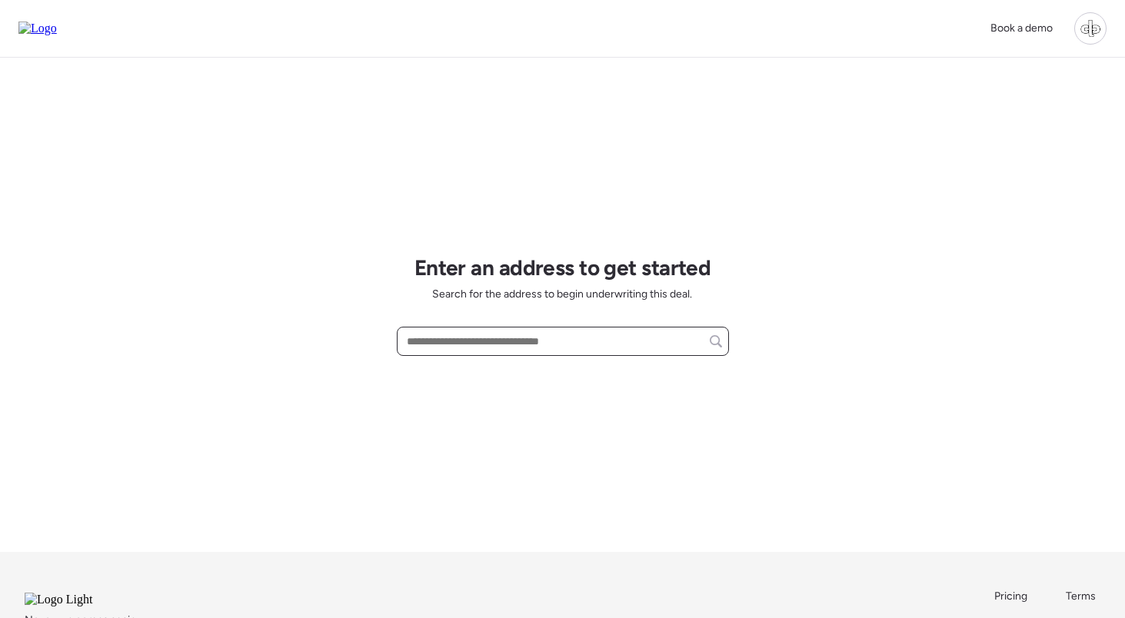
click at [507, 337] on input "text" at bounding box center [563, 342] width 318 height 22
paste input "**********"
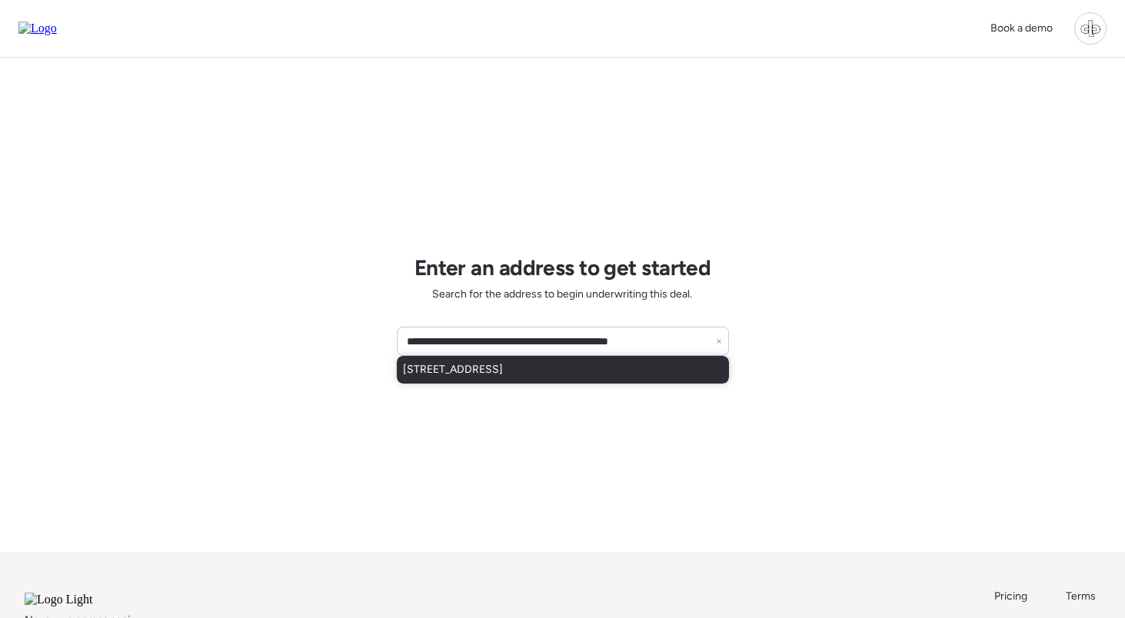
click at [503, 370] on span "[STREET_ADDRESS]" at bounding box center [453, 369] width 100 height 15
type input "**********"
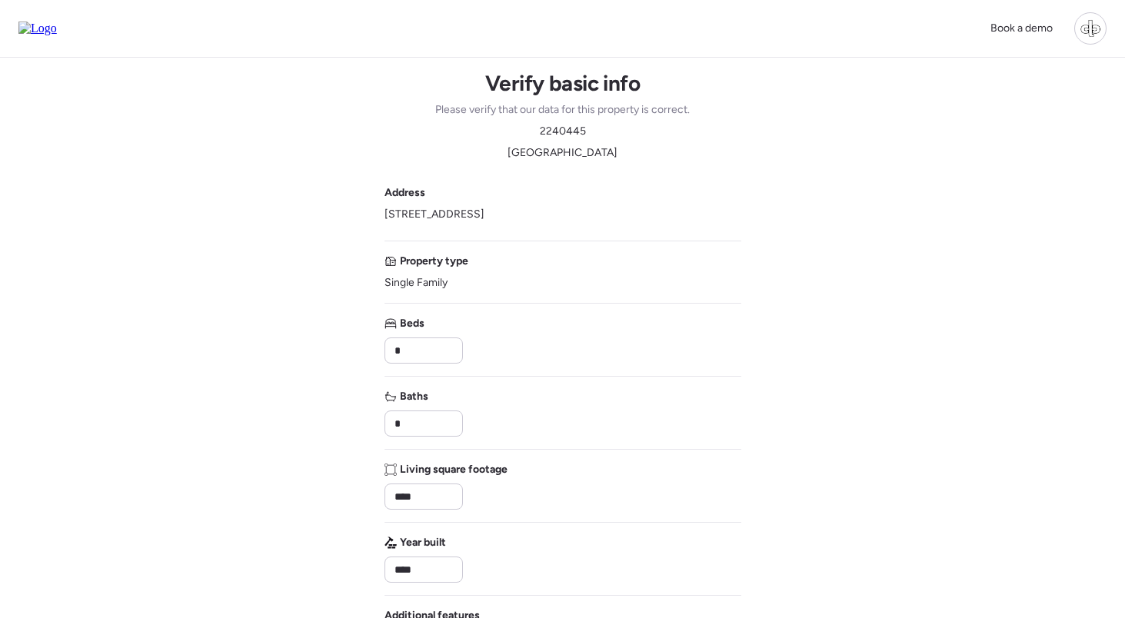
type input "****"
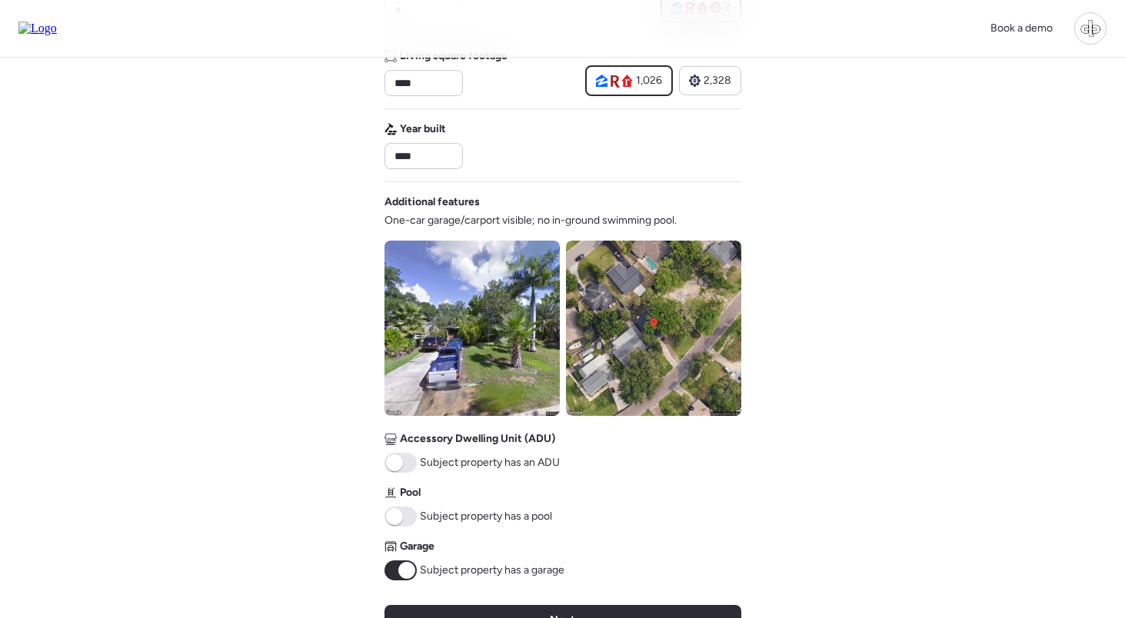
scroll to position [429, 0]
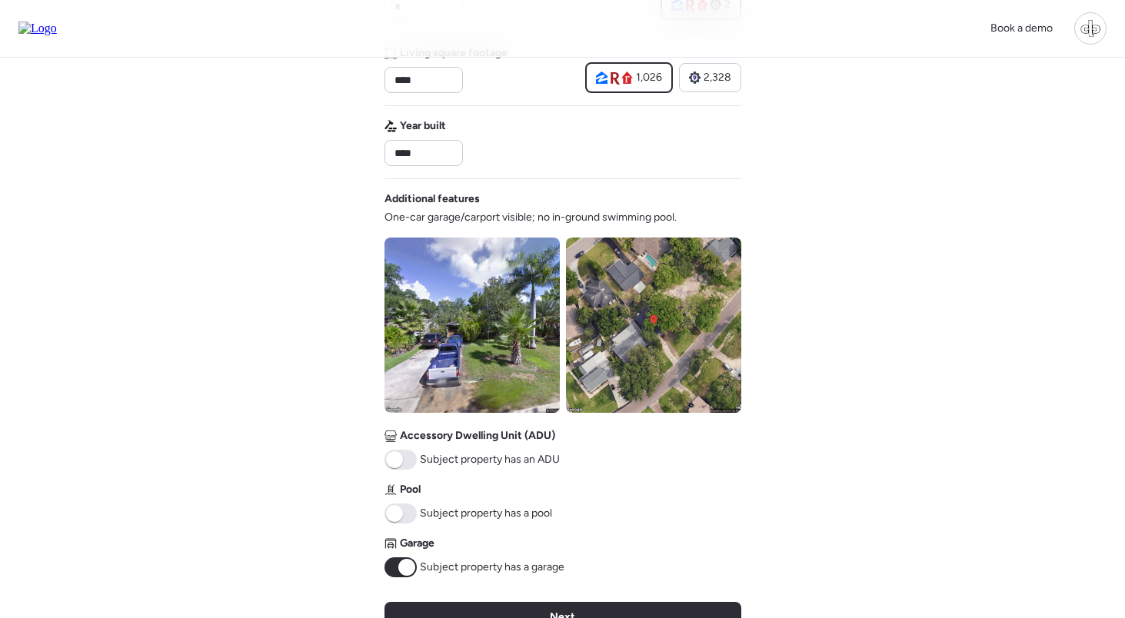
click at [689, 420] on div "Additional features One-car garage/carport visible; no in-ground swimming pool.…" at bounding box center [562, 384] width 357 height 386
click at [688, 357] on img at bounding box center [653, 325] width 175 height 175
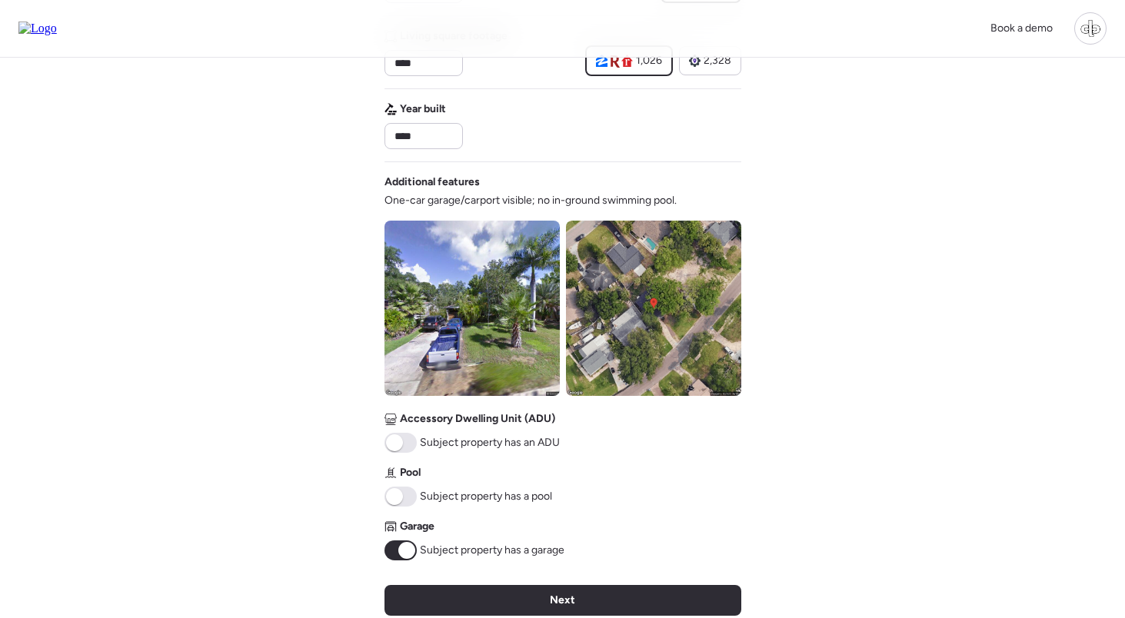
scroll to position [447, 0]
click at [511, 295] on img at bounding box center [471, 307] width 175 height 175
click at [517, 297] on img at bounding box center [471, 307] width 175 height 175
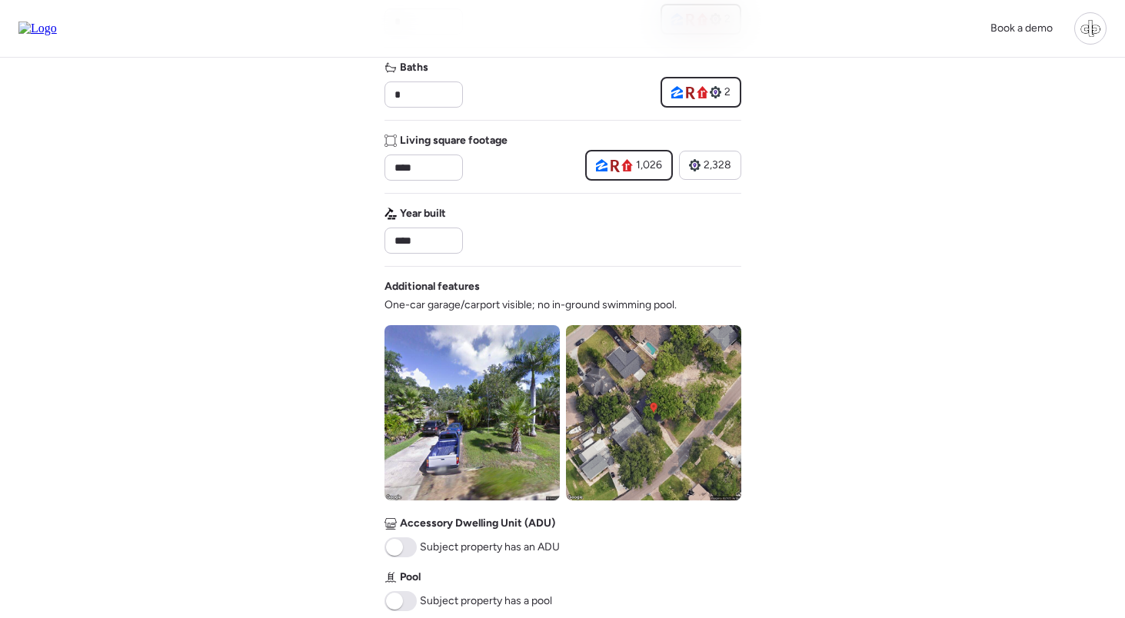
scroll to position [338, 0]
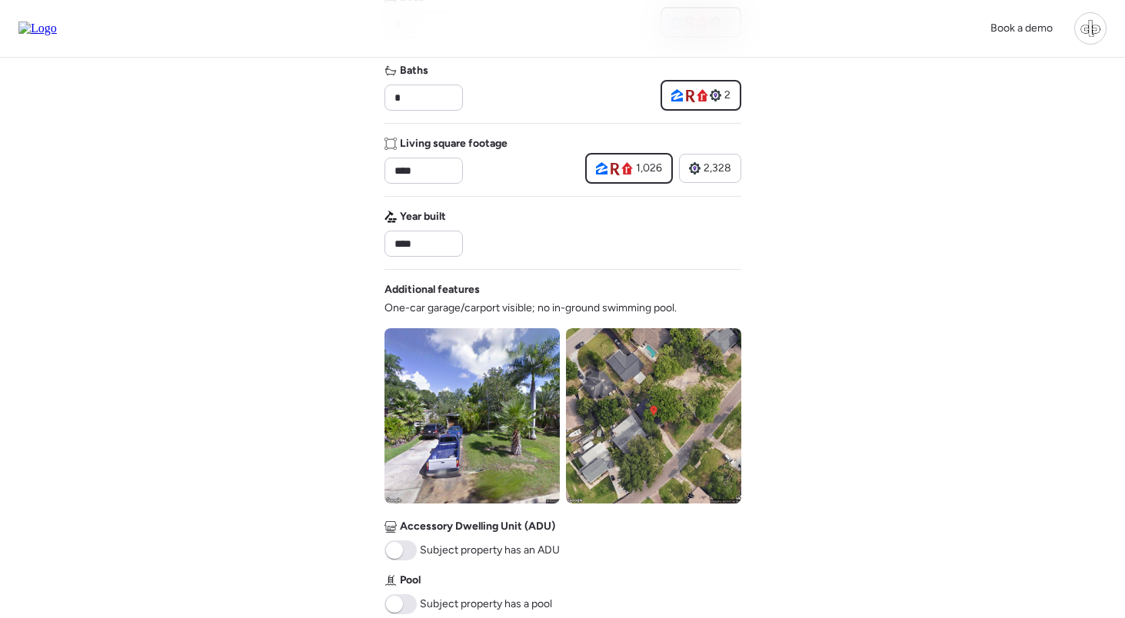
click at [491, 400] on img at bounding box center [471, 415] width 175 height 175
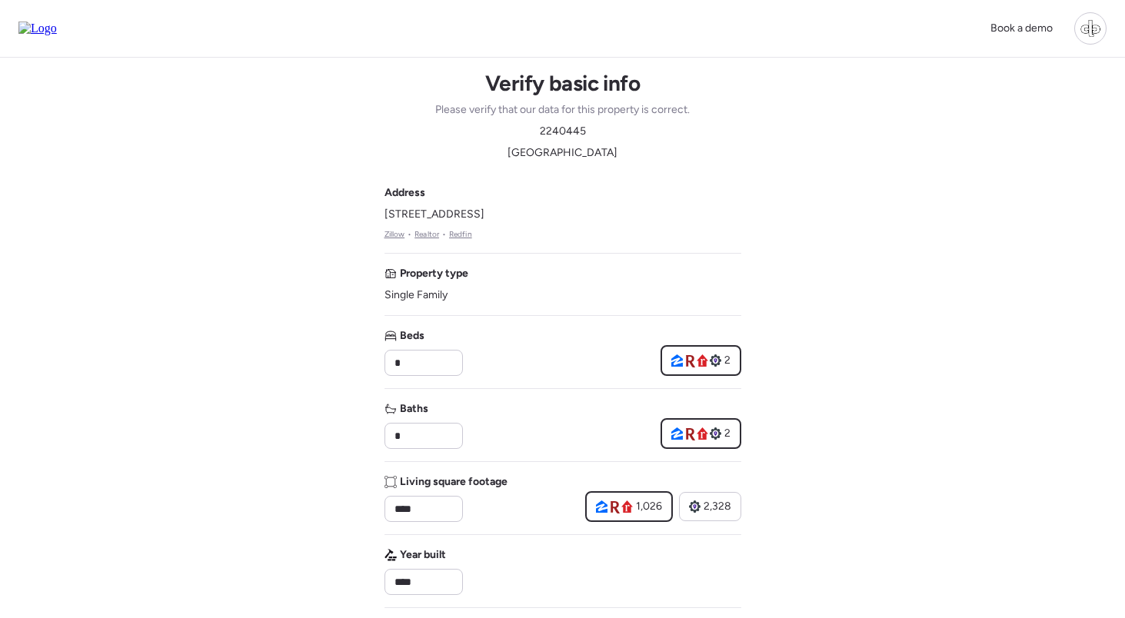
scroll to position [0, 0]
click at [394, 240] on link "Zillow" at bounding box center [394, 234] width 21 height 12
click at [431, 234] on link "Realtor" at bounding box center [426, 234] width 25 height 12
click at [471, 233] on link "Redfin" at bounding box center [460, 234] width 23 height 12
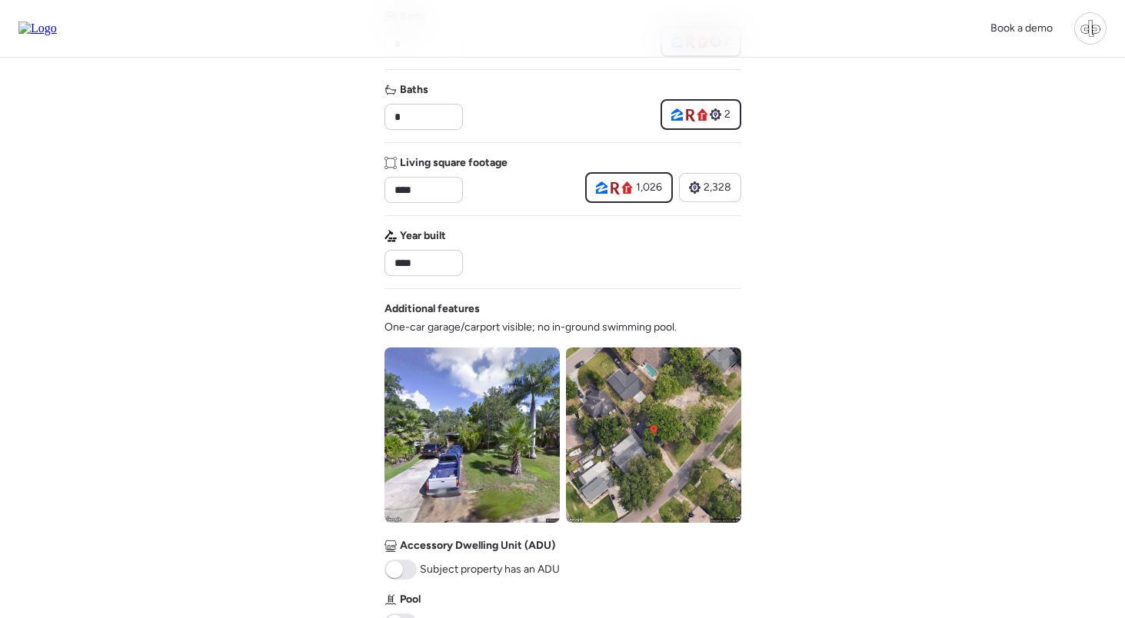
scroll to position [640, 0]
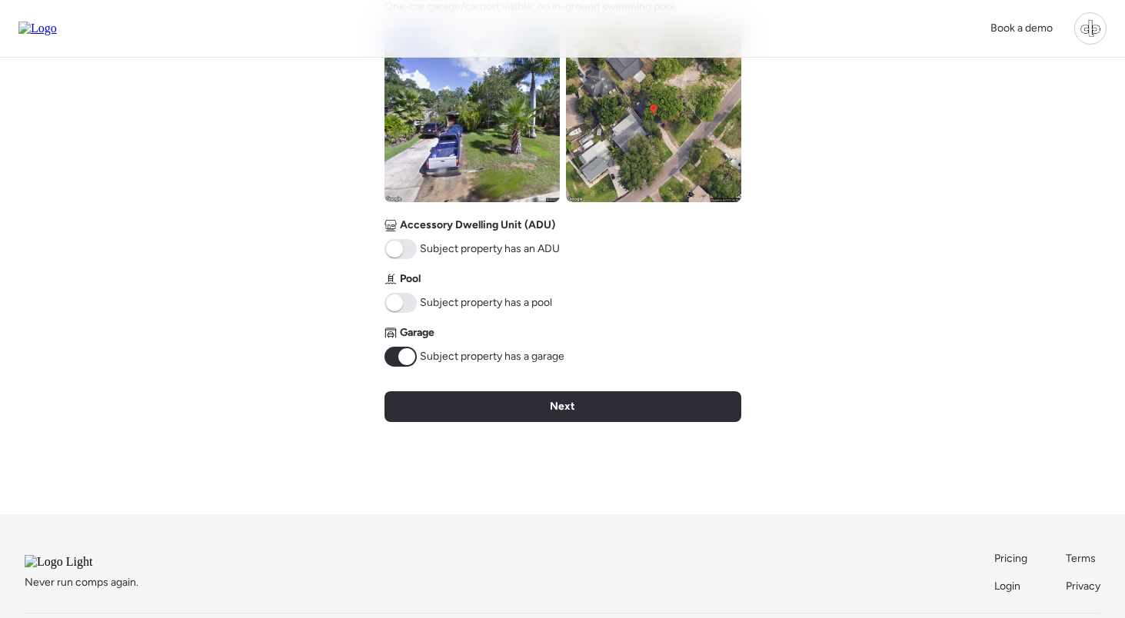
click at [476, 155] on img at bounding box center [471, 114] width 175 height 175
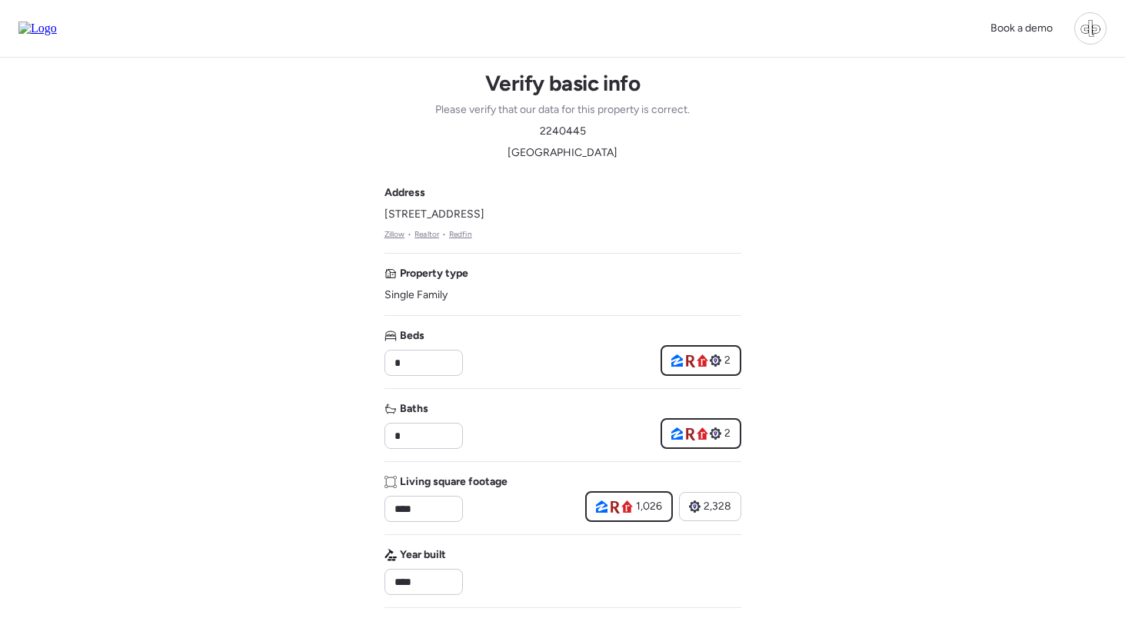
scroll to position [0, 0]
drag, startPoint x: 380, startPoint y: 215, endPoint x: 711, endPoint y: 221, distance: 331.5
copy span "1927 Shore Acres Blvd Ne, Saint Petersburg, FL 33703"
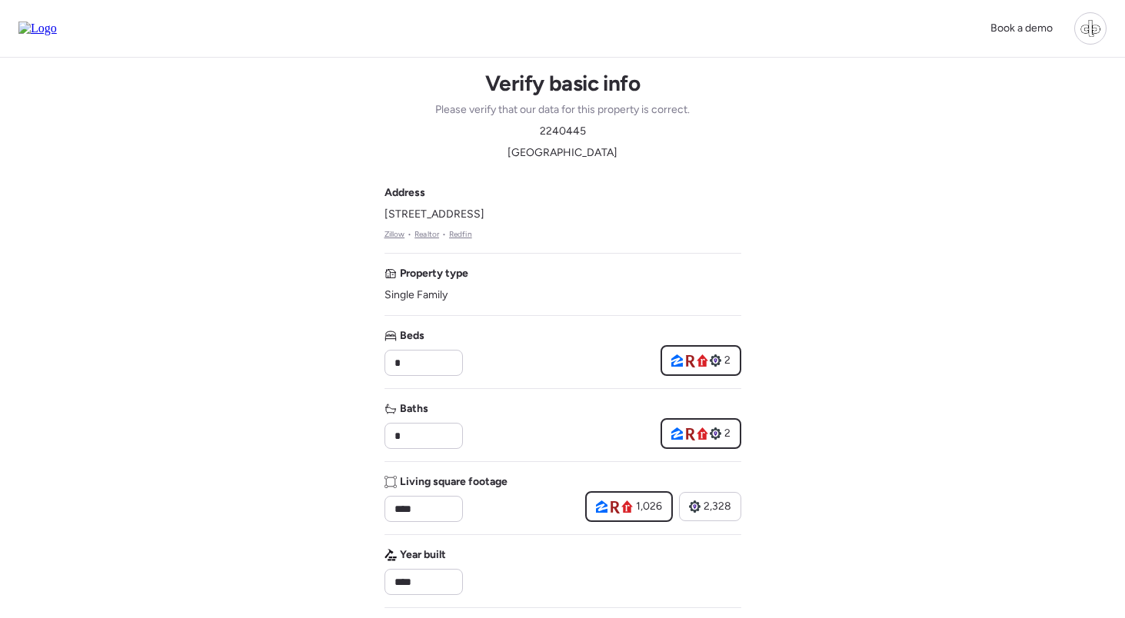
click at [455, 236] on link "Redfin" at bounding box center [460, 234] width 23 height 12
click at [428, 234] on link "Realtor" at bounding box center [426, 234] width 25 height 12
click at [388, 231] on link "Zillow" at bounding box center [394, 234] width 21 height 12
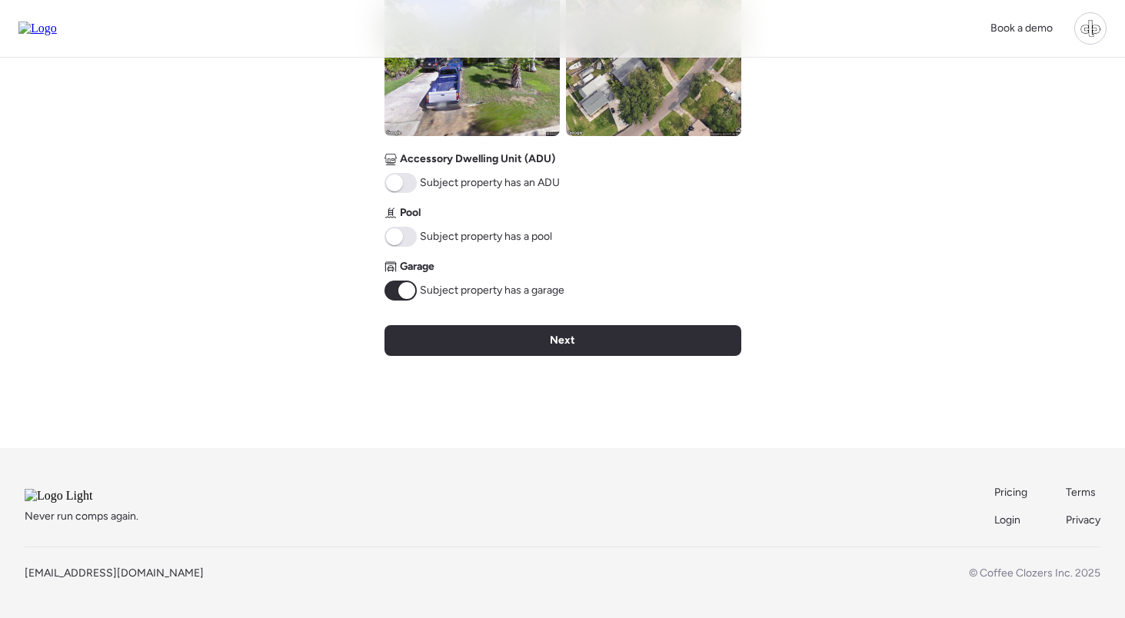
scroll to position [726, 0]
click at [395, 261] on div "Garage Subject property has a garage" at bounding box center [474, 280] width 180 height 42
click at [401, 282] on span at bounding box center [406, 290] width 17 height 17
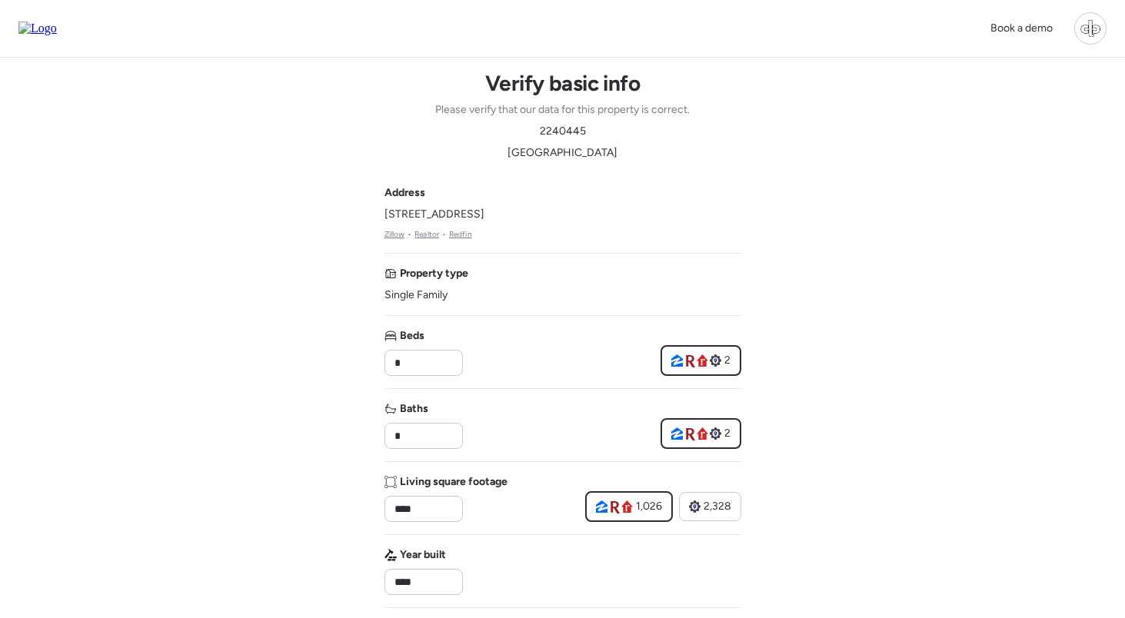
scroll to position [0, 0]
drag, startPoint x: 384, startPoint y: 211, endPoint x: 715, endPoint y: 211, distance: 331.4
click at [715, 211] on div "Address 1927 Shore Acres Blvd Ne, Saint Petersburg, FL 33703 Zillow • Realtor •…" at bounding box center [562, 212] width 357 height 55
copy span "1927 Shore Acres Blvd Ne, Saint Petersburg, FL 33703"
click at [55, 28] on img at bounding box center [37, 29] width 38 height 14
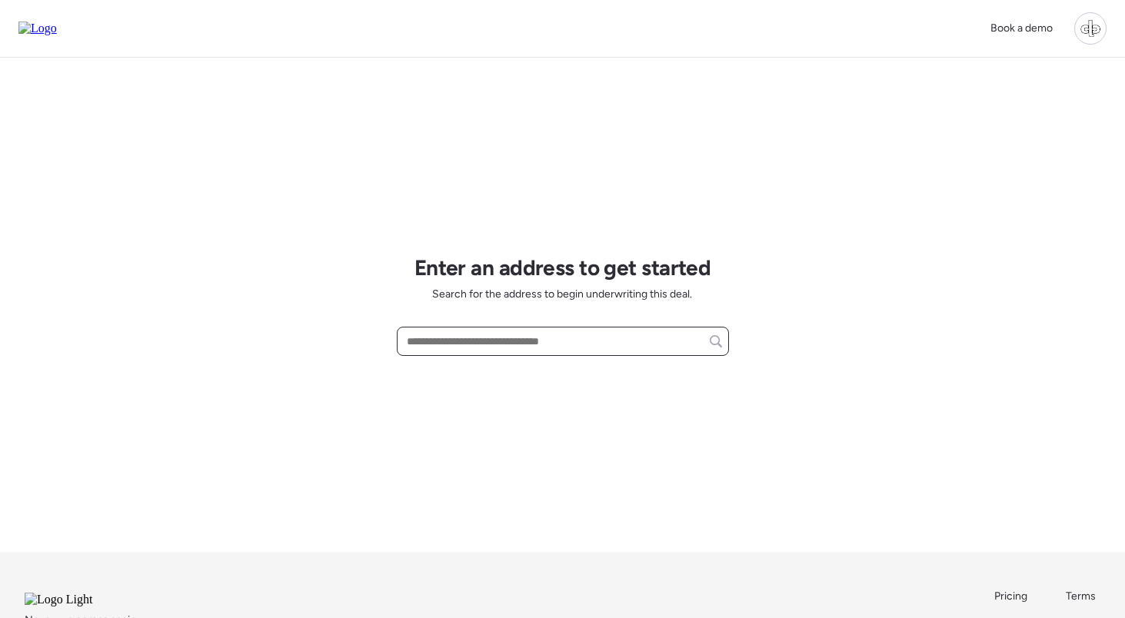
click at [534, 343] on input "text" at bounding box center [563, 342] width 318 height 22
paste input "**********"
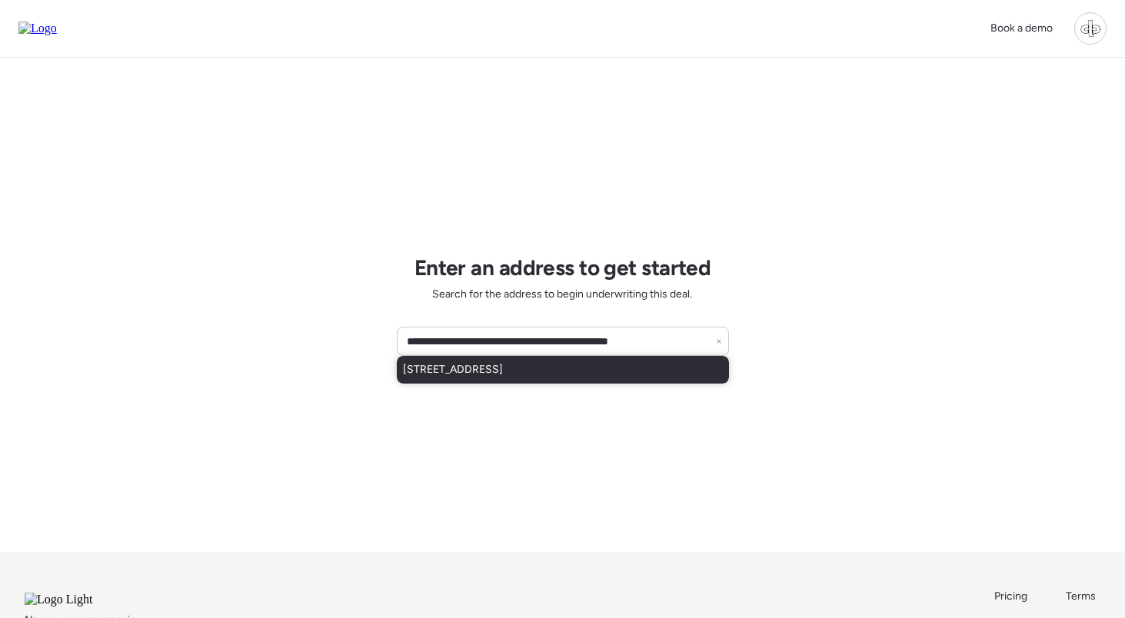
click at [475, 371] on span "[STREET_ADDRESS]" at bounding box center [453, 369] width 100 height 15
type input "**********"
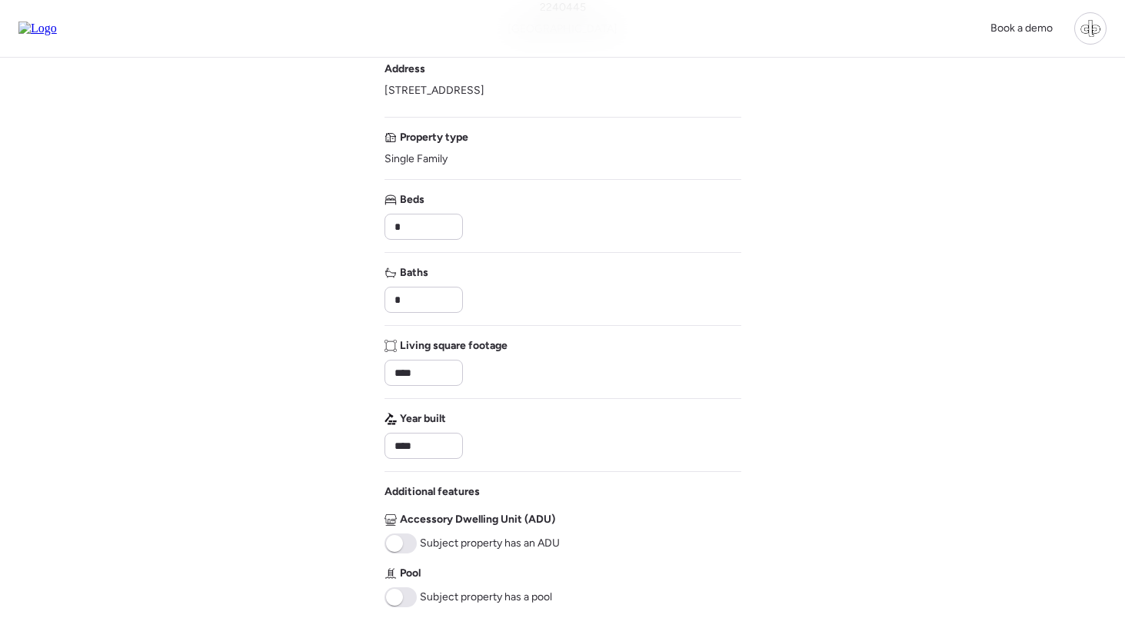
scroll to position [234, 0]
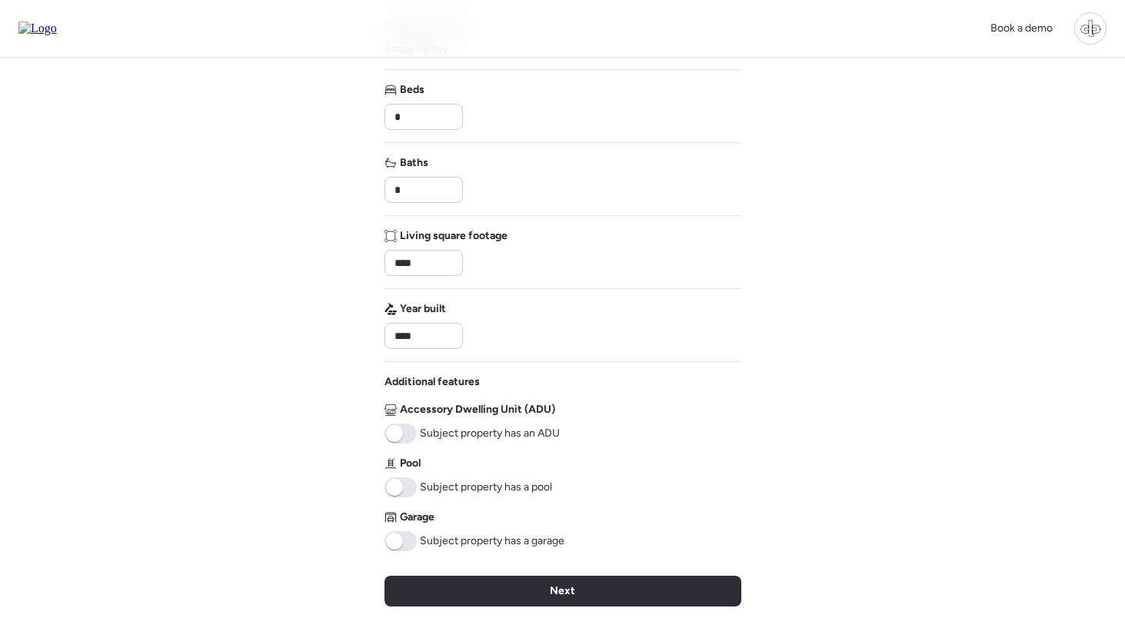
type input "****"
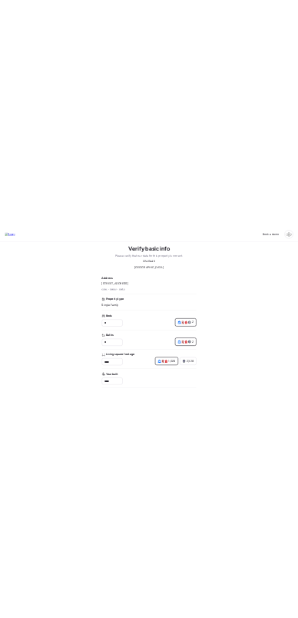
scroll to position [0, 0]
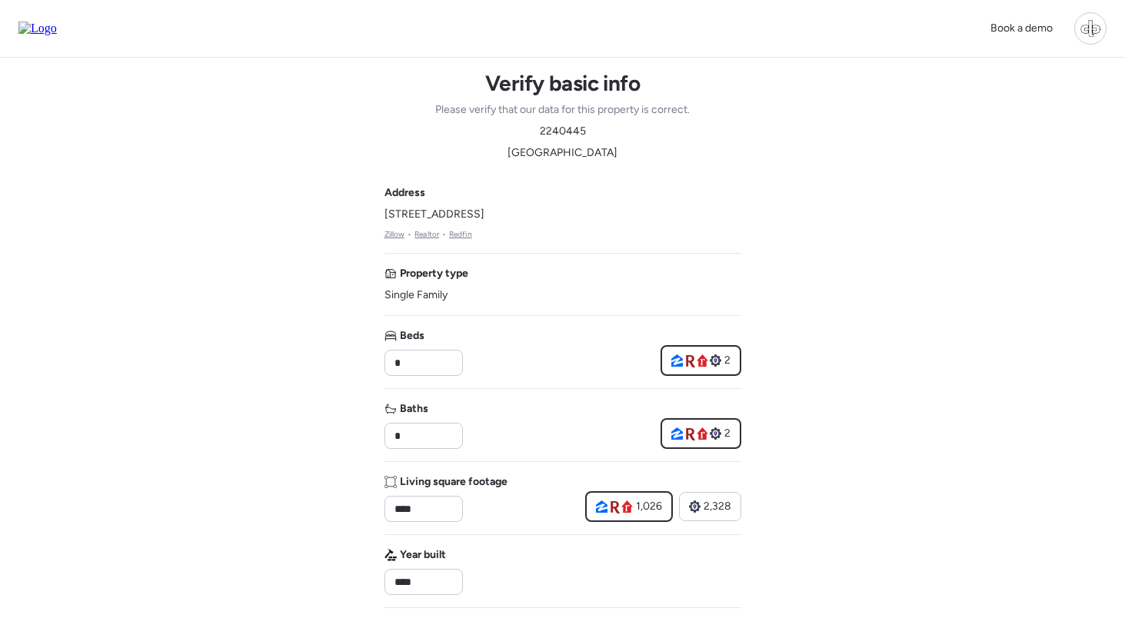
drag, startPoint x: 381, startPoint y: 213, endPoint x: 691, endPoint y: 213, distance: 309.9
copy span "[STREET_ADDRESS]"
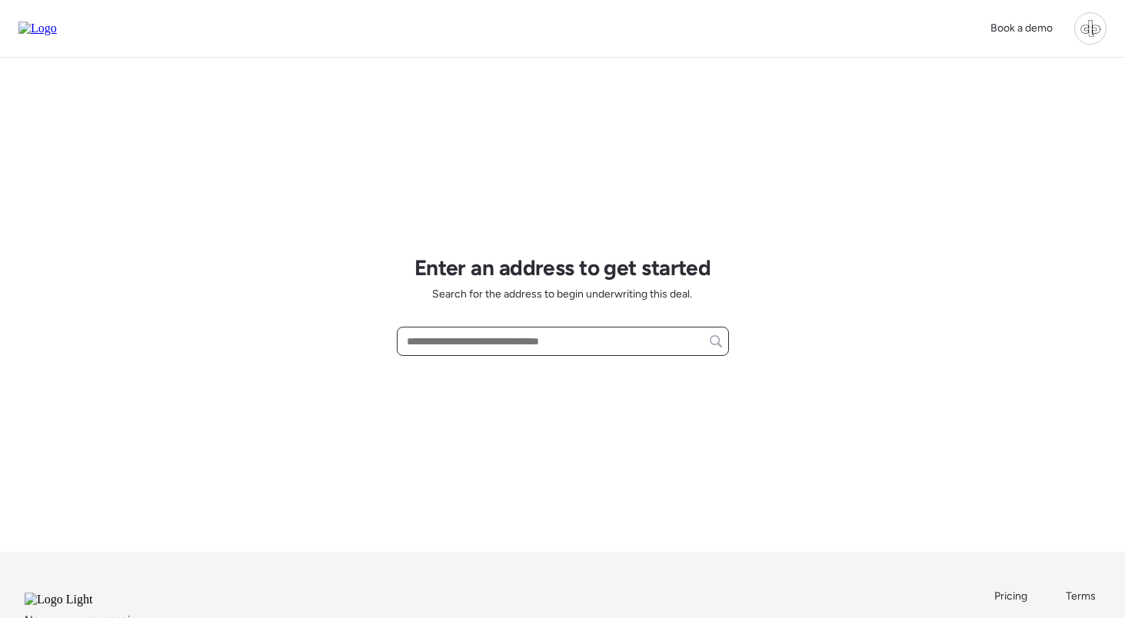
click at [471, 352] on input "text" at bounding box center [563, 342] width 318 height 22
paste input "**********"
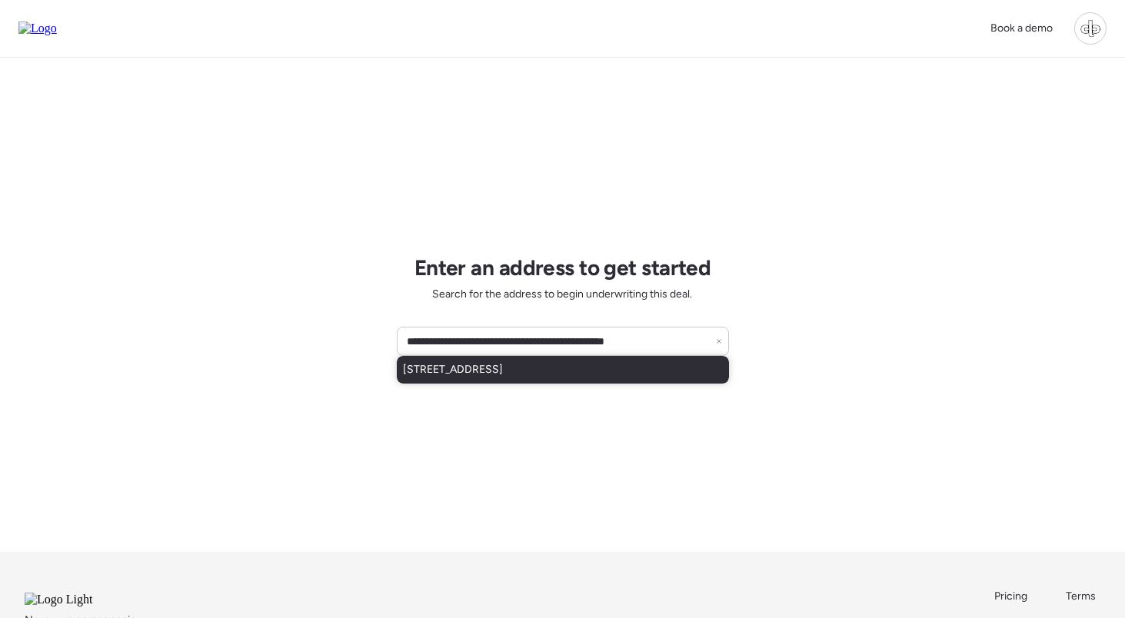
click at [490, 378] on span "[STREET_ADDRESS]" at bounding box center [453, 369] width 100 height 15
type input "**********"
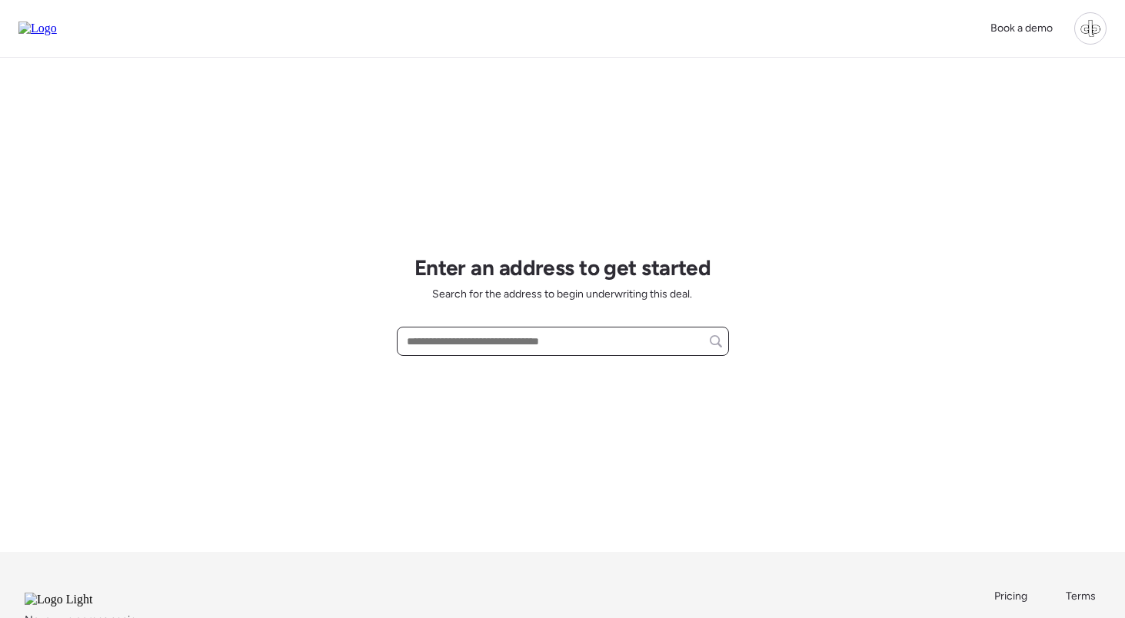
click at [460, 344] on input "text" at bounding box center [563, 342] width 318 height 22
type input "*********"
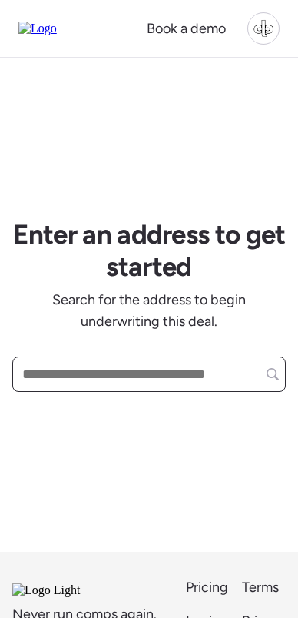
click at [156, 368] on input "text" at bounding box center [149, 375] width 260 height 28
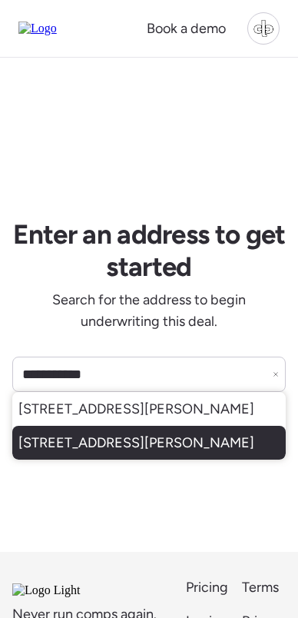
click at [158, 453] on div "[STREET_ADDRESS][PERSON_NAME]" at bounding box center [149, 443] width 274 height 34
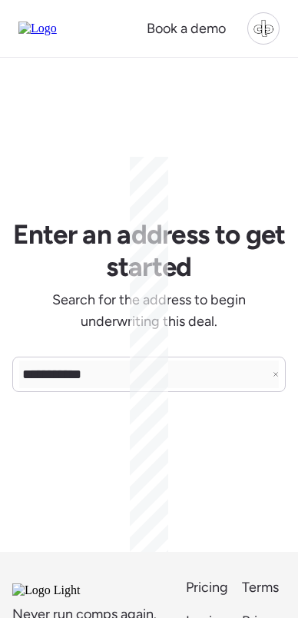
type input "**********"
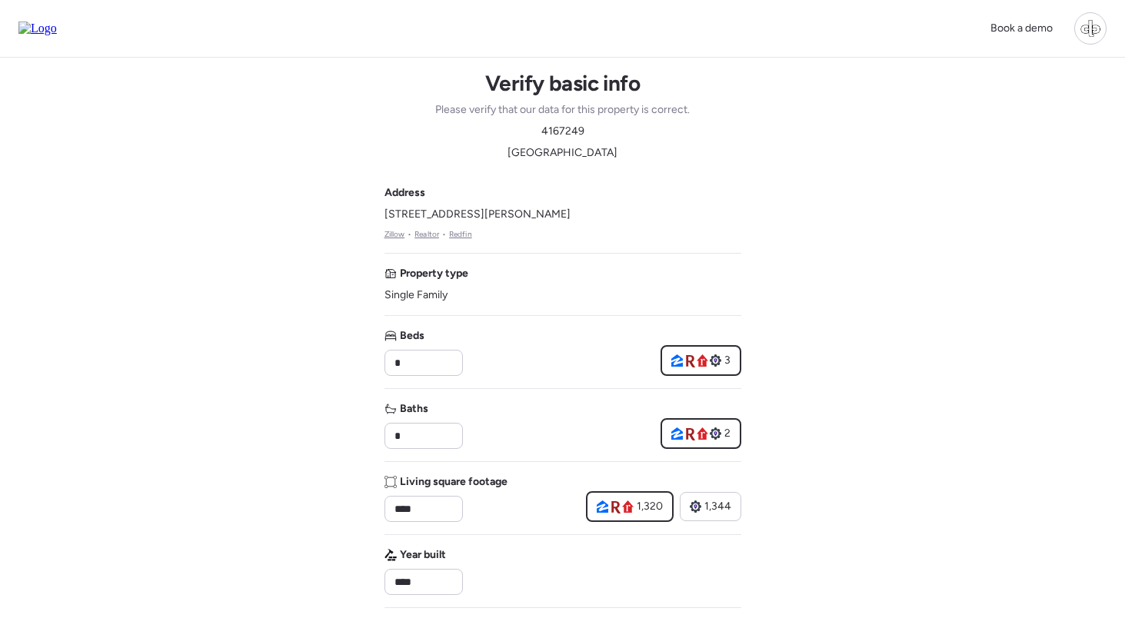
click at [45, 27] on img at bounding box center [37, 29] width 38 height 14
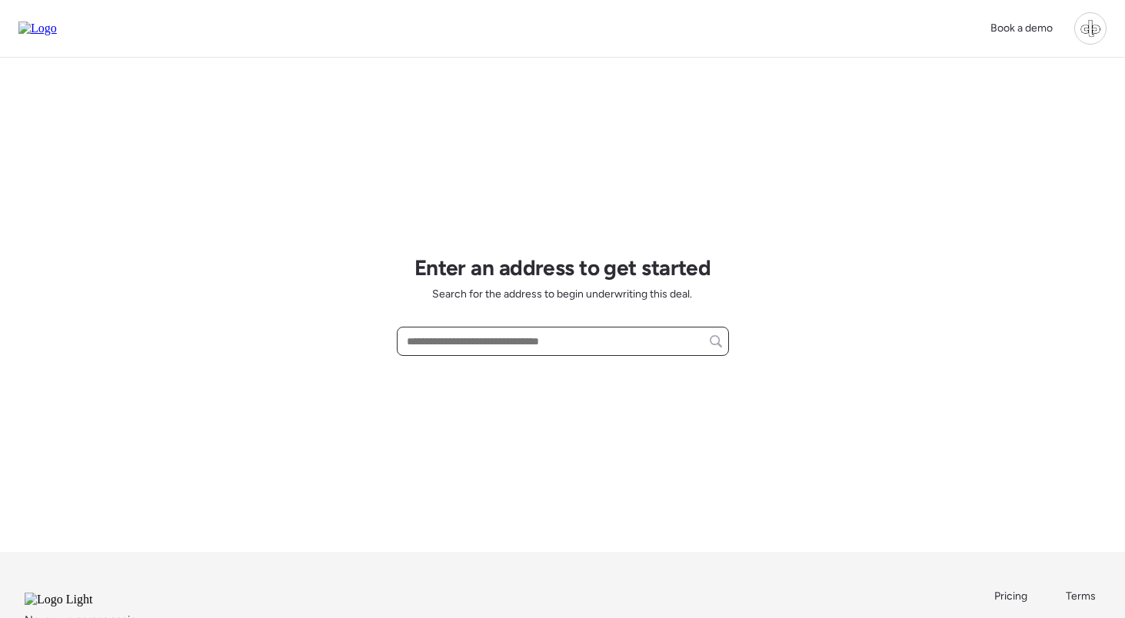
click at [568, 338] on input "text" at bounding box center [563, 342] width 318 height 22
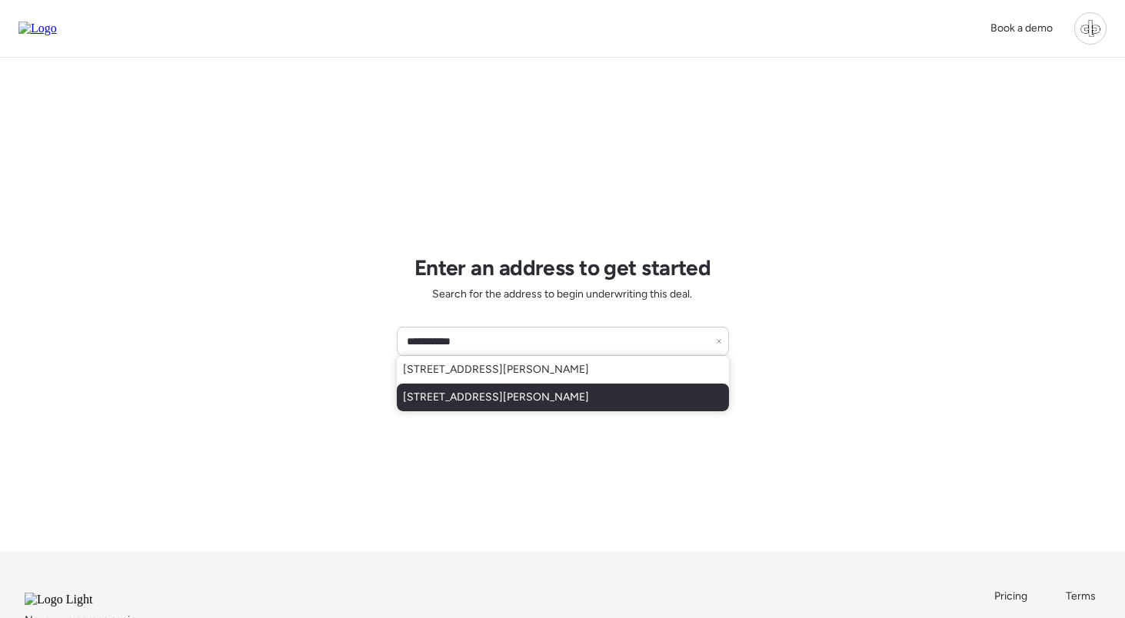
click at [539, 398] on span "[STREET_ADDRESS][PERSON_NAME]" at bounding box center [496, 397] width 186 height 15
type input "**********"
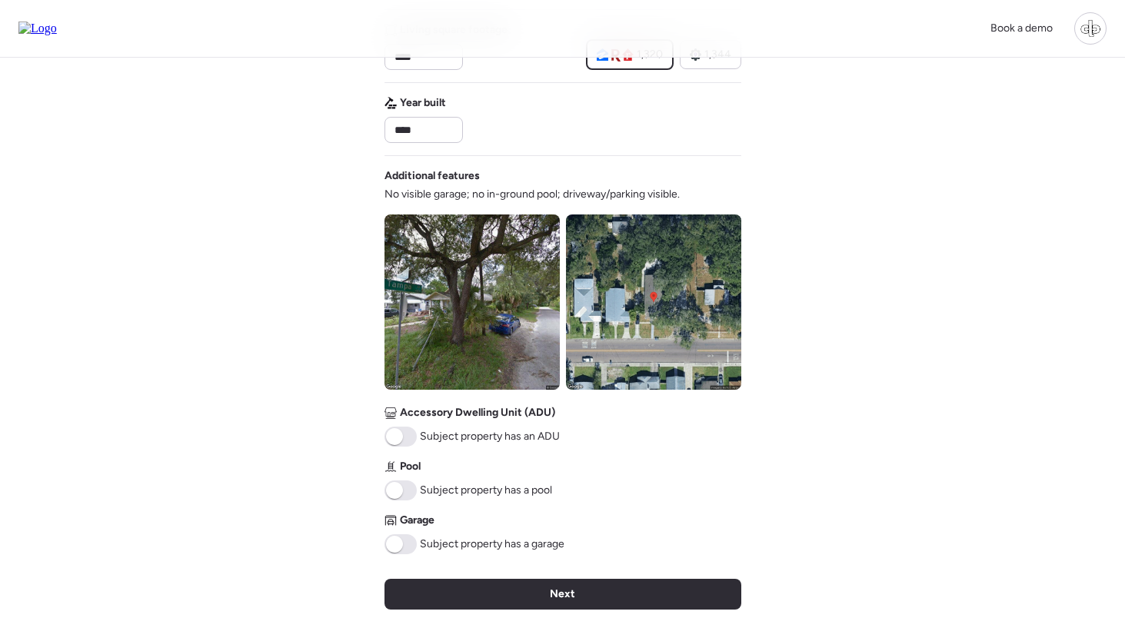
scroll to position [451, 0]
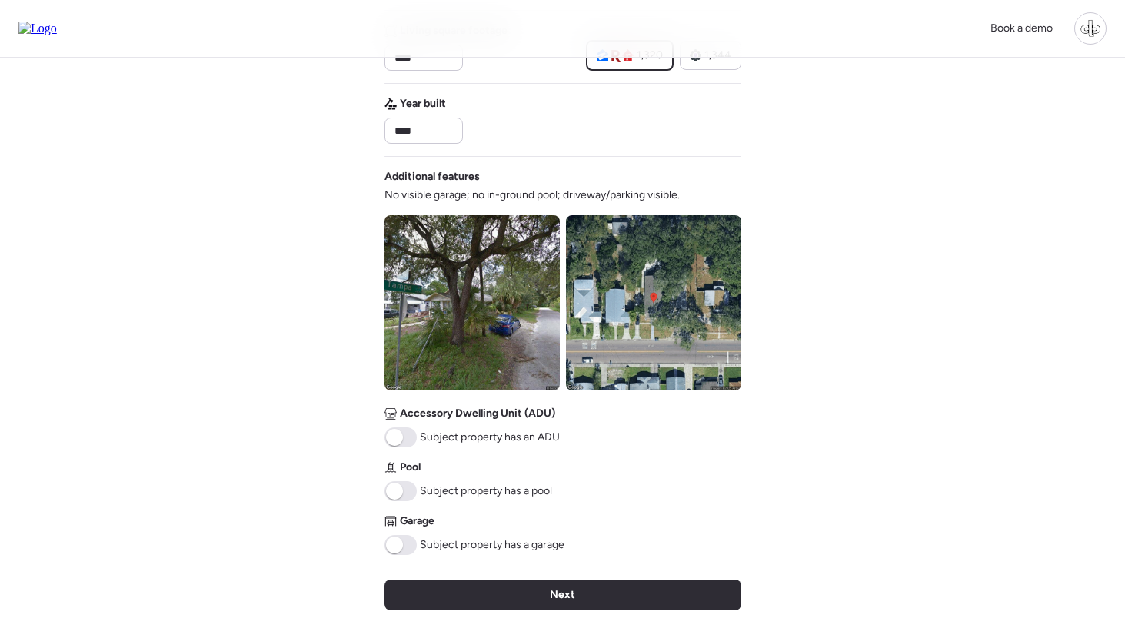
click at [499, 310] on img at bounding box center [471, 302] width 175 height 175
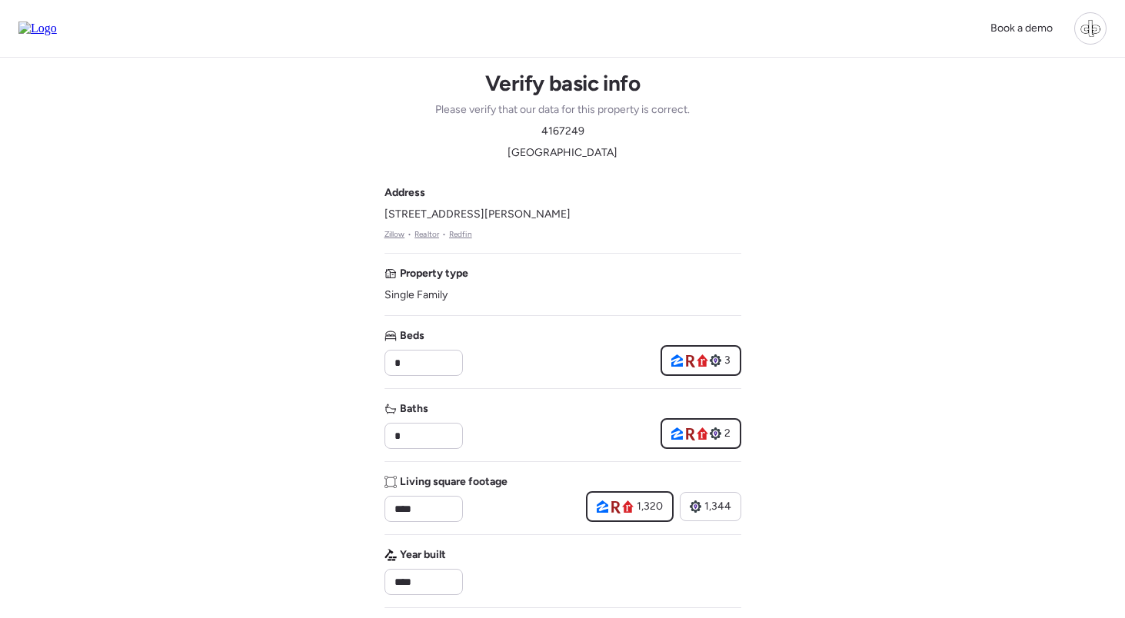
scroll to position [0, 0]
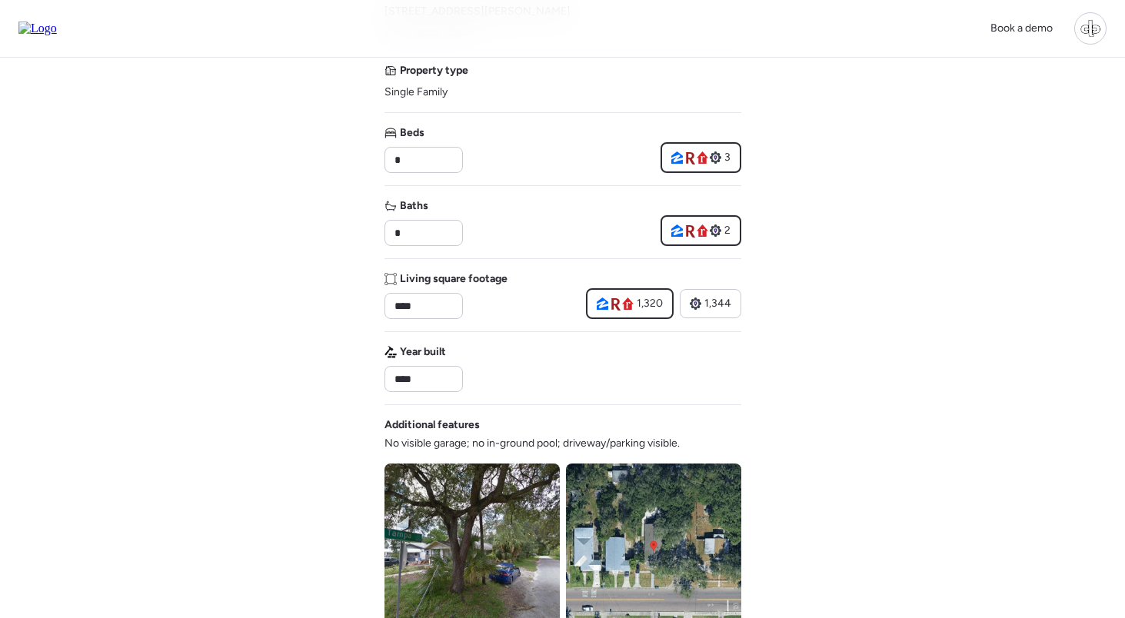
click at [230, 162] on div "Book a demo Verify basic info Please verify that our data for this property is …" at bounding box center [562, 459] width 1125 height 1324
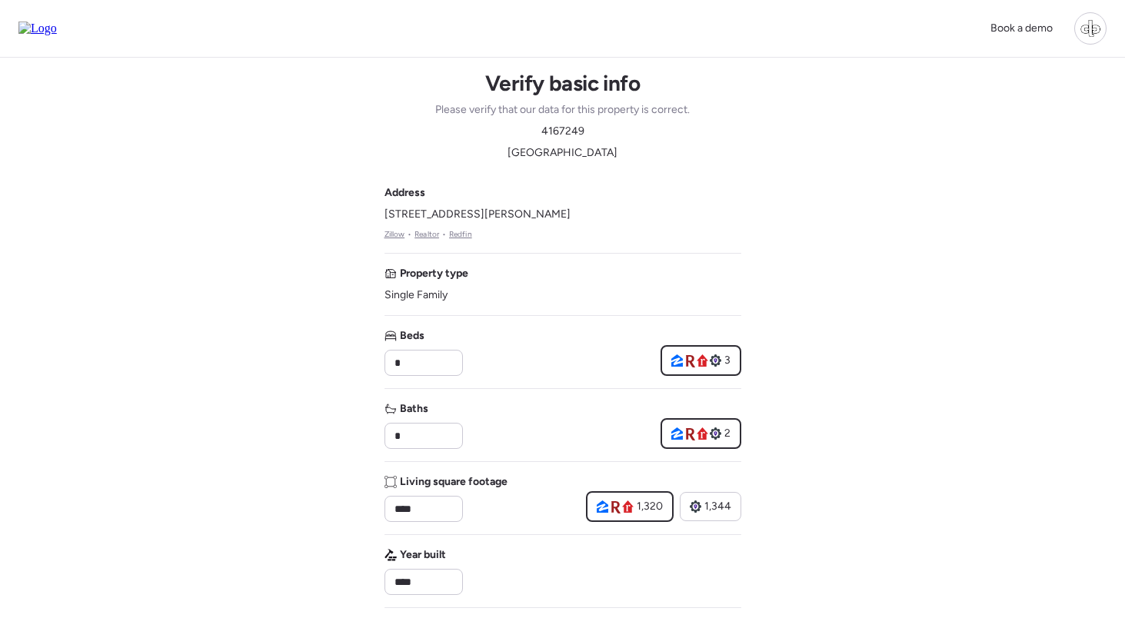
click at [461, 234] on link "Redfin" at bounding box center [460, 234] width 23 height 12
click at [38, 22] on img at bounding box center [37, 29] width 38 height 14
